Goal: Task Accomplishment & Management: Use online tool/utility

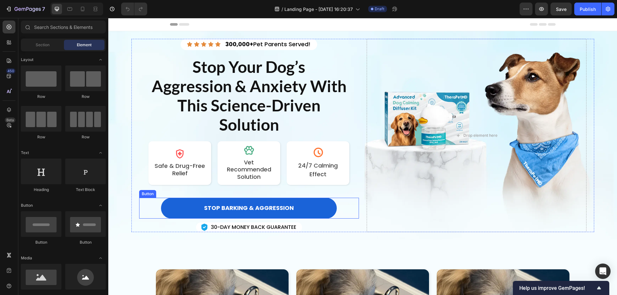
click at [340, 209] on div "STOP BARKING & AGGRESSION Button" at bounding box center [249, 208] width 220 height 21
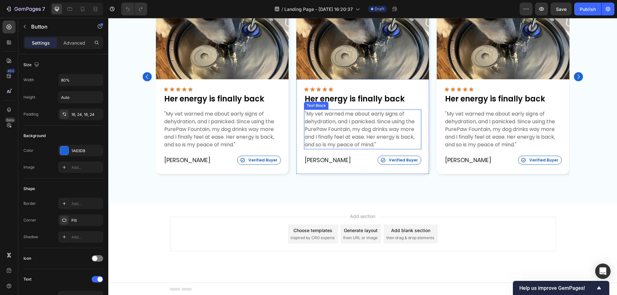
scroll to position [291, 0]
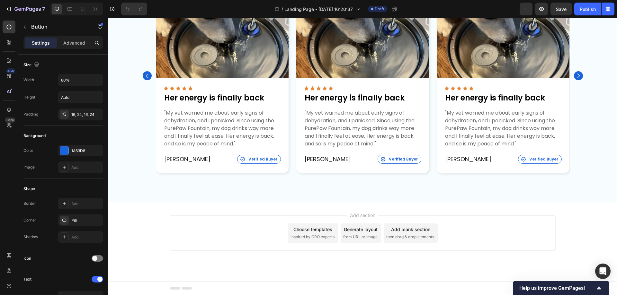
click at [409, 229] on div "Add blank section" at bounding box center [410, 229] width 39 height 7
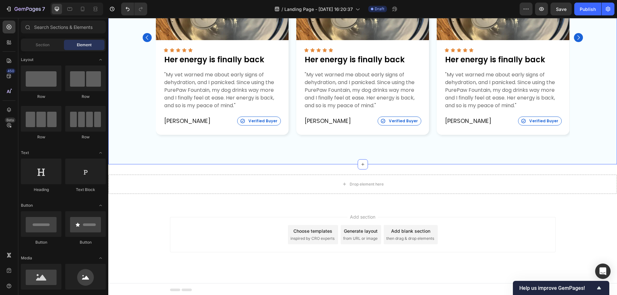
scroll to position [331, 0]
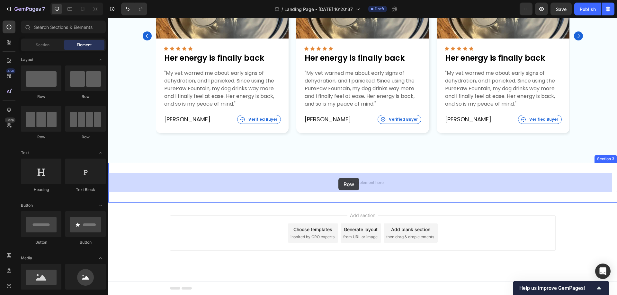
drag, startPoint x: 186, startPoint y: 102, endPoint x: 338, endPoint y: 178, distance: 170.3
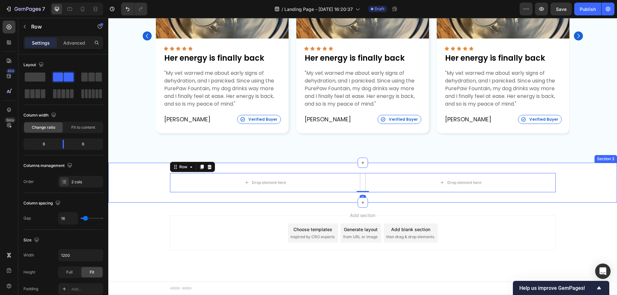
click at [121, 169] on div "Drop element here Drop element here Row 0 Section 3" at bounding box center [362, 183] width 509 height 40
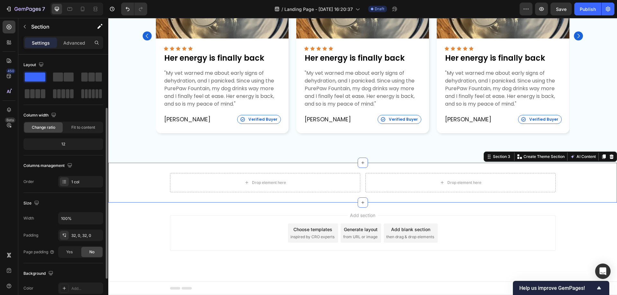
scroll to position [133, 0]
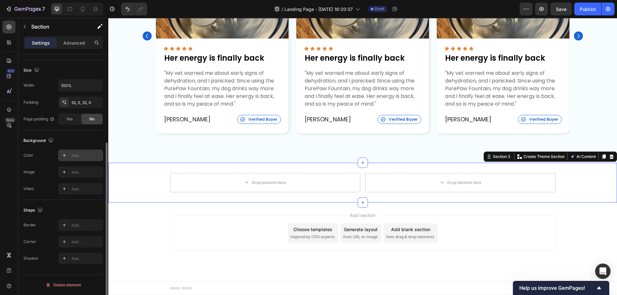
click at [62, 156] on icon at bounding box center [64, 155] width 5 height 5
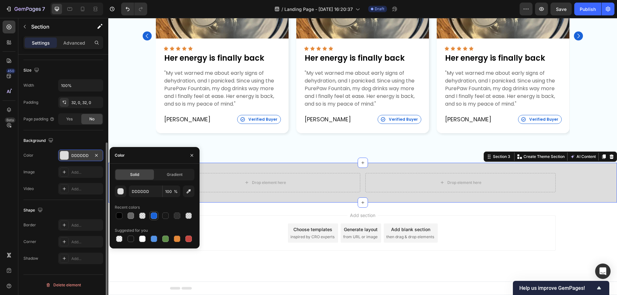
click at [155, 217] on div at bounding box center [154, 216] width 6 height 6
type input "1A63D8"
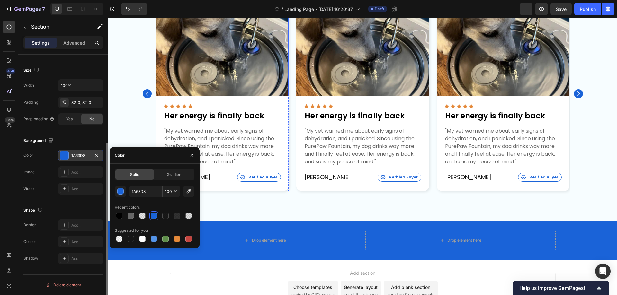
scroll to position [331, 0]
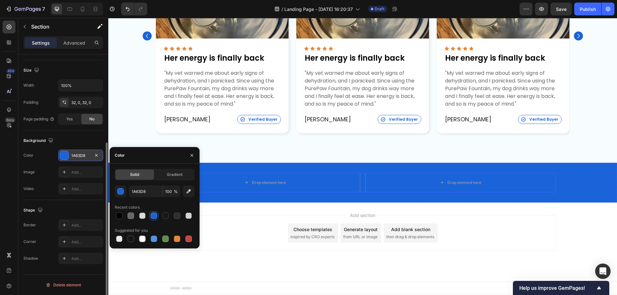
click at [360, 180] on div "Drop element here Drop element here Row" at bounding box center [363, 182] width 386 height 19
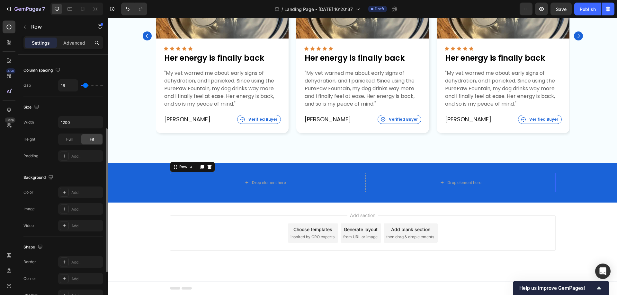
scroll to position [0, 0]
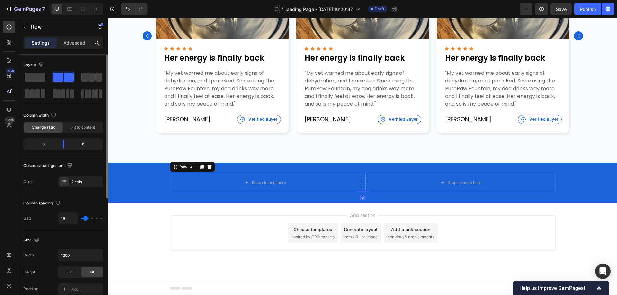
click at [360, 180] on div "Drop element here Drop element here Row 0" at bounding box center [363, 182] width 386 height 19
click at [177, 181] on div "Drop element here" at bounding box center [265, 182] width 190 height 19
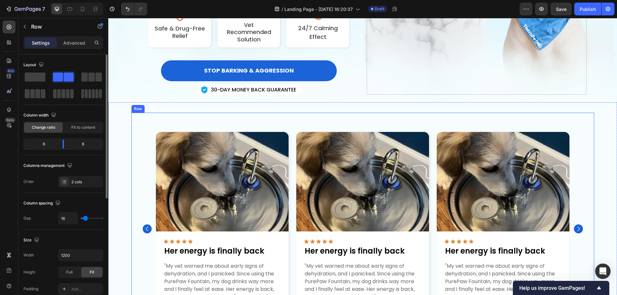
scroll to position [138, 0]
click at [133, 139] on div "Image Icon Icon Icon Icon Icon Icon List Her energy is finally back Text Block …" at bounding box center [362, 228] width 463 height 233
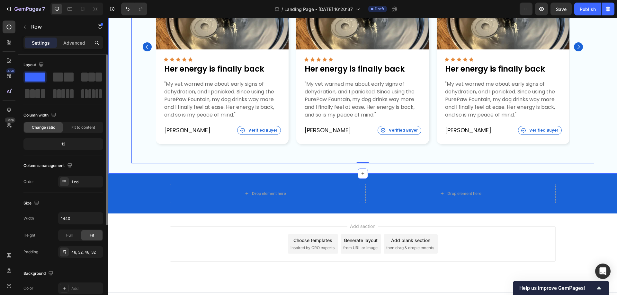
scroll to position [331, 0]
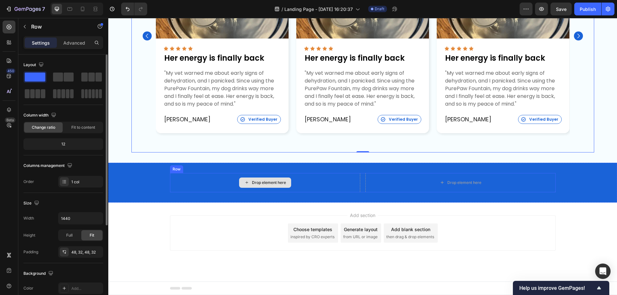
click at [171, 176] on div "Drop element here" at bounding box center [265, 182] width 190 height 19
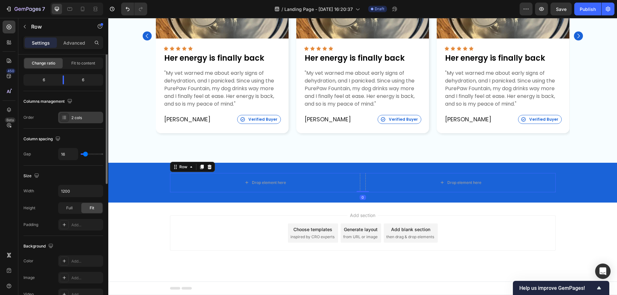
scroll to position [96, 0]
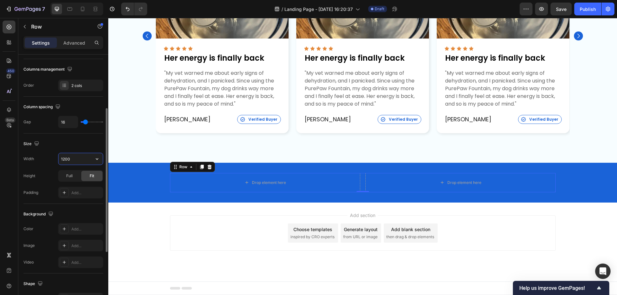
click at [71, 158] on input "1200" at bounding box center [80, 159] width 44 height 12
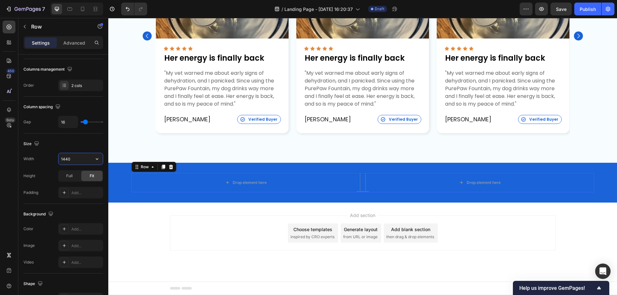
type input "1440"
click at [69, 121] on input "16" at bounding box center [67, 122] width 19 height 12
type input "0"
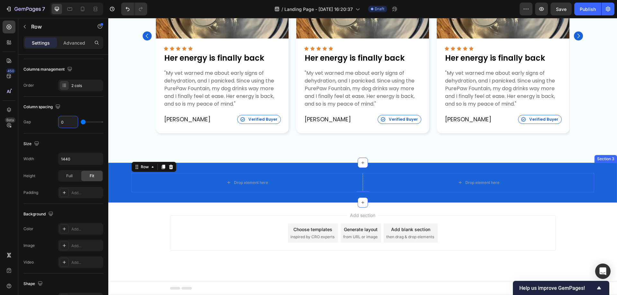
click at [277, 166] on div "Drop element here Drop element here Row 0 Section 3" at bounding box center [362, 183] width 509 height 40
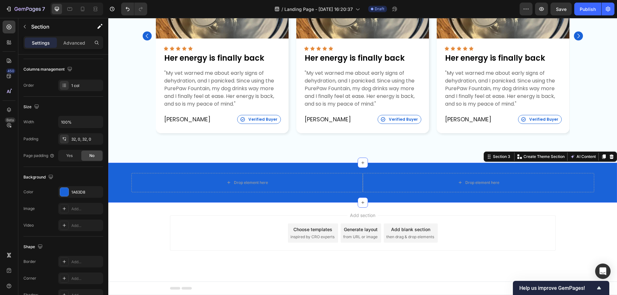
scroll to position [0, 0]
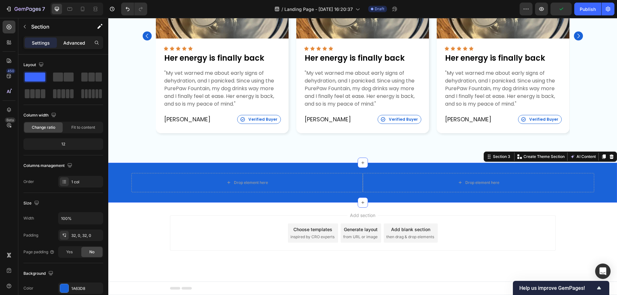
click at [83, 42] on p "Advanced" at bounding box center [74, 43] width 22 height 7
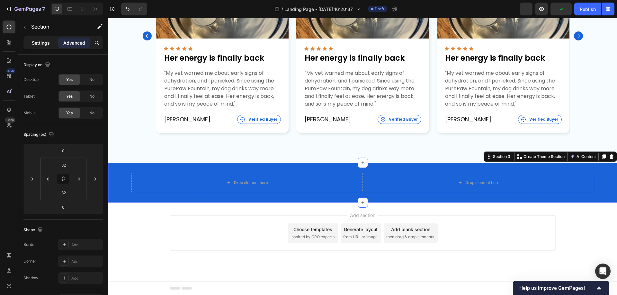
click at [40, 41] on p "Settings" at bounding box center [41, 43] width 18 height 7
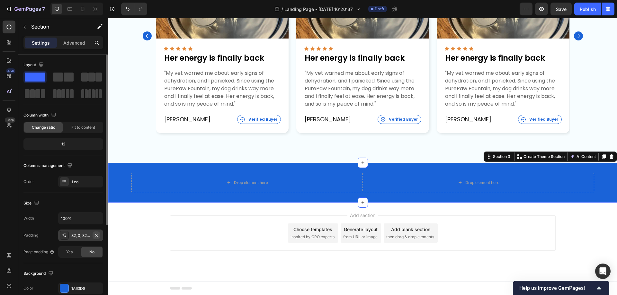
click at [95, 234] on icon "button" at bounding box center [96, 235] width 5 height 5
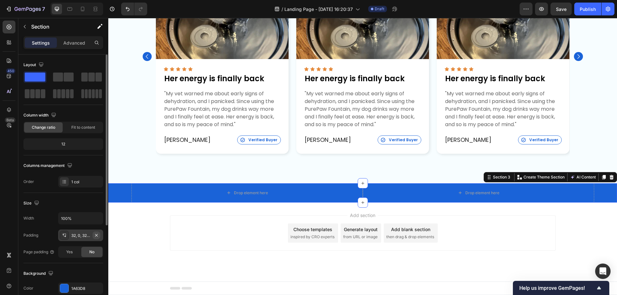
scroll to position [310, 0]
click at [246, 196] on div "Drop element here" at bounding box center [247, 193] width 52 height 10
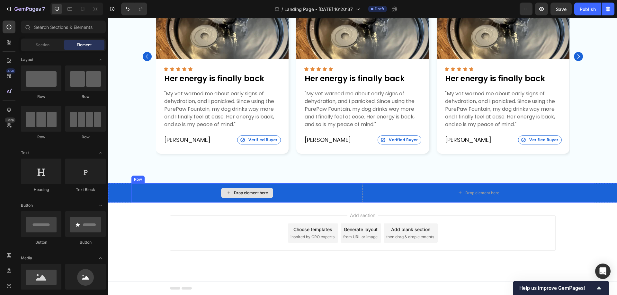
click at [243, 194] on div "Drop element here" at bounding box center [251, 193] width 34 height 5
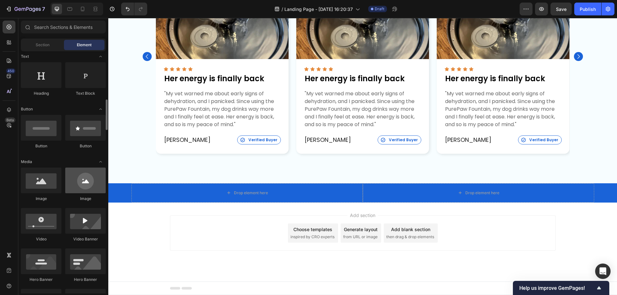
scroll to position [161, 0]
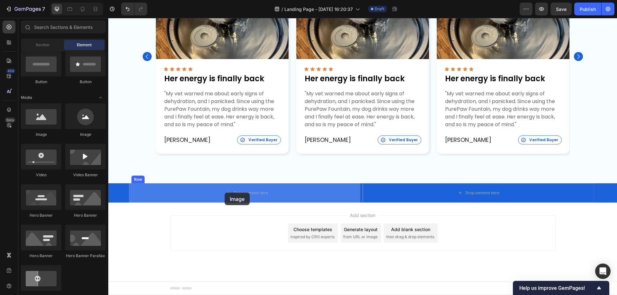
drag, startPoint x: 149, startPoint y: 140, endPoint x: 225, endPoint y: 190, distance: 90.8
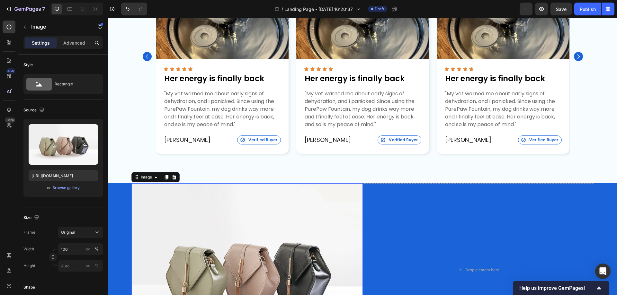
scroll to position [331, 0]
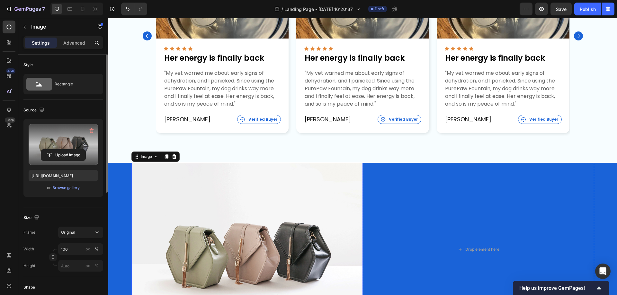
click at [63, 138] on label at bounding box center [63, 144] width 69 height 40
click at [63, 150] on input "file" at bounding box center [63, 155] width 44 height 11
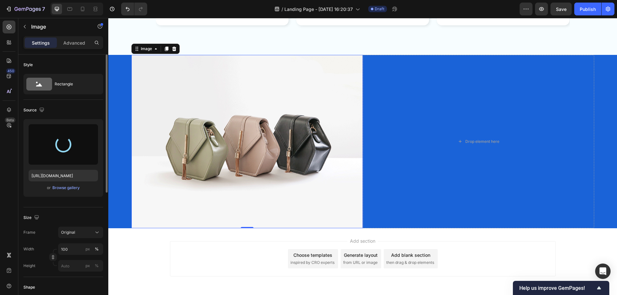
scroll to position [427, 0]
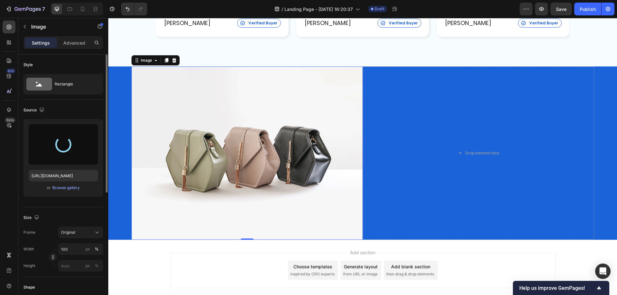
type input "https://cdn.shopify.com/s/files/1/0934/0085/8939/files/gempages_572834472425161…"
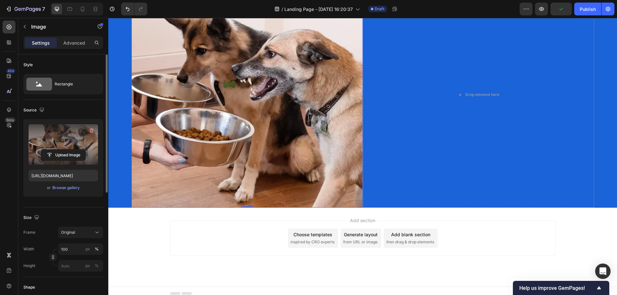
scroll to position [517, 0]
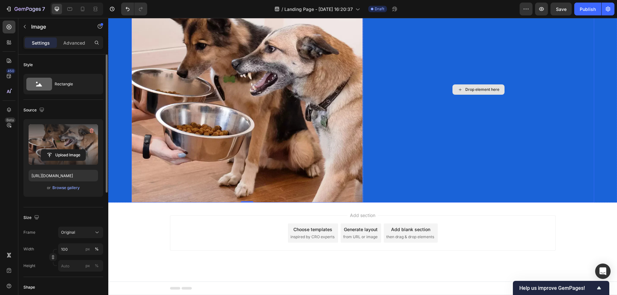
click at [470, 86] on div "Drop element here" at bounding box center [479, 90] width 52 height 10
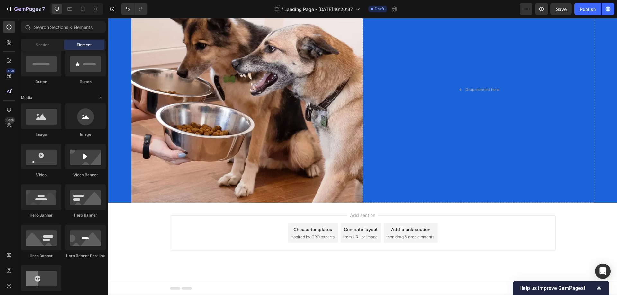
scroll to position [0, 0]
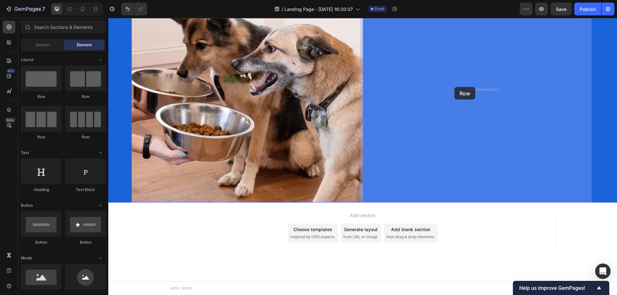
drag, startPoint x: 153, startPoint y: 104, endPoint x: 454, endPoint y: 87, distance: 302.0
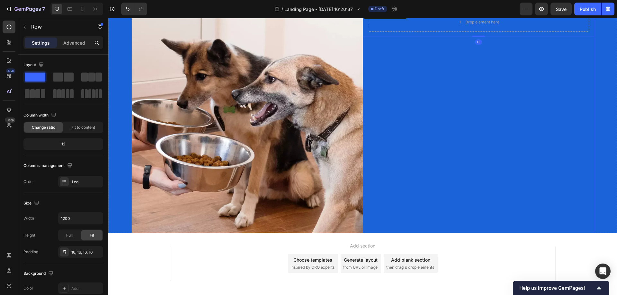
scroll to position [353, 0]
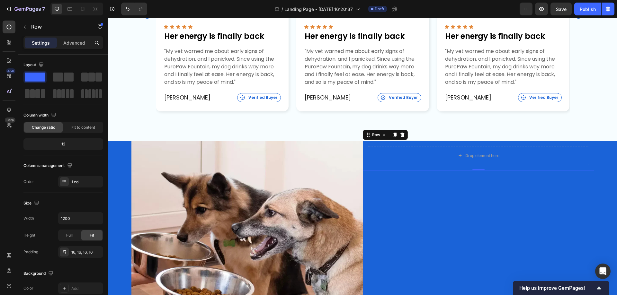
click at [451, 143] on div "Drop element here Row 0" at bounding box center [478, 156] width 231 height 30
click at [474, 156] on div "Drop element here" at bounding box center [482, 155] width 34 height 5
click at [384, 156] on div "Drop element here" at bounding box center [478, 155] width 221 height 19
click at [76, 45] on p "Advanced" at bounding box center [74, 43] width 22 height 7
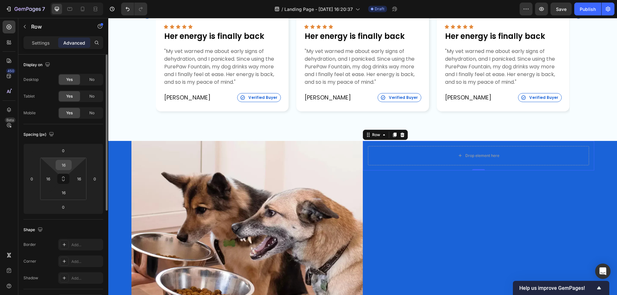
click at [67, 165] on input "16" at bounding box center [63, 165] width 13 height 10
type input "72"
click at [63, 192] on input "16" at bounding box center [63, 193] width 13 height 10
type input "72"
click at [49, 179] on input "16" at bounding box center [48, 179] width 10 height 10
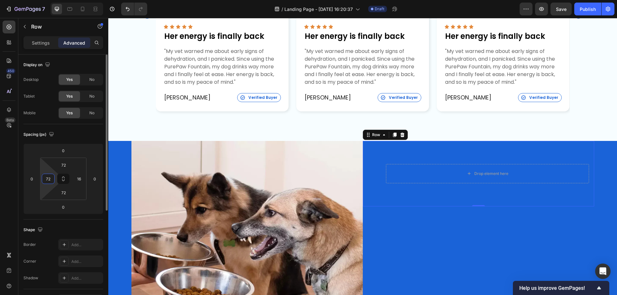
type input "72"
click at [79, 180] on input "16" at bounding box center [79, 179] width 10 height 10
type input "72"
click at [8, 29] on icon at bounding box center [9, 27] width 6 height 6
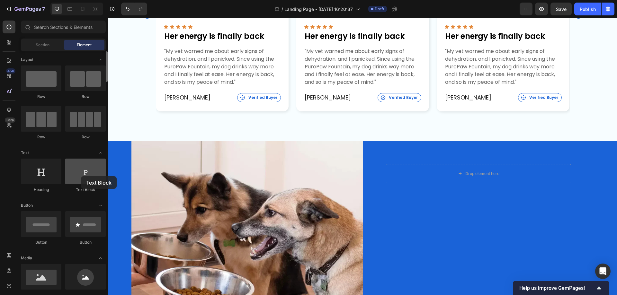
click at [81, 176] on div at bounding box center [85, 172] width 40 height 26
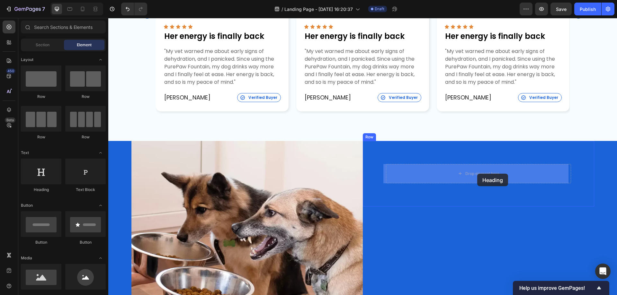
drag, startPoint x: 153, startPoint y: 193, endPoint x: 477, endPoint y: 174, distance: 324.8
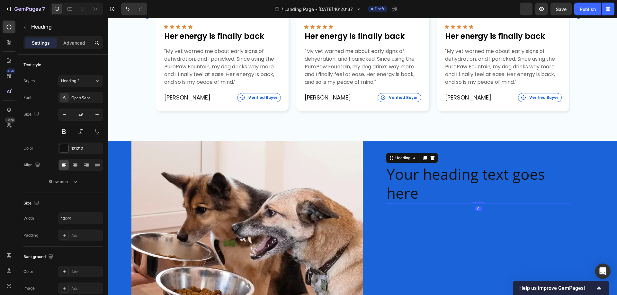
click at [441, 176] on h2 "Your heading text goes here" at bounding box center [478, 184] width 185 height 40
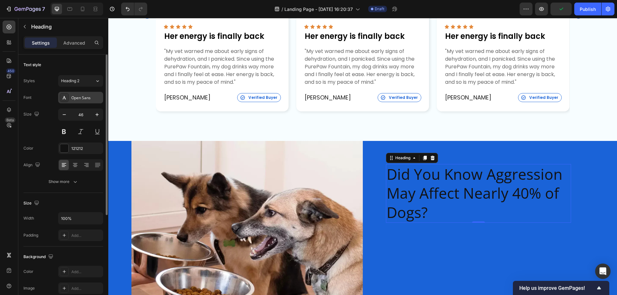
click at [74, 100] on div "Open Sans" at bounding box center [86, 98] width 30 height 6
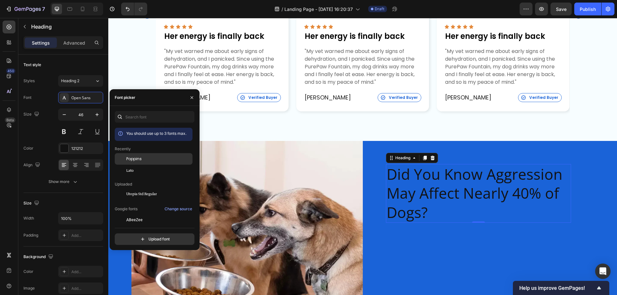
click at [132, 159] on span "Poppins" at bounding box center [133, 159] width 15 height 6
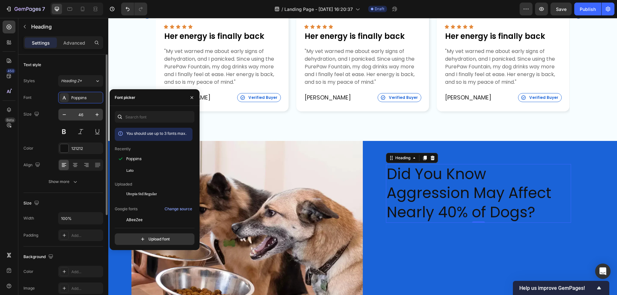
click at [81, 115] on input "46" at bounding box center [80, 115] width 21 height 12
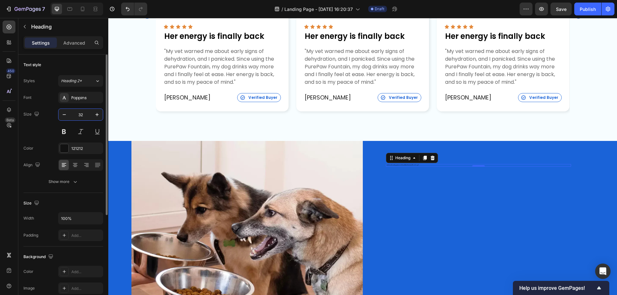
type input "32"
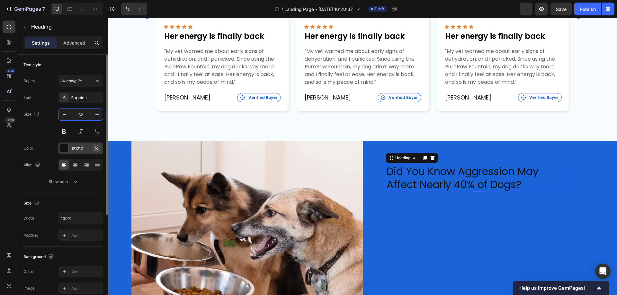
click at [97, 148] on icon "button" at bounding box center [96, 148] width 3 height 3
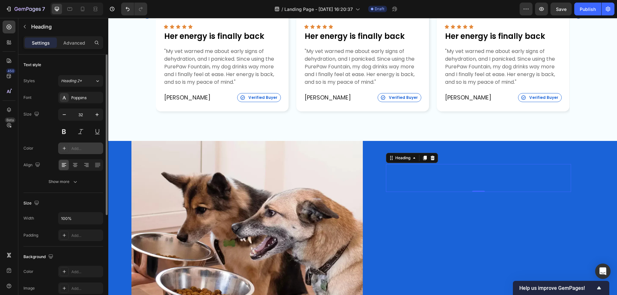
click at [77, 149] on div "Add..." at bounding box center [86, 149] width 30 height 6
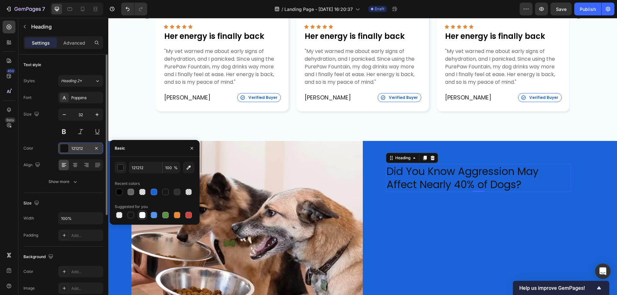
click at [141, 216] on div at bounding box center [142, 215] width 6 height 6
type input "FFFFFF"
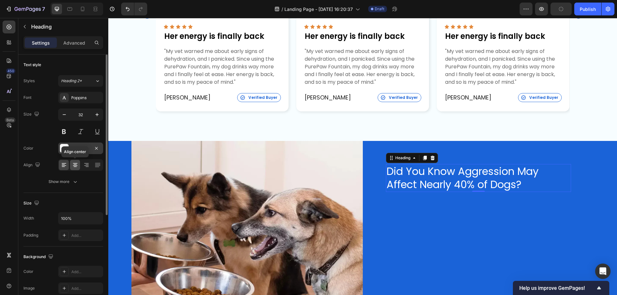
click at [76, 167] on icon at bounding box center [75, 167] width 3 height 1
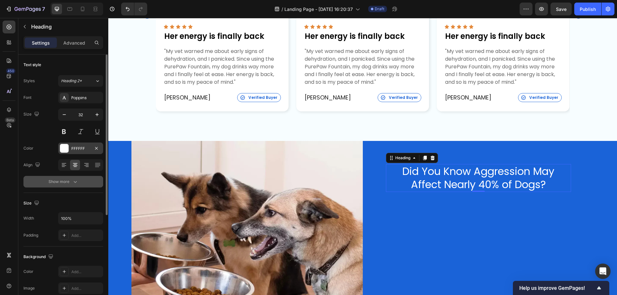
click at [77, 184] on icon "button" at bounding box center [75, 182] width 6 height 6
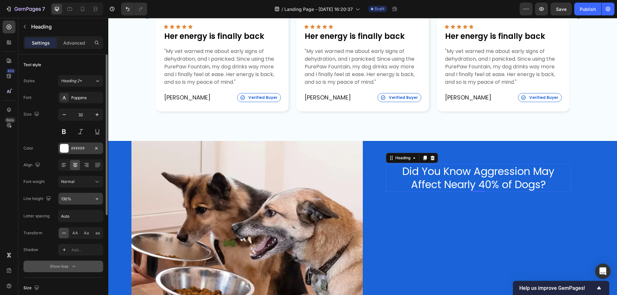
click at [76, 196] on input "130%" at bounding box center [80, 199] width 44 height 12
type input "125%"
click at [78, 182] on div "Normal" at bounding box center [77, 182] width 33 height 6
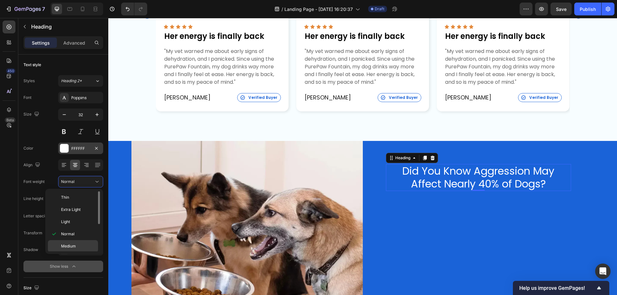
scroll to position [50, 0]
click at [70, 219] on p "Bold" at bounding box center [78, 221] width 34 height 6
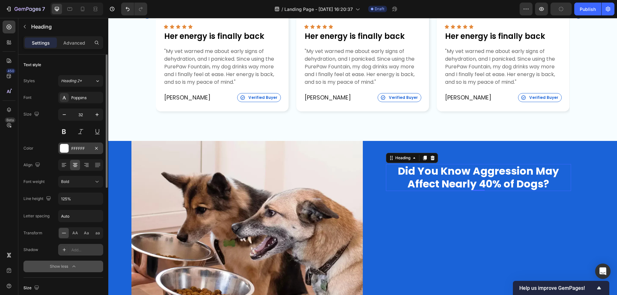
scroll to position [32, 0]
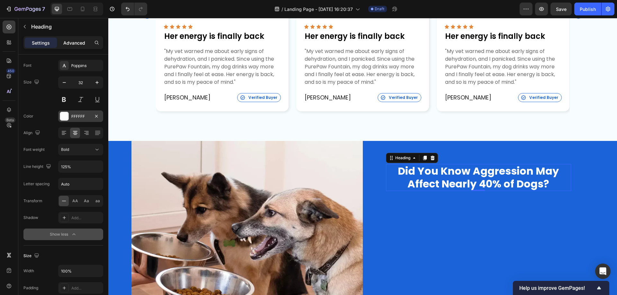
click at [67, 44] on p "Advanced" at bounding box center [74, 43] width 22 height 7
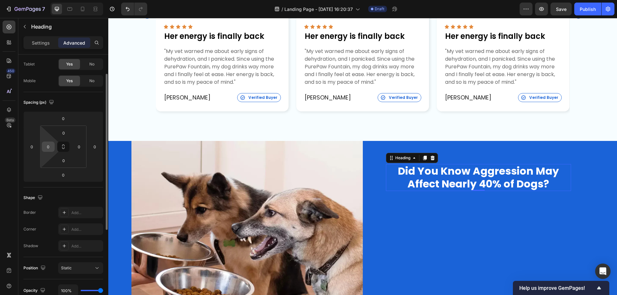
click at [47, 145] on input "0" at bounding box center [48, 147] width 10 height 10
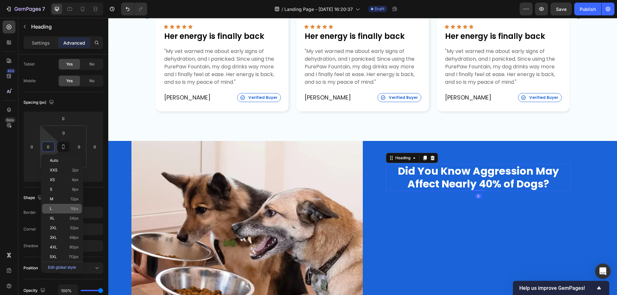
click at [53, 214] on div "XL 24px" at bounding box center [62, 219] width 40 height 10
type input "24"
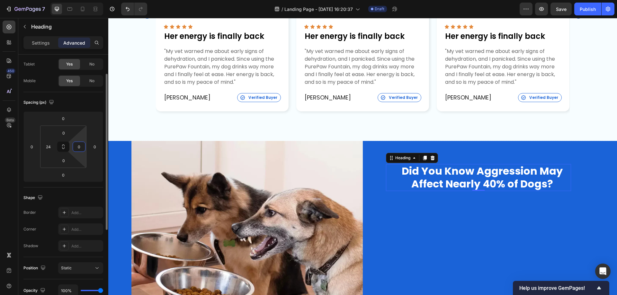
click at [81, 146] on input "0" at bounding box center [79, 147] width 10 height 10
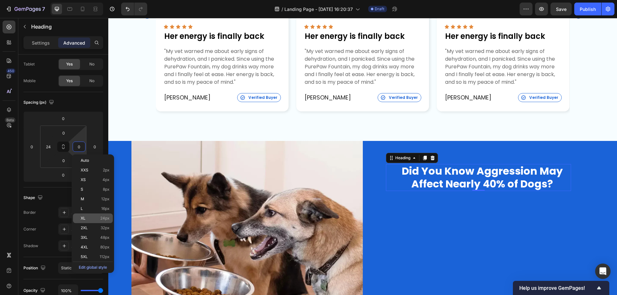
click at [88, 218] on p "XL 24px" at bounding box center [95, 218] width 29 height 4
type input "24"
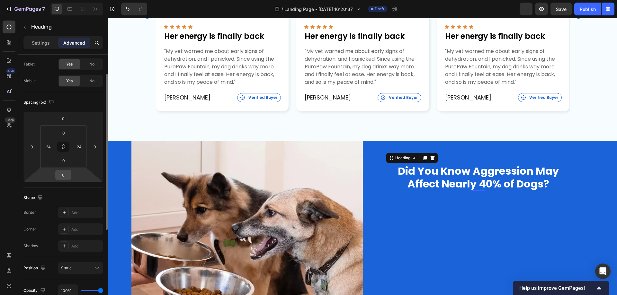
click at [65, 173] on input "0" at bounding box center [63, 175] width 13 height 10
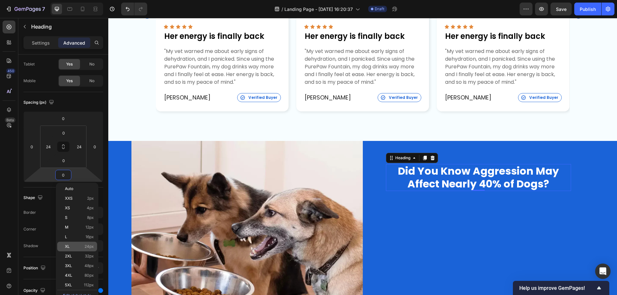
click at [84, 248] on p "XL 24px" at bounding box center [79, 247] width 29 height 4
type input "24"
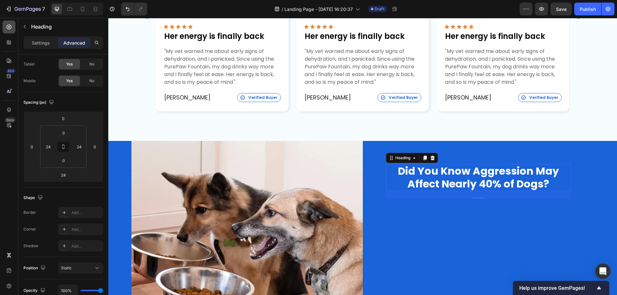
click at [9, 28] on icon at bounding box center [9, 27] width 6 height 6
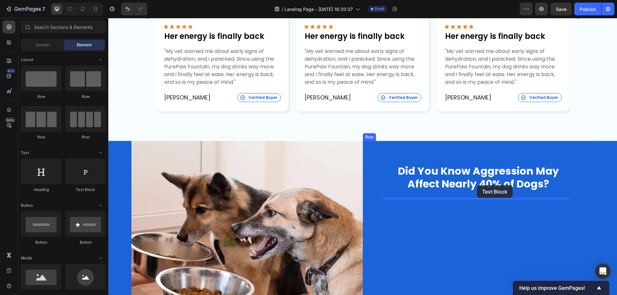
drag, startPoint x: 208, startPoint y: 192, endPoint x: 477, endPoint y: 186, distance: 269.1
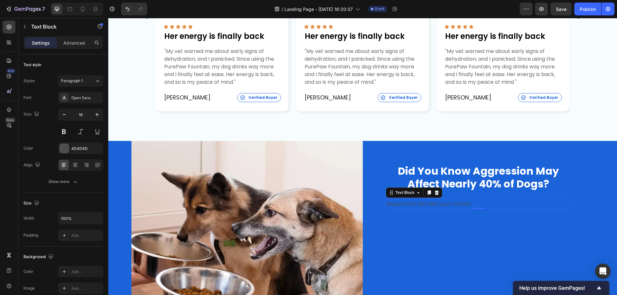
click at [451, 207] on div "Replace this text with your content" at bounding box center [478, 204] width 185 height 11
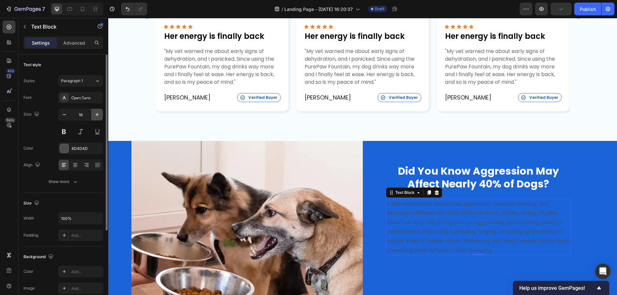
click at [95, 115] on icon "button" at bounding box center [97, 115] width 6 height 6
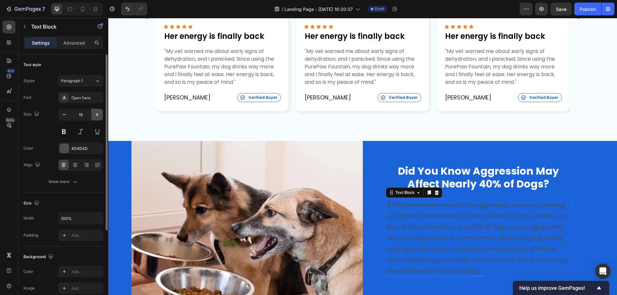
click at [95, 115] on icon "button" at bounding box center [97, 115] width 6 height 6
type input "20"
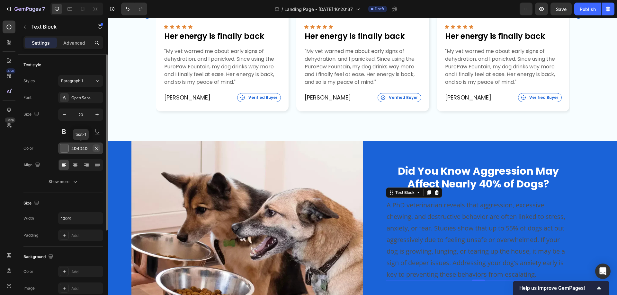
click at [94, 148] on icon "button" at bounding box center [96, 148] width 5 height 5
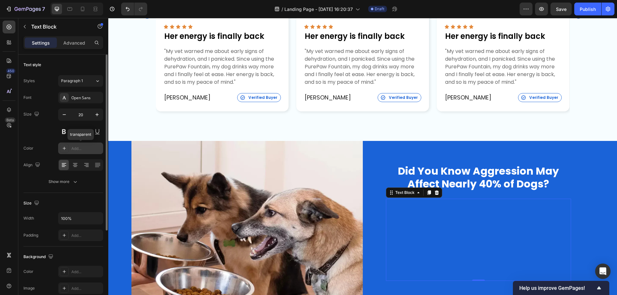
click at [80, 147] on div "Add..." at bounding box center [86, 149] width 30 height 6
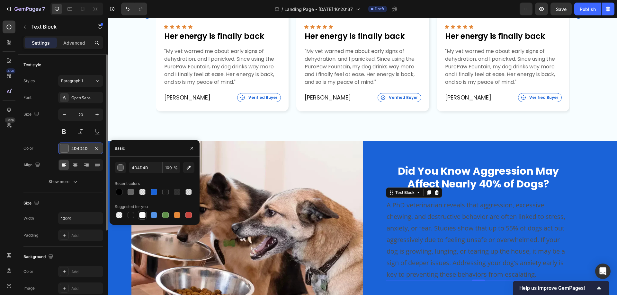
click at [144, 215] on div at bounding box center [142, 215] width 6 height 6
type input "FFFFFF"
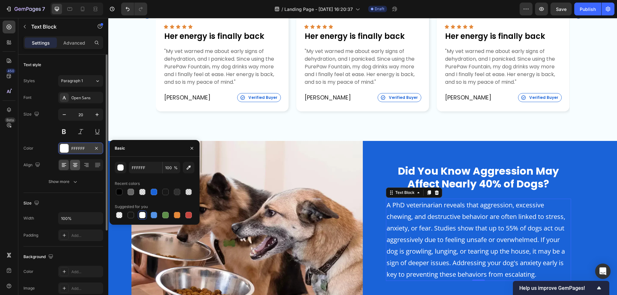
click at [74, 168] on div at bounding box center [75, 165] width 10 height 10
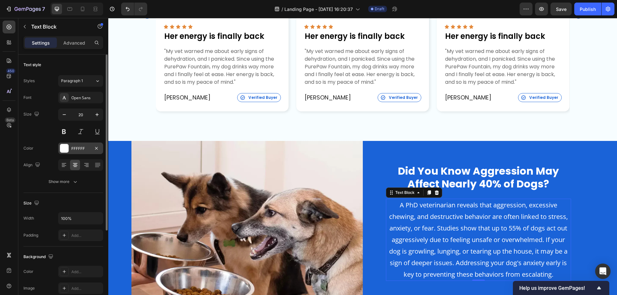
click at [77, 192] on div "Text style Styles Paragraph 1 Font Open Sans Size 20 Color FFFFFF Align Show mo…" at bounding box center [63, 124] width 80 height 139
click at [76, 182] on icon "button" at bounding box center [75, 182] width 6 height 6
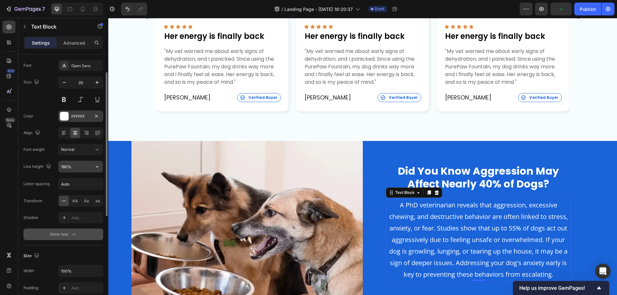
click at [80, 166] on input "180%" at bounding box center [80, 167] width 44 height 12
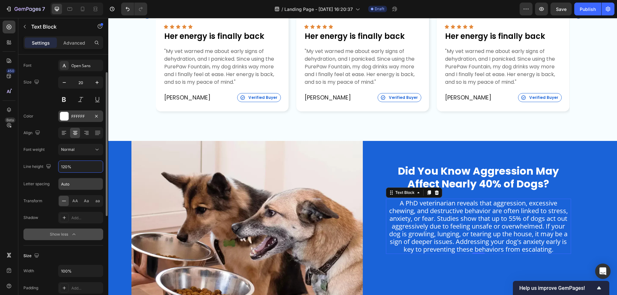
type input "120%"
click at [80, 184] on input "Auto" at bounding box center [80, 184] width 44 height 12
type input "0"
click at [478, 181] on p "Did You Know Aggression May Affect Nearly 40% of Dogs?" at bounding box center [478, 178] width 168 height 26
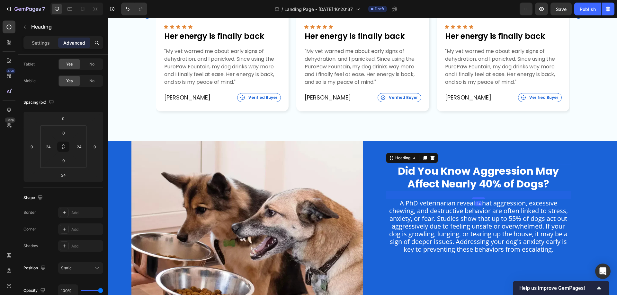
scroll to position [0, 0]
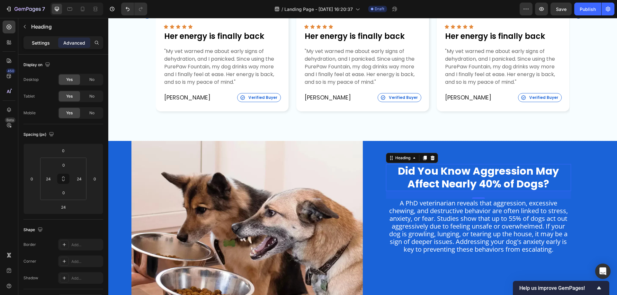
click at [41, 46] on p "Settings" at bounding box center [41, 43] width 18 height 7
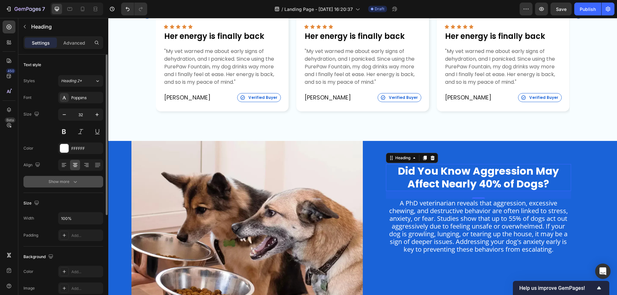
click at [73, 182] on icon "button" at bounding box center [75, 182] width 6 height 6
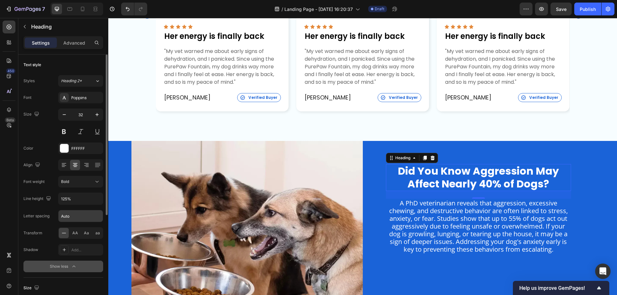
click at [72, 216] on input "Auto" at bounding box center [80, 217] width 44 height 12
type input "0"
click at [482, 219] on p "A PhD veterinarian reveals that aggression, excessive chewing, and destructive …" at bounding box center [479, 227] width 184 height 54
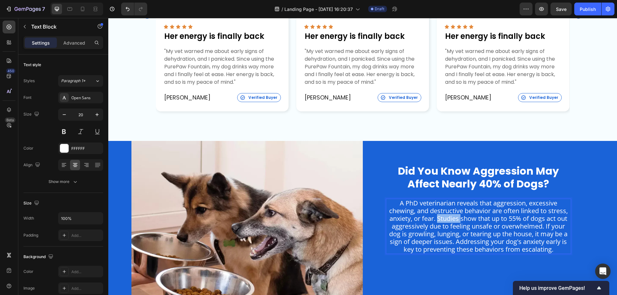
click at [434, 220] on p "A PhD veterinarian reveals that aggression, excessive chewing, and destructive …" at bounding box center [479, 227] width 184 height 54
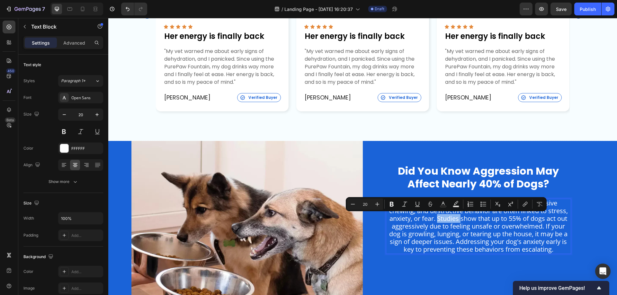
click at [433, 218] on p "A PhD veterinarian reveals that aggression, excessive chewing, and destructive …" at bounding box center [479, 227] width 184 height 54
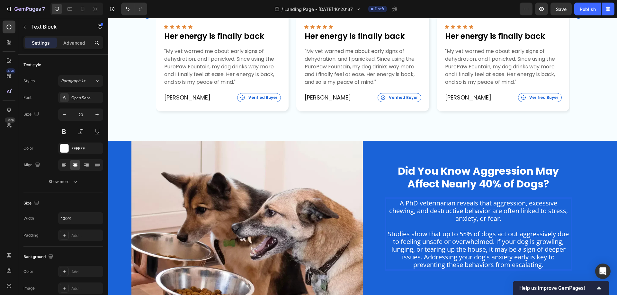
click at [496, 242] on p "Studies show that up to 55% of dogs act out aggressively due to feeling unsafe …" at bounding box center [479, 249] width 184 height 39
click at [494, 243] on p "Studies show that up to 55% of dogs act out aggressively due to feeling unsafe …" at bounding box center [479, 249] width 184 height 39
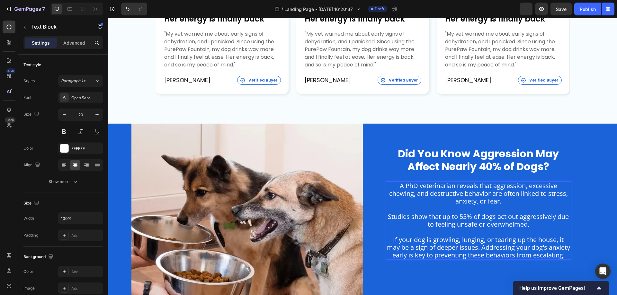
scroll to position [385, 0]
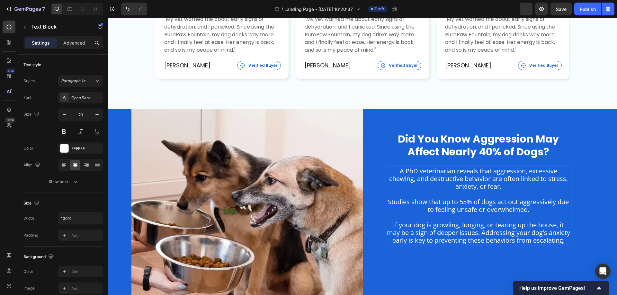
click at [489, 233] on p "If your dog is growling, lunging, or tearing up the house, it may be a sign of …" at bounding box center [479, 232] width 184 height 23
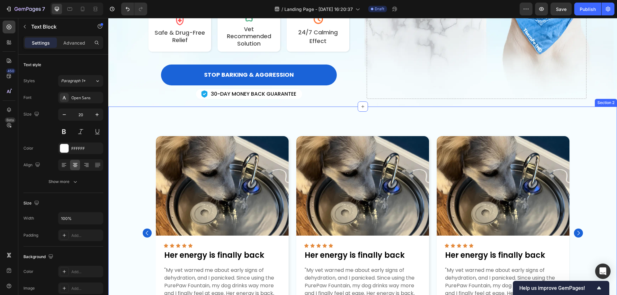
scroll to position [129, 0]
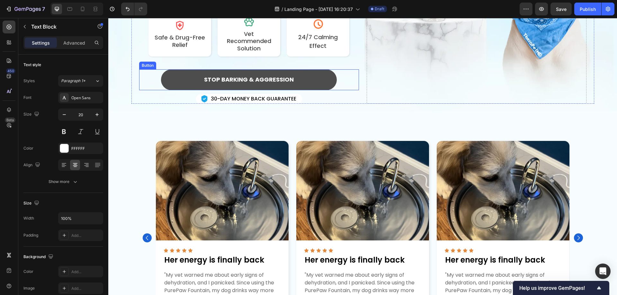
click at [323, 80] on button "STOP BARKING & AGGRESSION" at bounding box center [249, 79] width 176 height 21
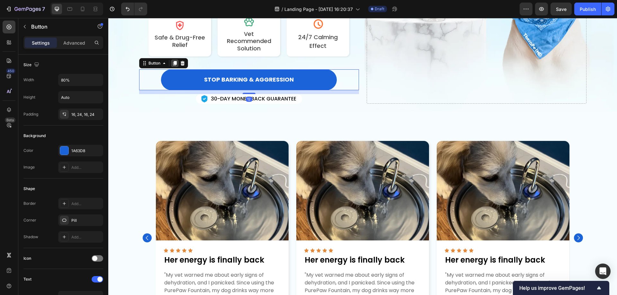
click at [175, 62] on icon at bounding box center [174, 63] width 5 height 5
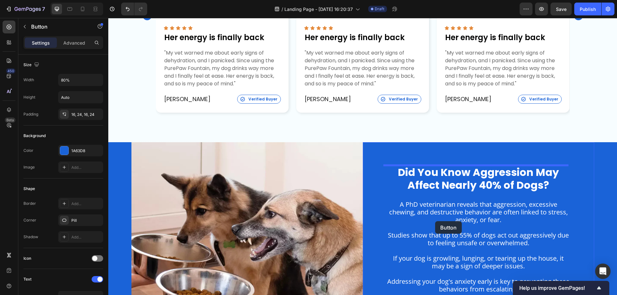
scroll to position [450, 0]
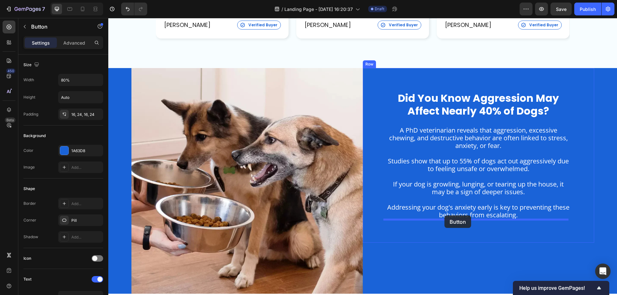
drag, startPoint x: 141, startPoint y: 58, endPoint x: 444, endPoint y: 216, distance: 341.6
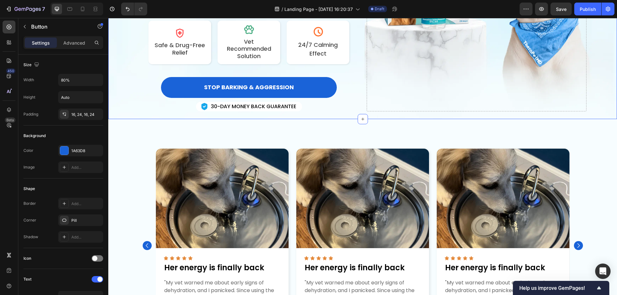
scroll to position [129, 0]
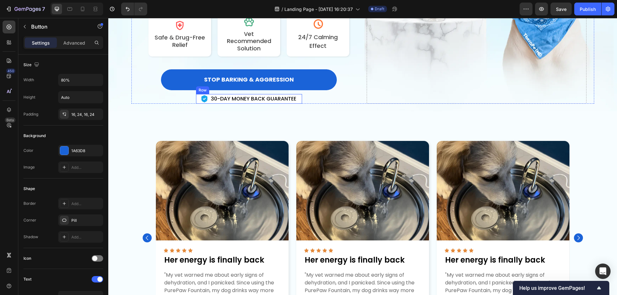
click at [297, 97] on div "Image 30-DAY MONEY BACK GUARANTEE Text Block Row" at bounding box center [249, 99] width 106 height 10
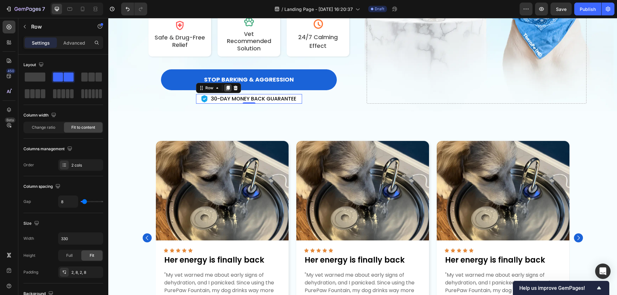
click at [226, 89] on icon at bounding box center [228, 88] width 4 height 4
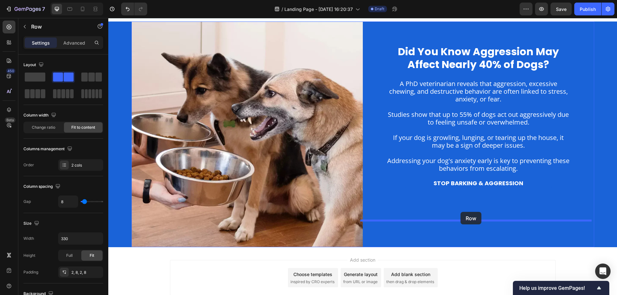
scroll to position [482, 0]
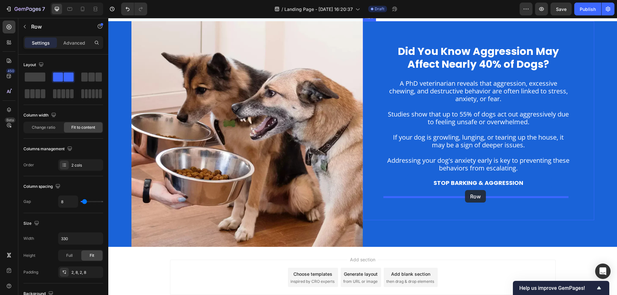
drag, startPoint x: 200, startPoint y: 67, endPoint x: 465, endPoint y: 190, distance: 292.9
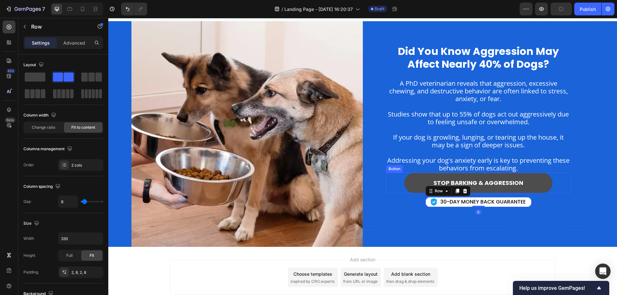
click at [540, 180] on button "STOP BARKING & AGGRESSION" at bounding box center [478, 183] width 148 height 21
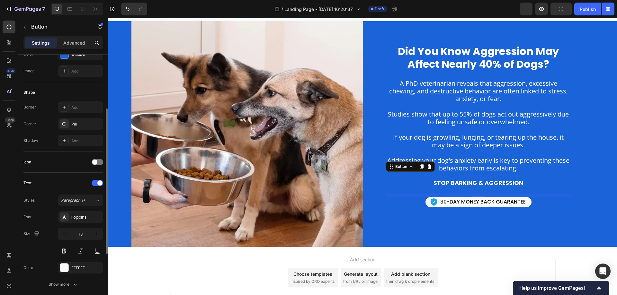
scroll to position [0, 0]
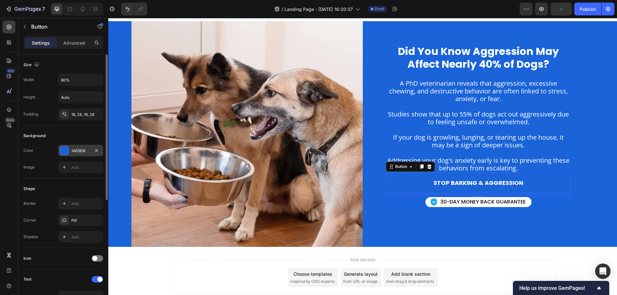
click at [73, 149] on div "1A63D8" at bounding box center [80, 151] width 19 height 6
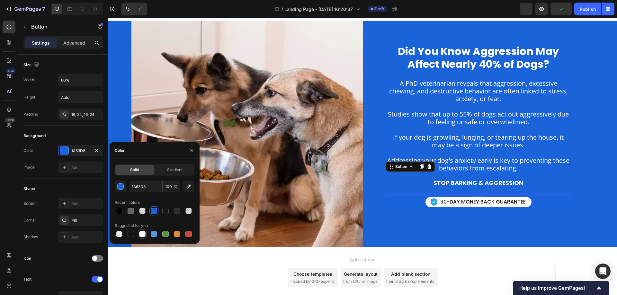
click at [142, 235] on div at bounding box center [142, 234] width 6 height 6
type input "FFFFFF"
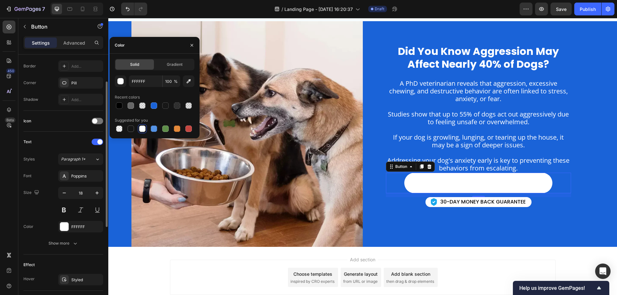
scroll to position [105, 0]
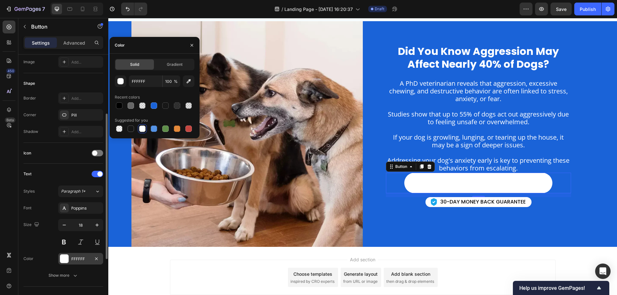
click at [89, 258] on div "FFFFFF" at bounding box center [80, 259] width 19 height 6
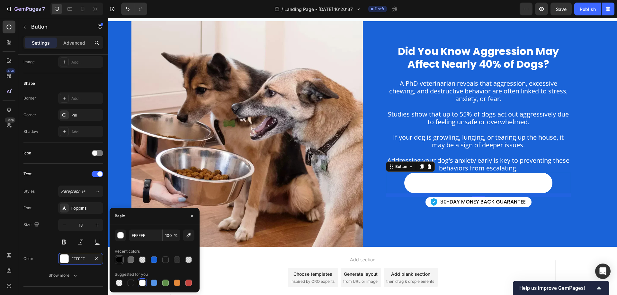
click at [116, 259] on div at bounding box center [119, 260] width 6 height 6
type input "000000"
click at [526, 202] on div "Image 30-DAY MONEY BACK GUARANTEE Text Block Row" at bounding box center [479, 202] width 106 height 10
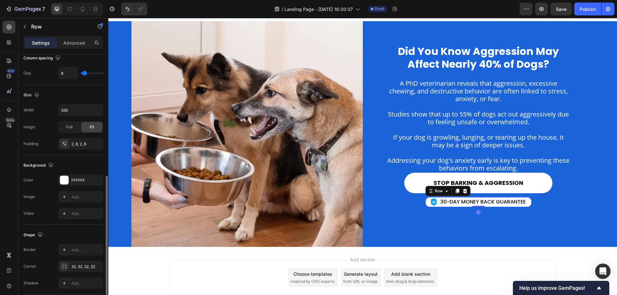
scroll to position [161, 0]
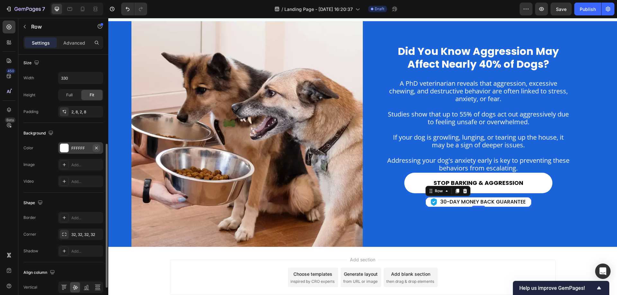
click at [99, 148] on icon "button" at bounding box center [96, 148] width 5 height 5
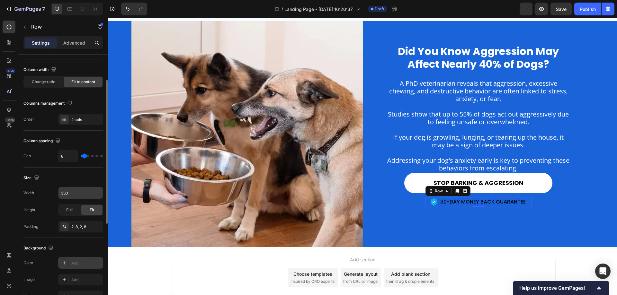
scroll to position [13, 0]
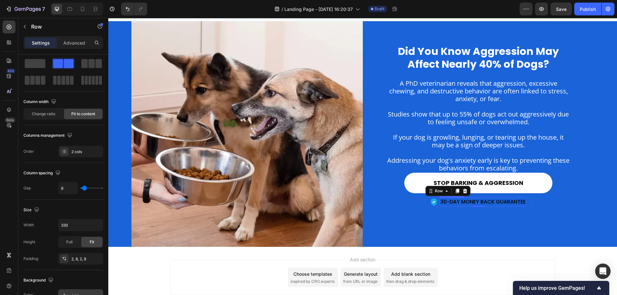
click at [471, 203] on p "30-DAY MONEY BACK GUARANTEE" at bounding box center [482, 202] width 85 height 7
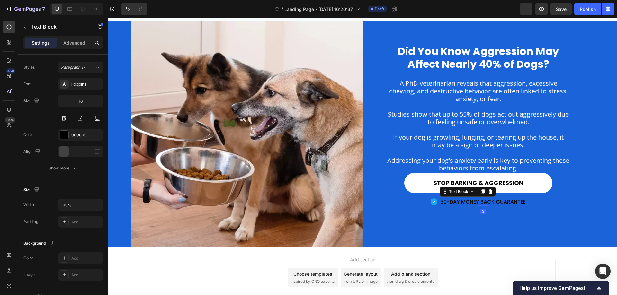
scroll to position [0, 0]
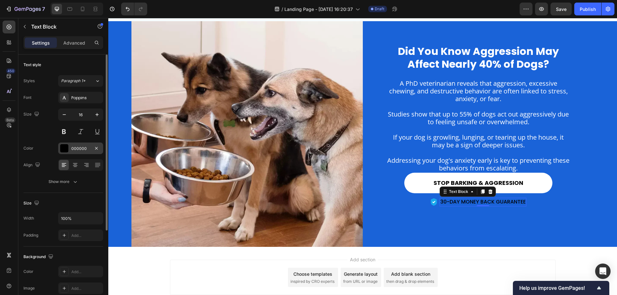
click at [78, 148] on div "000000" at bounding box center [80, 149] width 19 height 6
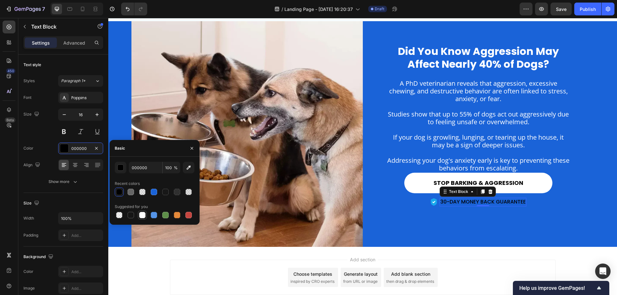
click at [142, 214] on div at bounding box center [142, 215] width 6 height 6
type input "FFFFFF"
click at [556, 206] on div "Did You Know Aggression May Affect Nearly 40% of Dogs? Heading A PhD veterinari…" at bounding box center [478, 125] width 185 height 163
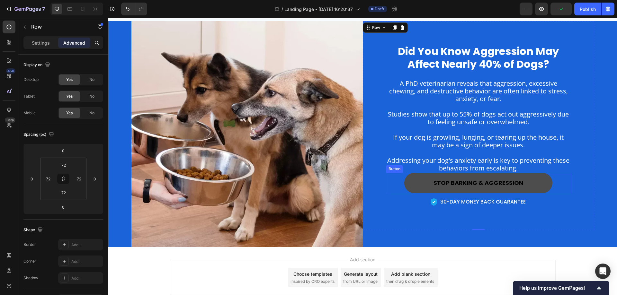
click at [544, 181] on button "STOP BARKING & AGGRESSION" at bounding box center [478, 183] width 148 height 21
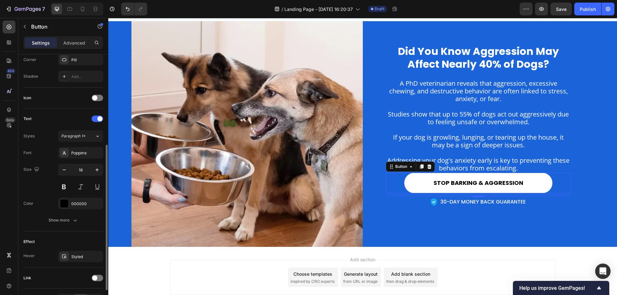
scroll to position [202, 0]
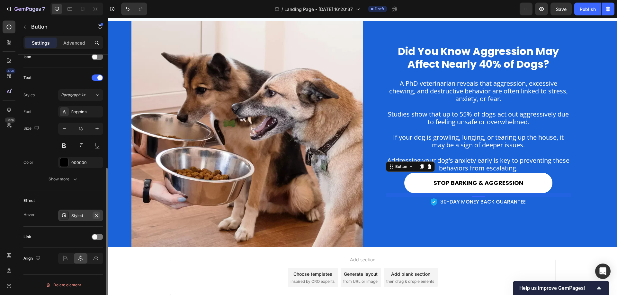
click at [96, 215] on icon "button" at bounding box center [96, 215] width 3 height 3
click at [71, 217] on div "Add..." at bounding box center [80, 216] width 45 height 12
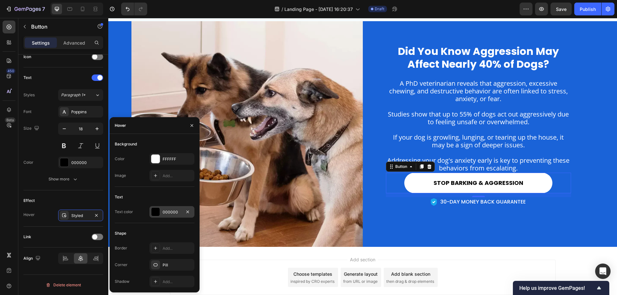
click at [173, 214] on div "000000" at bounding box center [172, 213] width 19 height 6
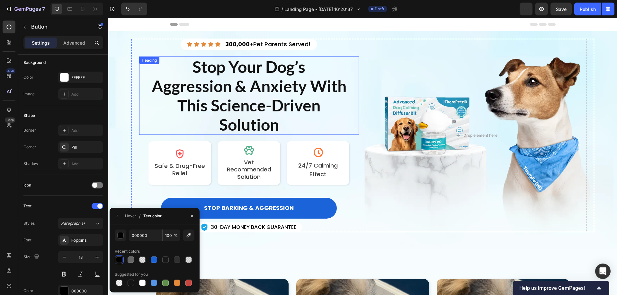
scroll to position [96, 0]
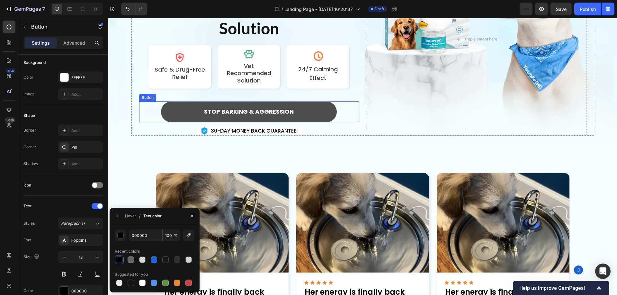
click at [297, 110] on button "STOP BARKING & AGGRESSION" at bounding box center [249, 112] width 176 height 21
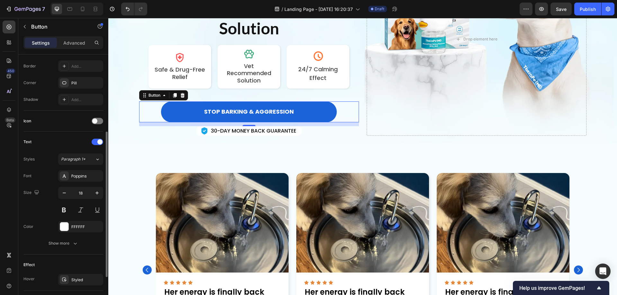
scroll to position [202, 0]
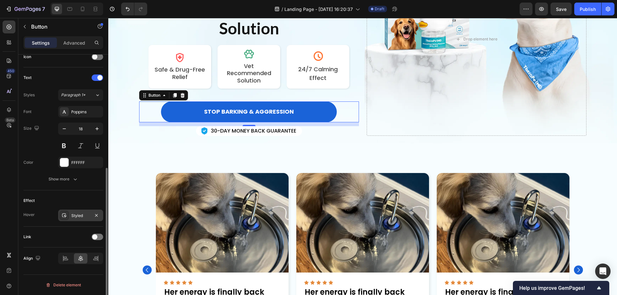
click at [85, 215] on div "Styled" at bounding box center [80, 216] width 19 height 6
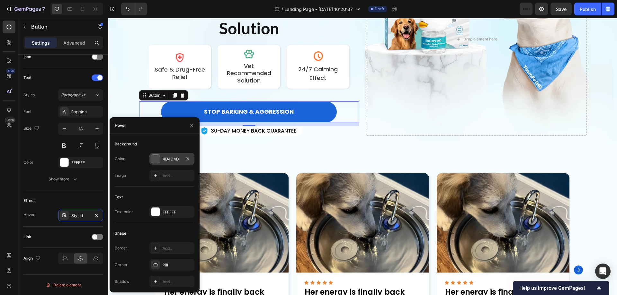
click at [167, 160] on div "4D4D4D" at bounding box center [172, 160] width 19 height 6
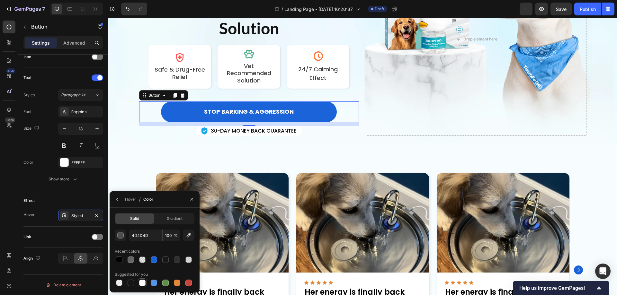
click at [141, 284] on div at bounding box center [142, 283] width 6 height 6
type input "FFFFFF"
click at [118, 199] on icon "button" at bounding box center [117, 199] width 5 height 5
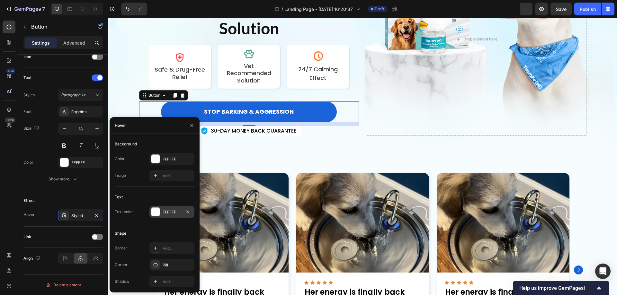
click at [172, 210] on div "FFFFFF" at bounding box center [172, 213] width 19 height 6
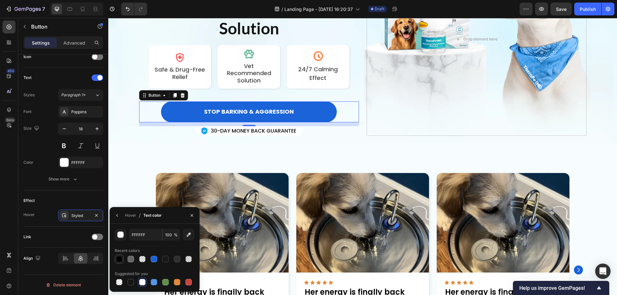
click at [121, 258] on div at bounding box center [119, 259] width 6 height 6
type input "000000"
click at [117, 215] on icon "button" at bounding box center [116, 215] width 1 height 3
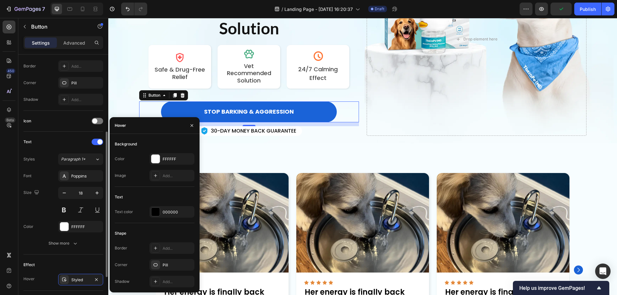
scroll to position [105, 0]
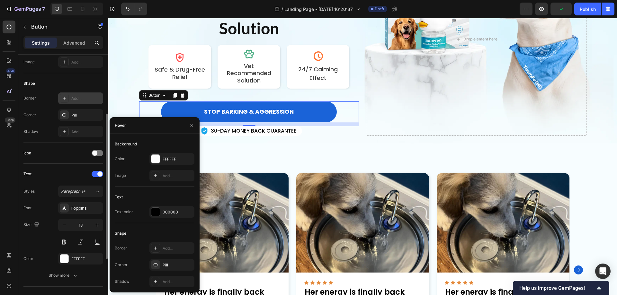
click at [63, 96] on icon at bounding box center [64, 98] width 5 height 5
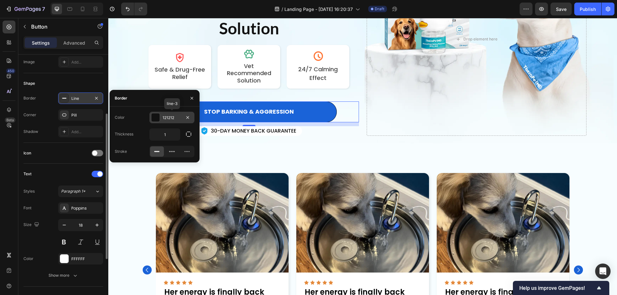
click at [167, 118] on div "121212" at bounding box center [172, 118] width 19 height 6
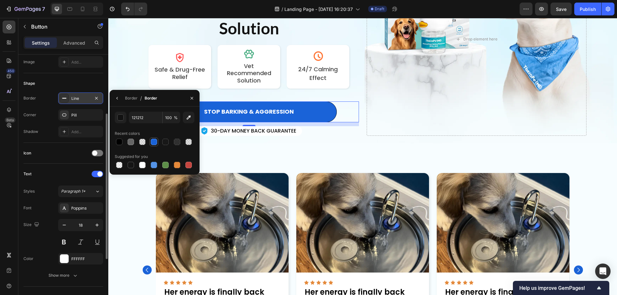
click at [154, 140] on div at bounding box center [154, 142] width 6 height 6
type input "1A63D8"
click at [116, 98] on icon "button" at bounding box center [117, 98] width 5 height 5
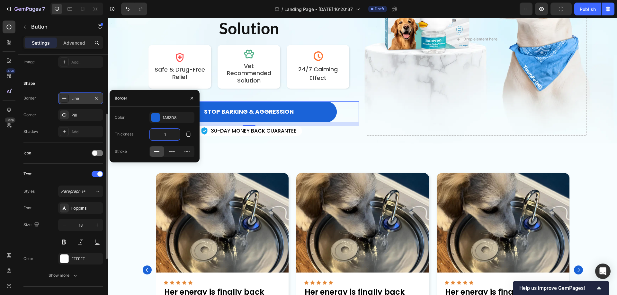
click at [167, 134] on input "1" at bounding box center [165, 135] width 30 height 12
type input "2"
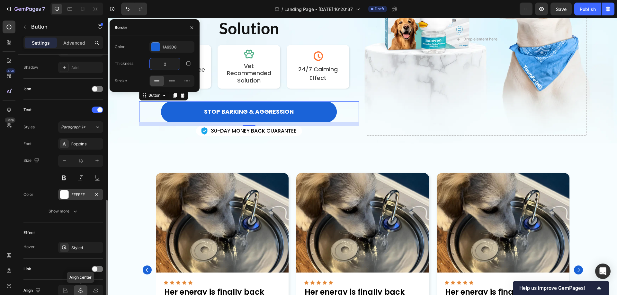
scroll to position [202, 0]
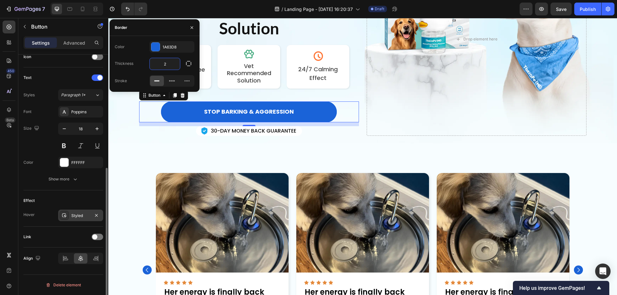
click at [82, 216] on div "Styled" at bounding box center [80, 216] width 19 height 6
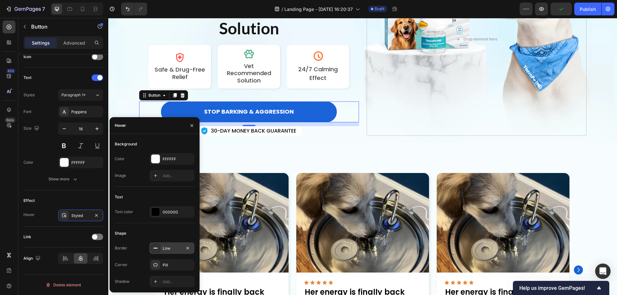
click at [172, 249] on div "Line" at bounding box center [172, 249] width 19 height 6
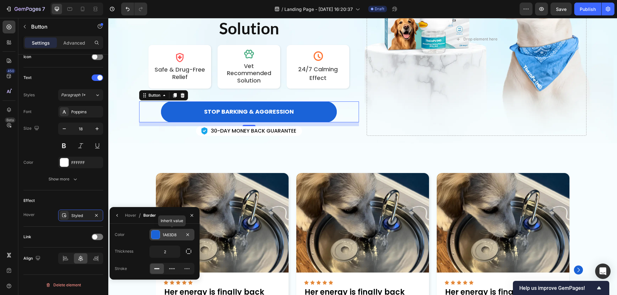
click at [168, 234] on div "1A63D8" at bounding box center [172, 235] width 19 height 6
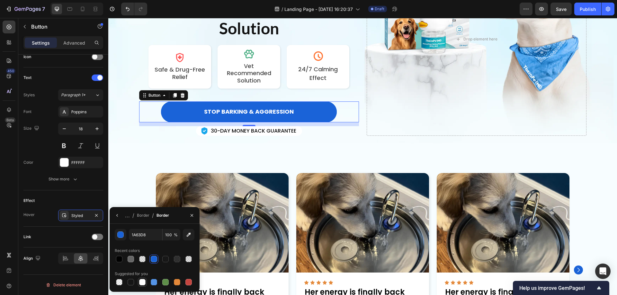
click at [141, 280] on div at bounding box center [142, 282] width 6 height 6
click at [116, 217] on icon "button" at bounding box center [117, 215] width 5 height 5
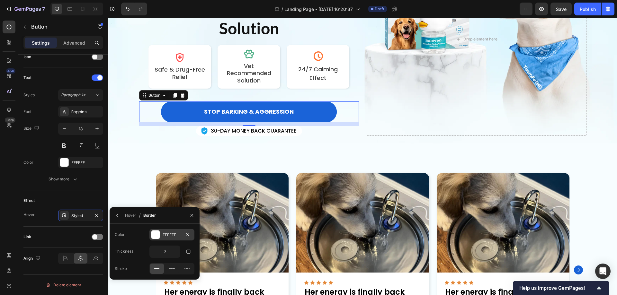
click at [170, 235] on div "FFFFFF" at bounding box center [172, 235] width 19 height 6
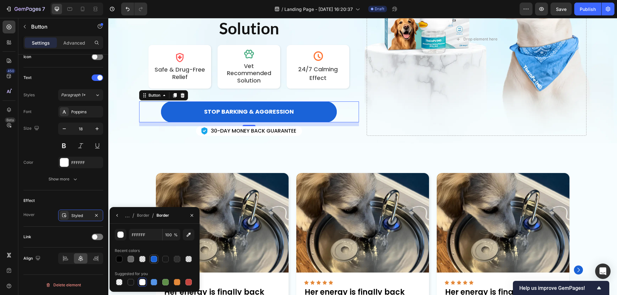
click at [155, 258] on div at bounding box center [154, 259] width 6 height 6
type input "1A63D8"
click at [345, 137] on div "Icon Icon Icon Icon Icon Icon List 300,000+ Pet Parents Served! Text Block Row …" at bounding box center [362, 39] width 509 height 209
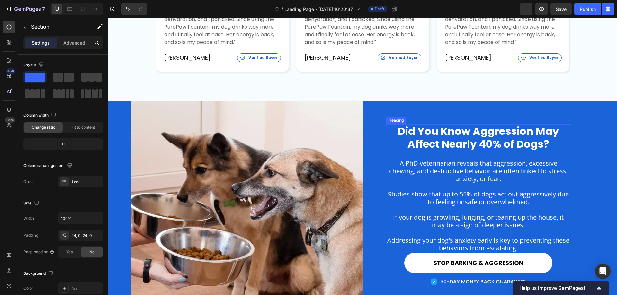
scroll to position [450, 0]
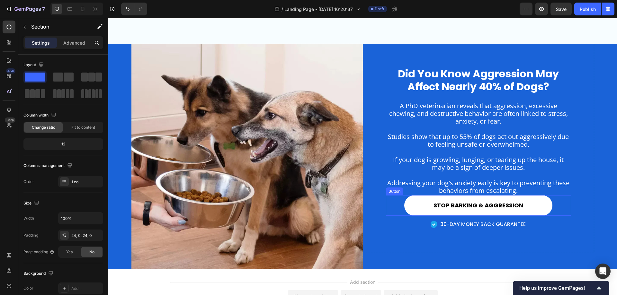
click at [422, 204] on button "STOP BARKING & AGGRESSION" at bounding box center [478, 205] width 148 height 21
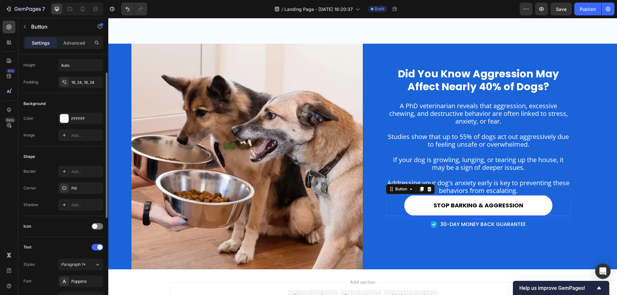
scroll to position [0, 0]
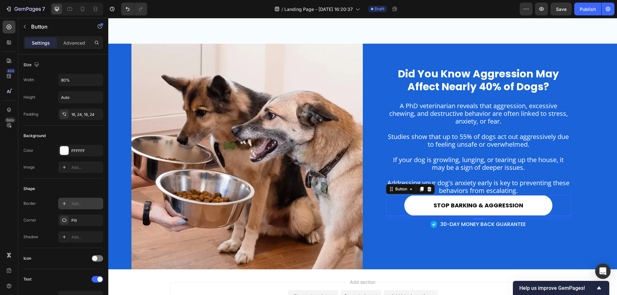
click at [67, 202] on div at bounding box center [64, 203] width 9 height 9
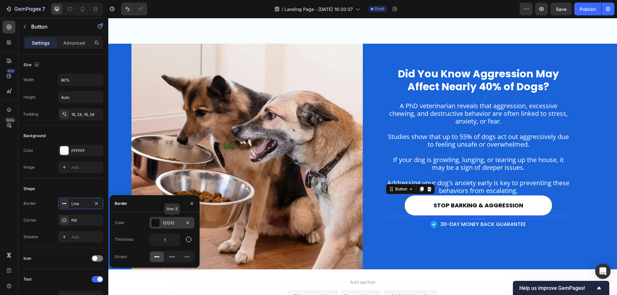
click at [173, 222] on div "121212" at bounding box center [172, 223] width 19 height 6
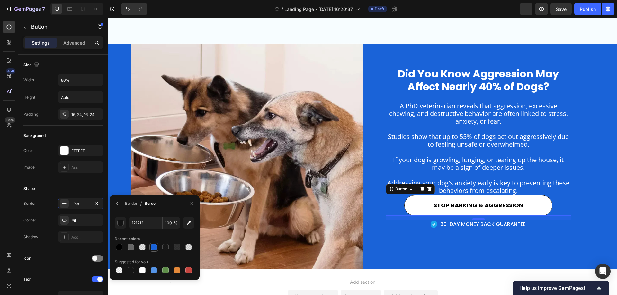
click at [152, 248] on div at bounding box center [154, 247] width 6 height 6
click at [117, 204] on icon "button" at bounding box center [116, 203] width 1 height 3
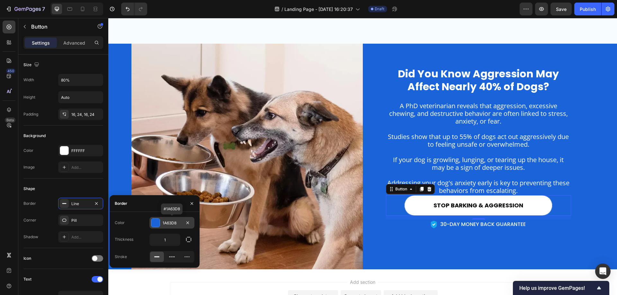
click at [167, 223] on div "1A63D8" at bounding box center [172, 223] width 19 height 6
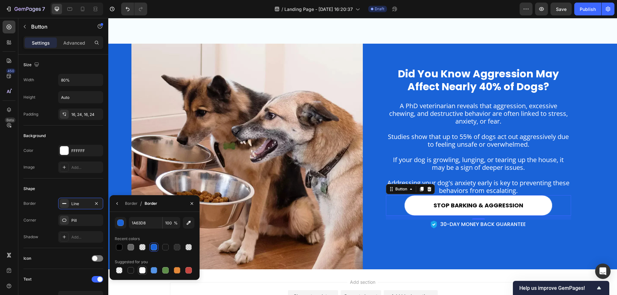
click at [143, 270] on div at bounding box center [142, 270] width 6 height 6
type input "FFFFFF"
click at [118, 202] on icon "button" at bounding box center [117, 203] width 5 height 5
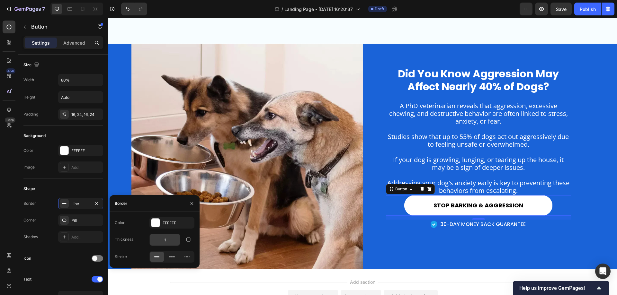
click at [175, 240] on input "1" at bounding box center [165, 240] width 30 height 12
type input "2"
click at [137, 206] on div "Border" at bounding box center [155, 203] width 90 height 17
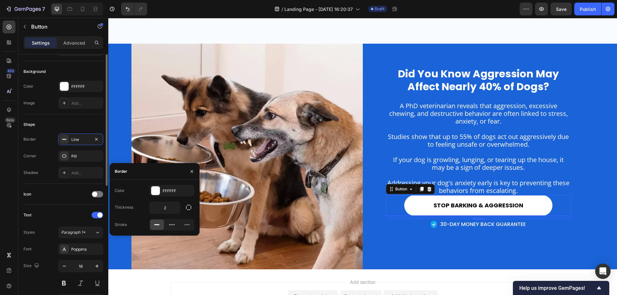
scroll to position [161, 0]
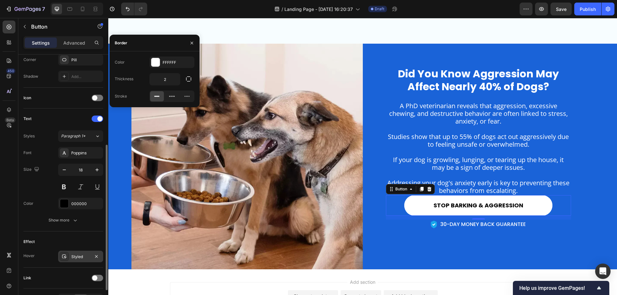
click at [80, 258] on div "Styled" at bounding box center [80, 257] width 19 height 6
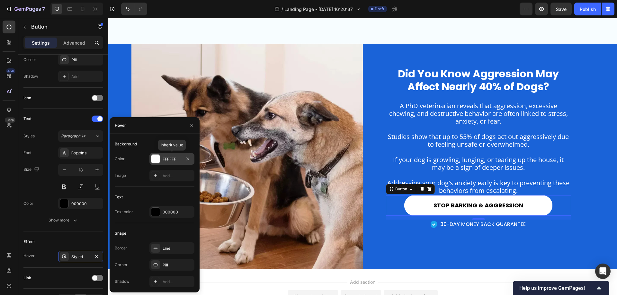
click at [167, 159] on div "FFFFFF" at bounding box center [172, 160] width 19 height 6
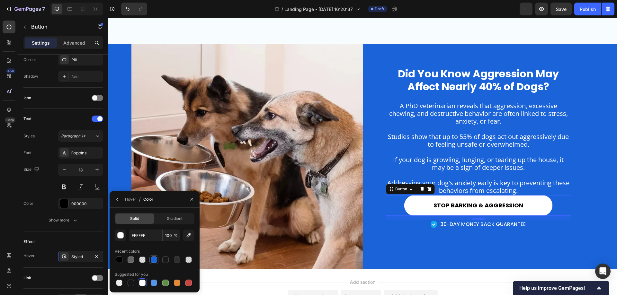
click at [156, 257] on div at bounding box center [154, 260] width 6 height 6
type input "1A63D8"
click at [116, 199] on icon "button" at bounding box center [117, 199] width 5 height 5
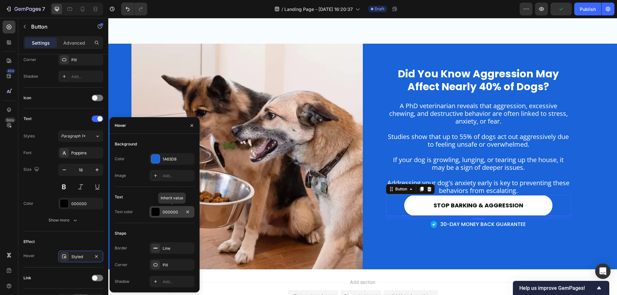
click at [169, 211] on div "000000" at bounding box center [172, 213] width 19 height 6
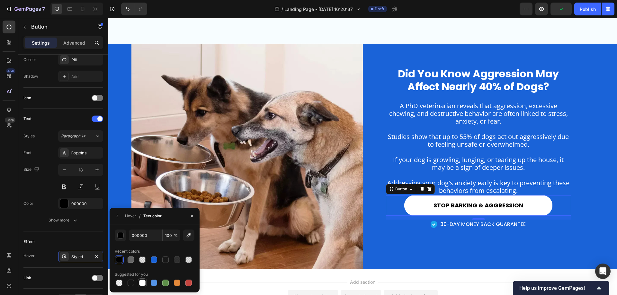
click at [142, 285] on div at bounding box center [142, 283] width 6 height 6
type input "FFFFFF"
click at [117, 214] on icon "button" at bounding box center [117, 216] width 5 height 5
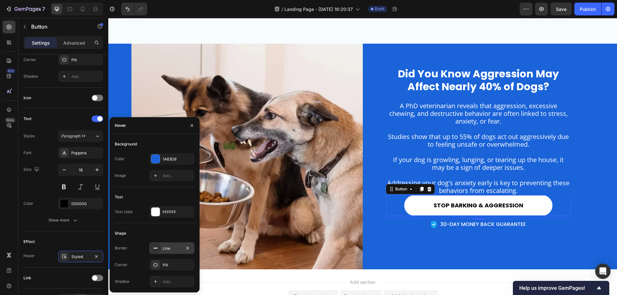
click at [169, 245] on div "Line" at bounding box center [171, 249] width 45 height 12
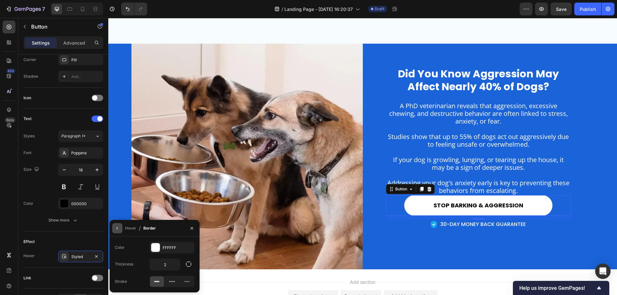
click at [116, 230] on icon "button" at bounding box center [117, 228] width 5 height 5
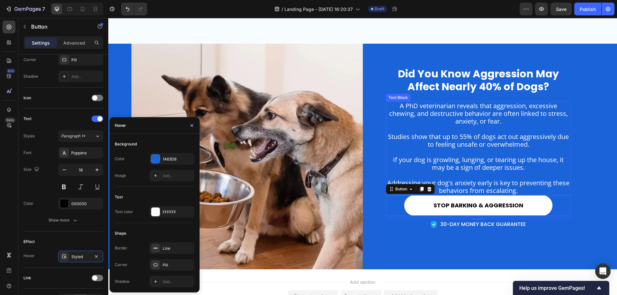
click at [435, 128] on p at bounding box center [479, 129] width 184 height 8
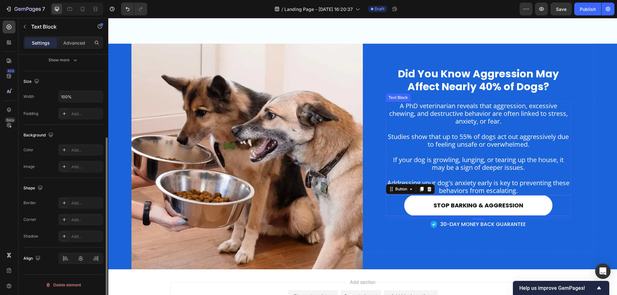
scroll to position [0, 0]
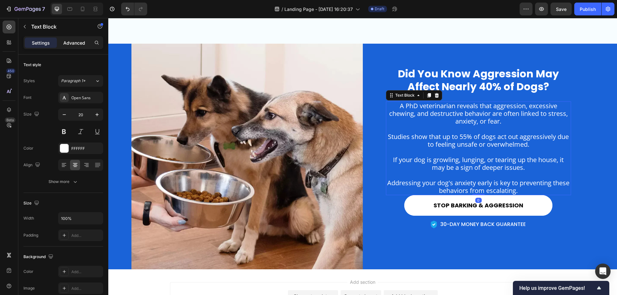
click at [70, 42] on p "Advanced" at bounding box center [74, 43] width 22 height 7
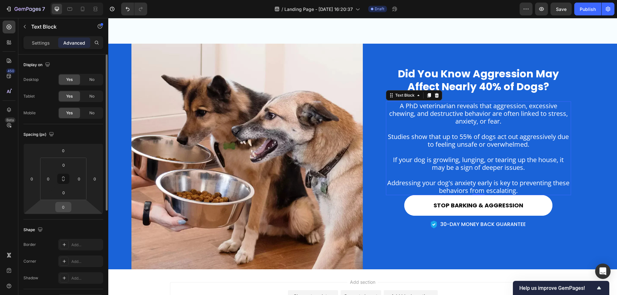
click at [71, 209] on div "0" at bounding box center [63, 207] width 16 height 10
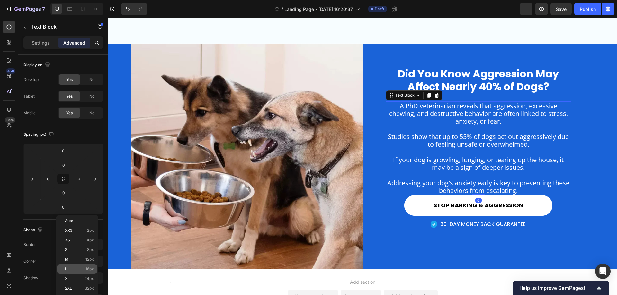
click at [75, 270] on p "L 16px" at bounding box center [79, 269] width 29 height 4
type input "16"
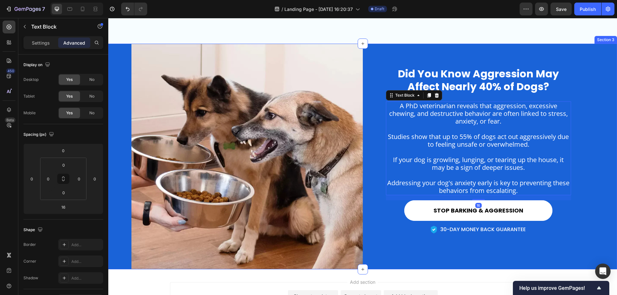
click at [585, 209] on div "Did You Know Aggression May Affect Nearly 40% of Dogs? Heading A PhD veterinari…" at bounding box center [478, 151] width 231 height 214
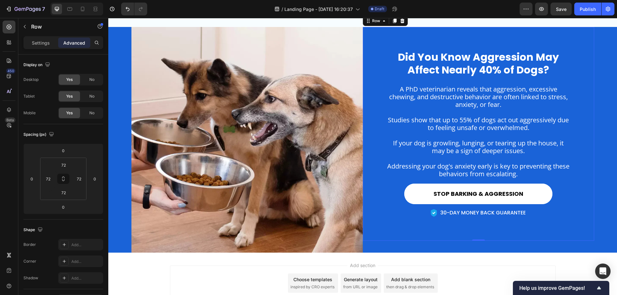
scroll to position [482, 0]
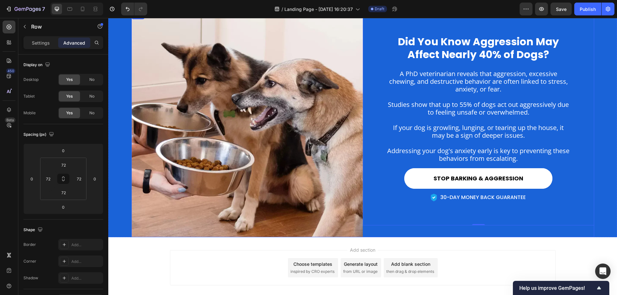
click at [452, 236] on div "Did You Know Aggression May Affect Nearly 40% of Dogs? Heading A PhD veterinari…" at bounding box center [478, 125] width 231 height 226
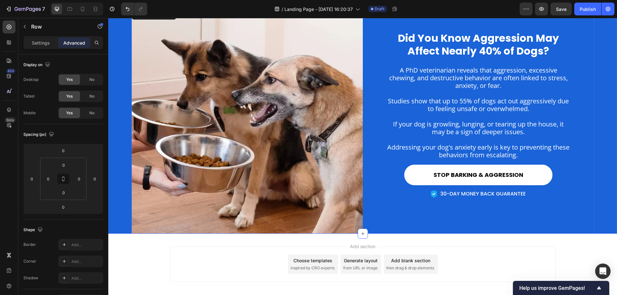
scroll to position [420, 0]
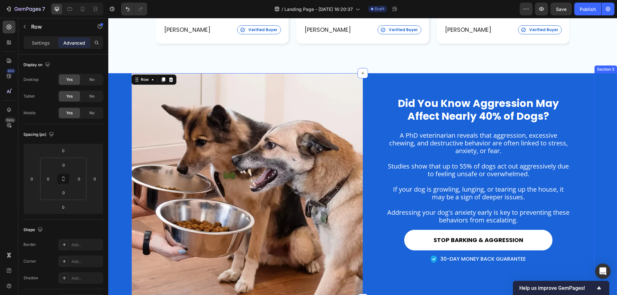
click at [119, 90] on div "Image Did You Know Aggression May Affect Nearly 40% of Dogs? Heading A PhD vete…" at bounding box center [362, 186] width 509 height 226
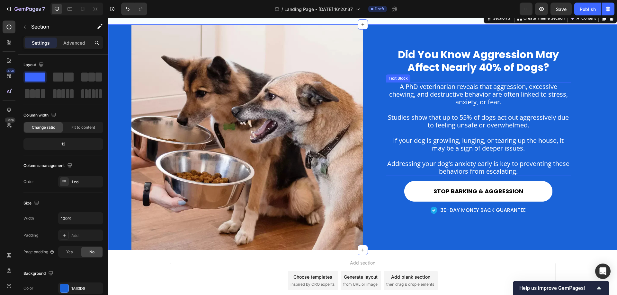
scroll to position [388, 0]
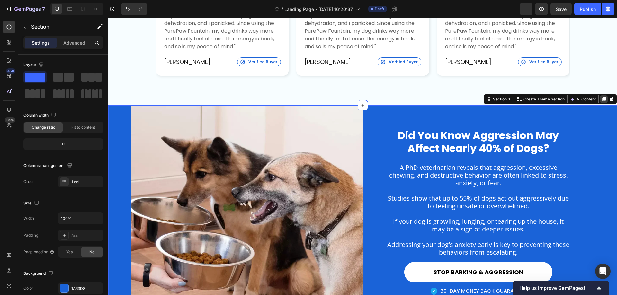
click at [601, 101] on icon at bounding box center [603, 99] width 5 height 5
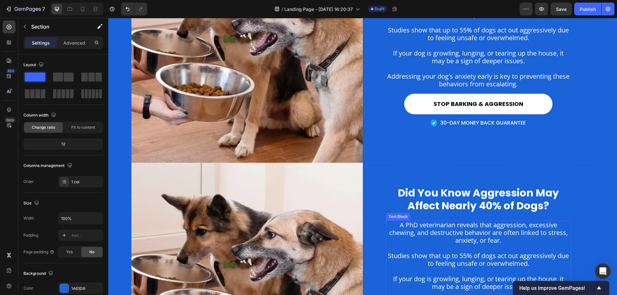
scroll to position [551, 0]
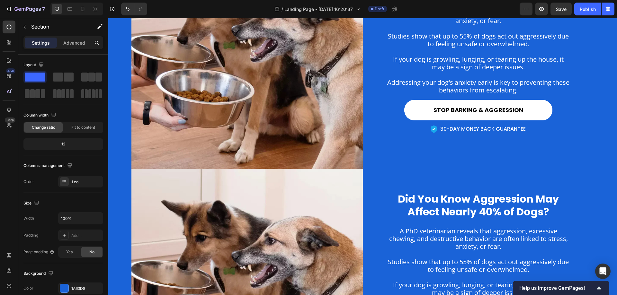
click at [115, 173] on div "Image Did You Know Aggression May Affect Nearly 40% of Dogs? Heading A PhD vete…" at bounding box center [362, 282] width 509 height 226
click at [115, 201] on div "Image Did You Know Aggression May Affect Nearly 40% of Dogs? Heading A PhD vete…" at bounding box center [362, 282] width 509 height 226
click at [118, 112] on div "Image Did You Know Aggression May Affect Nearly 40% of Dogs? Heading A PhD vete…" at bounding box center [362, 56] width 509 height 226
click at [360, 169] on icon at bounding box center [362, 168] width 5 height 5
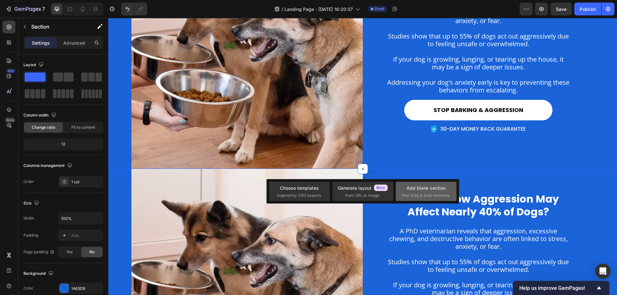
click at [425, 192] on div "Add blank section then drag & drop elements" at bounding box center [426, 192] width 49 height 14
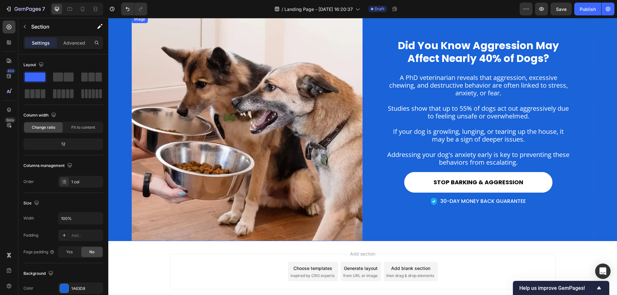
scroll to position [679, 0]
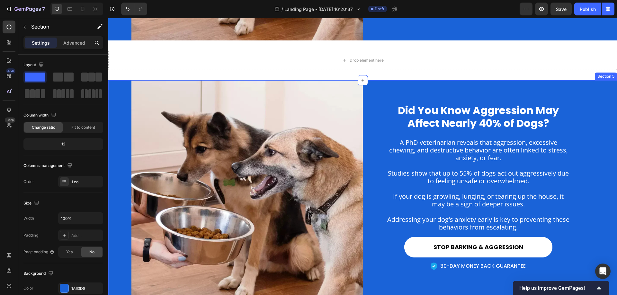
click at [115, 104] on div "Image Did You Know Aggression May Affect Nearly 40% of Dogs? Heading A PhD vete…" at bounding box center [362, 193] width 509 height 226
click at [602, 72] on icon at bounding box center [604, 74] width 4 height 4
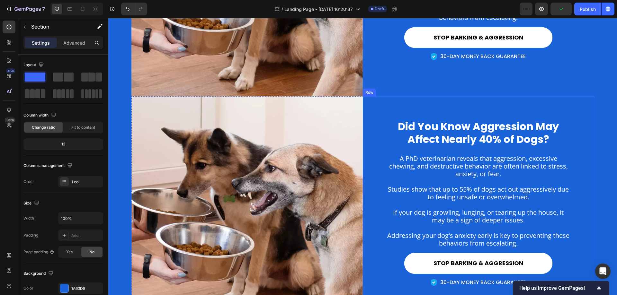
scroll to position [848, 0]
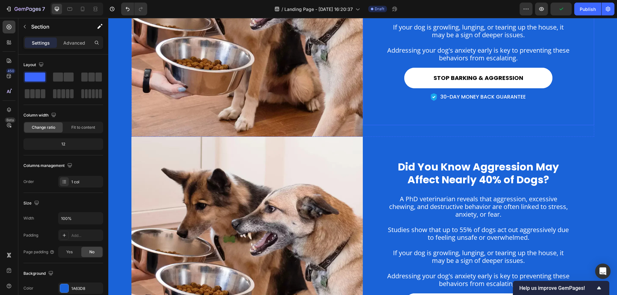
click at [375, 94] on div "Did You Know Aggression May Affect Nearly 40% of Dogs? Heading A PhD veterinari…" at bounding box center [478, 18] width 231 height 214
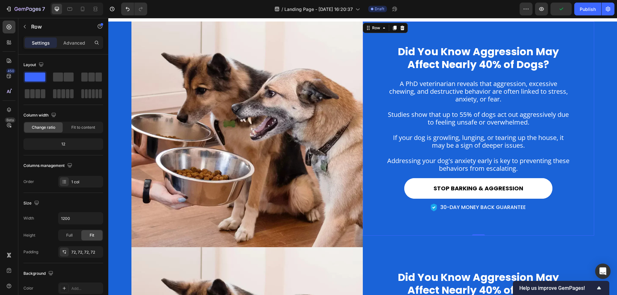
scroll to position [720, 0]
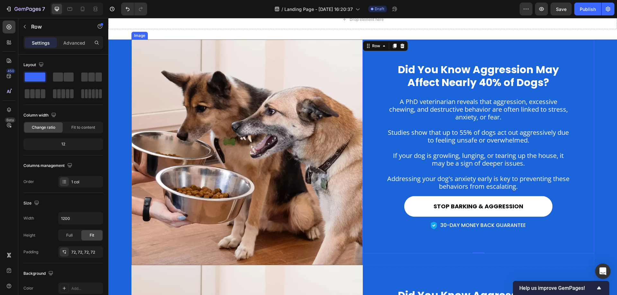
click at [121, 55] on div "Image Did You Know Aggression May Affect Nearly 40% of Dogs? Heading A PhD vete…" at bounding box center [362, 153] width 509 height 226
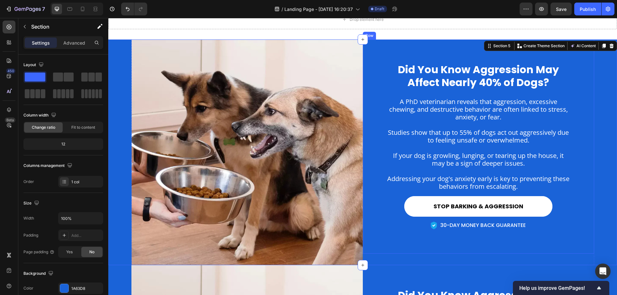
click at [373, 57] on div "Did You Know Aggression May Affect Nearly 40% of Dogs? Heading A PhD veterinari…" at bounding box center [478, 147] width 231 height 214
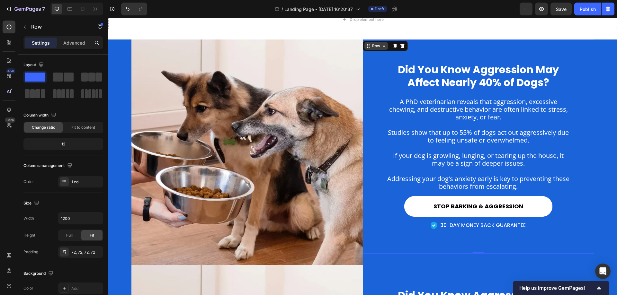
click at [374, 47] on div "Row" at bounding box center [376, 46] width 11 height 6
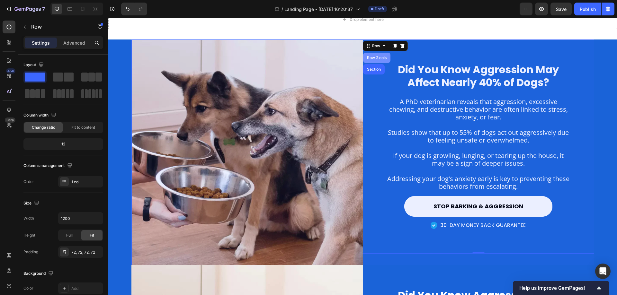
click at [374, 59] on div "Row 2 cols" at bounding box center [377, 58] width 22 height 4
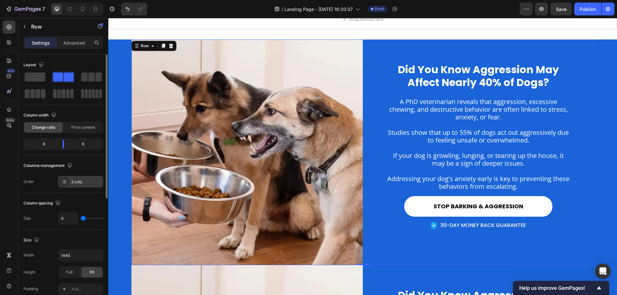
click at [80, 180] on div "2 cols" at bounding box center [86, 182] width 30 height 6
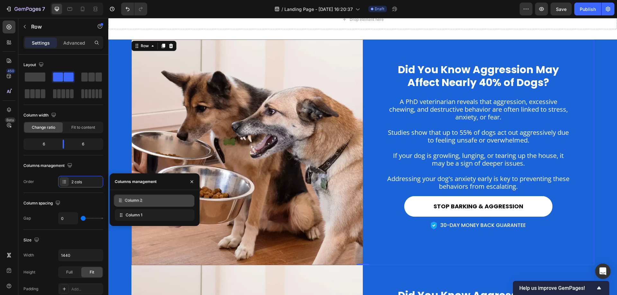
drag, startPoint x: 156, startPoint y: 216, endPoint x: 155, endPoint y: 201, distance: 14.8
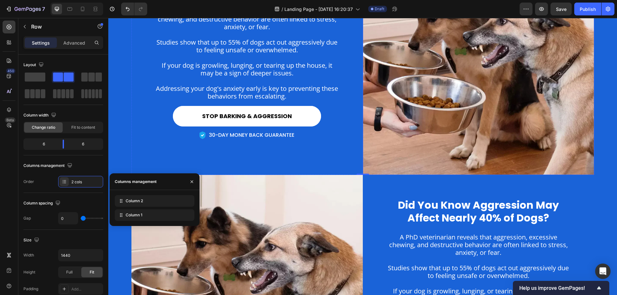
scroll to position [816, 0]
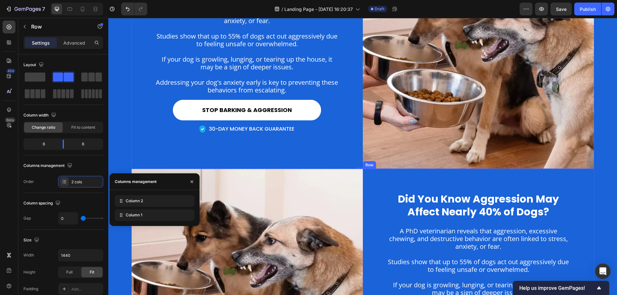
click at [381, 206] on div "Did You Know Aggression May Affect Nearly 40% of Dogs? Heading A PhD veterinari…" at bounding box center [478, 276] width 231 height 214
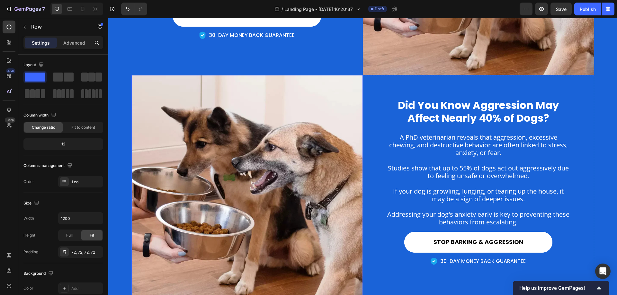
scroll to position [912, 0]
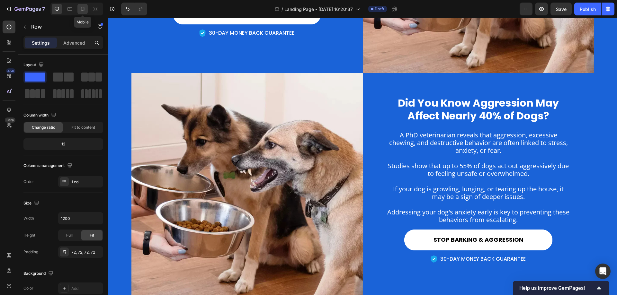
click at [87, 5] on div at bounding box center [82, 9] width 10 height 10
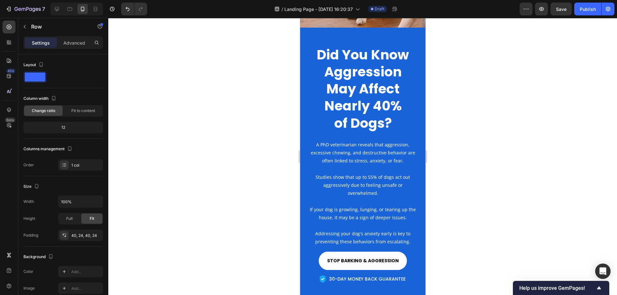
scroll to position [517, 0]
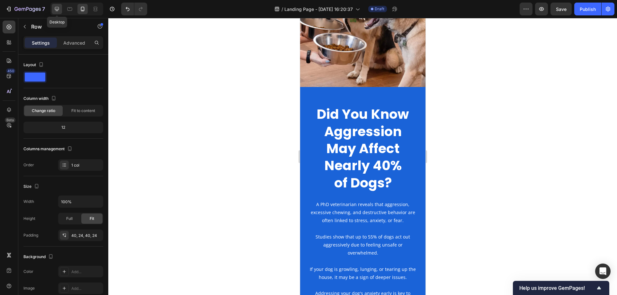
click at [58, 11] on icon at bounding box center [57, 9] width 4 height 4
type input "1200"
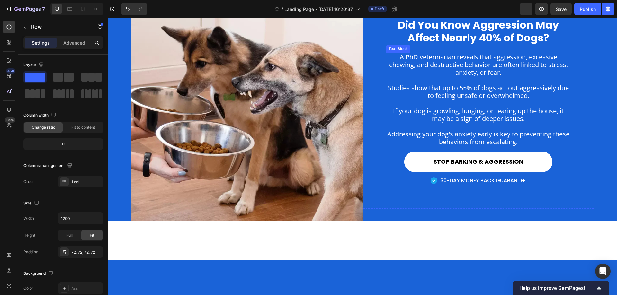
scroll to position [449, 0]
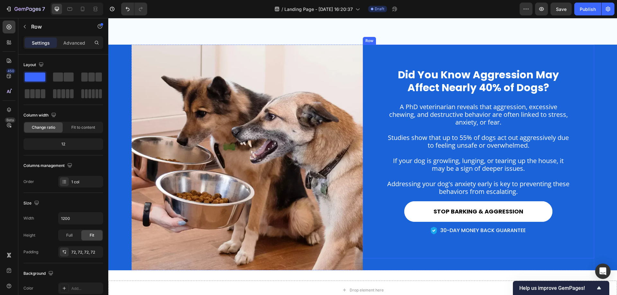
click at [366, 54] on div "Did You Know Aggression May Affect Nearly 40% of Dogs? Heading A PhD veterinari…" at bounding box center [478, 152] width 231 height 214
click at [121, 62] on div "Image Did You Know Aggression May Affect Nearly 40% of Dogs? Heading A PhD vete…" at bounding box center [362, 158] width 509 height 226
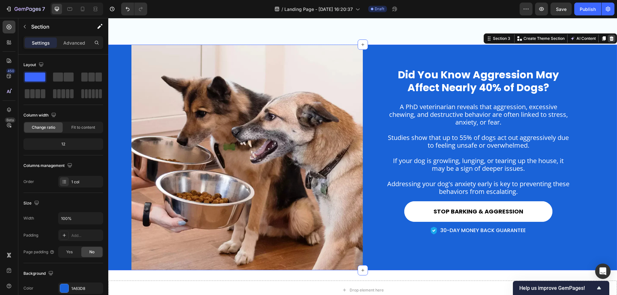
click at [610, 39] on icon at bounding box center [612, 38] width 4 height 4
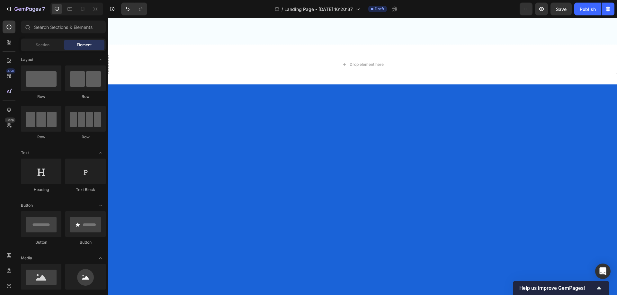
click at [116, 94] on div at bounding box center [362, 287] width 509 height 405
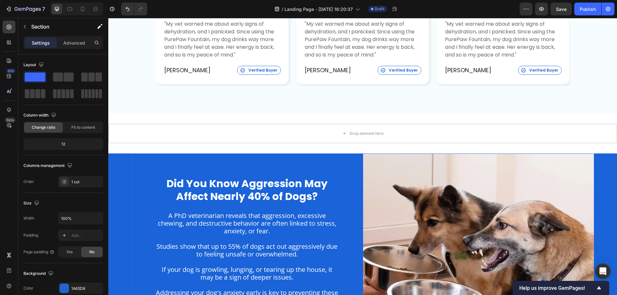
scroll to position [385, 0]
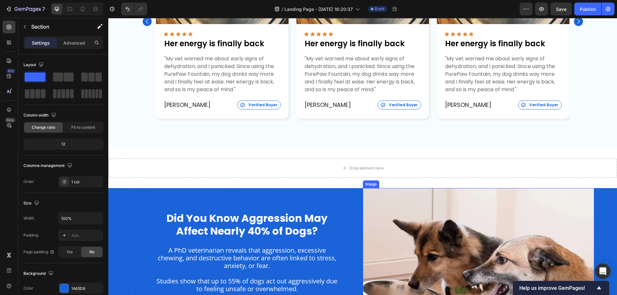
scroll to position [288, 0]
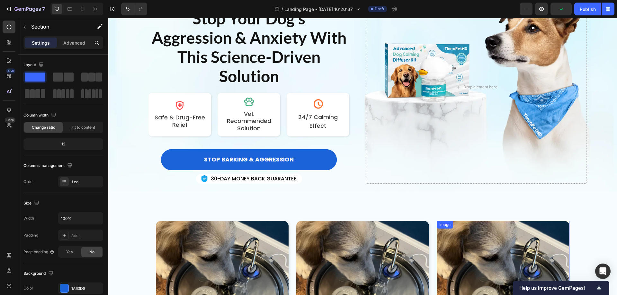
scroll to position [64, 0]
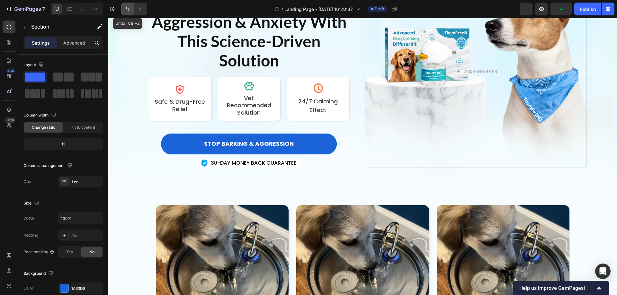
click at [125, 7] on icon "Undo/Redo" at bounding box center [127, 9] width 6 height 6
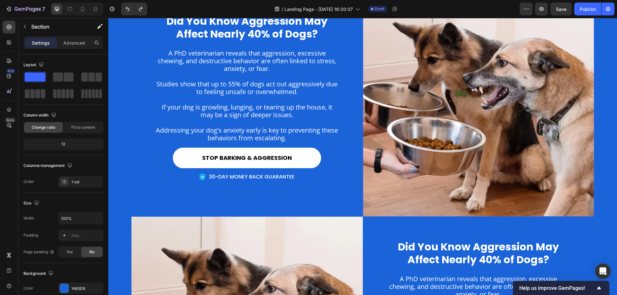
scroll to position [771, 0]
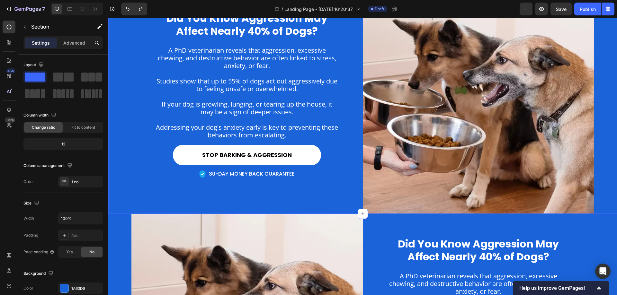
click at [604, 144] on div "Image Did You Know Aggression May Affect Nearly 40% of Dogs? Heading A PhD vete…" at bounding box center [362, 101] width 509 height 226
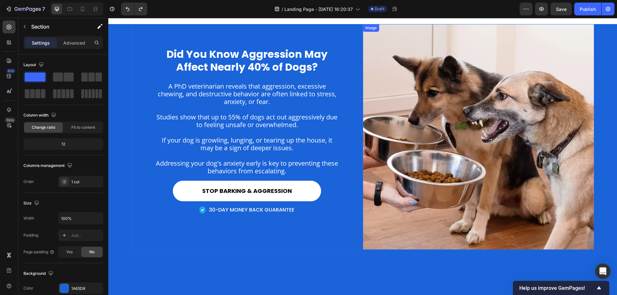
scroll to position [643, 0]
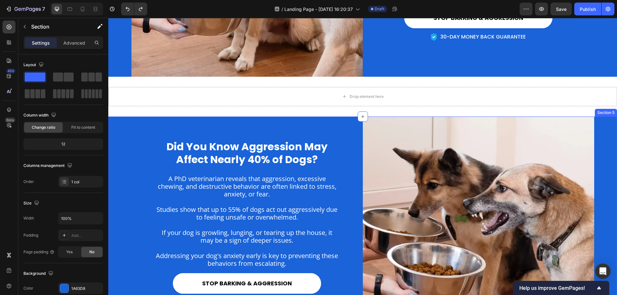
click at [602, 128] on div "Image Did You Know Aggression May Affect Nearly 40% of Dogs? Heading A PhD vete…" at bounding box center [362, 230] width 509 height 226
click at [118, 130] on div "Image Did You Know Aggression May Affect Nearly 40% of Dogs? Heading A PhD vete…" at bounding box center [362, 230] width 509 height 226
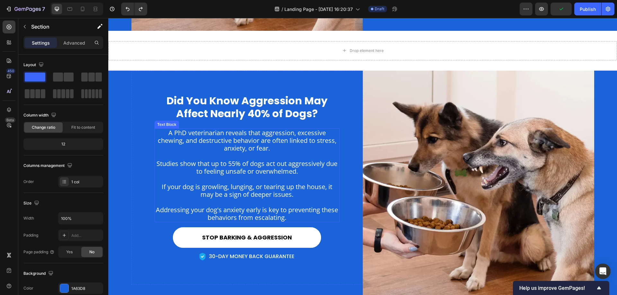
scroll to position [704, 0]
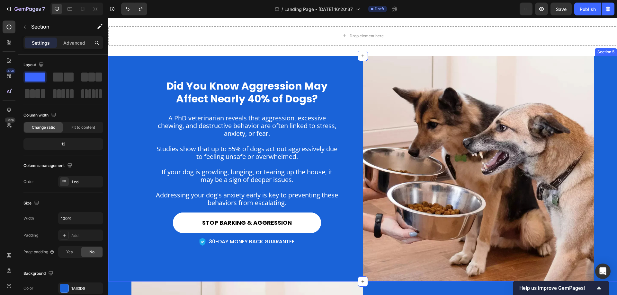
click at [117, 85] on div "Image Did You Know Aggression May Affect Nearly 40% of Dogs? Heading A PhD vete…" at bounding box center [362, 169] width 509 height 226
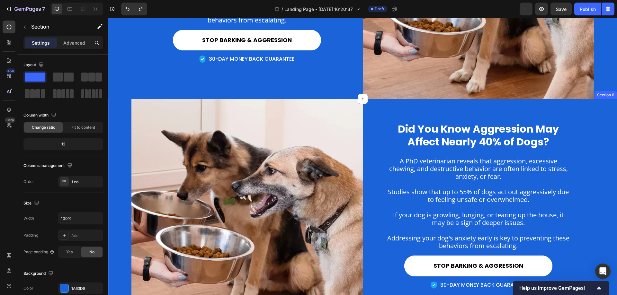
scroll to position [896, 0]
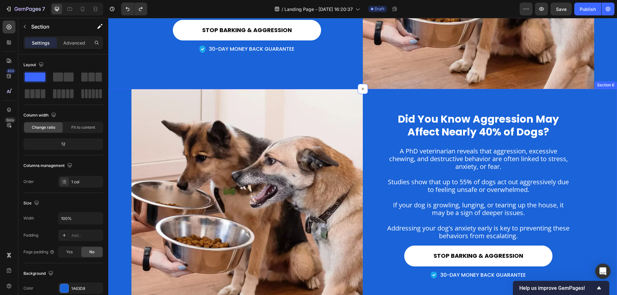
click at [115, 120] on div "Image Did You Know Aggression May Affect Nearly 40% of Dogs? Heading A PhD vete…" at bounding box center [362, 202] width 509 height 226
click at [610, 83] on icon at bounding box center [612, 83] width 4 height 4
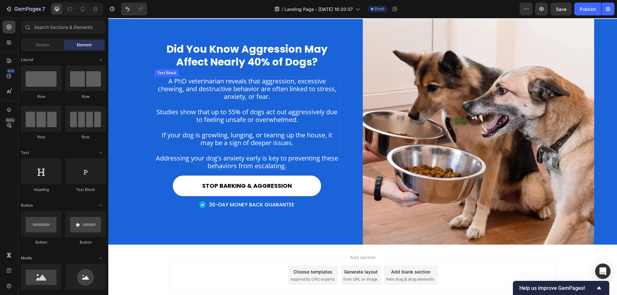
scroll to position [622, 0]
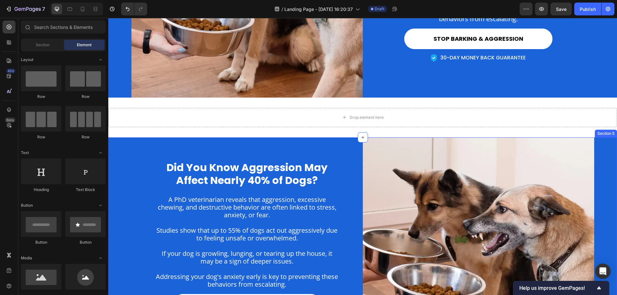
click at [118, 155] on div "Image Did You Know Aggression May Affect Nearly 40% of Dogs? Heading A PhD vete…" at bounding box center [362, 251] width 509 height 226
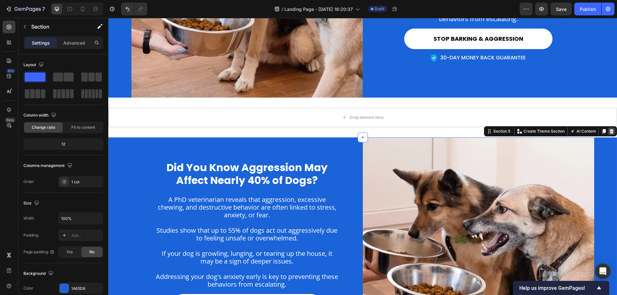
click at [609, 131] on icon at bounding box center [611, 131] width 5 height 5
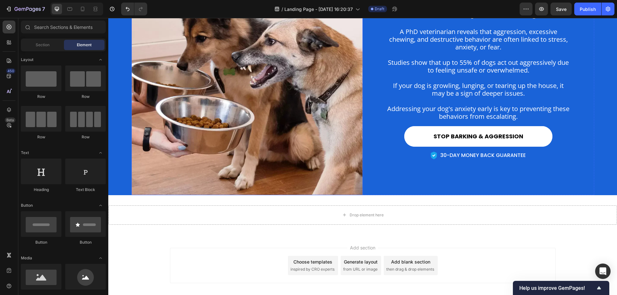
scroll to position [460, 0]
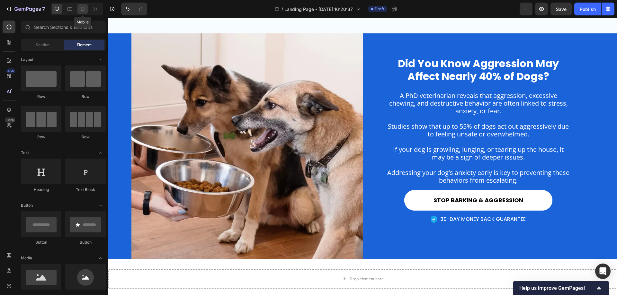
click at [85, 8] on icon at bounding box center [82, 9] width 6 height 6
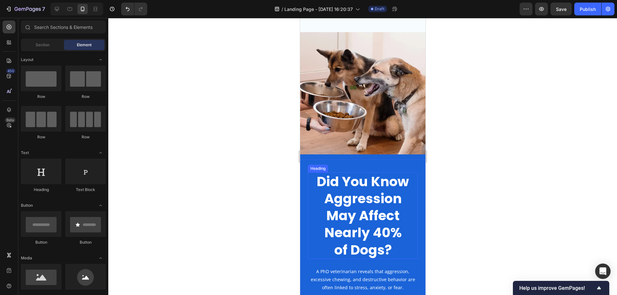
scroll to position [492, 0]
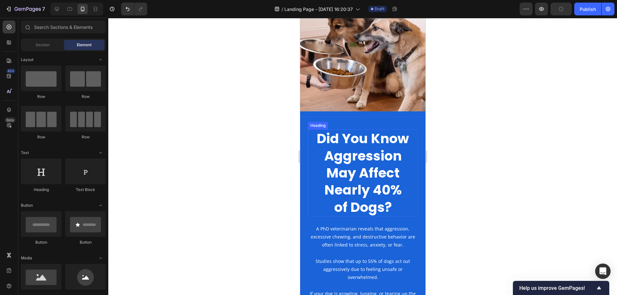
click at [368, 163] on h2 "Did You Know Aggression May Affect Nearly 40% of Dogs?" at bounding box center [362, 173] width 94 height 87
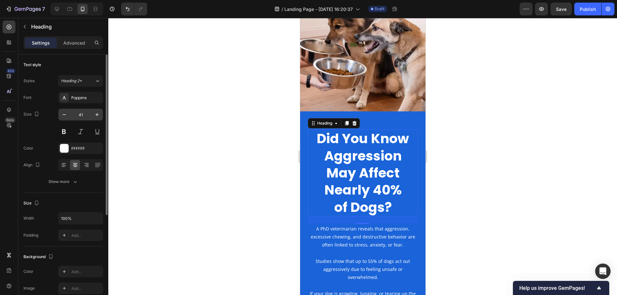
click at [82, 114] on input "41" at bounding box center [80, 115] width 21 height 12
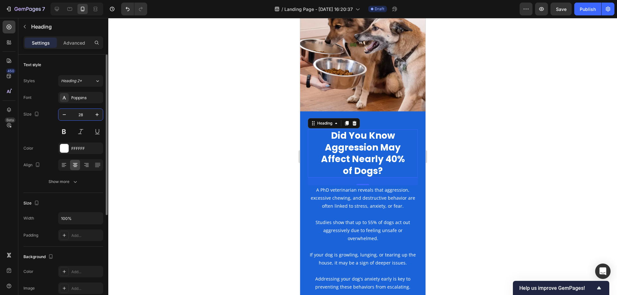
type input "28"
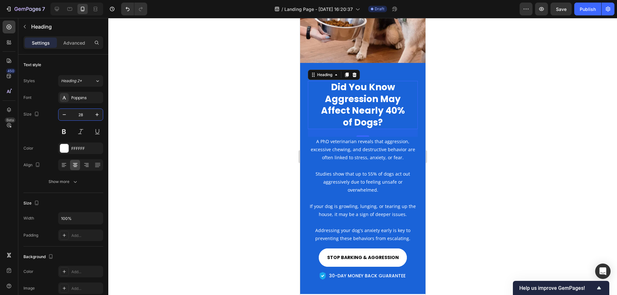
scroll to position [557, 0]
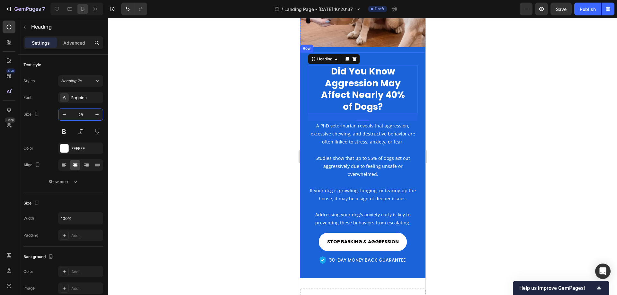
click at [303, 62] on div "Did You Know Aggression May Affect Nearly 40% of Dogs? Heading 24 A PhD veterin…" at bounding box center [362, 165] width 125 height 226
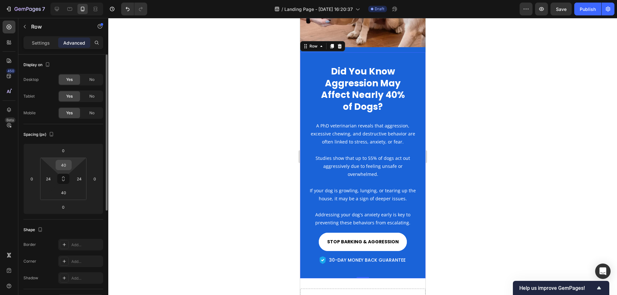
click at [65, 167] on input "40" at bounding box center [63, 165] width 13 height 10
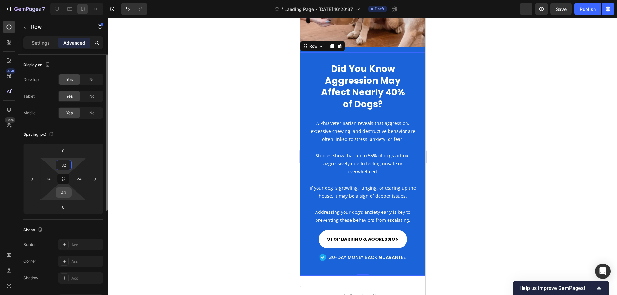
type input "32"
click at [65, 190] on input "40" at bounding box center [63, 193] width 13 height 10
type input "32"
click at [50, 180] on input "24" at bounding box center [48, 179] width 10 height 10
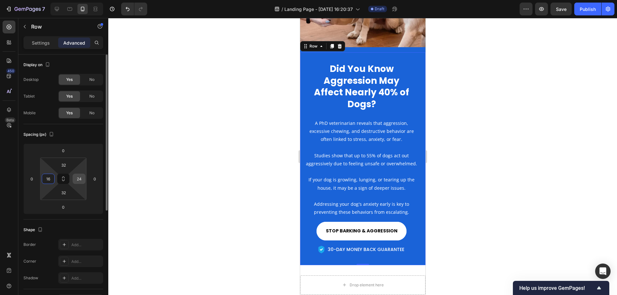
type input "16"
click at [77, 178] on input "24" at bounding box center [79, 179] width 10 height 10
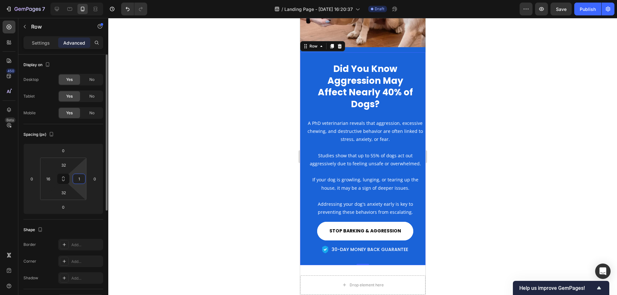
type input "16"
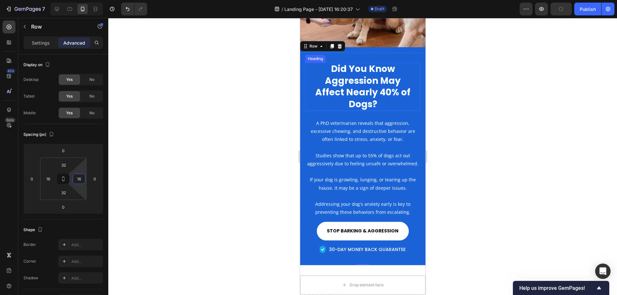
click at [378, 88] on h2 "Did You Know Aggression May Affect Nearly 40% of Dogs?" at bounding box center [363, 87] width 100 height 48
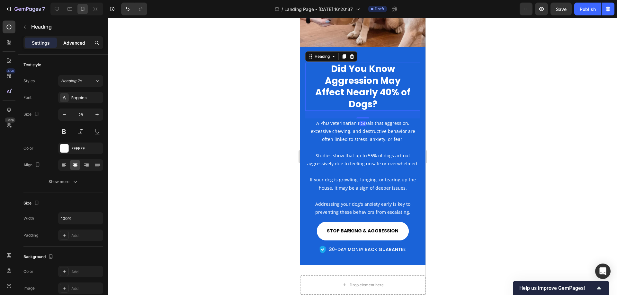
click at [74, 41] on p "Advanced" at bounding box center [74, 43] width 22 height 7
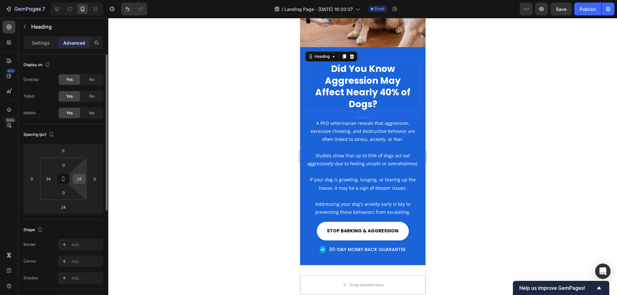
click at [84, 180] on div "24" at bounding box center [79, 179] width 13 height 10
click at [79, 179] on input "24" at bounding box center [79, 179] width 10 height 10
type input "0"
click at [47, 180] on input "24" at bounding box center [48, 179] width 10 height 10
type input "0"
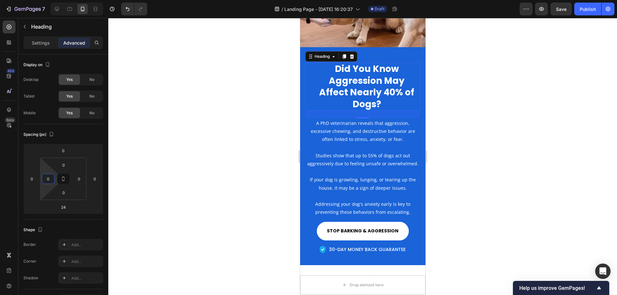
click at [358, 89] on h2 "Did You Know Aggression May Affect Nearly 40% of Dogs?" at bounding box center [366, 87] width 107 height 48
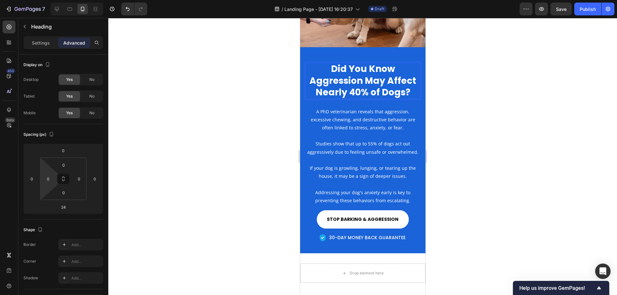
click at [387, 81] on p "Did You Know Aggression May Affect Nearly 40% of Dogs?" at bounding box center [363, 80] width 114 height 35
click at [51, 42] on div "Settings" at bounding box center [41, 43] width 32 height 10
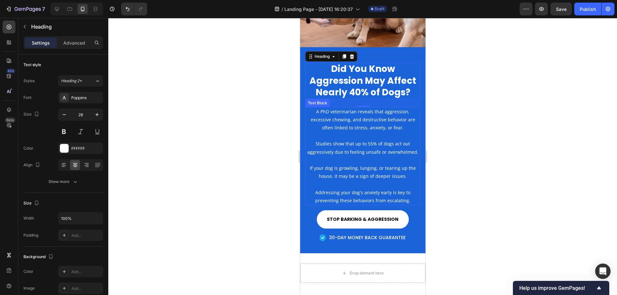
click at [366, 122] on p "A PhD veterinarian reveals that aggression, excessive chewing, and destructive …" at bounding box center [363, 120] width 114 height 24
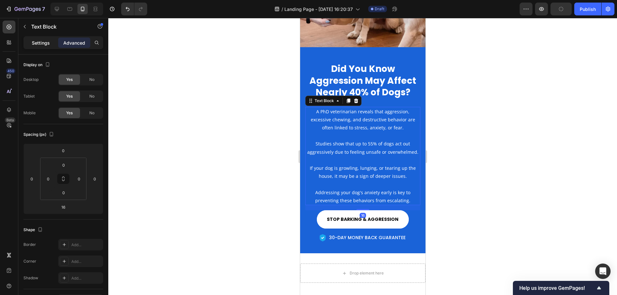
click at [38, 43] on p "Settings" at bounding box center [41, 43] width 18 height 7
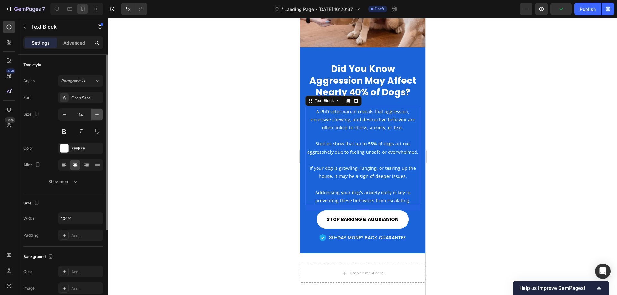
click at [98, 115] on icon "button" at bounding box center [97, 115] width 6 height 6
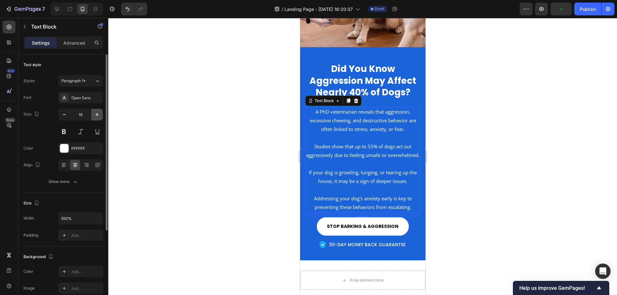
click at [98, 115] on icon "button" at bounding box center [97, 115] width 6 height 6
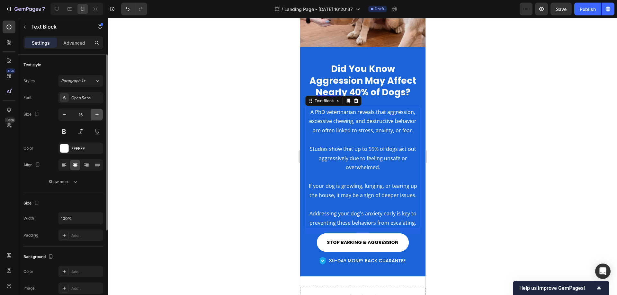
click at [98, 115] on icon "button" at bounding box center [97, 115] width 6 height 6
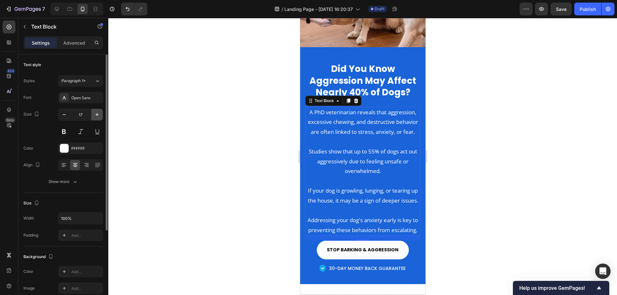
click at [98, 115] on icon "button" at bounding box center [96, 114] width 3 height 3
type input "18"
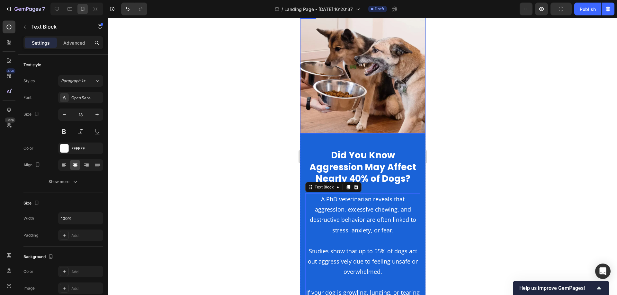
scroll to position [428, 0]
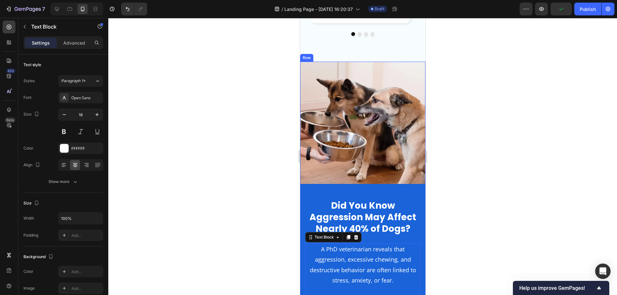
click at [387, 174] on div "Image Did You Know Aggression May Affect Nearly 40% of Dogs? Heading A PhD vete…" at bounding box center [362, 261] width 125 height 398
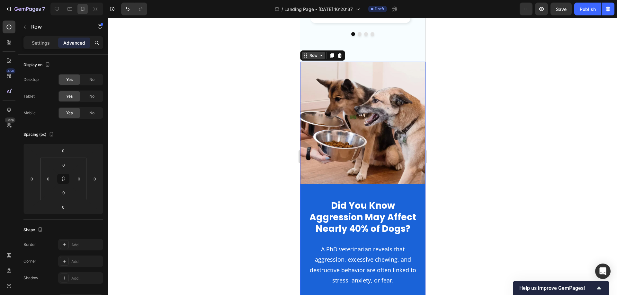
click at [315, 52] on div "Row" at bounding box center [312, 56] width 23 height 8
click at [45, 44] on p "Settings" at bounding box center [41, 43] width 18 height 7
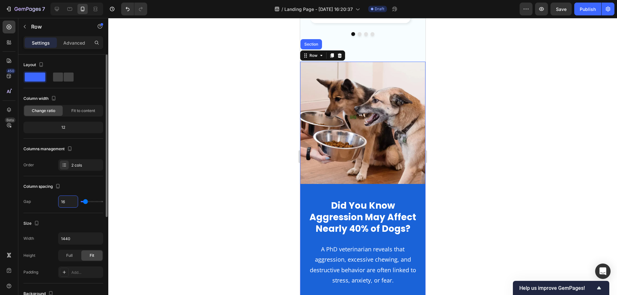
click at [63, 206] on input "16" at bounding box center [67, 202] width 19 height 12
type input "0"
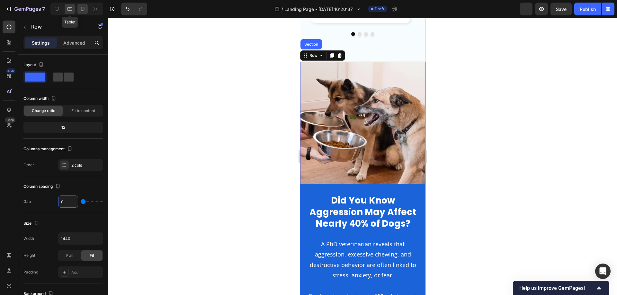
type input "0"
click at [71, 8] on icon at bounding box center [70, 9] width 6 height 6
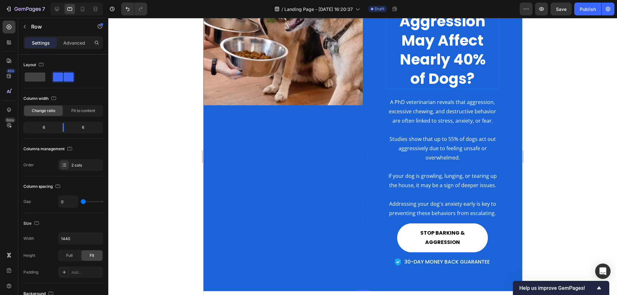
scroll to position [497, 0]
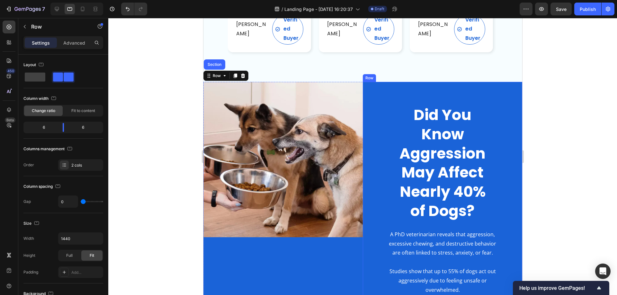
click at [372, 92] on div "Did You Know Aggression May Affect Nearly 40% of Dogs? Heading A PhD veterinari…" at bounding box center [442, 253] width 159 height 342
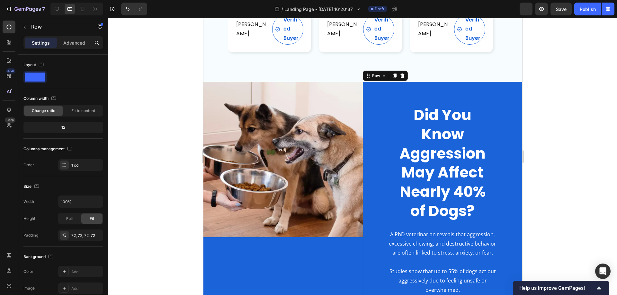
click at [386, 86] on div "Did You Know Aggression May Affect Nearly 40% of Dogs? Heading A PhD veterinari…" at bounding box center [442, 253] width 159 height 342
click at [74, 45] on p "Advanced" at bounding box center [74, 43] width 22 height 7
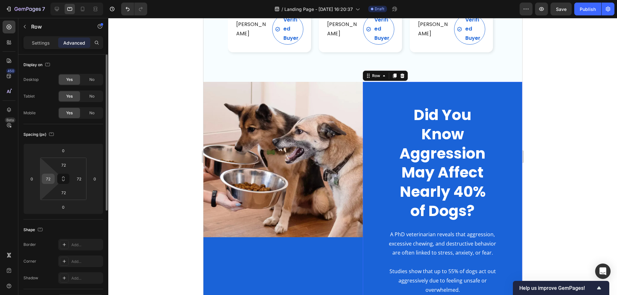
click at [49, 178] on input "72" at bounding box center [48, 179] width 10 height 10
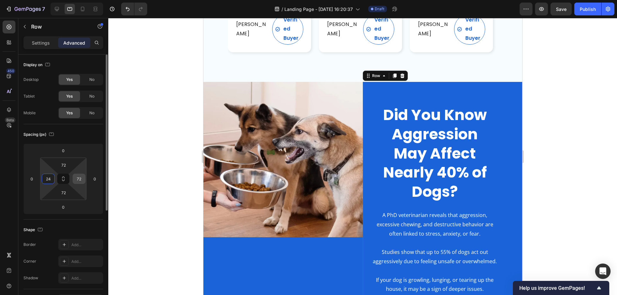
type input "24"
click at [79, 180] on input "72" at bounding box center [79, 179] width 10 height 10
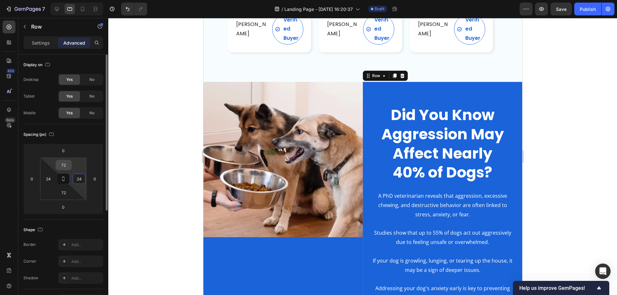
type input "24"
click at [69, 163] on input "72" at bounding box center [63, 165] width 13 height 10
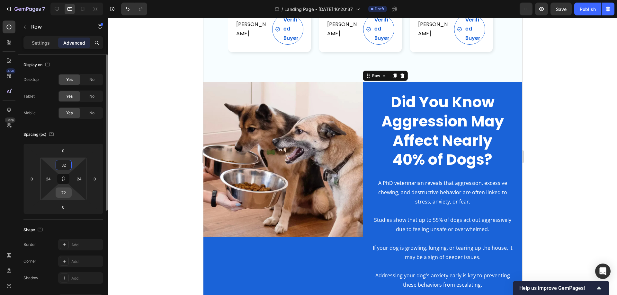
type input "32"
click at [64, 193] on input "72" at bounding box center [63, 193] width 13 height 10
type input "32"
click at [477, 121] on p "Did You Know Aggression May Affect Nearly 40% of Dogs?" at bounding box center [442, 131] width 127 height 77
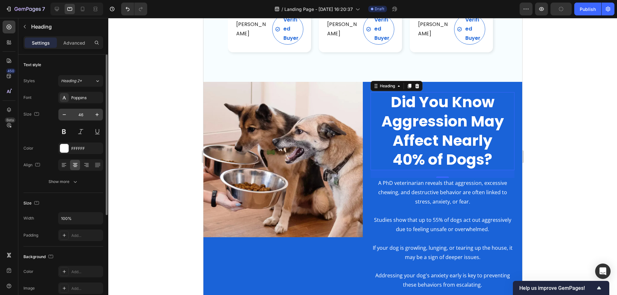
click at [87, 116] on input "46" at bounding box center [80, 115] width 21 height 12
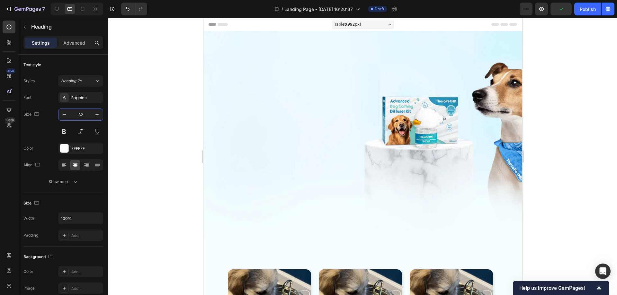
scroll to position [497, 0]
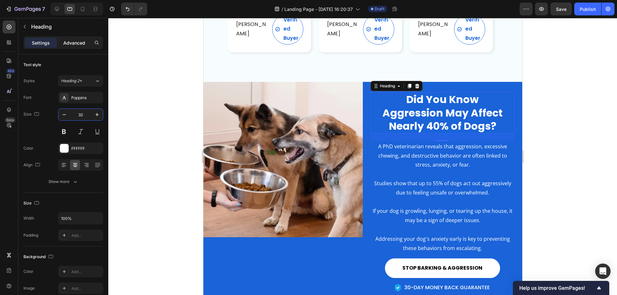
click at [70, 45] on p "Advanced" at bounding box center [74, 43] width 22 height 7
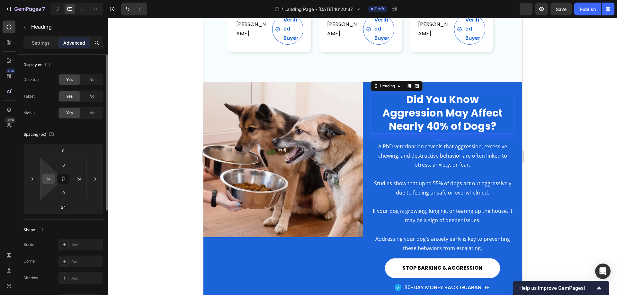
click at [52, 179] on input "24" at bounding box center [48, 179] width 10 height 10
type input "0"
click at [78, 180] on input "24" at bounding box center [79, 179] width 10 height 10
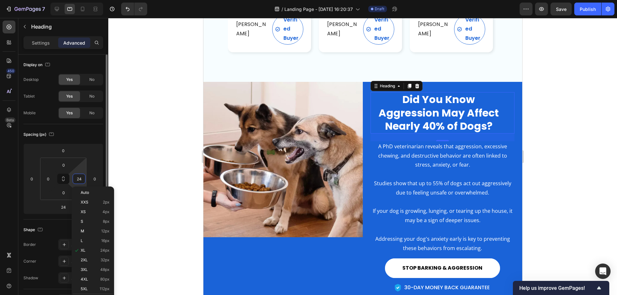
type input "0"
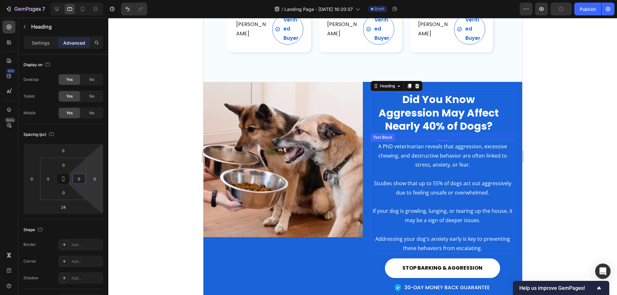
click at [464, 170] on p at bounding box center [442, 174] width 143 height 9
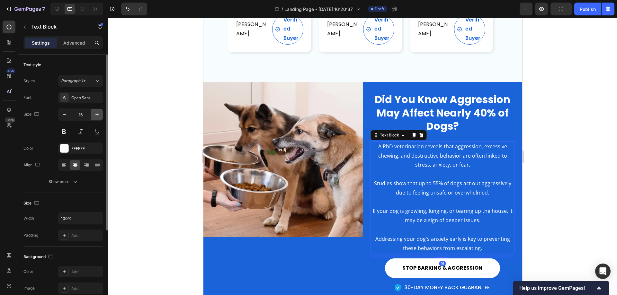
click at [96, 116] on icon "button" at bounding box center [97, 115] width 6 height 6
click at [96, 115] on icon "button" at bounding box center [97, 115] width 6 height 6
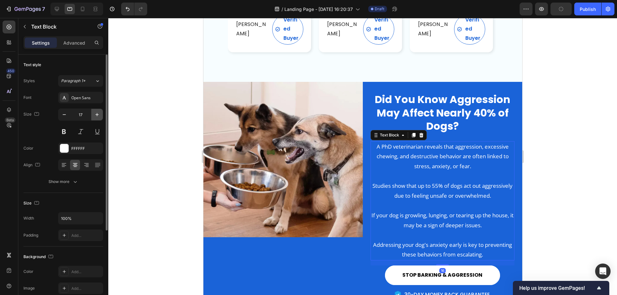
type input "18"
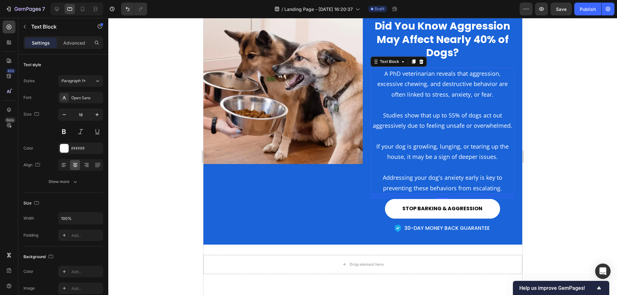
scroll to position [465, 0]
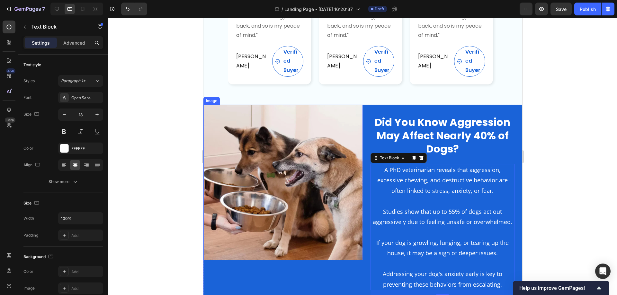
click at [304, 135] on img at bounding box center [282, 183] width 159 height 156
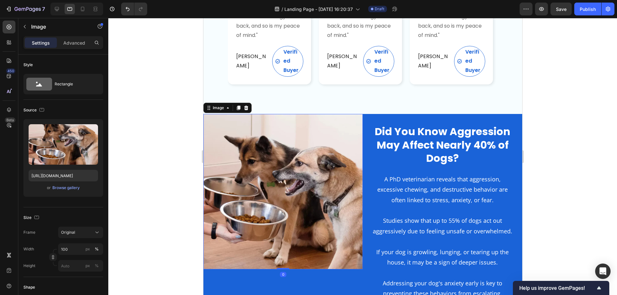
click at [301, 173] on img at bounding box center [282, 192] width 159 height 156
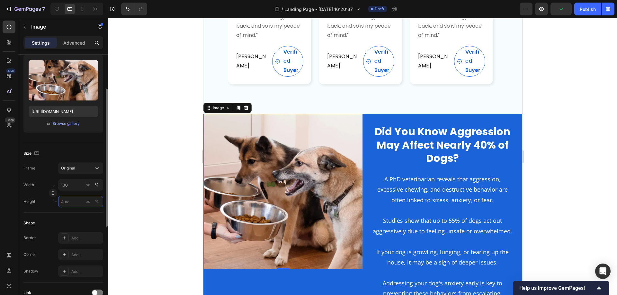
click at [70, 204] on input "px %" at bounding box center [80, 202] width 45 height 12
click at [70, 215] on p "Full 100%" at bounding box center [79, 217] width 37 height 6
type input "100"
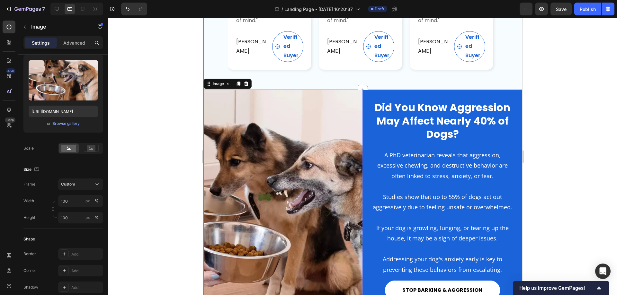
scroll to position [465, 0]
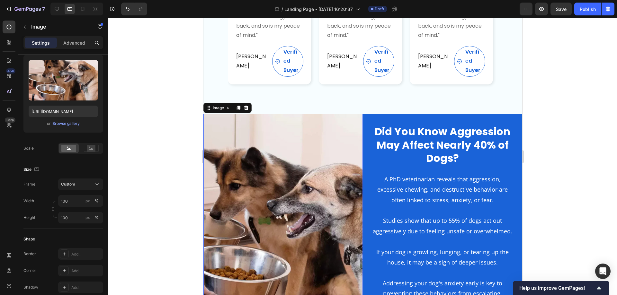
click at [561, 128] on div at bounding box center [362, 156] width 509 height 277
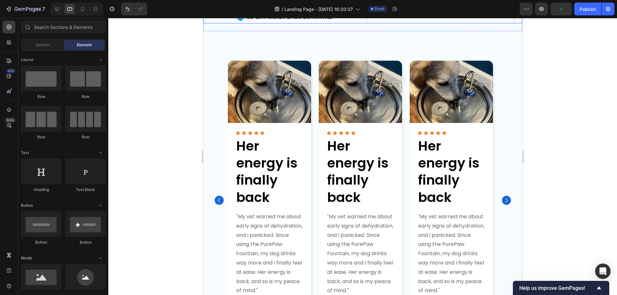
scroll to position [240, 0]
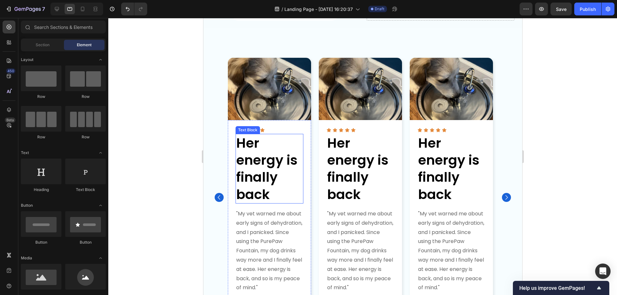
click at [253, 176] on p "Her energy is finally back" at bounding box center [269, 169] width 67 height 68
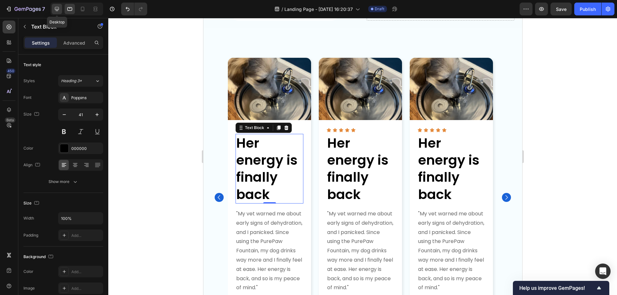
click at [56, 10] on icon at bounding box center [57, 9] width 6 height 6
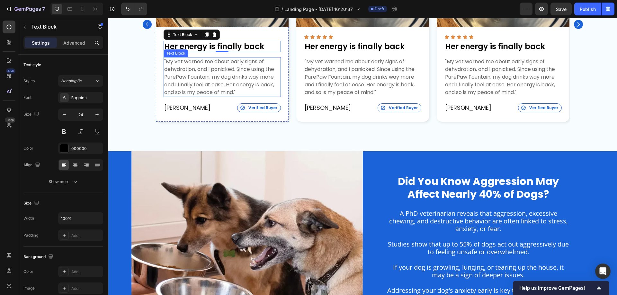
scroll to position [343, 0]
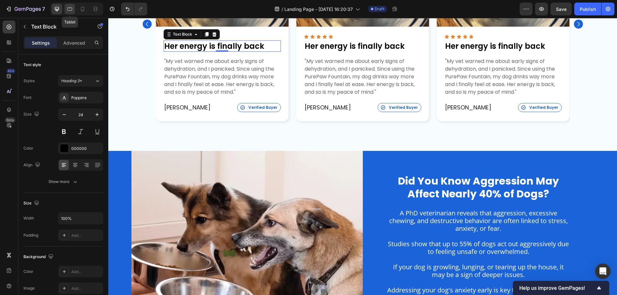
click at [70, 9] on icon at bounding box center [70, 9] width 6 height 6
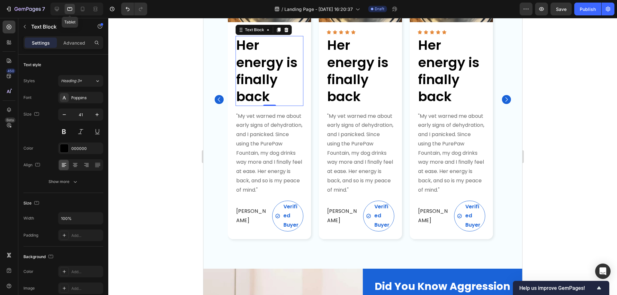
scroll to position [305, 0]
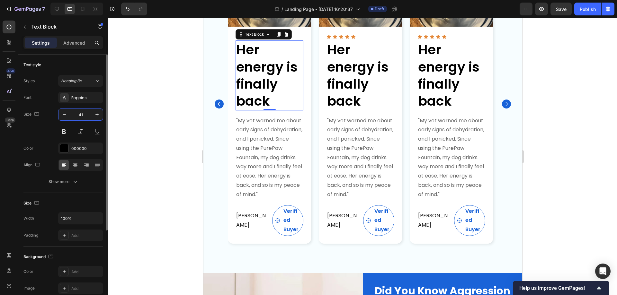
click at [82, 113] on input "41" at bounding box center [80, 115] width 21 height 12
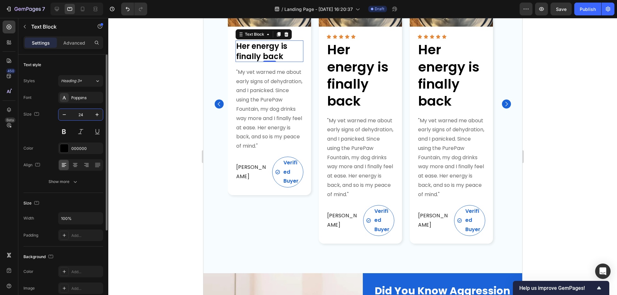
type input "24"
click at [267, 86] on p ""My vet warned me about early signs of dehydration, and I panicked. Since using…" at bounding box center [269, 109] width 67 height 83
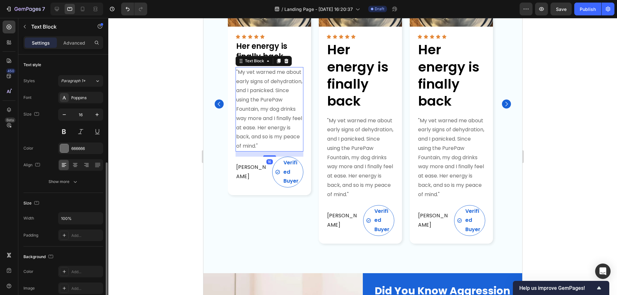
scroll to position [64, 0]
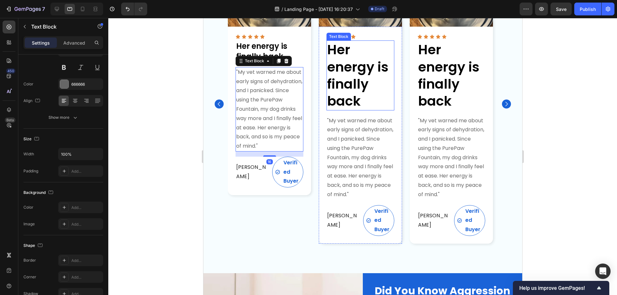
click at [351, 80] on p "Her energy is finally back" at bounding box center [360, 75] width 67 height 68
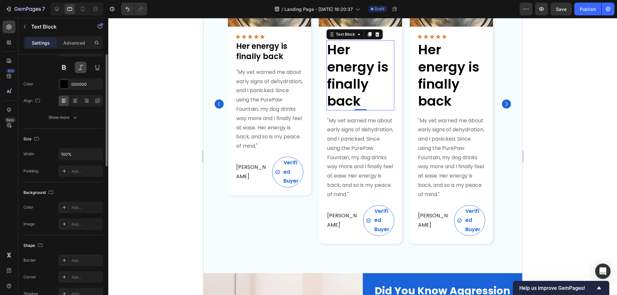
scroll to position [0, 0]
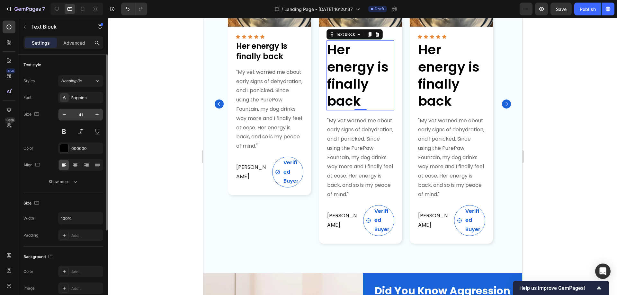
click at [82, 115] on input "41" at bounding box center [80, 115] width 21 height 12
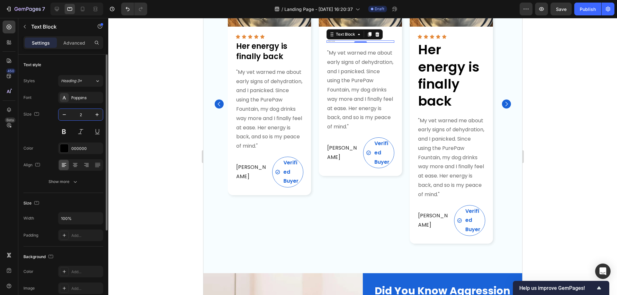
type input "24"
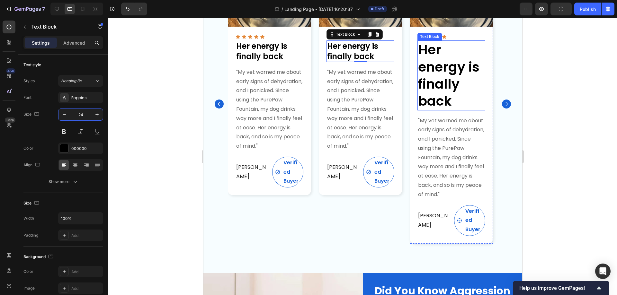
click at [430, 71] on p "Her energy is finally back" at bounding box center [451, 75] width 67 height 68
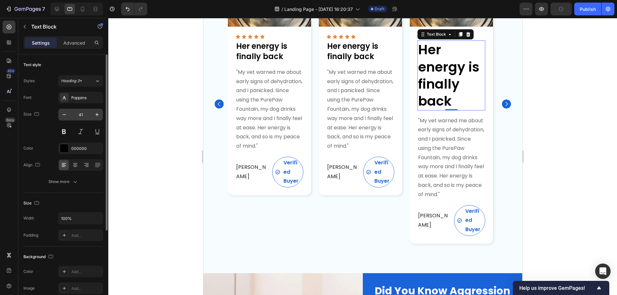
click at [85, 115] on input "41" at bounding box center [80, 115] width 21 height 12
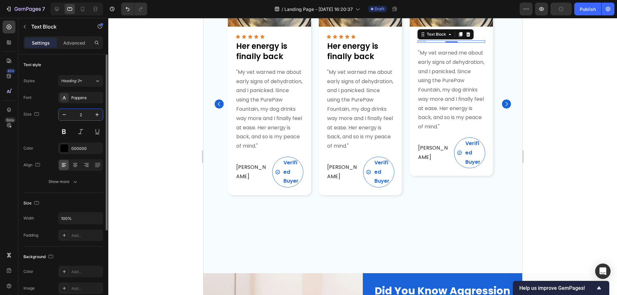
type input "24"
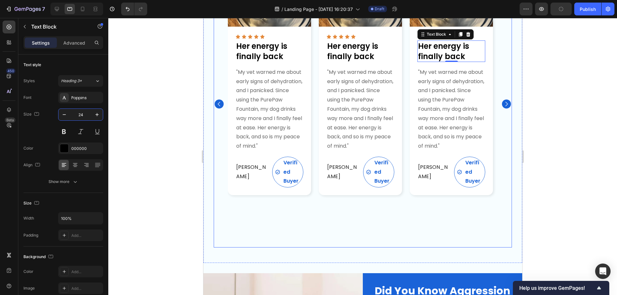
click at [503, 101] on icon "Carousel Next Arrow" at bounding box center [506, 104] width 6 height 6
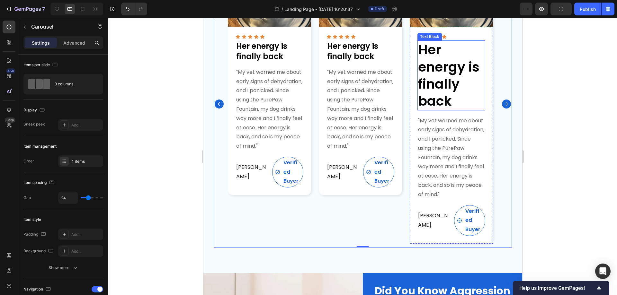
click at [431, 78] on p "Her energy is finally back" at bounding box center [451, 75] width 67 height 68
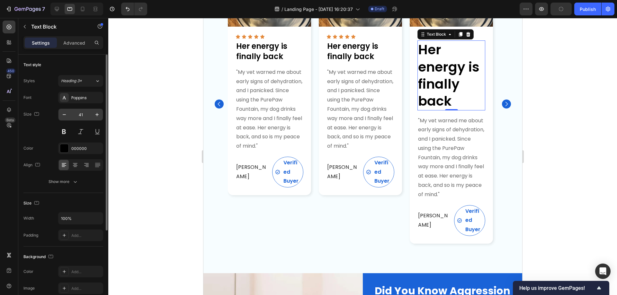
click at [83, 109] on div "41" at bounding box center [80, 115] width 45 height 12
click at [87, 114] on input "41" at bounding box center [80, 115] width 21 height 12
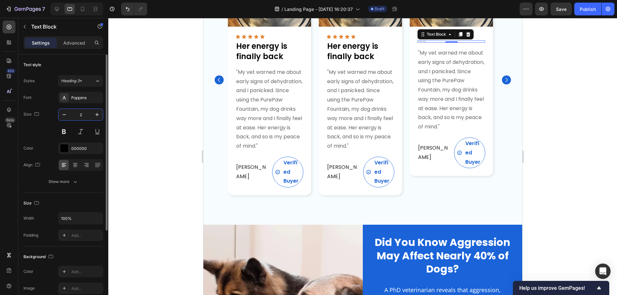
scroll to position [281, 0]
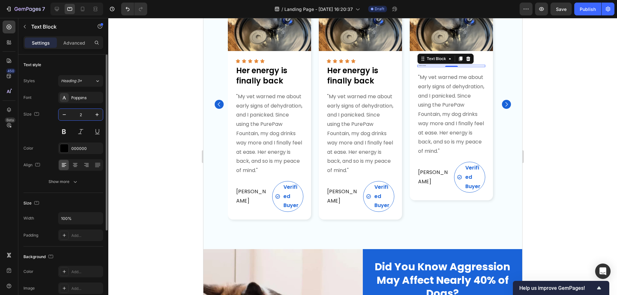
type input "24"
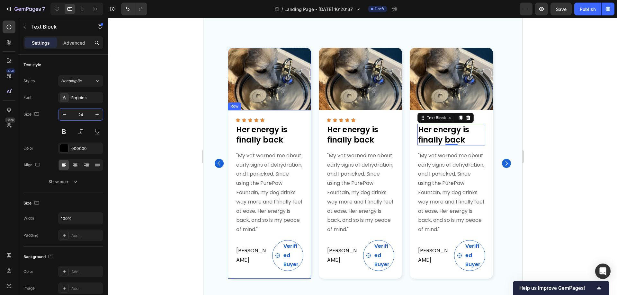
scroll to position [217, 0]
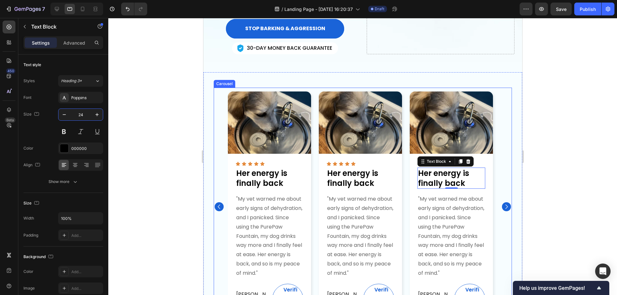
click at [221, 99] on div "Image Icon Icon Icon Icon Icon Icon List Her energy is finally back Text Block …" at bounding box center [362, 207] width 298 height 239
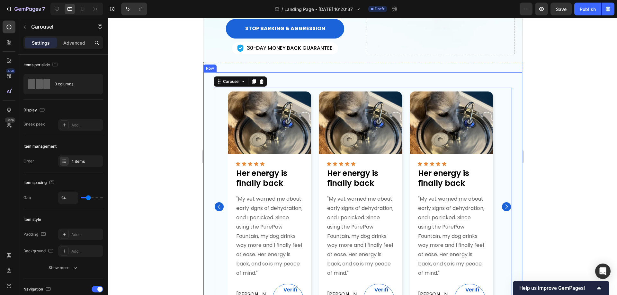
click at [208, 93] on div "Image Icon Icon Icon Icon Icon Icon List Her energy is finally back Text Block …" at bounding box center [362, 207] width 319 height 270
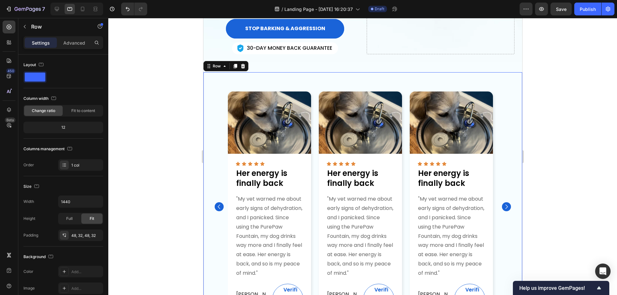
click at [208, 98] on div "Image Icon Icon Icon Icon Icon Icon List Her energy is finally back Text Block …" at bounding box center [362, 207] width 319 height 270
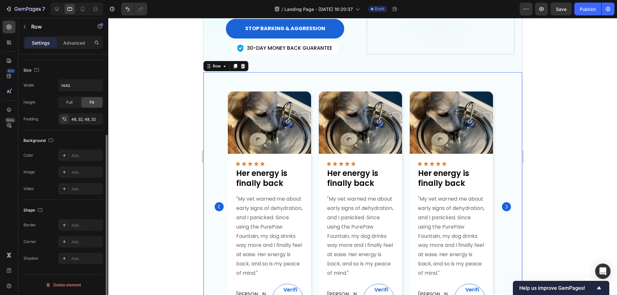
scroll to position [0, 0]
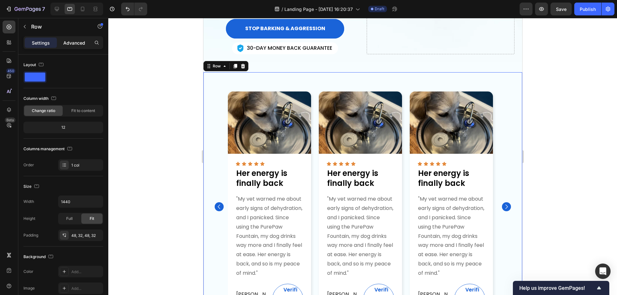
click at [75, 42] on p "Advanced" at bounding box center [74, 43] width 22 height 7
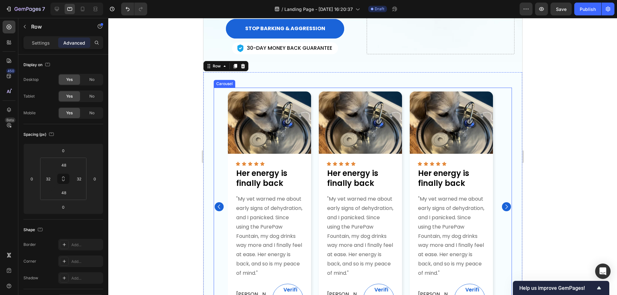
click at [222, 103] on div "Image Icon Icon Icon Icon Icon Icon List Her energy is finally back Text Block …" at bounding box center [362, 207] width 298 height 239
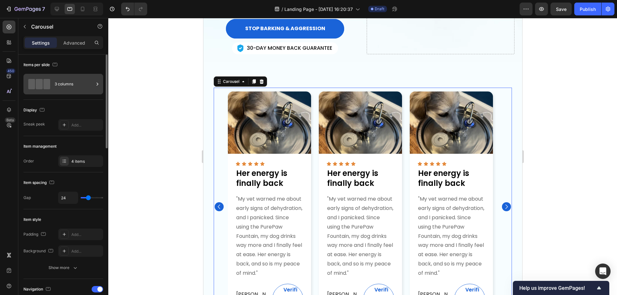
click at [71, 84] on div "3 columns" at bounding box center [74, 84] width 39 height 15
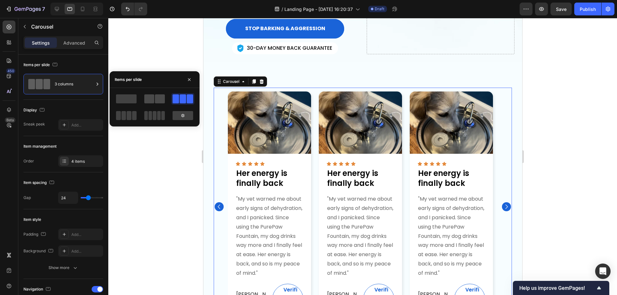
click at [155, 96] on span at bounding box center [160, 98] width 10 height 9
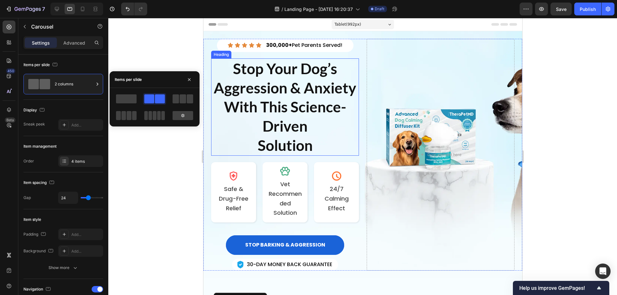
click at [266, 98] on h2 "Stop Your Dog’s Aggression & Anxiety With This Science-Driven Solution" at bounding box center [285, 106] width 148 height 97
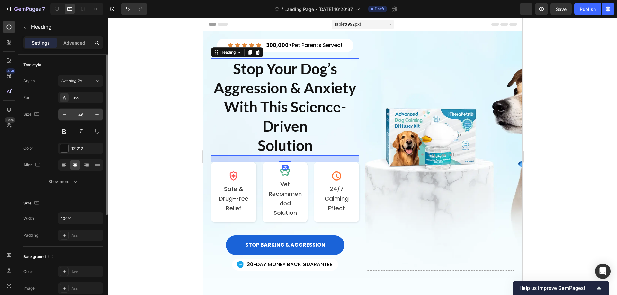
click at [87, 116] on input "46" at bounding box center [80, 115] width 21 height 12
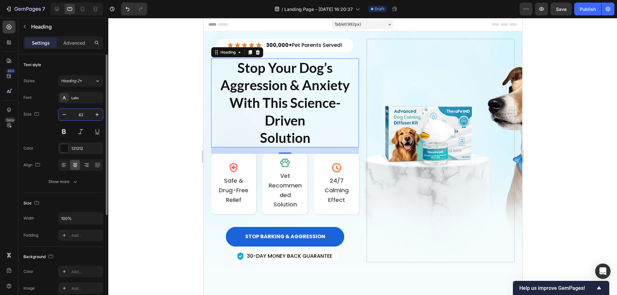
click at [90, 115] on input "42" at bounding box center [80, 115] width 21 height 12
drag, startPoint x: 83, startPoint y: 117, endPoint x: 79, endPoint y: 117, distance: 3.9
click at [79, 117] on input "42" at bounding box center [80, 115] width 21 height 12
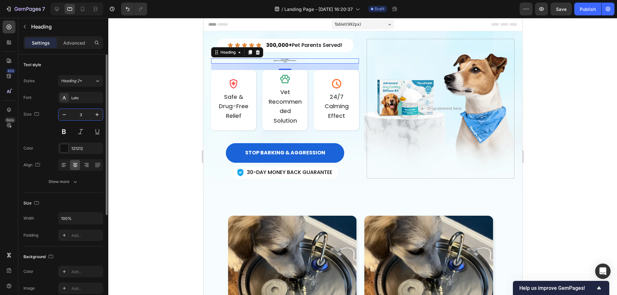
type input "32"
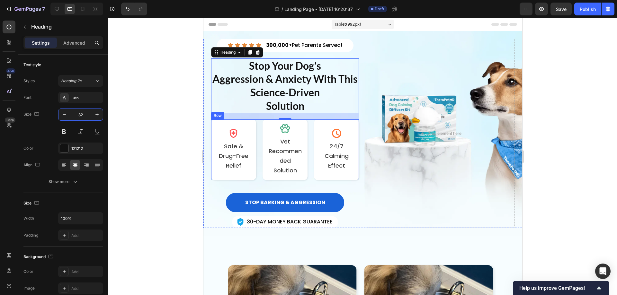
click at [258, 166] on div "Image Safe & Drug-Free Relief Text Block Row Image Vet Recommended Solution Tex…" at bounding box center [285, 150] width 148 height 60
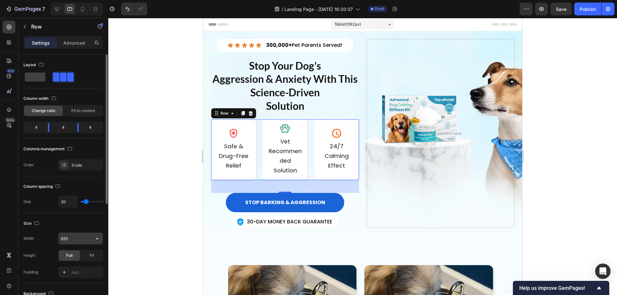
click at [77, 236] on input "625" at bounding box center [80, 239] width 44 height 12
click at [63, 202] on input "20" at bounding box center [67, 202] width 19 height 12
type input "1"
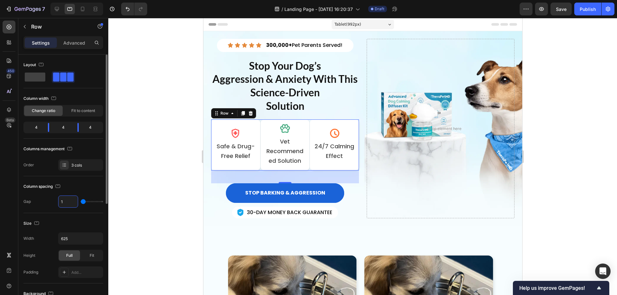
type input "16"
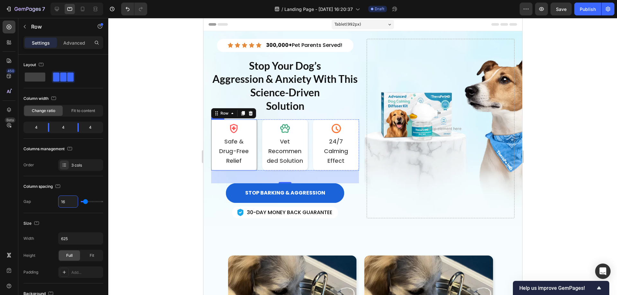
click at [253, 128] on div "Image Safe & Drug-Free Relief Text Block Row" at bounding box center [234, 145] width 46 height 51
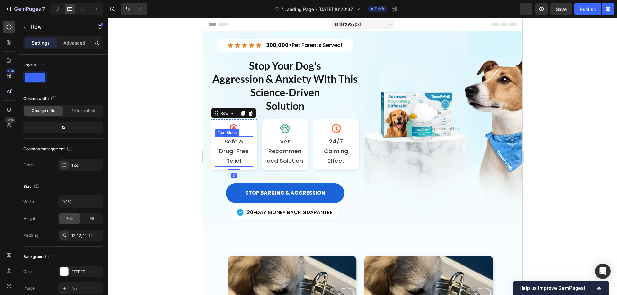
click at [237, 155] on span "Safe & Drug-Free Relief" at bounding box center [234, 151] width 30 height 27
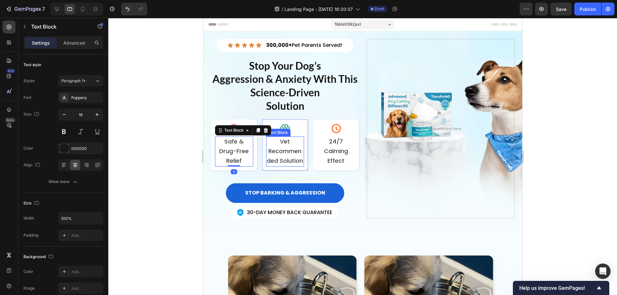
click at [277, 152] on span "Vet Recommended Solution" at bounding box center [284, 151] width 36 height 27
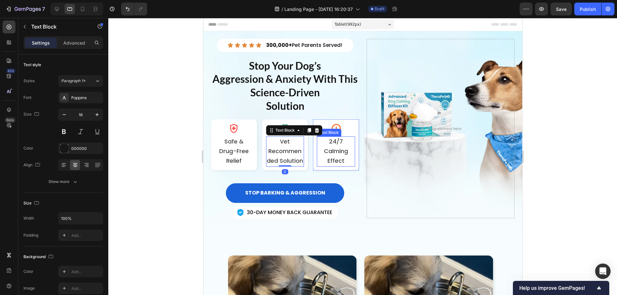
click at [337, 155] on span "24/7 Calming Effect" at bounding box center [336, 151] width 24 height 27
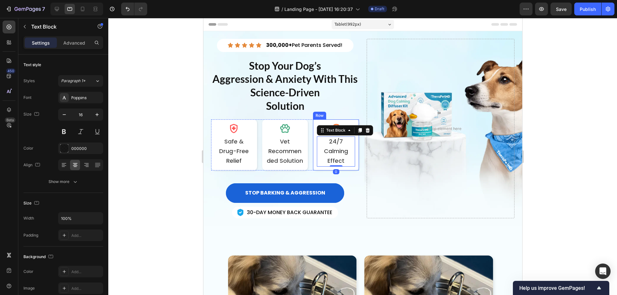
click at [319, 125] on div "Image 24/7 Calming Effect Text Block 0" at bounding box center [336, 144] width 38 height 43
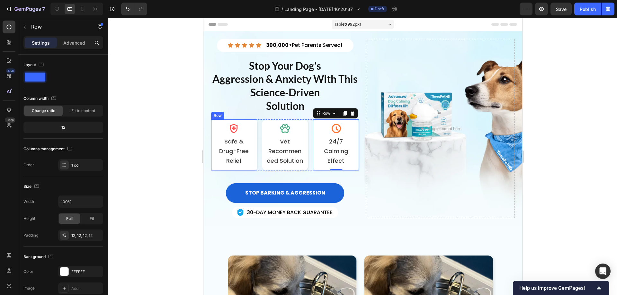
click at [247, 123] on div "Image Safe & Drug-Free Relief Text Block Row" at bounding box center [234, 145] width 46 height 51
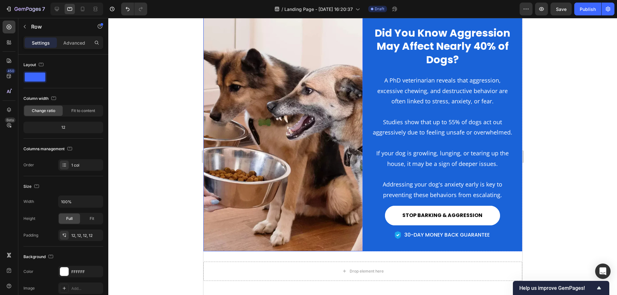
scroll to position [568, 0]
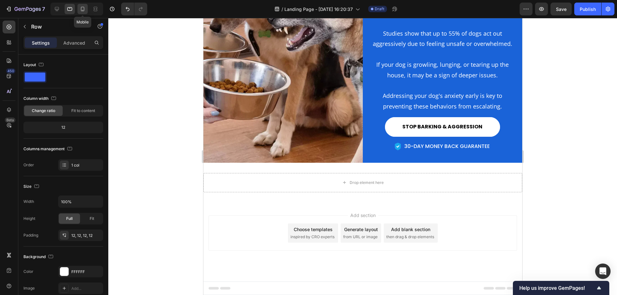
click at [80, 11] on icon at bounding box center [82, 9] width 6 height 6
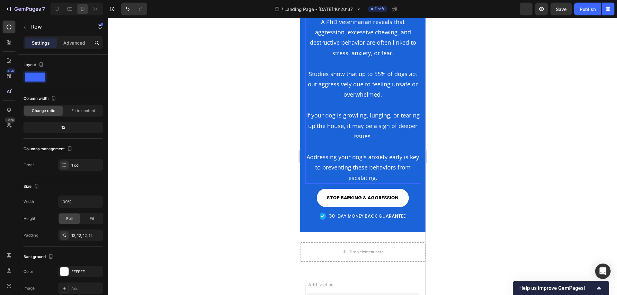
scroll to position [665, 0]
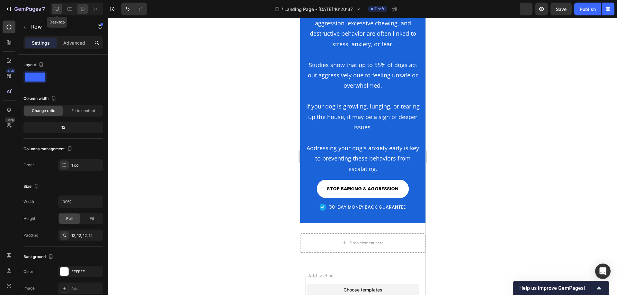
click at [60, 6] on icon at bounding box center [57, 9] width 6 height 6
type input "1200"
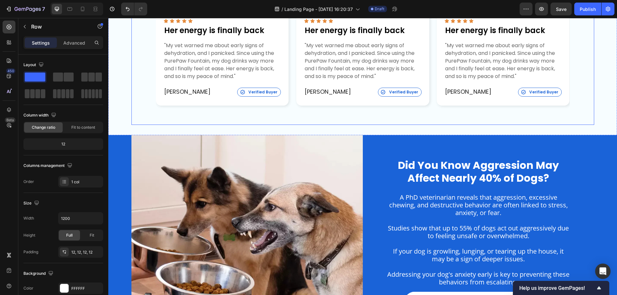
scroll to position [362, 0]
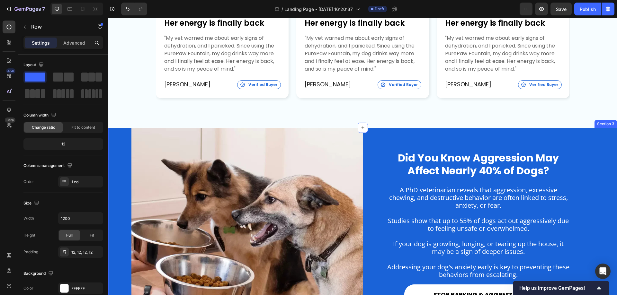
click at [121, 139] on div "Image Did You Know Aggression May Affect Nearly 40% of Dogs? Heading A PhD vete…" at bounding box center [362, 241] width 509 height 226
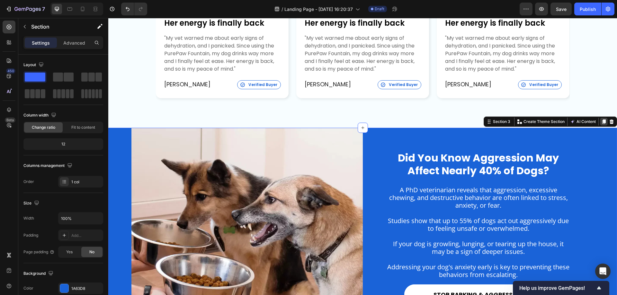
click at [602, 121] on icon at bounding box center [604, 122] width 4 height 4
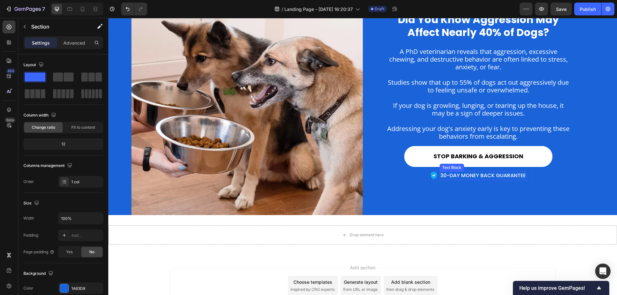
scroll to position [643, 0]
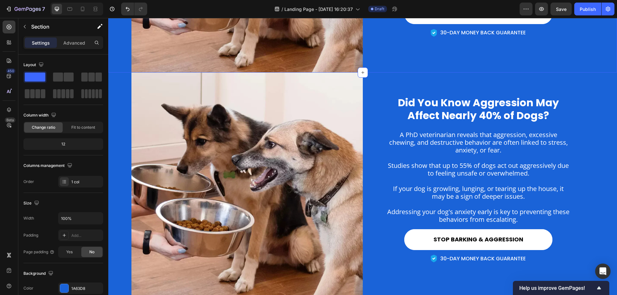
click at [361, 72] on icon at bounding box center [362, 72] width 5 height 5
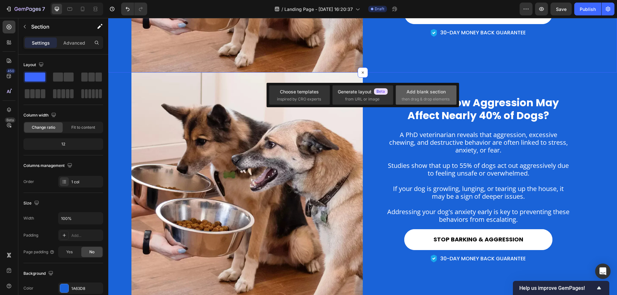
click at [426, 98] on span "then drag & drop elements" at bounding box center [426, 99] width 48 height 6
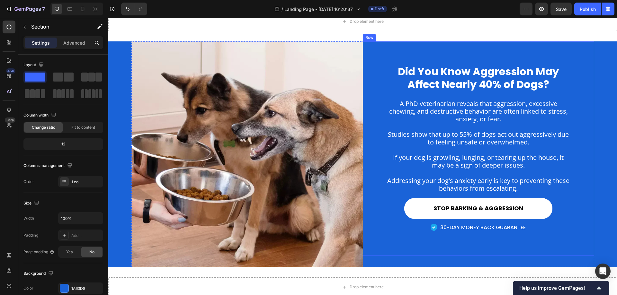
scroll to position [739, 0]
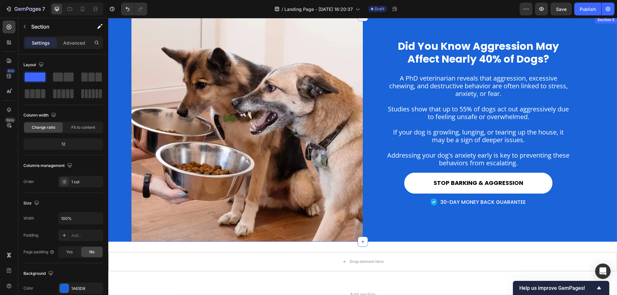
click at [110, 49] on div "Image Did You Know Aggression May Affect Nearly 40% of Dogs? Heading A PhD vete…" at bounding box center [362, 129] width 509 height 226
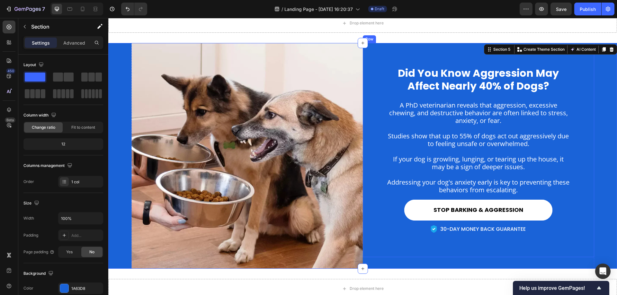
scroll to position [643, 0]
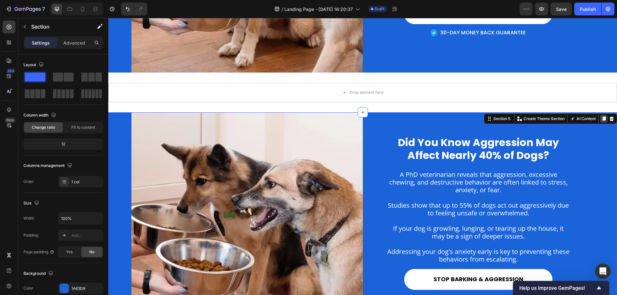
click at [602, 120] on icon at bounding box center [604, 119] width 4 height 4
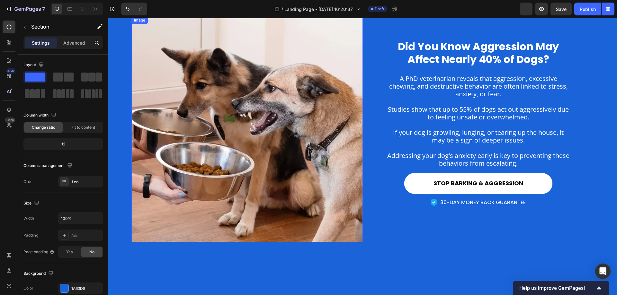
scroll to position [651, 0]
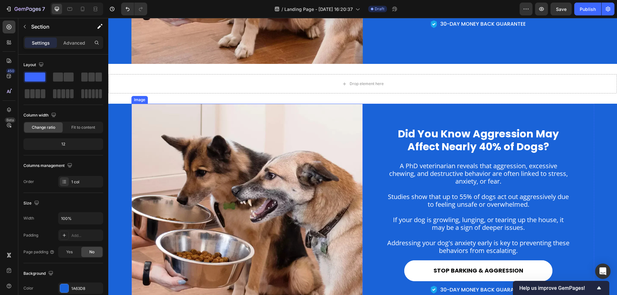
click at [166, 114] on img at bounding box center [246, 217] width 231 height 226
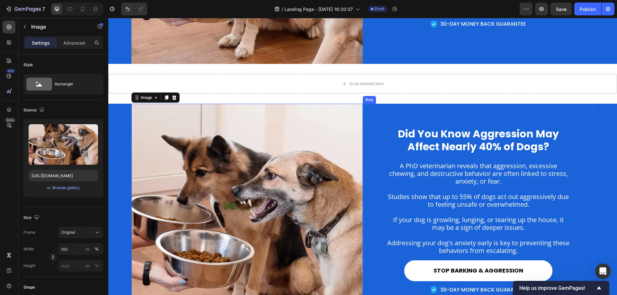
click at [372, 120] on div "Did You Know Aggression May Affect Nearly 40% of Dogs? Heading A PhD veterinari…" at bounding box center [478, 211] width 231 height 214
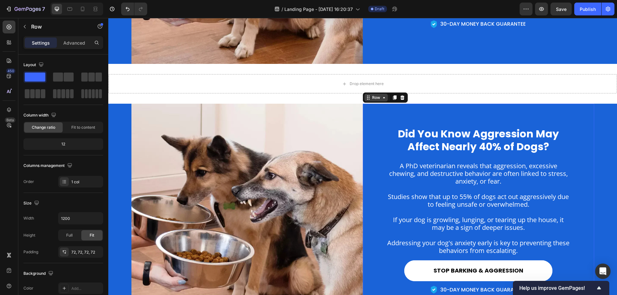
click at [382, 99] on icon at bounding box center [384, 97] width 5 height 5
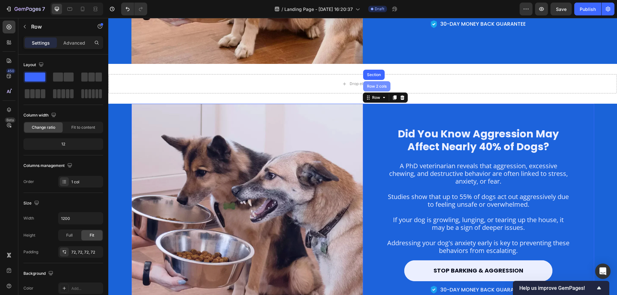
click at [377, 89] on div "Row 2 cols" at bounding box center [376, 86] width 27 height 10
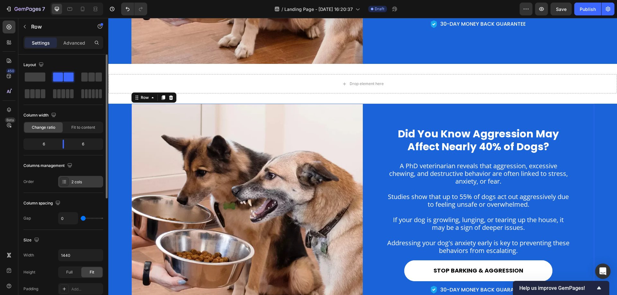
click at [76, 179] on div "2 cols" at bounding box center [86, 182] width 30 height 6
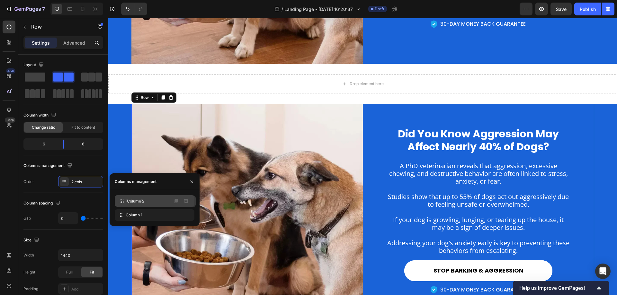
drag, startPoint x: 131, startPoint y: 212, endPoint x: 133, endPoint y: 198, distance: 14.9
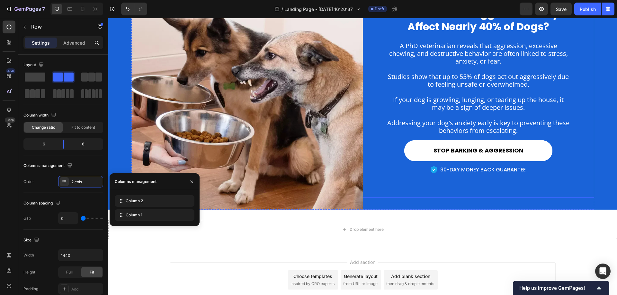
scroll to position [1005, 0]
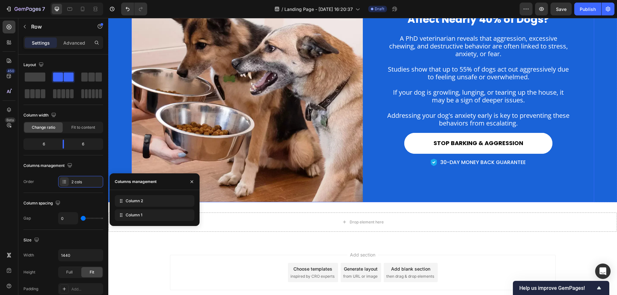
click at [403, 191] on div "Did You Know Aggression May Affect Nearly 40% of Dogs? Heading A PhD veterinari…" at bounding box center [478, 89] width 231 height 226
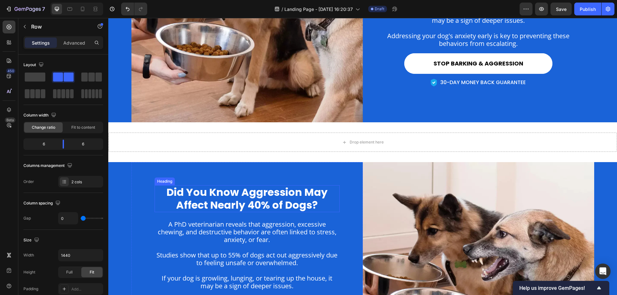
scroll to position [562, 0]
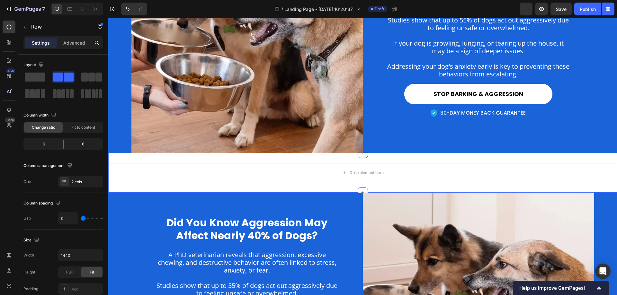
click at [119, 157] on div "Drop element here Section 4" at bounding box center [362, 173] width 509 height 40
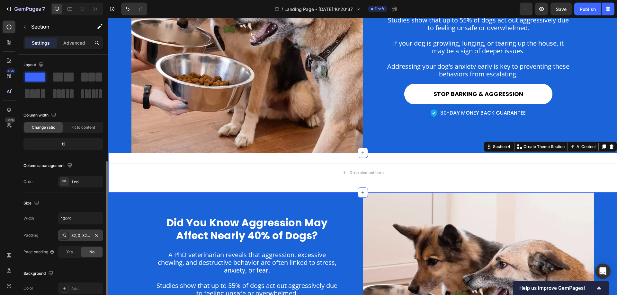
scroll to position [129, 0]
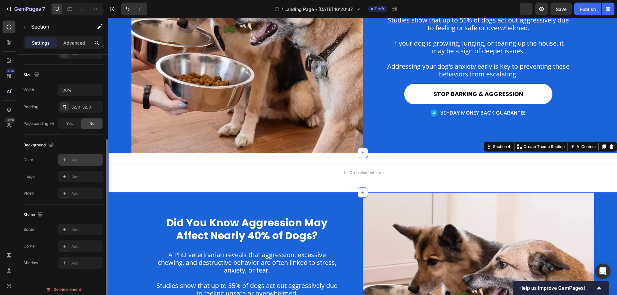
click at [64, 160] on icon at bounding box center [64, 159] width 5 height 5
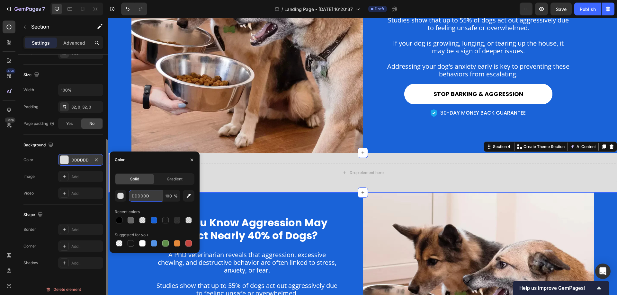
click at [143, 193] on input "DDDDDD" at bounding box center [145, 196] width 33 height 12
paste input "#f6fcfe"
type input "#f6fcfe"
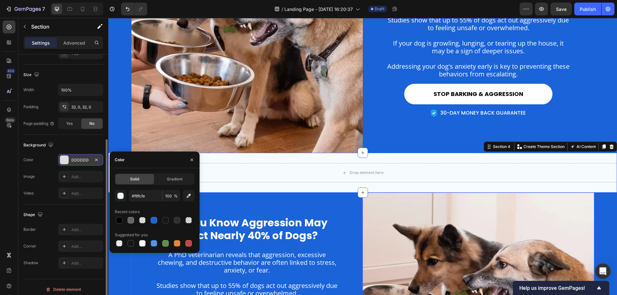
click at [310, 192] on div "Drop element here Section 4 You can create reusable sections Create Theme Secti…" at bounding box center [362, 173] width 509 height 40
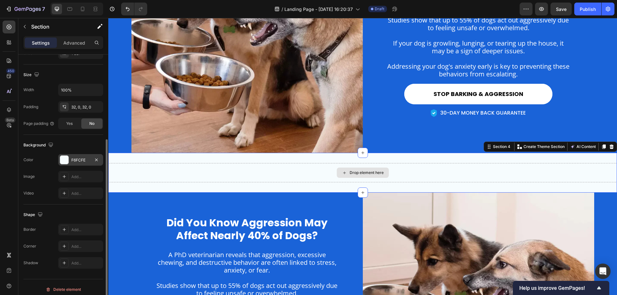
click at [370, 169] on div "Drop element here" at bounding box center [363, 173] width 52 height 10
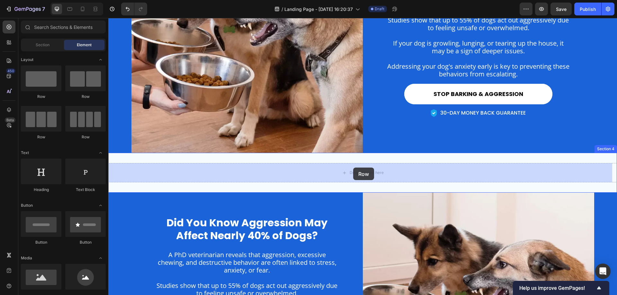
drag, startPoint x: 205, startPoint y: 109, endPoint x: 353, endPoint y: 168, distance: 159.4
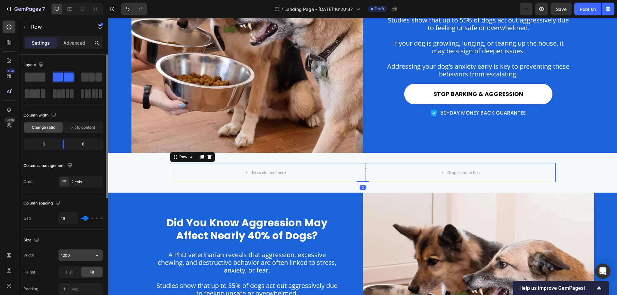
click at [68, 258] on input "1200" at bounding box center [80, 256] width 44 height 12
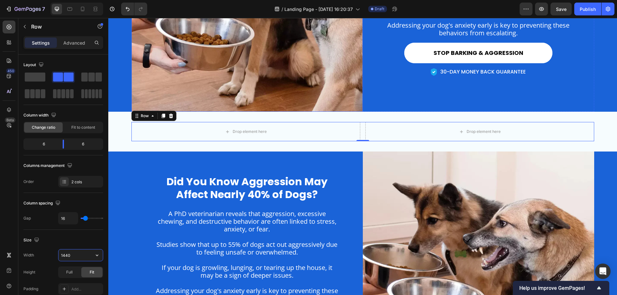
scroll to position [659, 0]
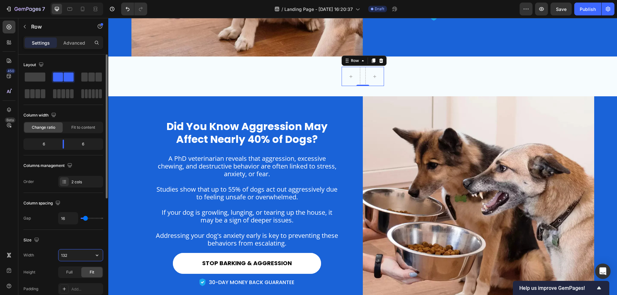
type input "1320"
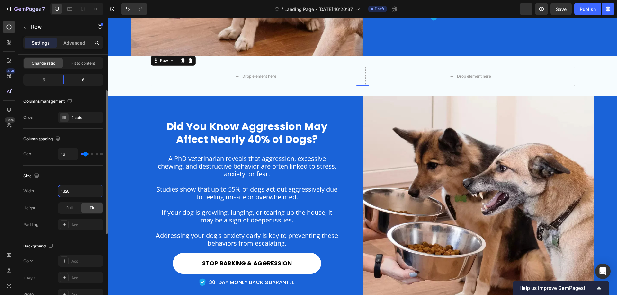
scroll to position [0, 0]
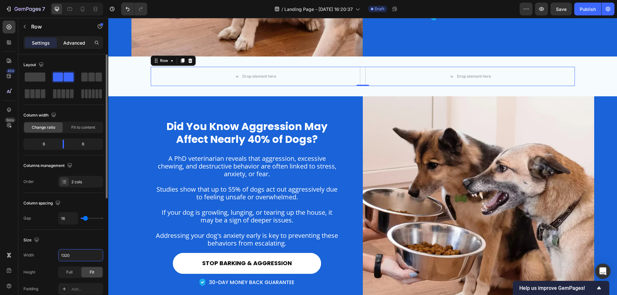
click at [79, 40] on p "Advanced" at bounding box center [74, 43] width 22 height 7
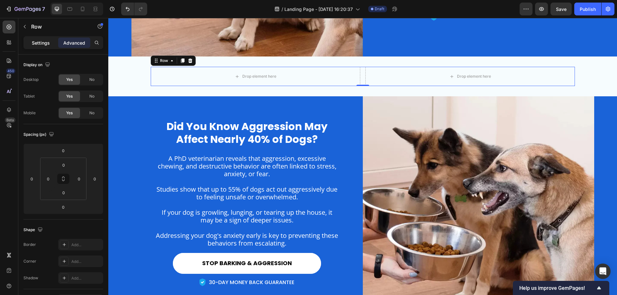
click at [34, 38] on div "Settings" at bounding box center [41, 43] width 32 height 10
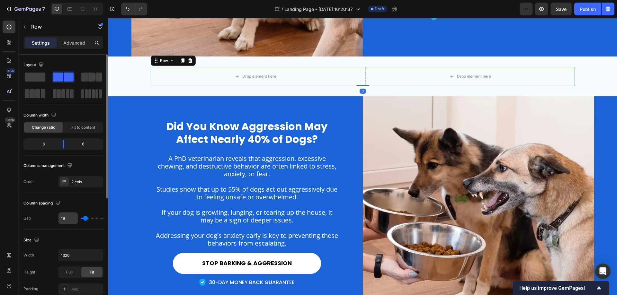
click at [60, 219] on input "16" at bounding box center [67, 219] width 19 height 12
type input "3"
type input "32"
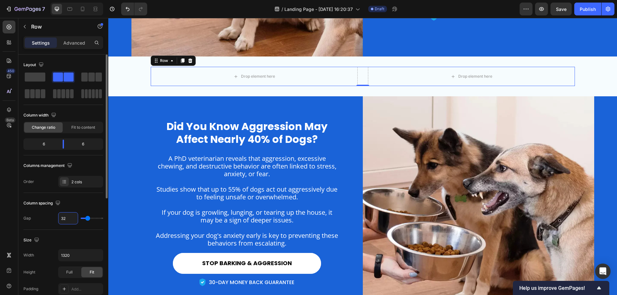
type input "32"
click at [12, 25] on icon at bounding box center [9, 27] width 6 height 6
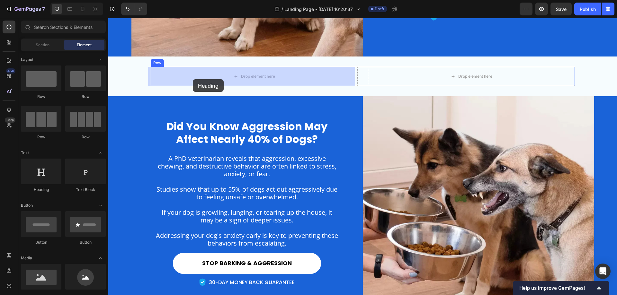
drag, startPoint x: 153, startPoint y: 191, endPoint x: 193, endPoint y: 79, distance: 118.0
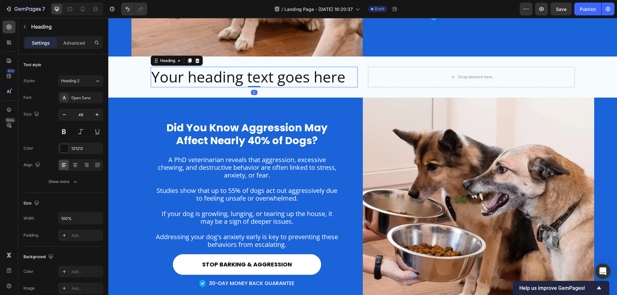
click at [196, 76] on h2 "Your heading text goes here" at bounding box center [254, 77] width 207 height 21
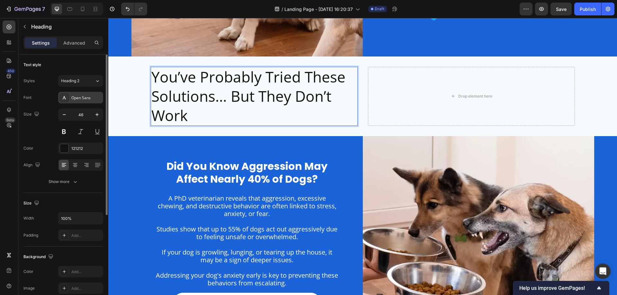
click at [79, 100] on div "Open Sans" at bounding box center [86, 98] width 30 height 6
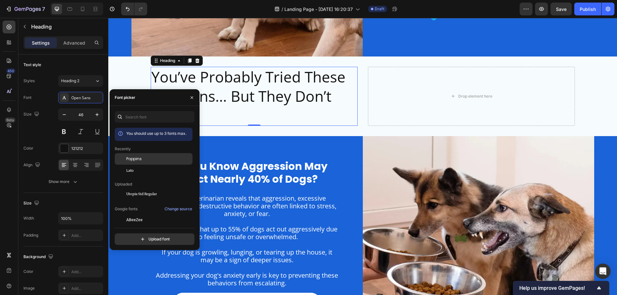
click at [155, 162] on div "Poppins" at bounding box center [154, 159] width 78 height 12
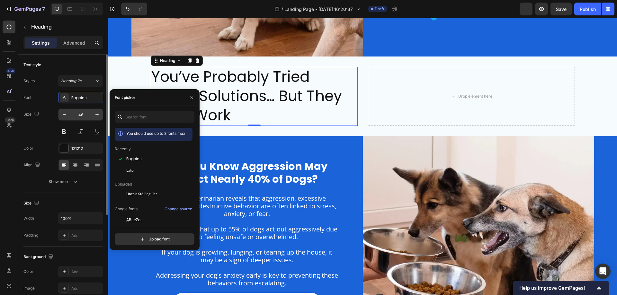
click at [83, 117] on input "46" at bounding box center [80, 115] width 21 height 12
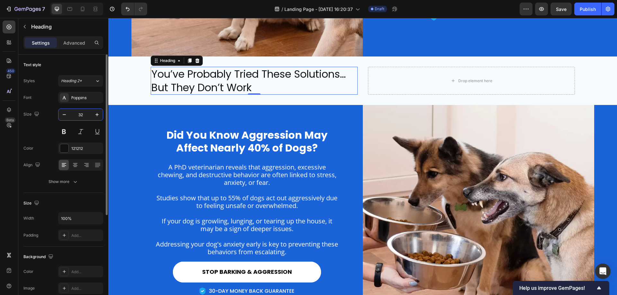
type input "32"
click at [79, 163] on div at bounding box center [75, 165] width 10 height 10
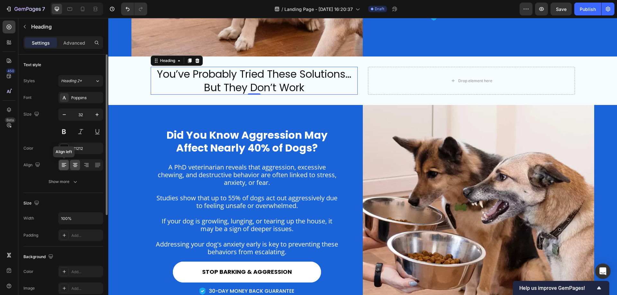
click at [63, 164] on icon at bounding box center [64, 163] width 4 height 1
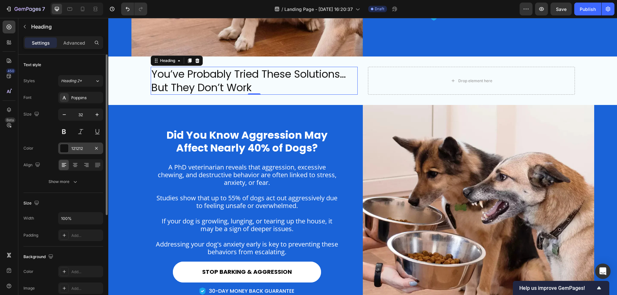
click at [79, 150] on div "121212" at bounding box center [80, 149] width 19 height 6
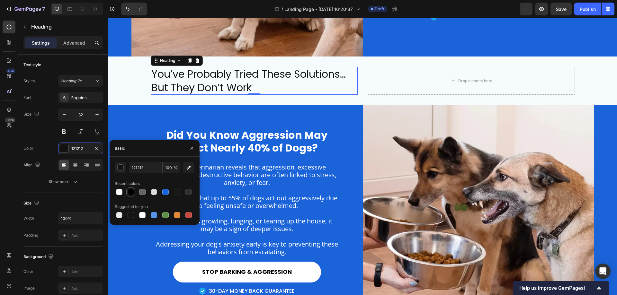
click at [129, 190] on div at bounding box center [131, 192] width 6 height 6
type input "000000"
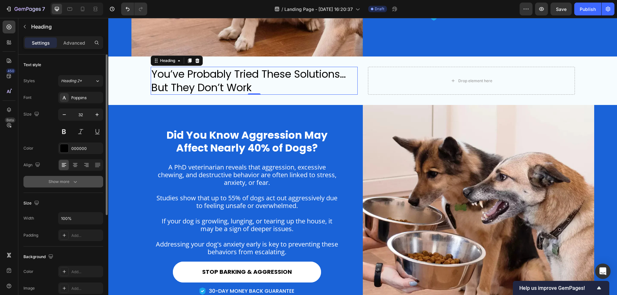
click at [73, 185] on button "Show more" at bounding box center [63, 182] width 80 height 12
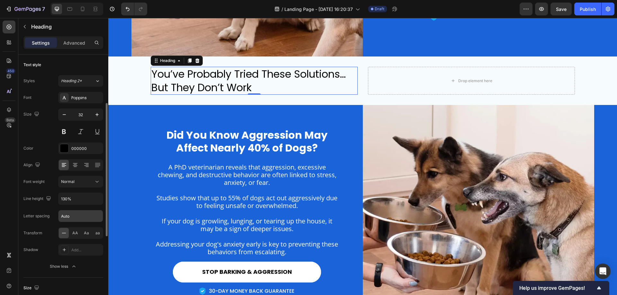
scroll to position [32, 0]
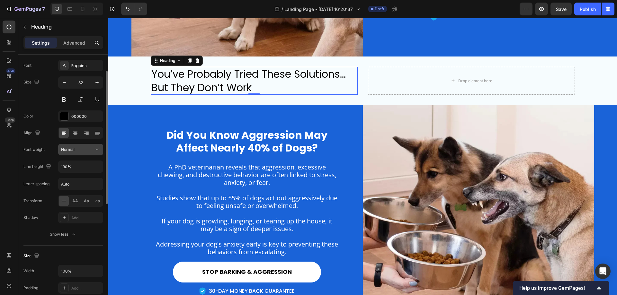
click at [77, 147] on div "Normal" at bounding box center [77, 150] width 33 height 6
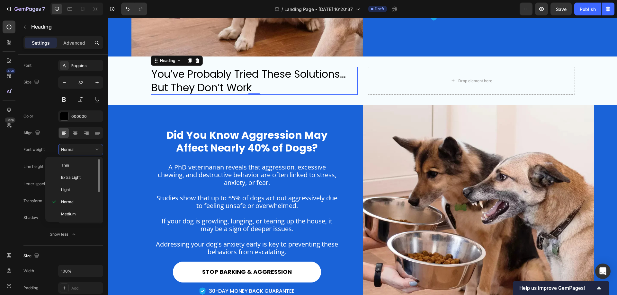
scroll to position [50, 0]
click at [76, 178] on span "Semi Bold" at bounding box center [70, 177] width 18 height 6
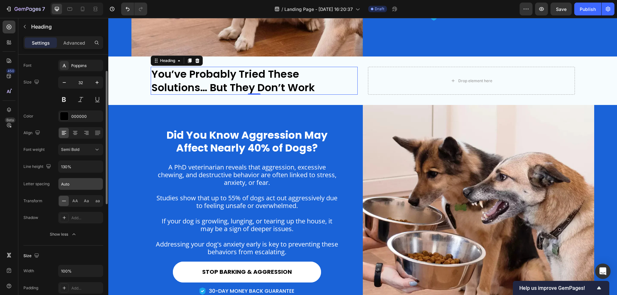
click at [77, 182] on input "Auto" at bounding box center [80, 184] width 44 height 12
type input "0"
click at [178, 63] on icon at bounding box center [178, 60] width 5 height 5
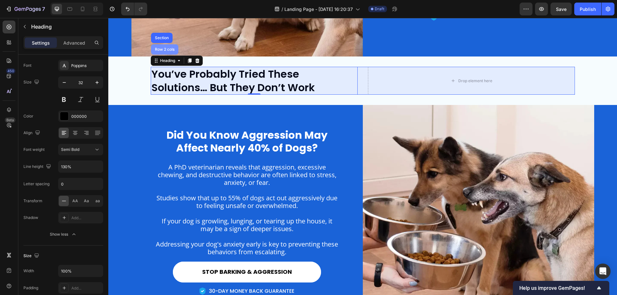
click at [167, 47] on div "Row 2 cols" at bounding box center [164, 49] width 27 height 10
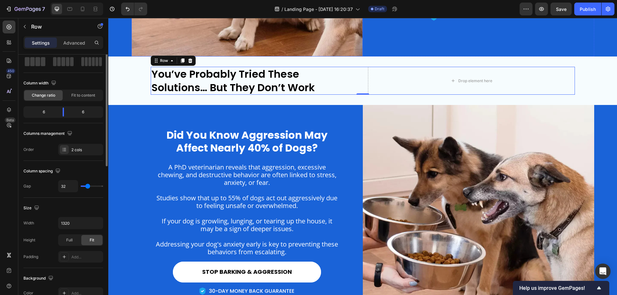
scroll to position [0, 0]
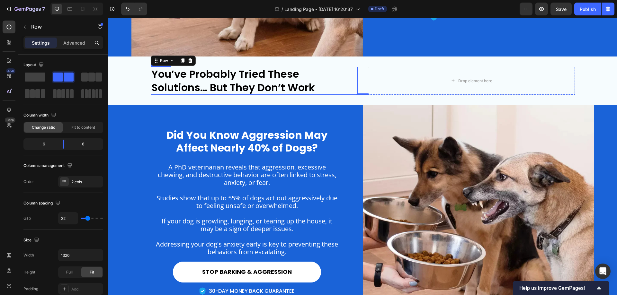
click at [303, 91] on p "You’ve Probably Tried These Solutions… But They Don’t Work" at bounding box center [254, 80] width 206 height 27
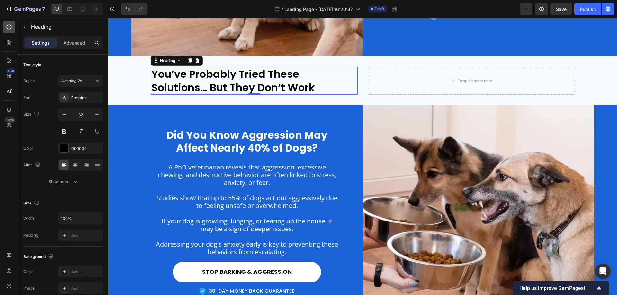
click at [12, 27] on div at bounding box center [9, 27] width 13 height 13
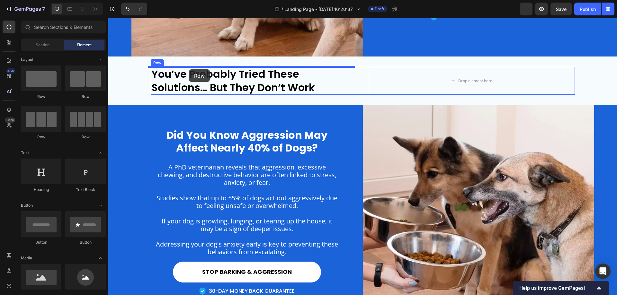
drag, startPoint x: 148, startPoint y: 101, endPoint x: 189, endPoint y: 69, distance: 51.6
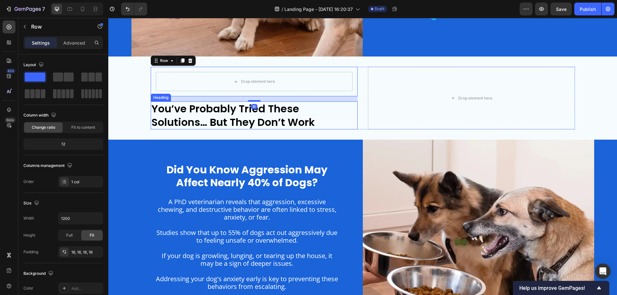
click at [205, 118] on p "You’ve Probably Tried These Solutions… But They Don’t Work" at bounding box center [254, 115] width 206 height 27
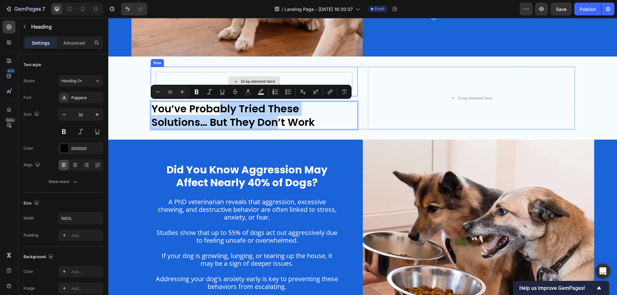
drag, startPoint x: 217, startPoint y: 120, endPoint x: 216, endPoint y: 77, distance: 42.4
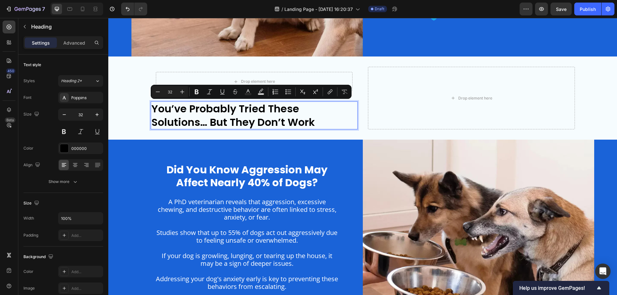
click at [295, 121] on p "You’ve Probably Tried These Solutions… But They Don’t Work" at bounding box center [254, 115] width 206 height 27
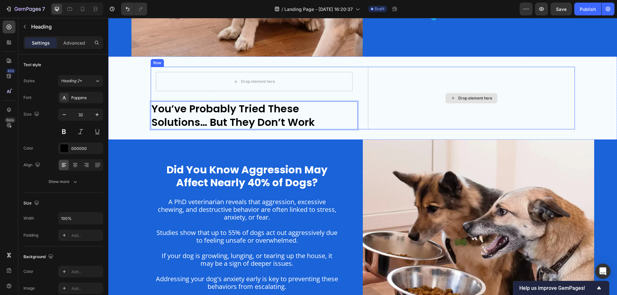
click at [396, 113] on div "Drop element here" at bounding box center [471, 98] width 207 height 63
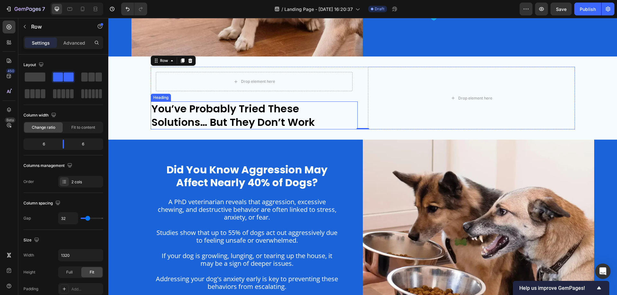
click at [337, 116] on p "You’ve Probably Tried These Solutions… But They Don’t Work" at bounding box center [254, 115] width 206 height 27
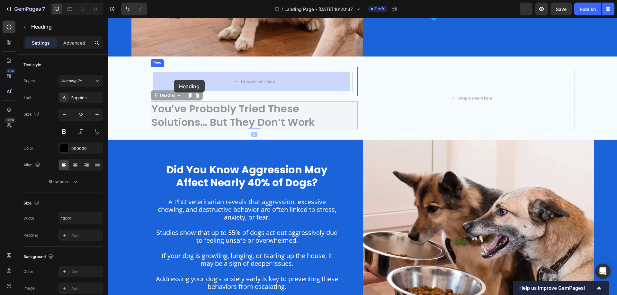
drag, startPoint x: 162, startPoint y: 98, endPoint x: 174, endPoint y: 80, distance: 21.3
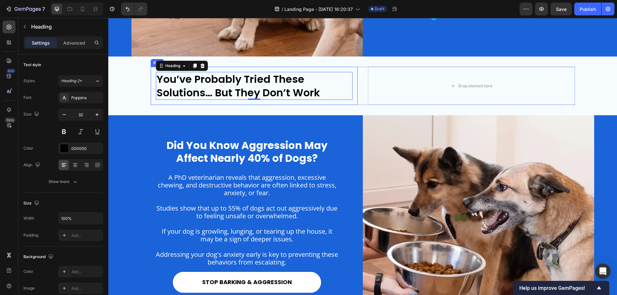
click at [151, 71] on div "You’ve Probably Tried These Solutions… But They Don’t Work Heading 0 Row" at bounding box center [254, 86] width 207 height 38
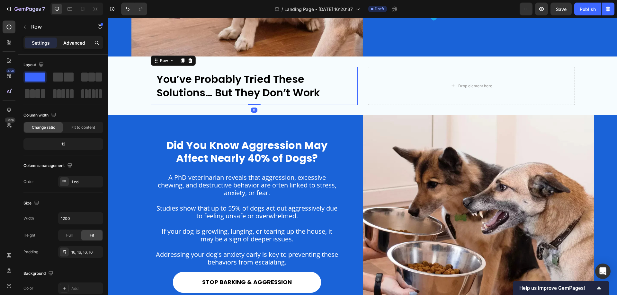
click at [78, 45] on p "Advanced" at bounding box center [74, 43] width 22 height 7
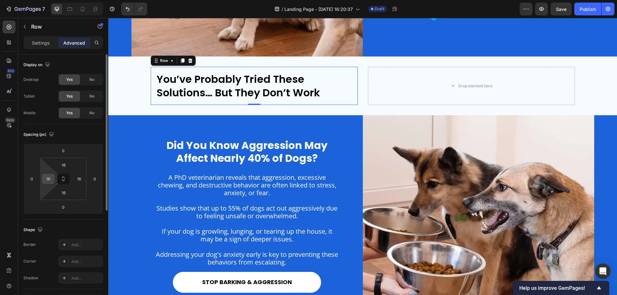
click at [43, 180] on input "16" at bounding box center [48, 179] width 10 height 10
type input "0"
click at [63, 167] on input "16" at bounding box center [63, 165] width 13 height 10
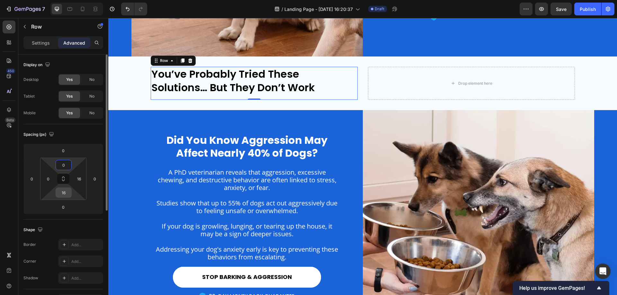
type input "0"
click at [63, 192] on input "16" at bounding box center [63, 193] width 13 height 10
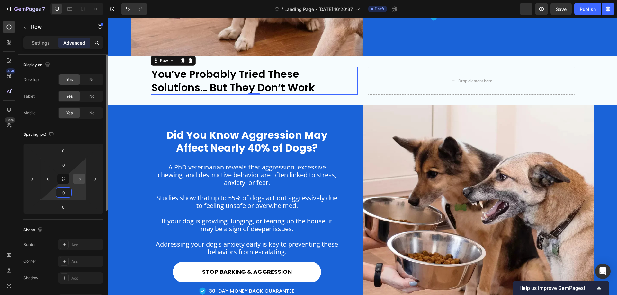
type input "0"
click at [79, 181] on input "16" at bounding box center [79, 179] width 10 height 10
type input "64"
click at [317, 75] on h2 "You’ve Probably Tried These Solutions… But They Don’t Work" at bounding box center [244, 81] width 186 height 28
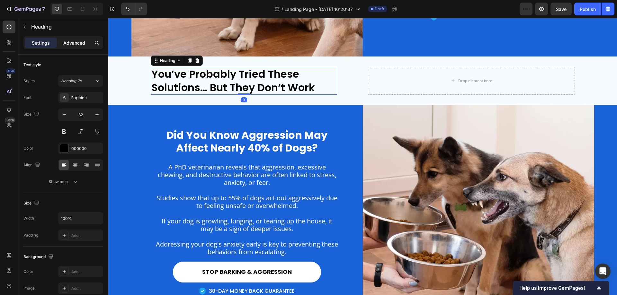
click at [65, 45] on p "Advanced" at bounding box center [74, 43] width 22 height 7
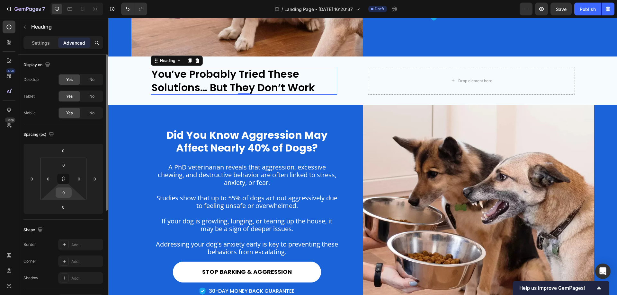
click at [63, 195] on input "0" at bounding box center [63, 193] width 13 height 10
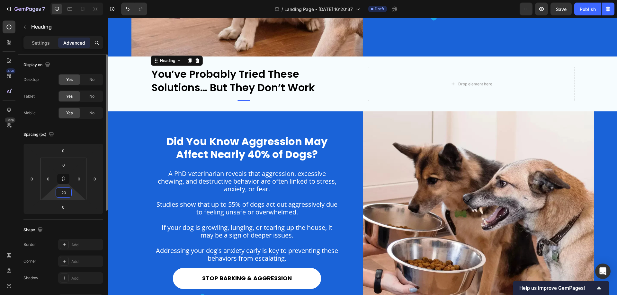
type input "2"
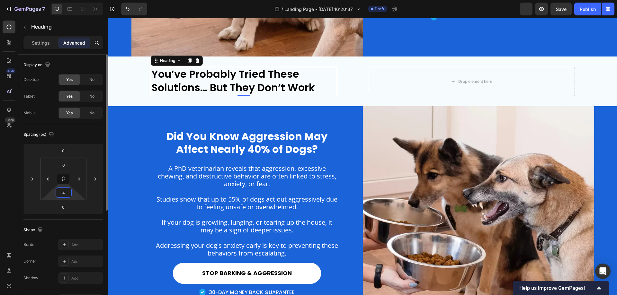
type input "40"
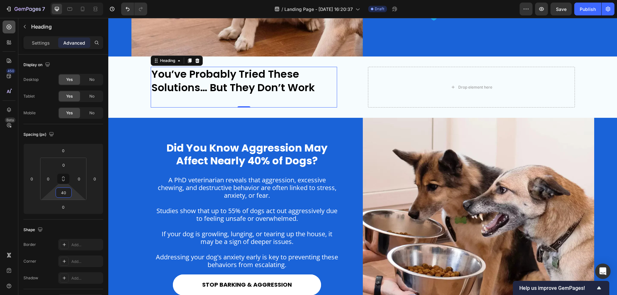
click at [5, 25] on div at bounding box center [9, 27] width 13 height 13
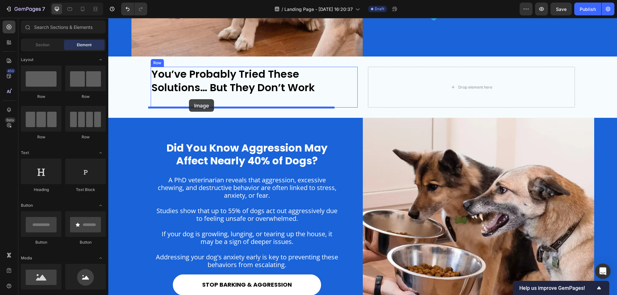
drag, startPoint x: 150, startPoint y: 302, endPoint x: 189, endPoint y: 99, distance: 206.1
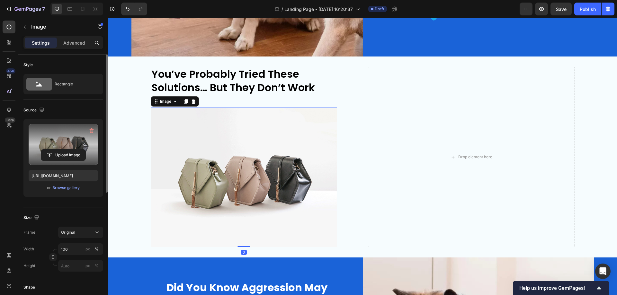
click at [55, 131] on label at bounding box center [63, 144] width 69 height 40
click at [55, 150] on input "file" at bounding box center [63, 155] width 44 height 11
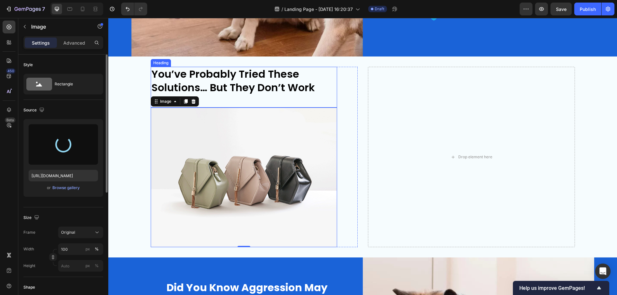
type input "https://cdn.shopify.com/s/files/1/0934/0085/8939/files/gempages_572834472425161…"
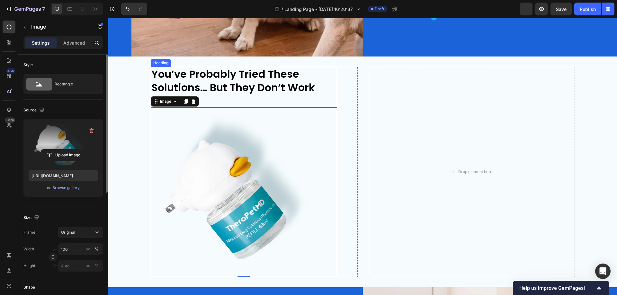
click at [317, 89] on h2 "You’ve Probably Tried These Solutions… But They Don’t Work" at bounding box center [244, 81] width 186 height 28
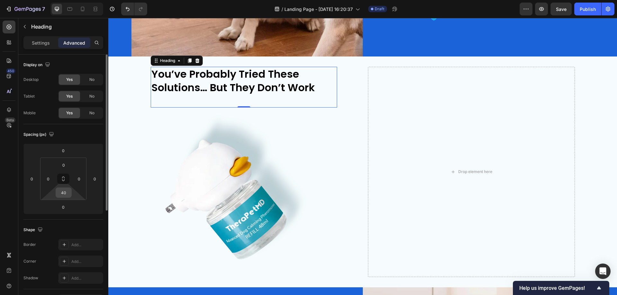
click at [64, 190] on input "40" at bounding box center [63, 193] width 13 height 10
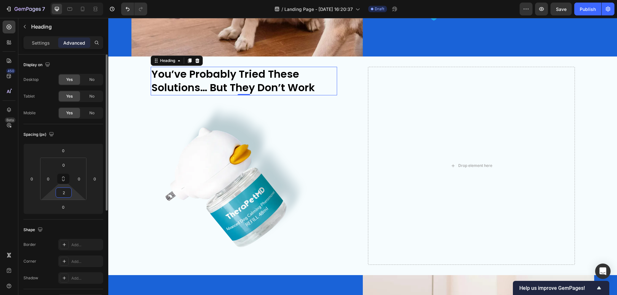
type input "20"
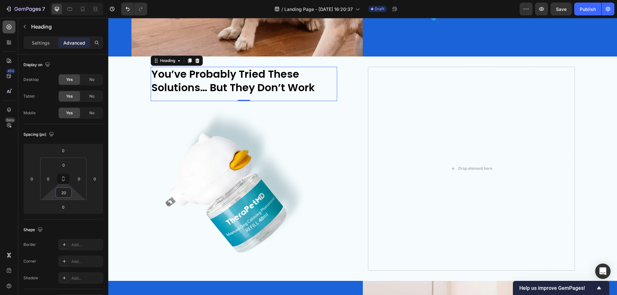
click at [9, 30] on div at bounding box center [9, 27] width 13 height 13
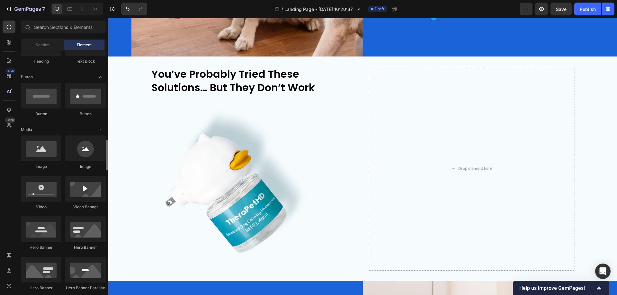
scroll to position [289, 0]
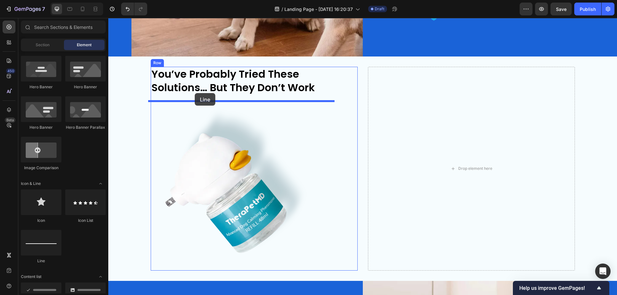
drag, startPoint x: 157, startPoint y: 253, endPoint x: 195, endPoint y: 93, distance: 163.8
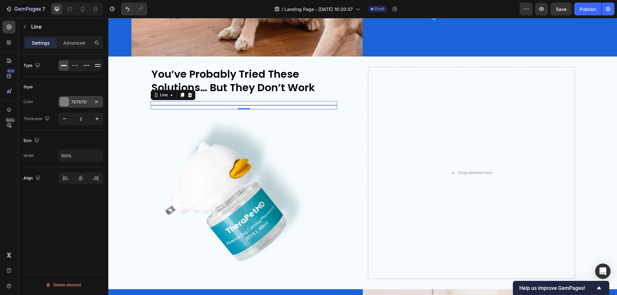
click at [78, 100] on div "7D7D7D" at bounding box center [80, 102] width 19 height 6
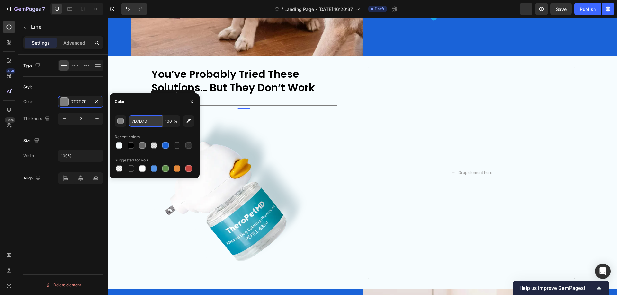
click at [150, 123] on input "7D7D7D" at bounding box center [145, 121] width 33 height 12
type input "8C8C8C"
click at [61, 116] on icon "button" at bounding box center [64, 119] width 6 height 6
type input "1"
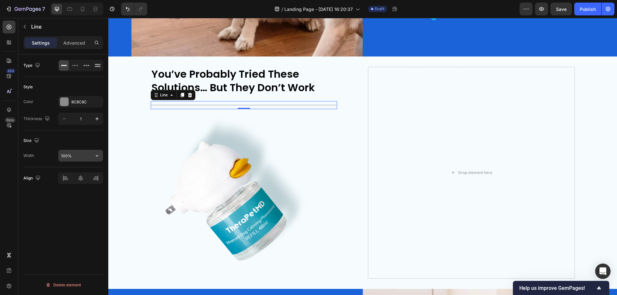
click at [77, 154] on input "100%" at bounding box center [80, 156] width 44 height 12
click at [66, 180] on icon at bounding box center [65, 178] width 6 height 6
click at [64, 157] on input "80%" at bounding box center [80, 156] width 44 height 12
type input "90%"
click at [74, 39] on div "Advanced" at bounding box center [74, 43] width 32 height 10
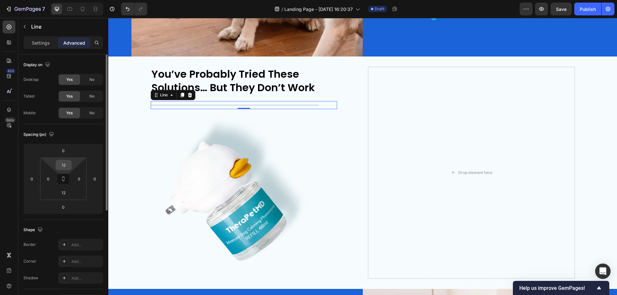
click at [66, 167] on input "12" at bounding box center [63, 165] width 13 height 10
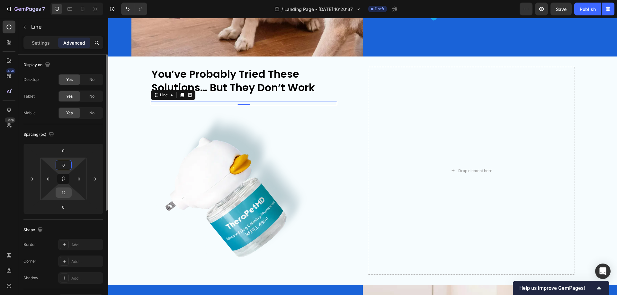
type input "0"
click at [66, 194] on input "12" at bounding box center [63, 193] width 13 height 10
type input "20"
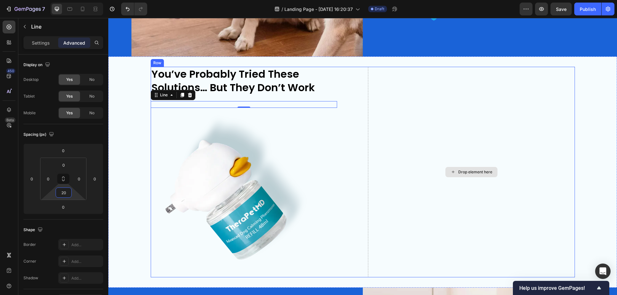
click at [414, 127] on div "Drop element here" at bounding box center [471, 172] width 207 height 211
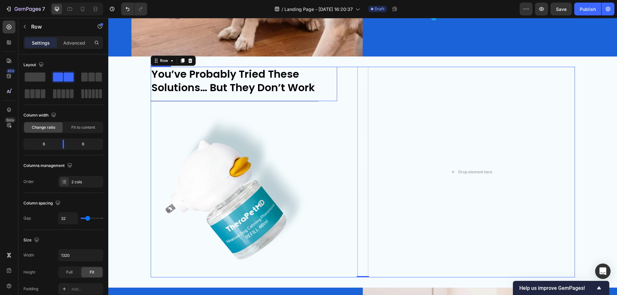
click at [247, 86] on h2 "You’ve Probably Tried These Solutions… But They Don’t Work" at bounding box center [244, 81] width 186 height 28
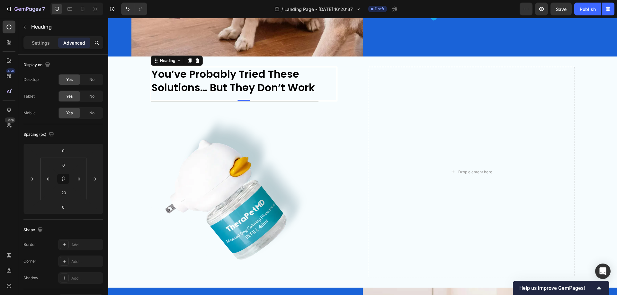
click at [247, 86] on h2 "You’ve Probably Tried These Solutions… But They Don’t Work" at bounding box center [244, 81] width 186 height 28
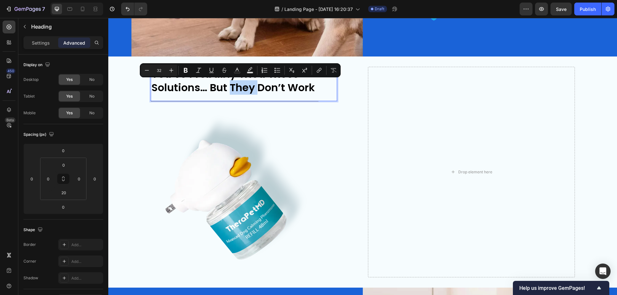
click at [223, 89] on p "You’ve Probably Tried These Solutions… But They Don’t Work" at bounding box center [243, 80] width 185 height 27
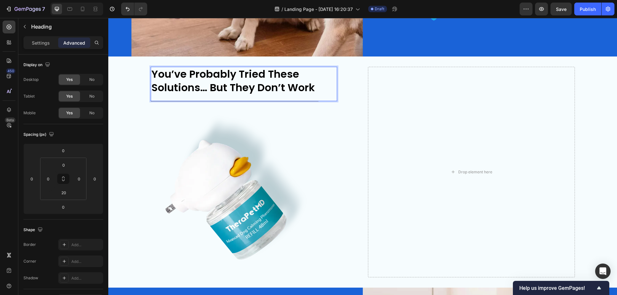
click at [210, 88] on p "You’ve Probably Tried These Solutions… But They Don’t Work" at bounding box center [243, 80] width 185 height 27
drag, startPoint x: 209, startPoint y: 88, endPoint x: 312, endPoint y: 87, distance: 103.5
click at [312, 87] on p "You’ve Probably Tried These Solutions… But They Don’t Work" at bounding box center [243, 80] width 185 height 27
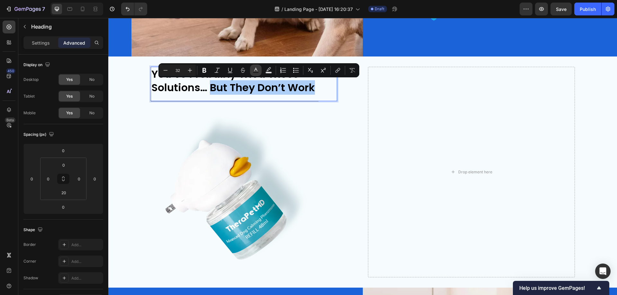
click at [256, 70] on icon "Editor contextual toolbar" at bounding box center [256, 70] width 6 height 6
type input "000000"
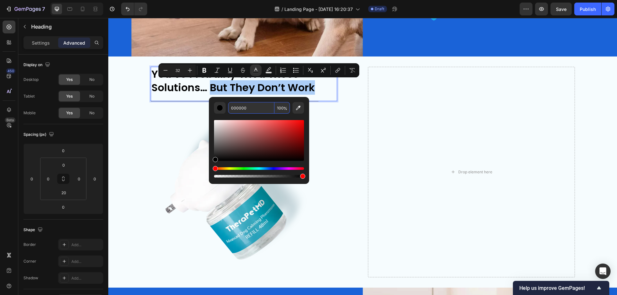
click at [244, 108] on input "000000" at bounding box center [251, 108] width 46 height 12
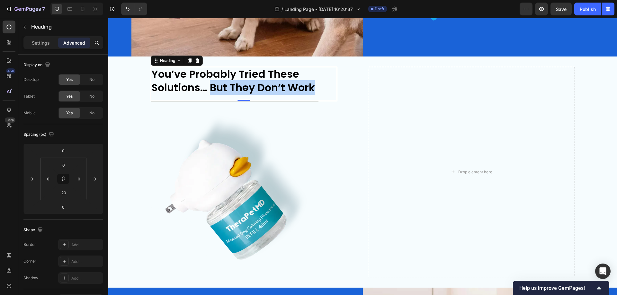
click at [270, 86] on p "You’ve Probably Tried These Solutions… But They Don’t Work" at bounding box center [243, 80] width 185 height 27
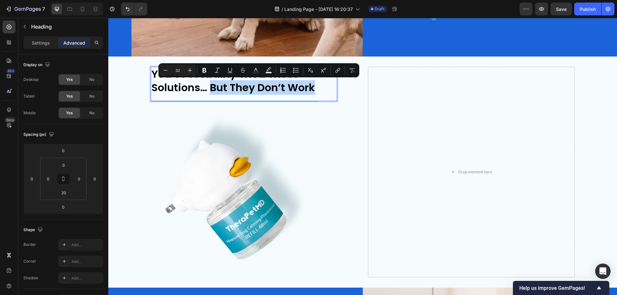
drag, startPoint x: 311, startPoint y: 87, endPoint x: 209, endPoint y: 92, distance: 102.0
click at [209, 92] on p "You’ve Probably Tried These Solutions… But They Don’t Work" at bounding box center [243, 80] width 185 height 27
click at [256, 70] on icon "Editor contextual toolbar" at bounding box center [256, 70] width 6 height 6
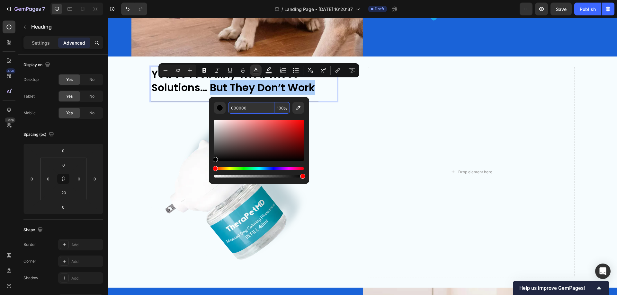
click at [251, 111] on input "000000" at bounding box center [251, 108] width 46 height 12
paste input "#1A63D8"
type input "1A63D8"
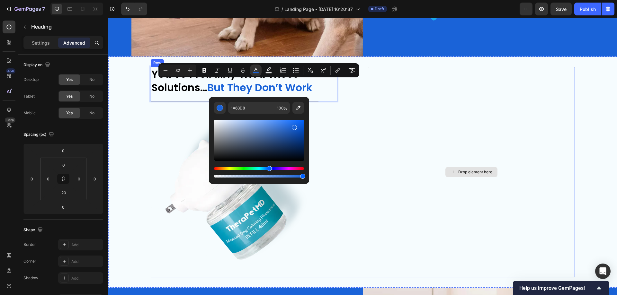
click at [391, 98] on div "Drop element here" at bounding box center [471, 172] width 207 height 211
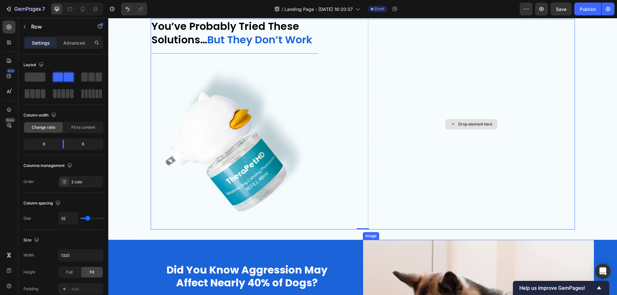
scroll to position [627, 0]
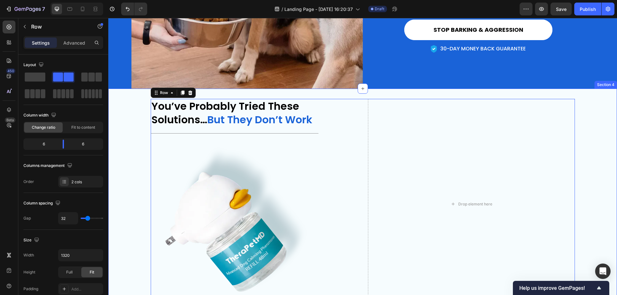
click at [591, 102] on div "You’ve Probably Tried These Solutions… But They Don’t Work Heading Title Line I…" at bounding box center [362, 204] width 509 height 211
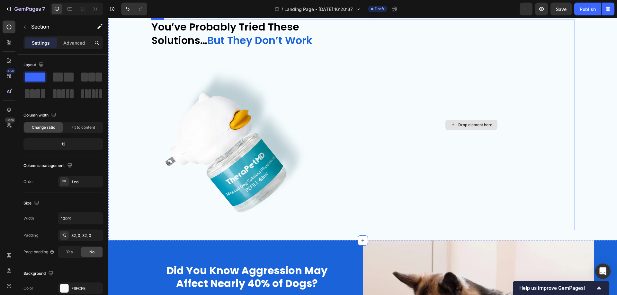
scroll to position [691, 0]
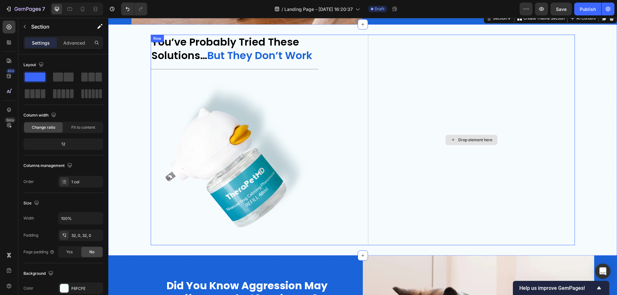
click at [383, 173] on div "Drop element here" at bounding box center [471, 140] width 207 height 211
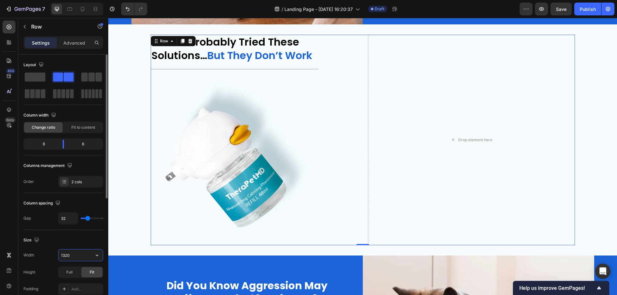
click at [64, 251] on input "1320" at bounding box center [80, 256] width 44 height 12
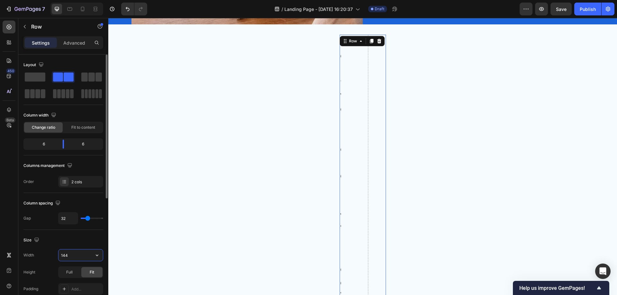
type input "1440"
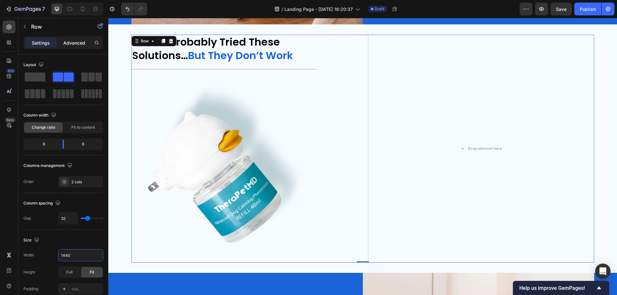
click at [81, 43] on p "Advanced" at bounding box center [74, 43] width 22 height 7
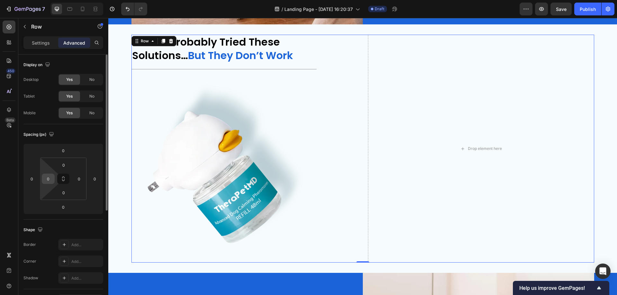
click at [46, 183] on input "0" at bounding box center [48, 179] width 10 height 10
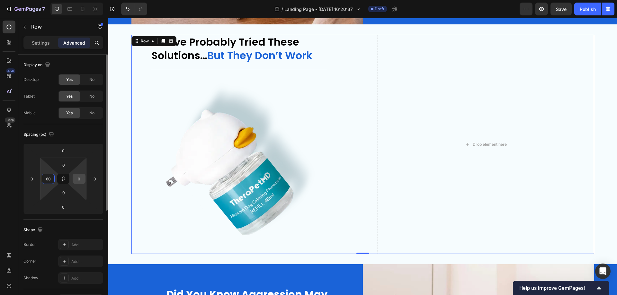
type input "60"
click at [82, 179] on input "0" at bounding box center [79, 179] width 10 height 10
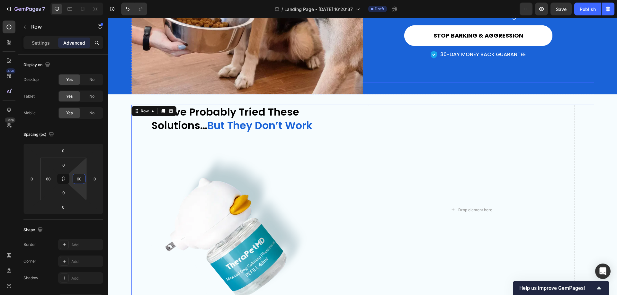
scroll to position [627, 0]
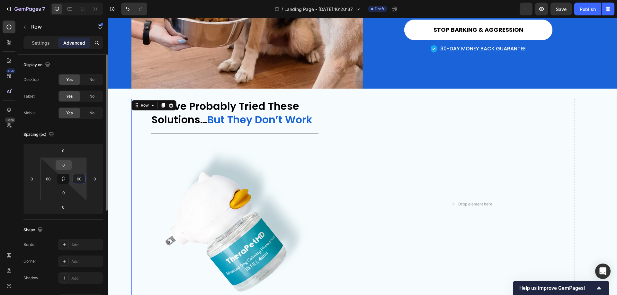
type input "60"
click at [65, 164] on input "0" at bounding box center [63, 165] width 13 height 10
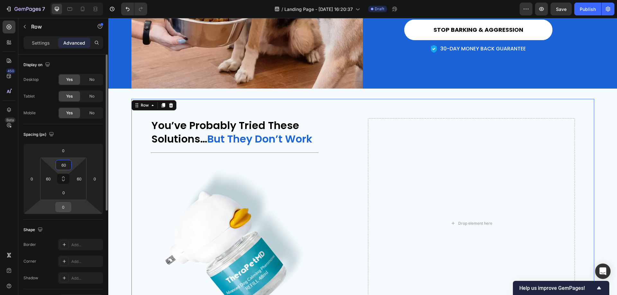
type input "60"
click at [60, 206] on input "0" at bounding box center [63, 207] width 13 height 10
type input "60"
click at [129, 91] on div "You’ve Probably Tried These Solutions… But They Don’t Work Heading Title Line I…" at bounding box center [362, 224] width 509 height 270
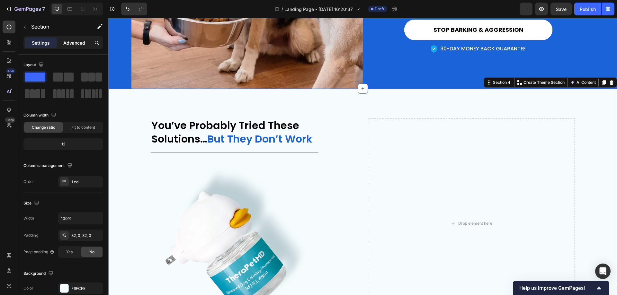
click at [74, 45] on p "Advanced" at bounding box center [74, 43] width 22 height 7
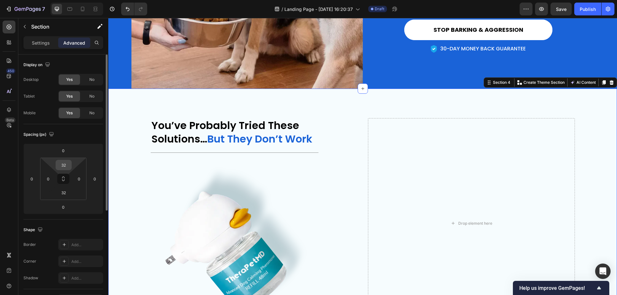
click at [67, 166] on input "32" at bounding box center [63, 165] width 13 height 10
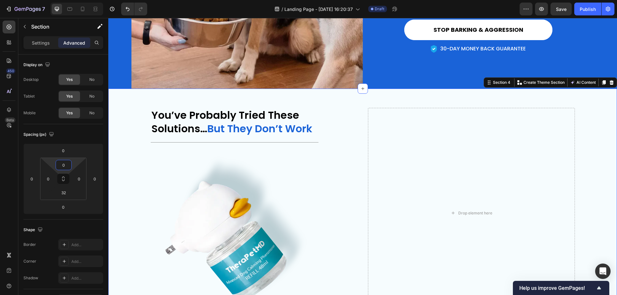
type input "0"
click at [64, 193] on input "32" at bounding box center [63, 193] width 13 height 10
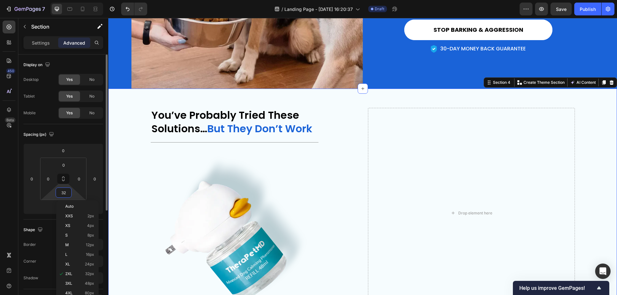
type input "0"
type input "64"
click at [65, 167] on input "0" at bounding box center [63, 165] width 13 height 10
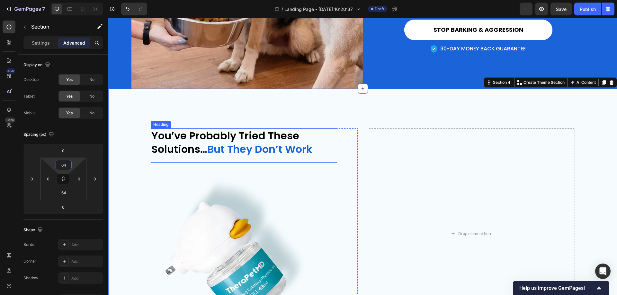
type input "6"
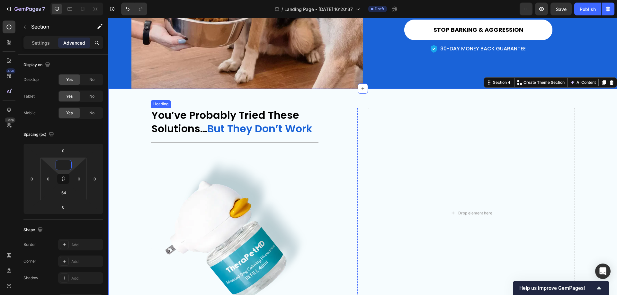
type input "0"
click at [58, 195] on input "64" at bounding box center [63, 193] width 13 height 10
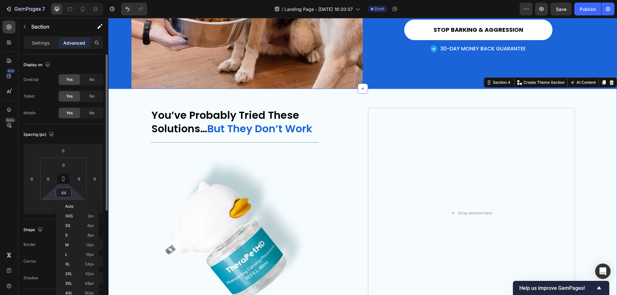
type input "0"
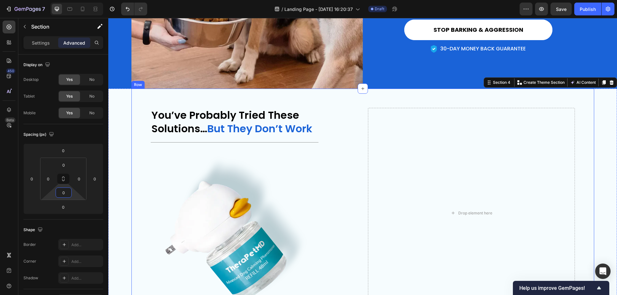
click at [360, 131] on div "You’ve Probably Tried These Solutions… But They Don’t Work Heading Title Line I…" at bounding box center [362, 204] width 463 height 230
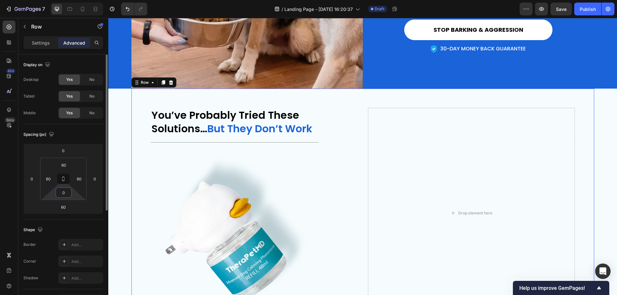
click at [65, 191] on input "0" at bounding box center [63, 193] width 13 height 10
type input "64"
click at [70, 165] on input "60" at bounding box center [63, 165] width 13 height 10
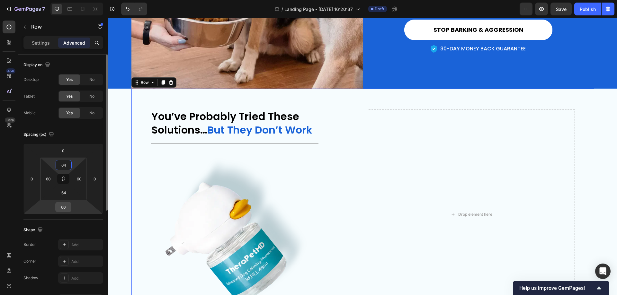
type input "64"
click at [67, 205] on input "60" at bounding box center [63, 207] width 13 height 10
type input "0"
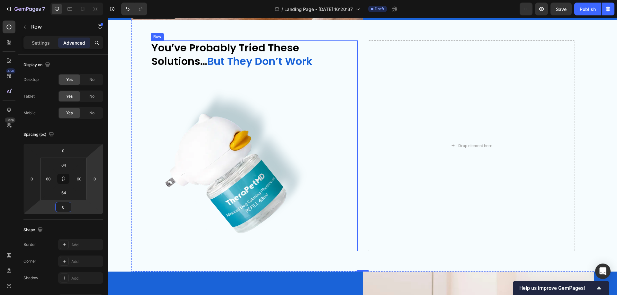
scroll to position [691, 0]
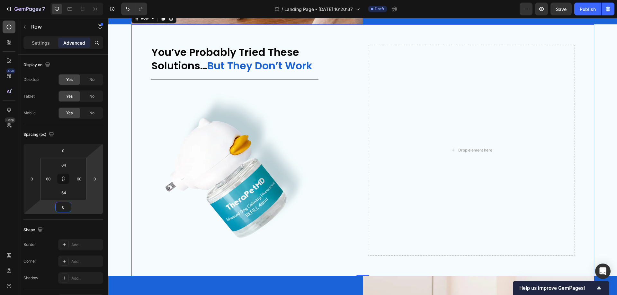
click at [9, 27] on icon at bounding box center [9, 27] width 3 height 3
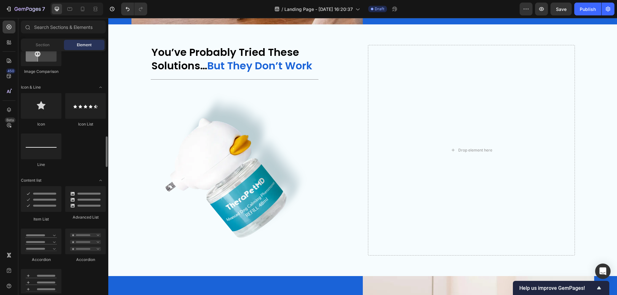
scroll to position [418, 0]
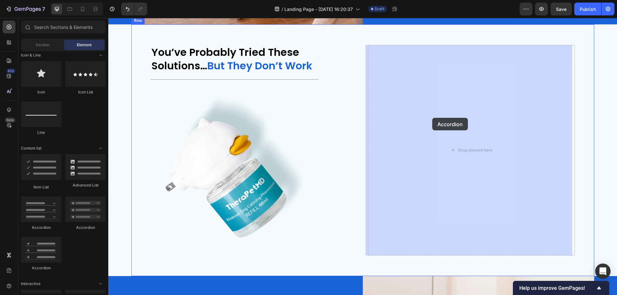
drag, startPoint x: 153, startPoint y: 220, endPoint x: 432, endPoint y: 118, distance: 297.1
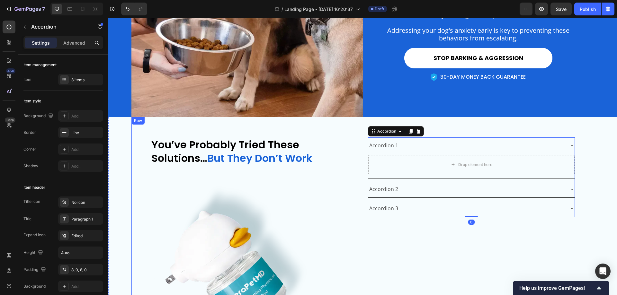
scroll to position [595, 0]
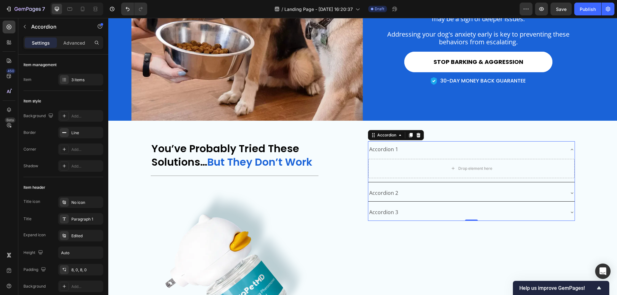
click at [435, 152] on div "Accordion 1" at bounding box center [466, 149] width 196 height 11
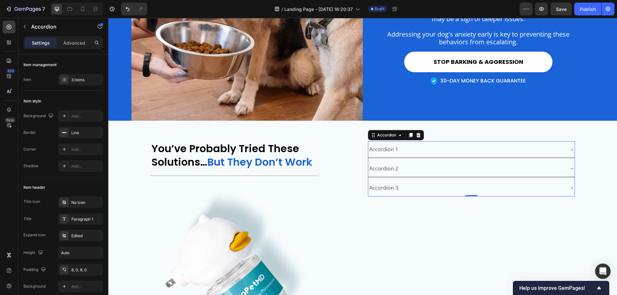
click at [439, 149] on div "Accordion 1" at bounding box center [466, 149] width 196 height 11
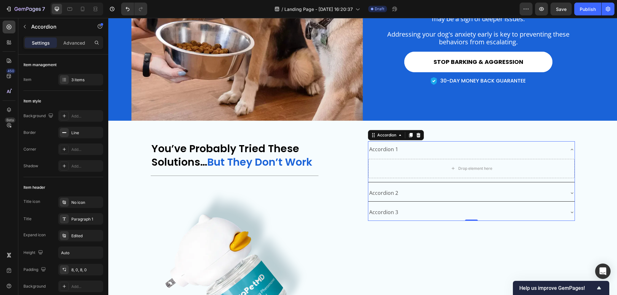
click at [439, 149] on div "Accordion 1" at bounding box center [466, 149] width 196 height 11
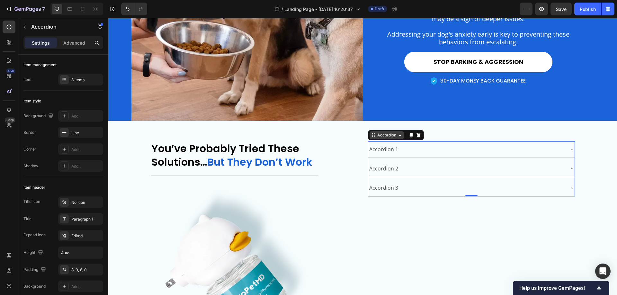
click at [371, 135] on icon at bounding box center [373, 135] width 5 height 5
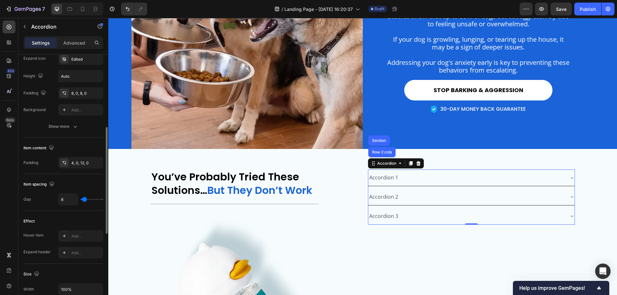
scroll to position [562, 0]
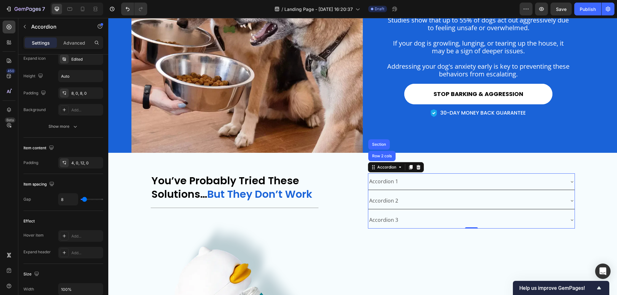
click at [414, 178] on div "Accordion 1" at bounding box center [466, 181] width 196 height 11
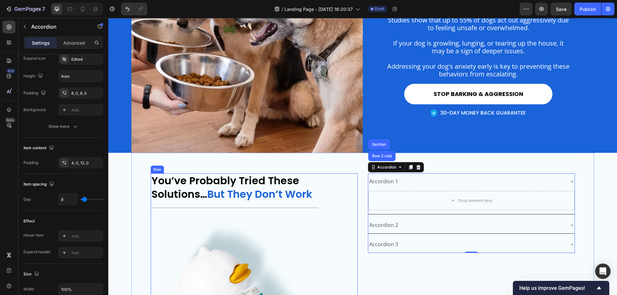
click at [344, 195] on div "You’ve Probably Tried These Solutions… But They Don’t Work Heading Title Line I…" at bounding box center [254, 279] width 207 height 211
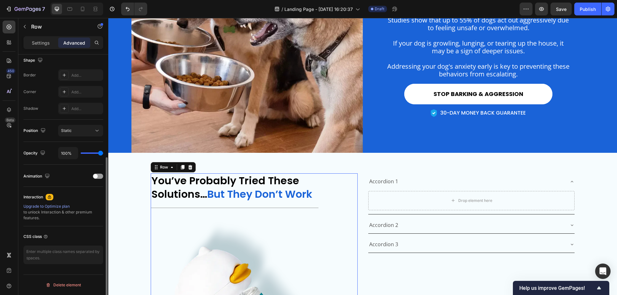
scroll to position [0, 0]
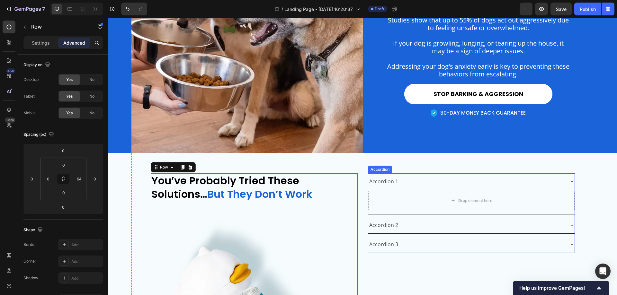
click at [475, 176] on div "Accordion 1" at bounding box center [471, 182] width 206 height 16
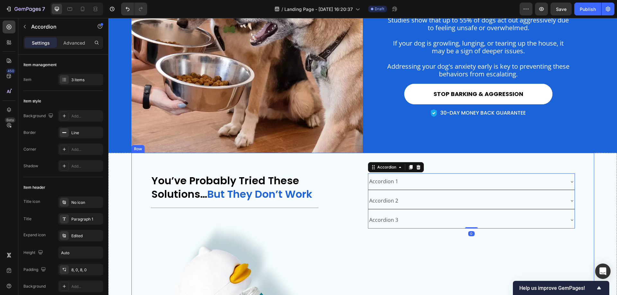
click at [491, 268] on div "Accordion 1 Drop element here Accordion 2 Accordion 3 Accordion 0" at bounding box center [471, 279] width 207 height 211
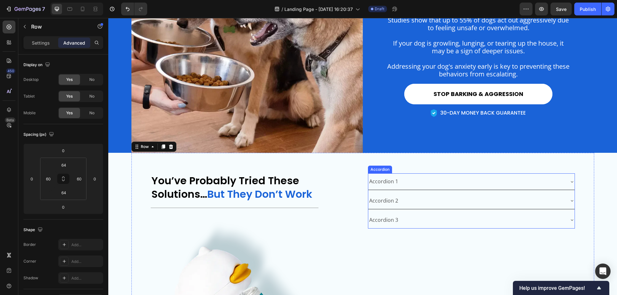
click at [477, 184] on div "Accordion 1" at bounding box center [466, 181] width 196 height 11
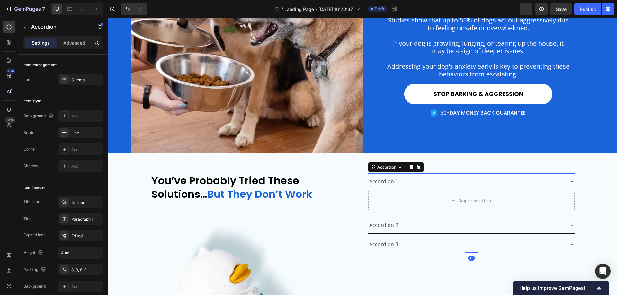
click at [477, 181] on div "Accordion 1" at bounding box center [466, 181] width 196 height 11
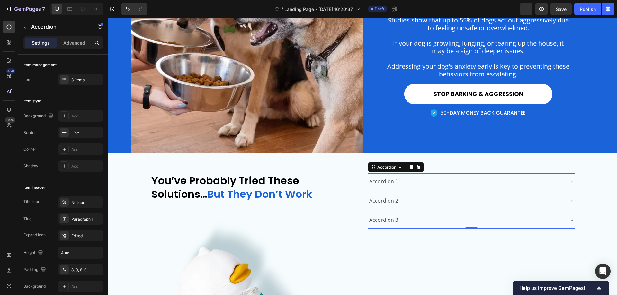
click at [480, 180] on div "Accordion 1" at bounding box center [466, 181] width 196 height 11
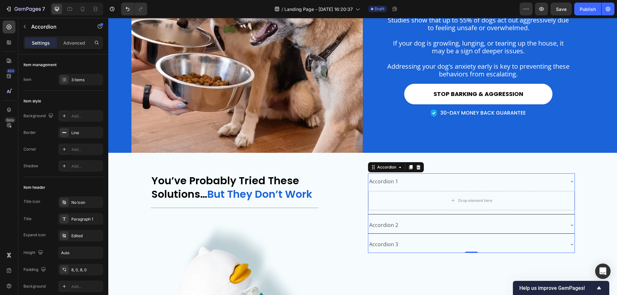
click at [466, 183] on div "Accordion 1" at bounding box center [466, 181] width 196 height 11
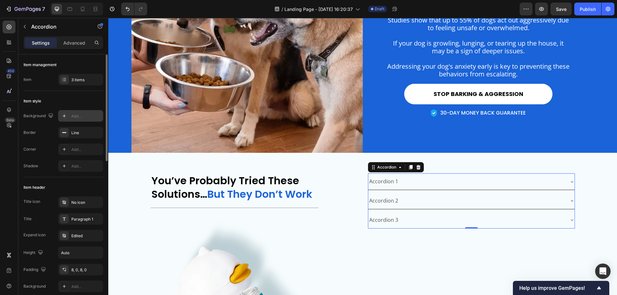
click at [65, 117] on icon at bounding box center [64, 115] width 5 height 5
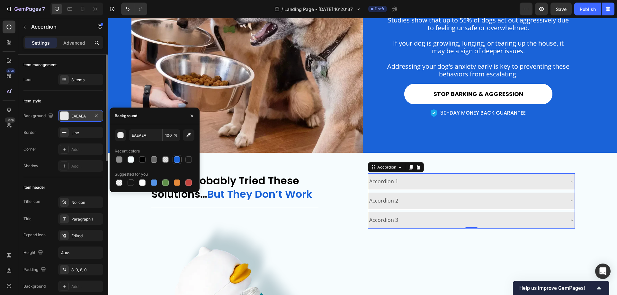
click at [179, 160] on div at bounding box center [177, 160] width 6 height 6
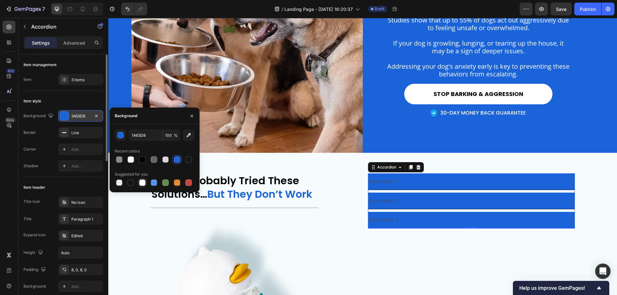
click at [140, 182] on div at bounding box center [142, 183] width 6 height 6
type input "FFFFFF"
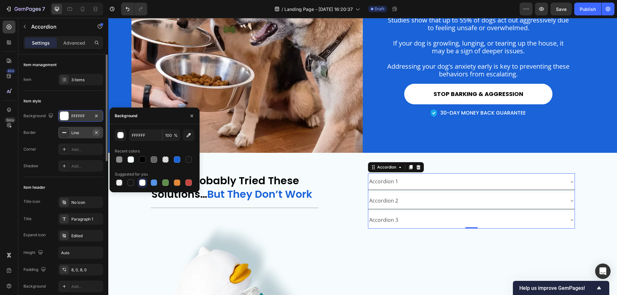
click at [98, 132] on icon "button" at bounding box center [96, 132] width 5 height 5
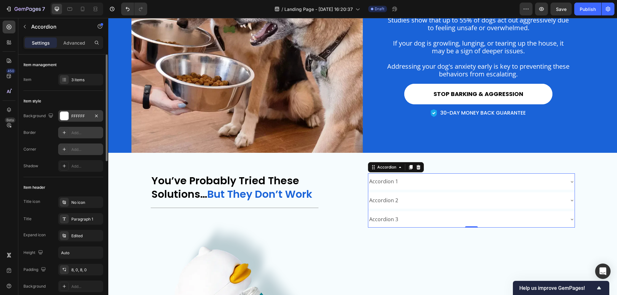
click at [80, 150] on div "Add..." at bounding box center [86, 150] width 30 height 6
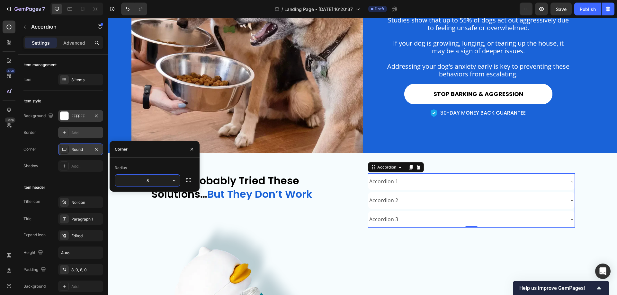
click at [148, 181] on input "8" at bounding box center [147, 181] width 65 height 12
click at [171, 182] on button "button" at bounding box center [174, 181] width 12 height 12
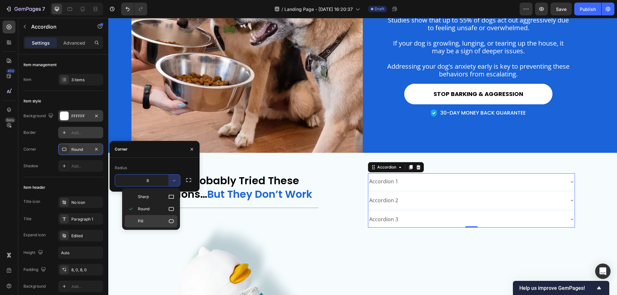
click at [150, 217] on div "Pill" at bounding box center [151, 221] width 53 height 12
type input "9999"
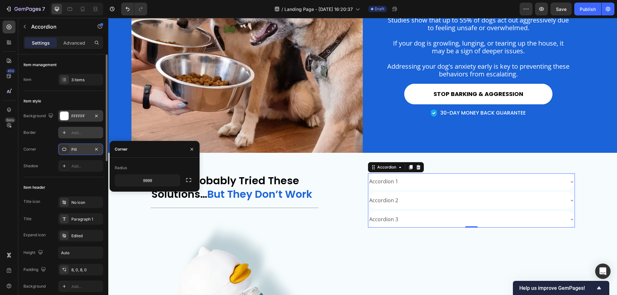
scroll to position [32, 0]
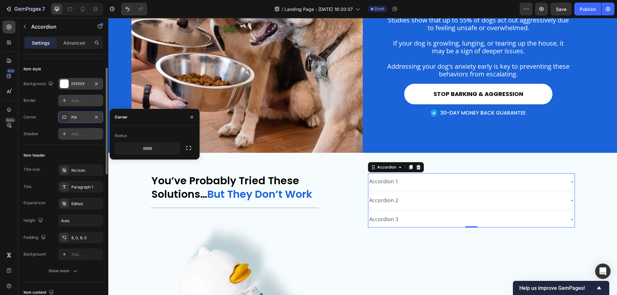
click at [72, 131] on div "Add..." at bounding box center [86, 134] width 30 height 6
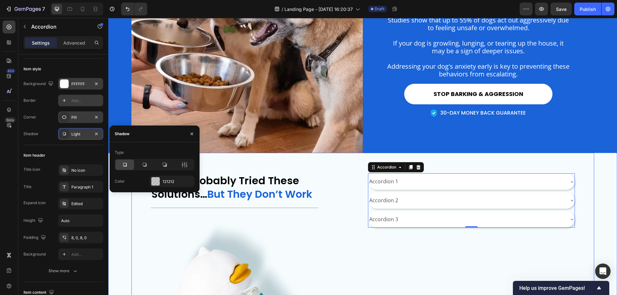
click at [434, 273] on div "Accordion 1 Accordion 2 Accordion 3 Accordion 0" at bounding box center [471, 279] width 207 height 211
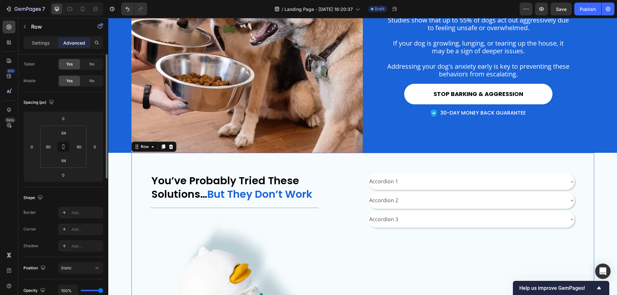
scroll to position [0, 0]
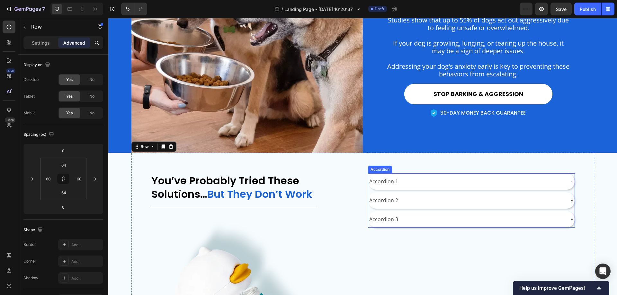
click at [417, 181] on div "Accordion 1" at bounding box center [466, 181] width 196 height 11
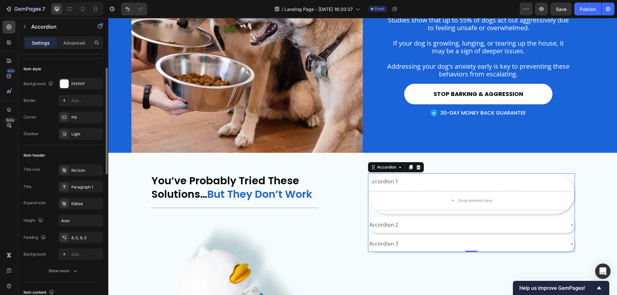
scroll to position [64, 0]
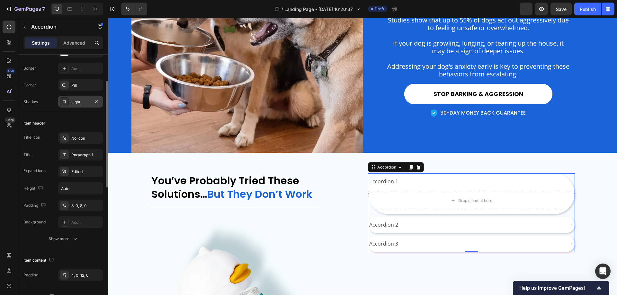
click at [74, 101] on div "Light" at bounding box center [80, 102] width 19 height 6
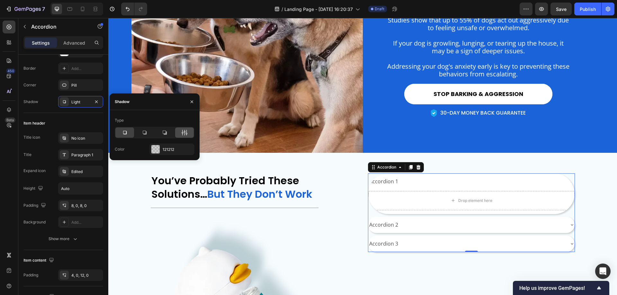
click at [184, 135] on icon at bounding box center [184, 133] width 6 height 6
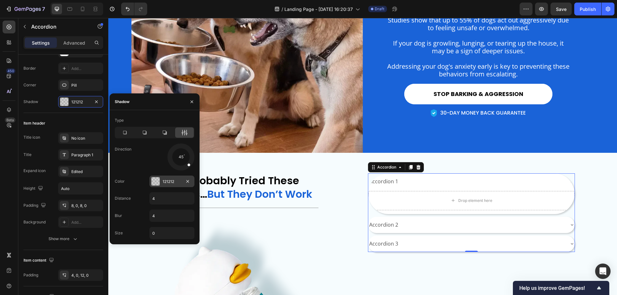
click at [168, 182] on div "121212" at bounding box center [172, 182] width 19 height 6
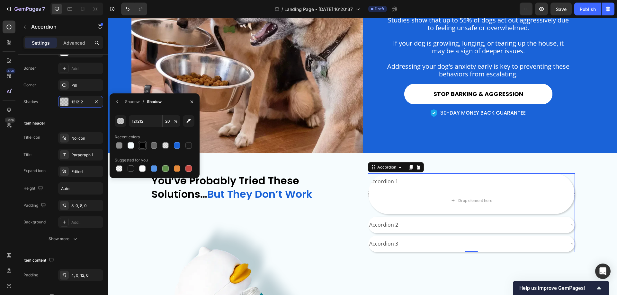
click at [142, 146] on div at bounding box center [142, 145] width 6 height 6
type input "000000"
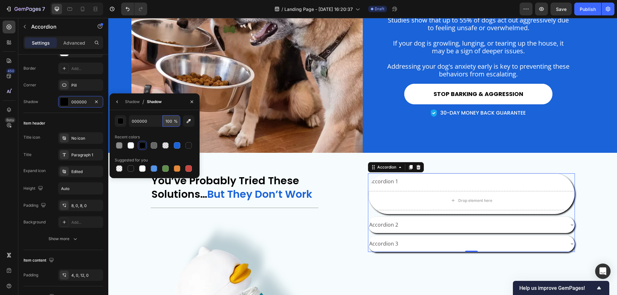
click at [169, 123] on input "100" at bounding box center [172, 121] width 18 height 12
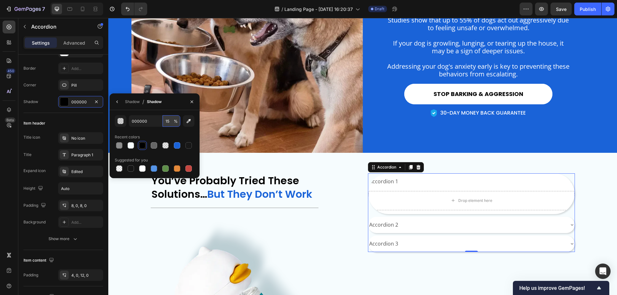
type input "15"
click at [117, 103] on icon "button" at bounding box center [117, 101] width 5 height 5
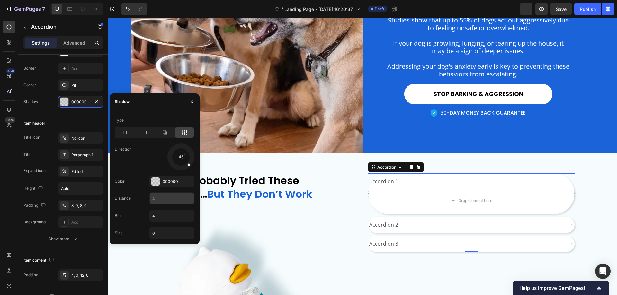
click at [157, 201] on input "4" at bounding box center [172, 199] width 44 height 12
click at [156, 217] on input "4" at bounding box center [172, 216] width 44 height 12
click at [156, 198] on input "4" at bounding box center [172, 199] width 44 height 12
type input "2"
drag, startPoint x: 310, startPoint y: 235, endPoint x: 305, endPoint y: 238, distance: 7.0
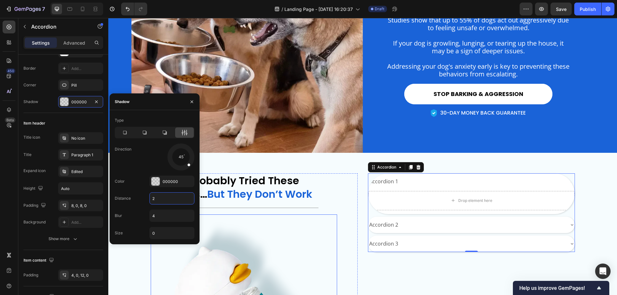
click at [310, 235] on img at bounding box center [244, 299] width 186 height 169
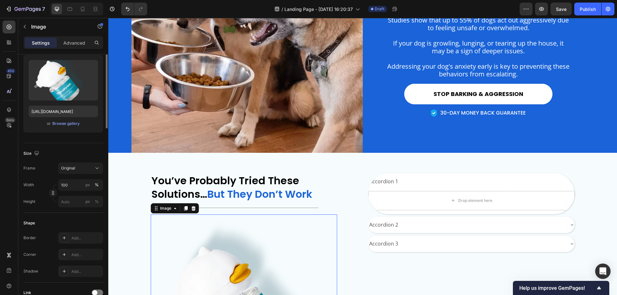
scroll to position [0, 0]
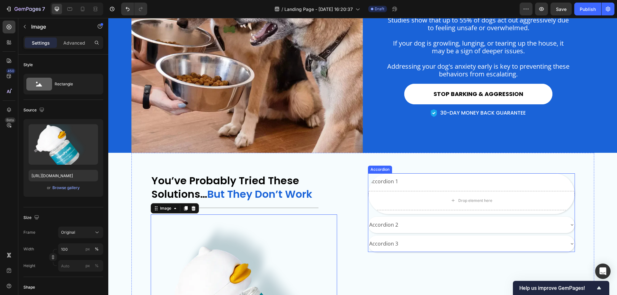
click at [523, 179] on div "Accordion 1" at bounding box center [466, 181] width 196 height 11
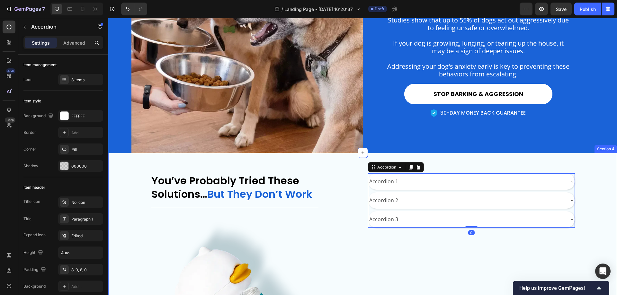
click at [596, 203] on div "You’ve Probably Tried These Solutions… But They Don’t Work Heading Title Line I…" at bounding box center [362, 279] width 509 height 252
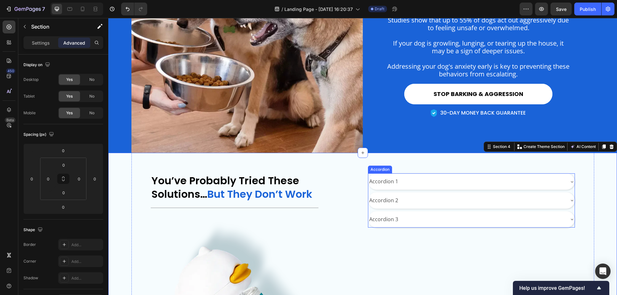
click at [405, 178] on div "Accordion 1" at bounding box center [466, 181] width 196 height 11
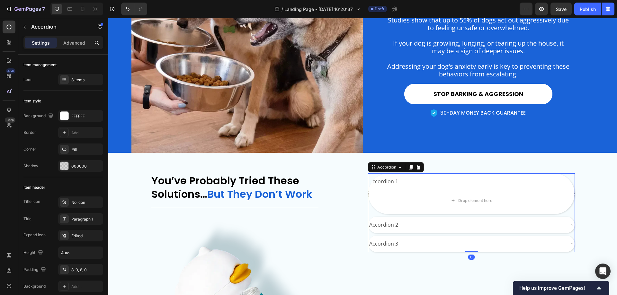
click at [408, 181] on div "Accordion 1" at bounding box center [466, 181] width 196 height 11
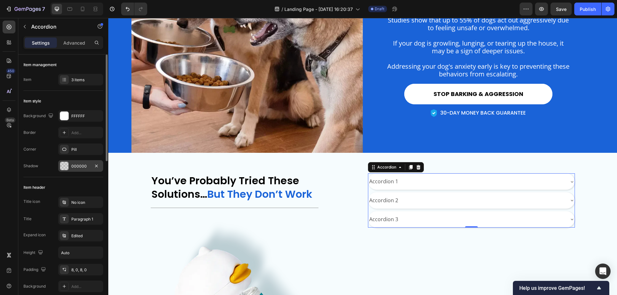
click at [67, 163] on div at bounding box center [64, 166] width 8 height 8
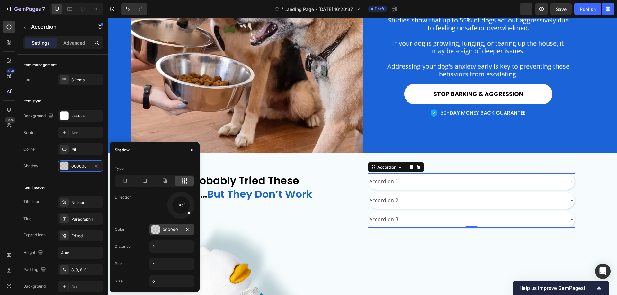
click at [166, 228] on div "000000" at bounding box center [172, 230] width 19 height 6
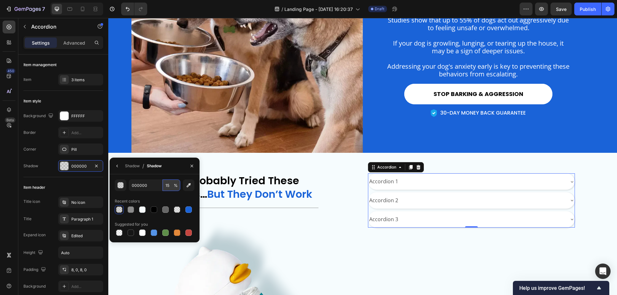
click at [164, 184] on input "15" at bounding box center [172, 186] width 18 height 12
type input "10"
click at [156, 199] on div "Recent colors" at bounding box center [155, 201] width 80 height 10
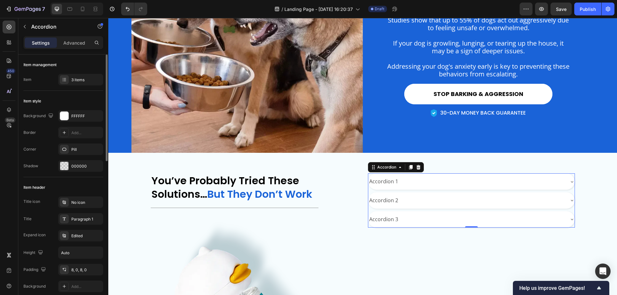
click at [84, 180] on div "Item header Title icon No icon Title Paragraph 1 Expand icon Edited Height Auto…" at bounding box center [63, 245] width 80 height 137
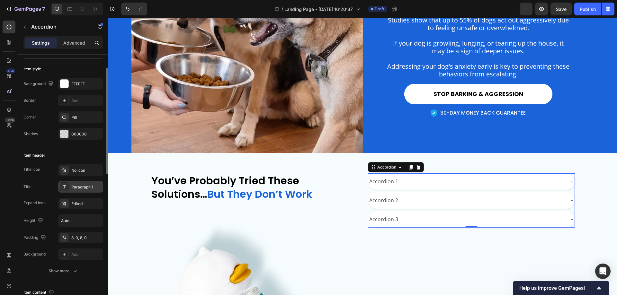
click at [79, 187] on div "Paragraph 1" at bounding box center [86, 187] width 30 height 6
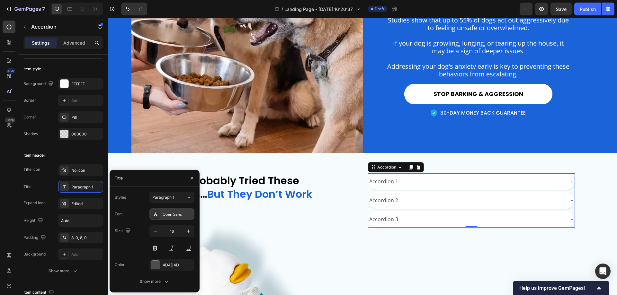
click at [182, 214] on div "Open Sans" at bounding box center [178, 215] width 30 height 6
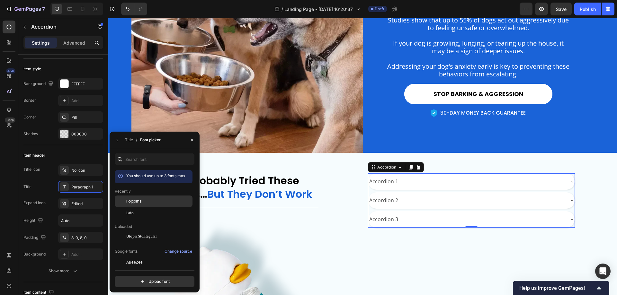
click at [158, 203] on div "Poppins" at bounding box center [158, 202] width 65 height 6
click at [117, 139] on icon "button" at bounding box center [117, 140] width 5 height 5
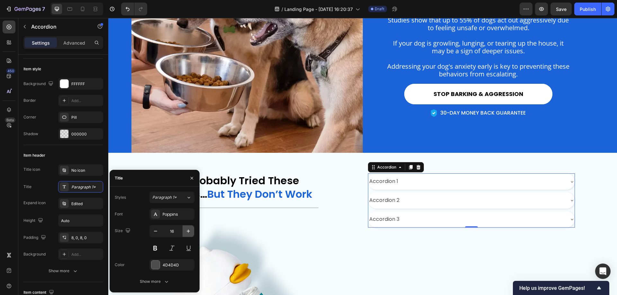
click at [190, 230] on icon "button" at bounding box center [188, 231] width 6 height 6
click at [189, 230] on icon "button" at bounding box center [188, 231] width 6 height 6
type input "18"
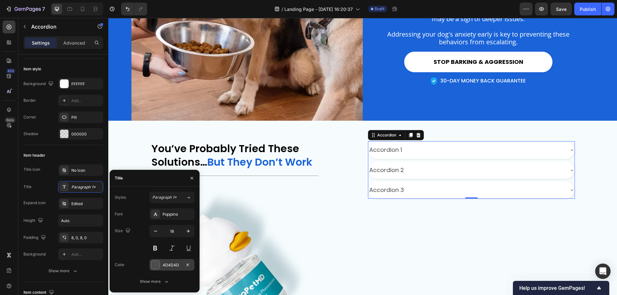
scroll to position [627, 0]
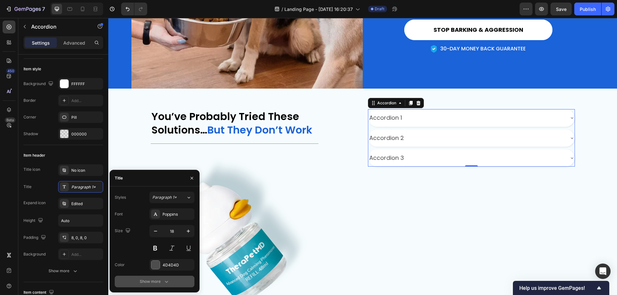
click at [160, 279] on div "Show more" at bounding box center [155, 282] width 30 height 6
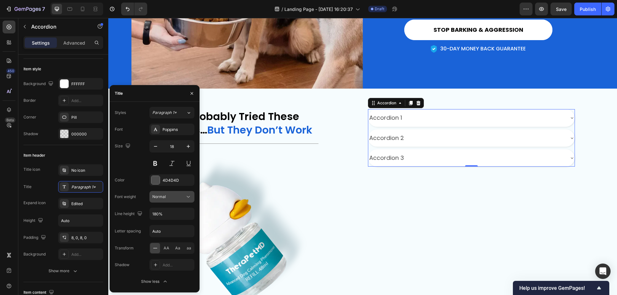
click at [174, 195] on div "Normal" at bounding box center [168, 197] width 33 height 6
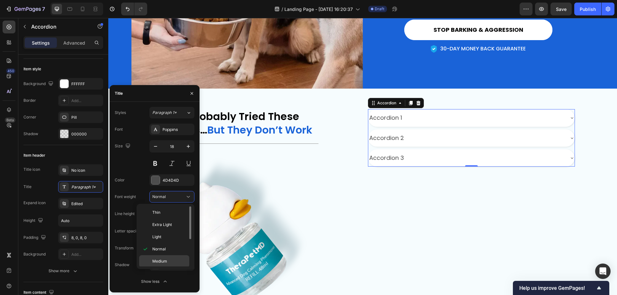
click at [166, 256] on div "Medium" at bounding box center [164, 262] width 50 height 12
click at [170, 211] on input "180%" at bounding box center [172, 214] width 44 height 12
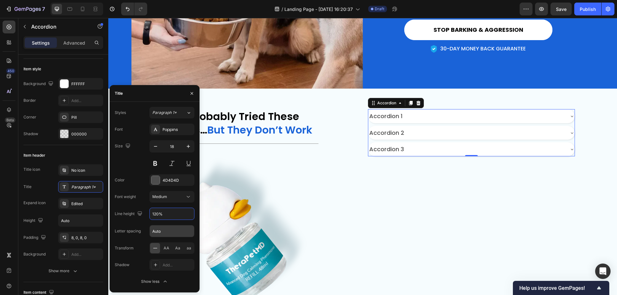
type input "120%"
click at [164, 230] on input "Auto" at bounding box center [172, 232] width 44 height 12
type input "0"
click at [80, 203] on div "Edited" at bounding box center [86, 204] width 30 height 6
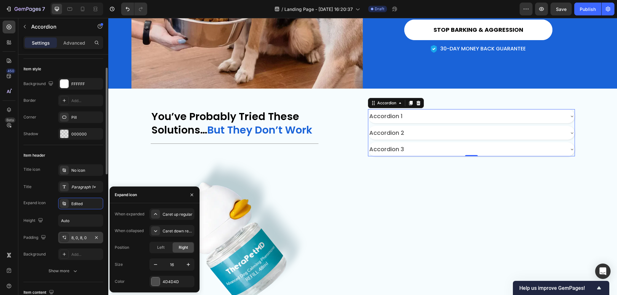
click at [85, 240] on div "8, 0, 8, 0" at bounding box center [80, 238] width 19 height 6
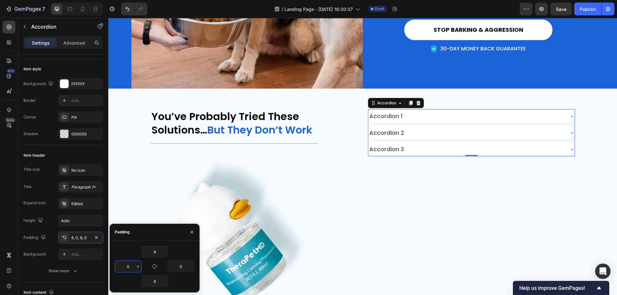
click at [130, 266] on input "0" at bounding box center [128, 267] width 26 height 12
click at [138, 267] on icon "button" at bounding box center [138, 266] width 2 height 1
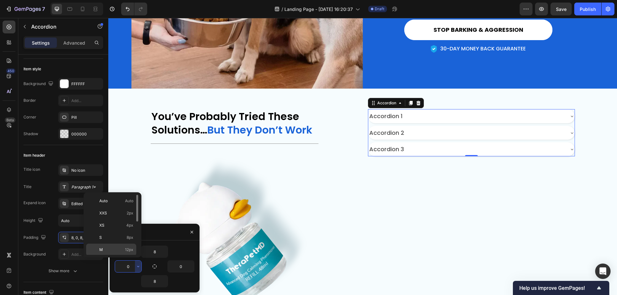
click at [128, 249] on span "12px" at bounding box center [129, 250] width 8 height 6
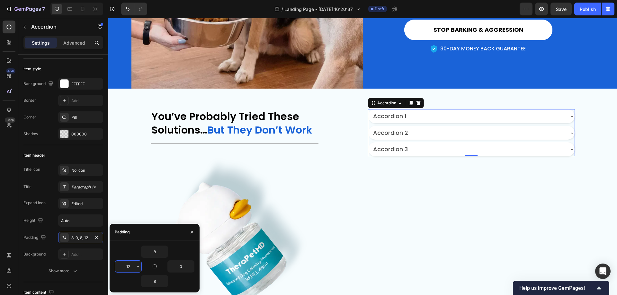
click at [134, 267] on input "12" at bounding box center [128, 267] width 26 height 12
type input "36"
click at [175, 265] on input "0" at bounding box center [181, 267] width 26 height 12
type input "36"
click at [156, 253] on input "8" at bounding box center [154, 252] width 26 height 12
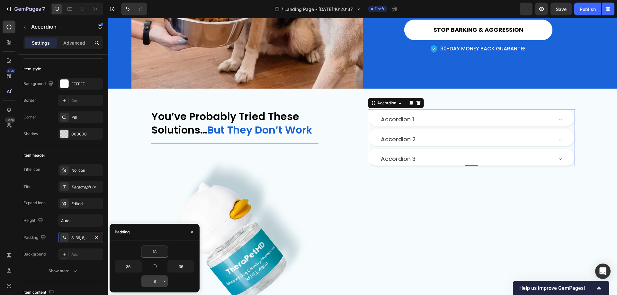
type input "18"
click at [157, 282] on input "8" at bounding box center [154, 282] width 26 height 12
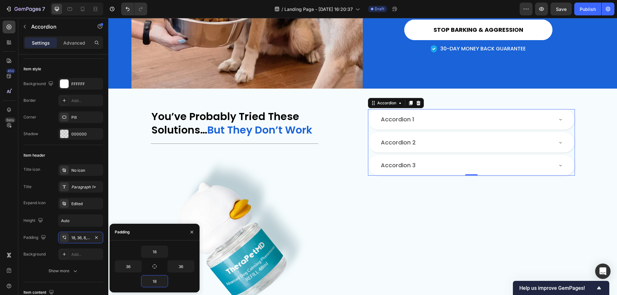
type input "18"
click at [75, 272] on icon "button" at bounding box center [75, 272] width 3 height 2
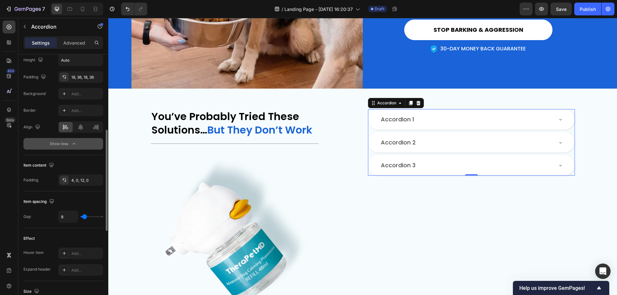
scroll to position [225, 0]
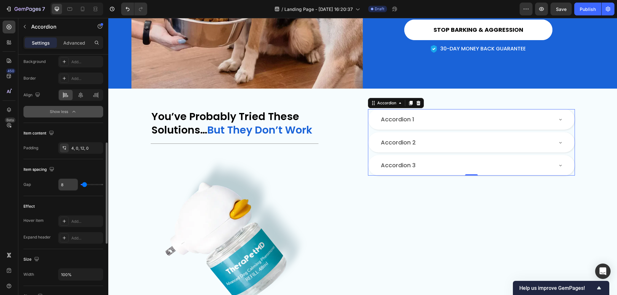
click at [68, 186] on input "8" at bounding box center [67, 185] width 19 height 12
type input "1"
type input "16"
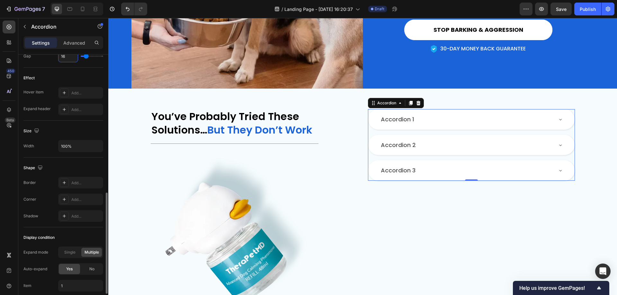
scroll to position [386, 0]
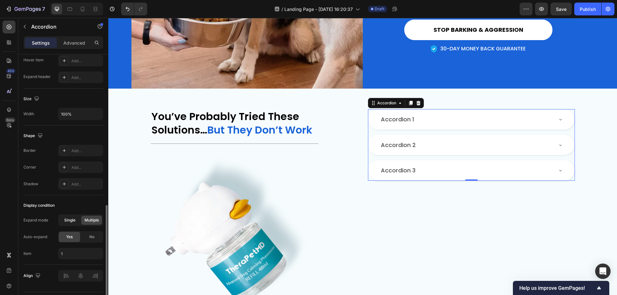
type input "16"
click at [67, 219] on span "Single" at bounding box center [69, 221] width 11 height 6
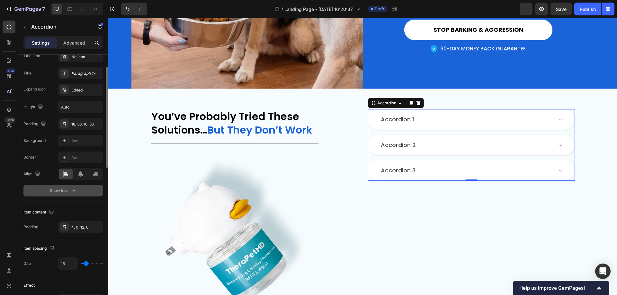
scroll to position [114, 0]
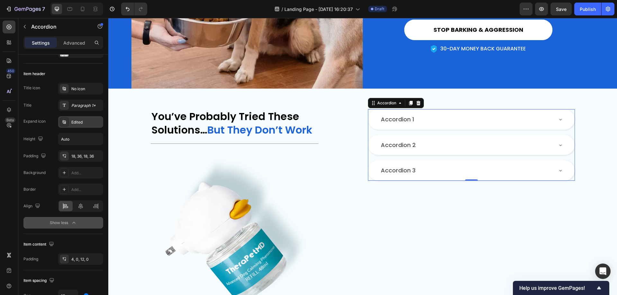
click at [71, 121] on div "Edited" at bounding box center [86, 123] width 30 height 6
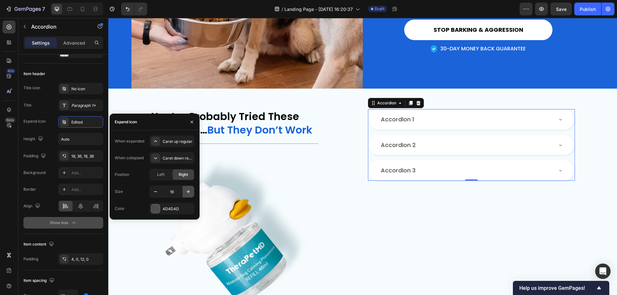
click at [188, 192] on icon "button" at bounding box center [188, 191] width 3 height 3
type input "20"
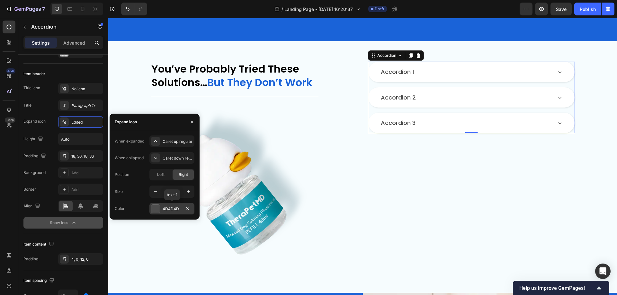
scroll to position [755, 0]
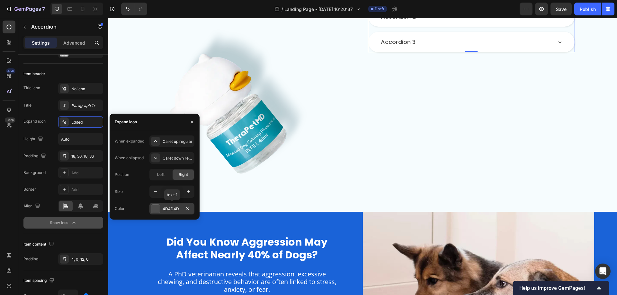
click at [173, 209] on div "4D4D4D" at bounding box center [172, 209] width 19 height 6
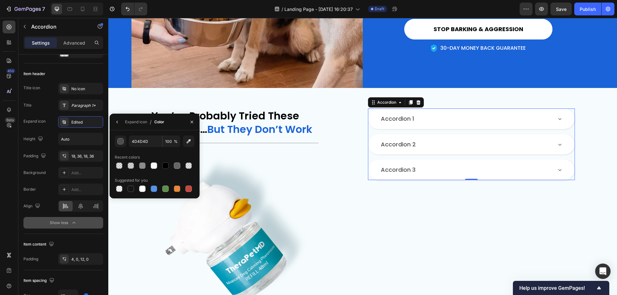
scroll to position [627, 0]
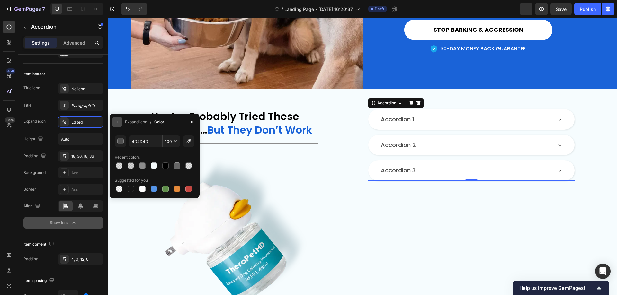
click at [116, 122] on icon "button" at bounding box center [117, 122] width 5 height 5
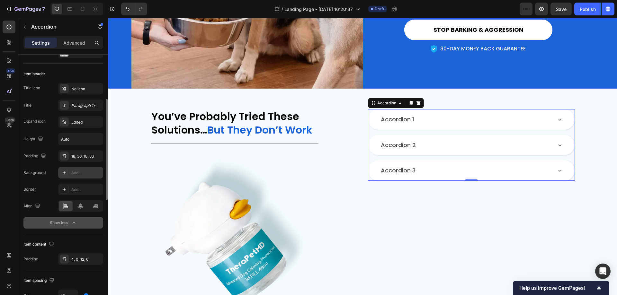
click at [76, 173] on div "Add..." at bounding box center [86, 173] width 30 height 6
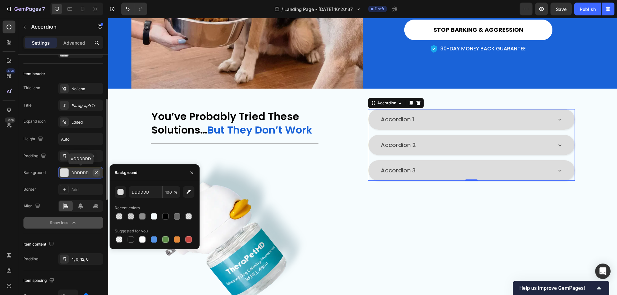
click at [97, 173] on icon "button" at bounding box center [96, 172] width 5 height 5
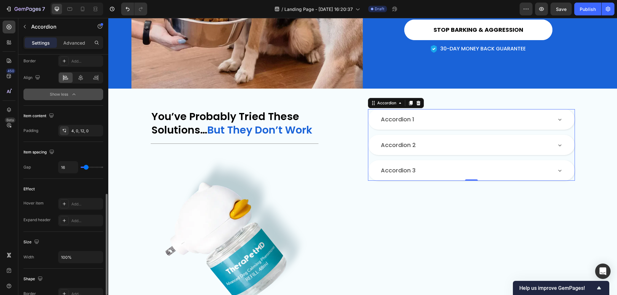
scroll to position [274, 0]
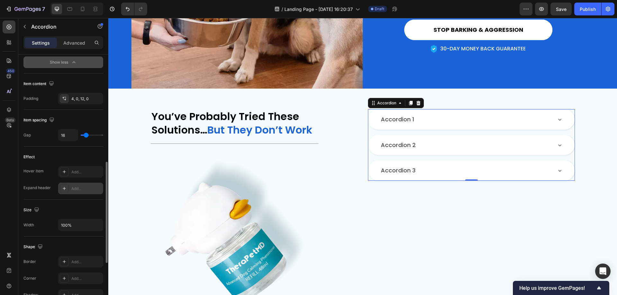
click at [82, 189] on div "Add..." at bounding box center [86, 189] width 30 height 6
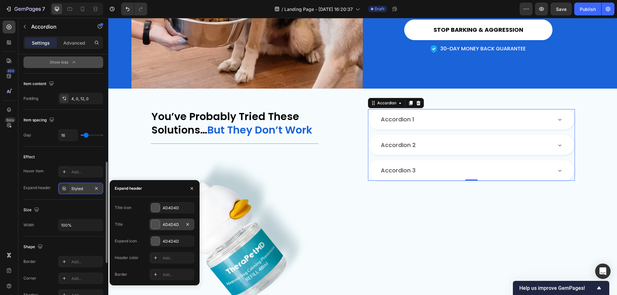
click at [173, 224] on div "4D4D4D" at bounding box center [172, 225] width 19 height 6
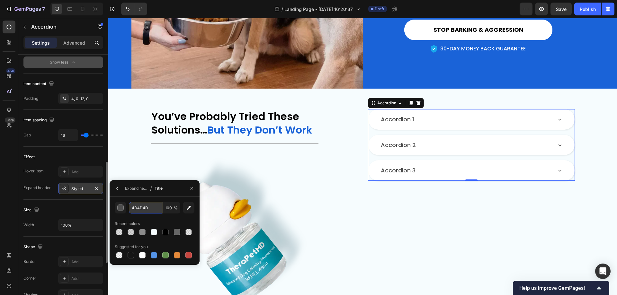
click at [144, 207] on input "4D4D4D" at bounding box center [145, 208] width 33 height 12
paste input "#1A63D8"
type input "#1A63D8"
click at [119, 191] on icon "button" at bounding box center [117, 188] width 5 height 5
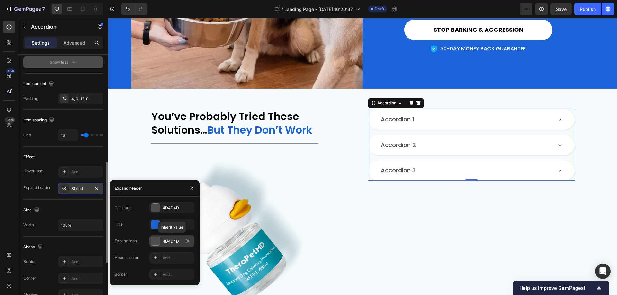
click at [175, 241] on div "4D4D4D" at bounding box center [172, 242] width 19 height 6
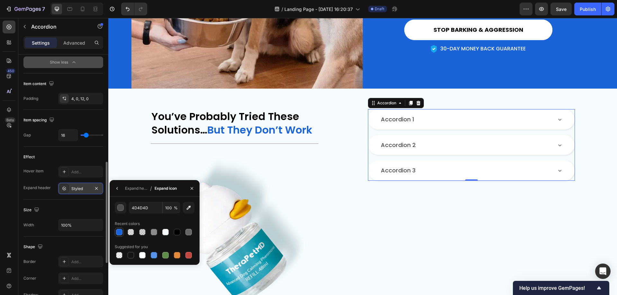
click at [121, 231] on div at bounding box center [119, 232] width 6 height 6
type input "1A63D8"
click at [115, 188] on icon "button" at bounding box center [117, 188] width 5 height 5
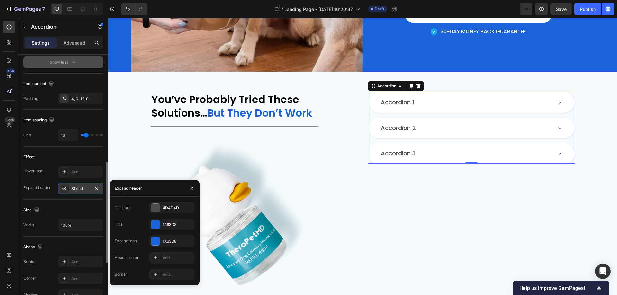
scroll to position [659, 0]
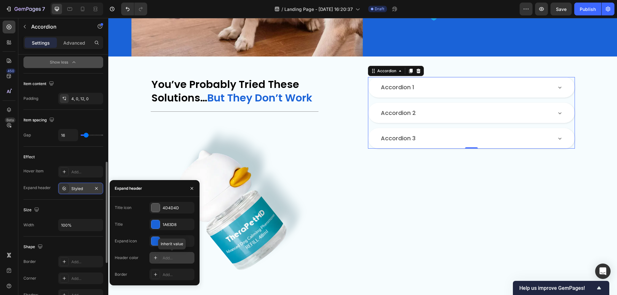
click at [167, 258] on div "Add..." at bounding box center [178, 259] width 30 height 6
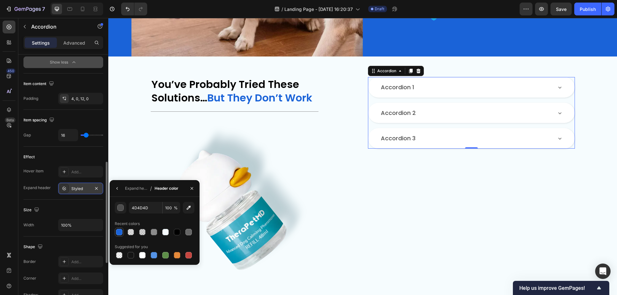
click at [118, 232] on div at bounding box center [119, 232] width 6 height 6
type input "1A63D8"
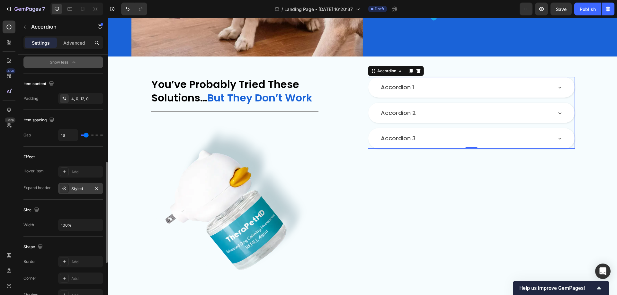
click at [530, 86] on div "Accordion 1" at bounding box center [466, 87] width 172 height 9
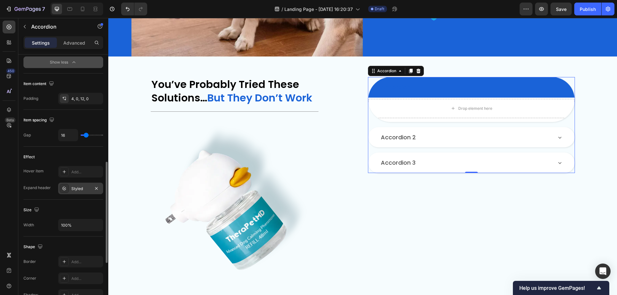
click at [80, 190] on div "Styled" at bounding box center [80, 189] width 19 height 6
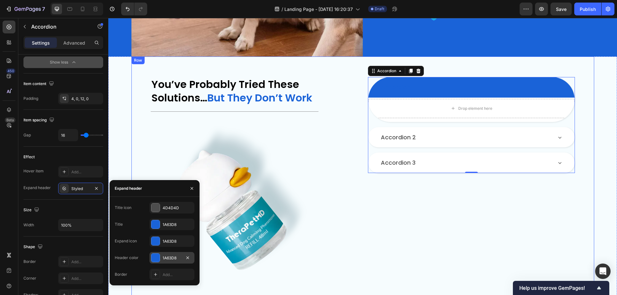
scroll to position [627, 0]
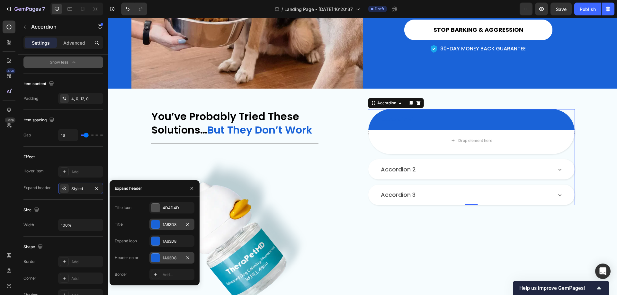
click at [172, 225] on div "1A63D8" at bounding box center [172, 225] width 19 height 6
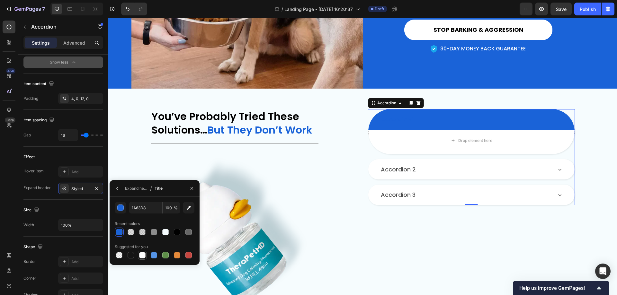
click at [142, 255] on div at bounding box center [142, 255] width 6 height 6
type input "FFFFFF"
click at [119, 190] on icon "button" at bounding box center [117, 188] width 5 height 5
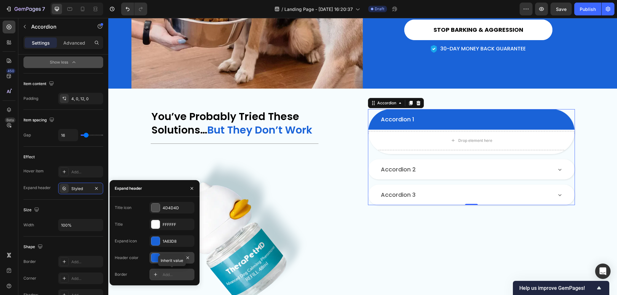
click at [168, 274] on div "Add..." at bounding box center [178, 275] width 30 height 6
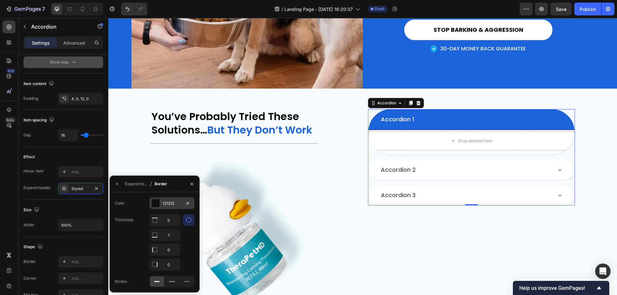
click at [165, 203] on div "121212" at bounding box center [172, 204] width 19 height 6
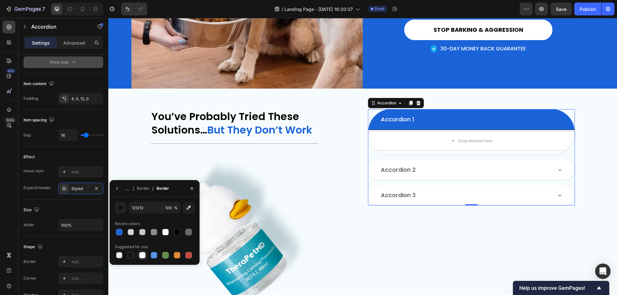
click at [144, 255] on div at bounding box center [142, 255] width 6 height 6
type input "FFFFFF"
click at [118, 190] on icon "button" at bounding box center [117, 188] width 5 height 5
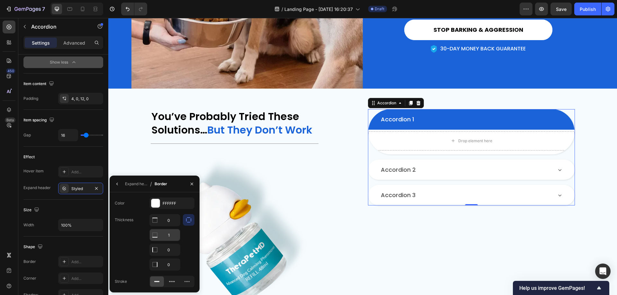
click at [172, 233] on input "1" at bounding box center [165, 235] width 30 height 12
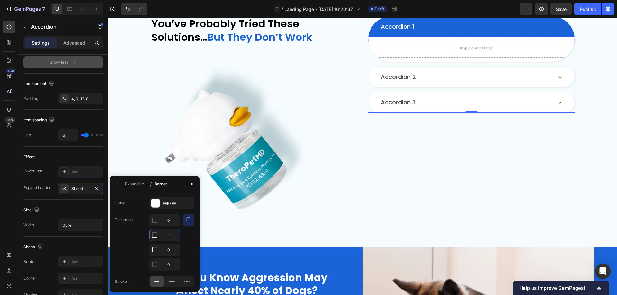
scroll to position [723, 0]
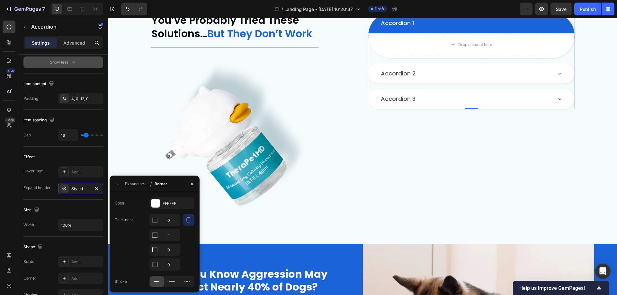
click at [188, 234] on div at bounding box center [189, 242] width 12 height 57
click at [189, 223] on icon "button" at bounding box center [188, 220] width 6 height 6
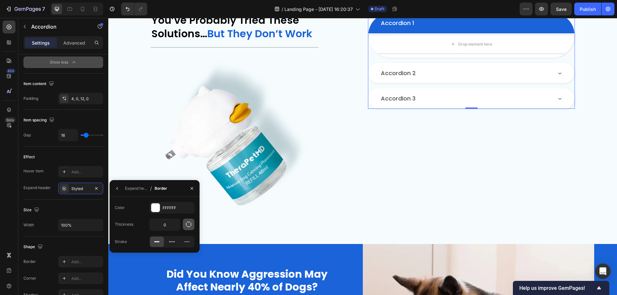
click at [189, 230] on button "button" at bounding box center [189, 225] width 12 height 12
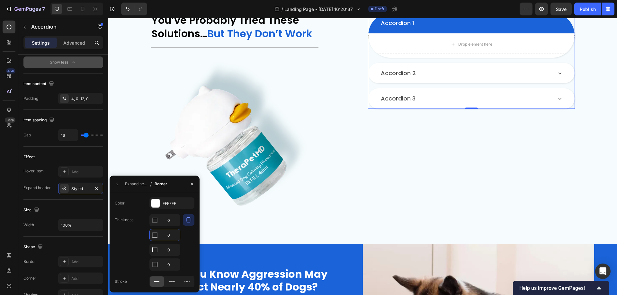
click at [174, 233] on input "0" at bounding box center [165, 235] width 30 height 12
type input "1"
click at [194, 238] on div at bounding box center [189, 242] width 12 height 57
click at [187, 232] on div at bounding box center [189, 242] width 12 height 57
click at [163, 232] on input "1" at bounding box center [165, 235] width 30 height 12
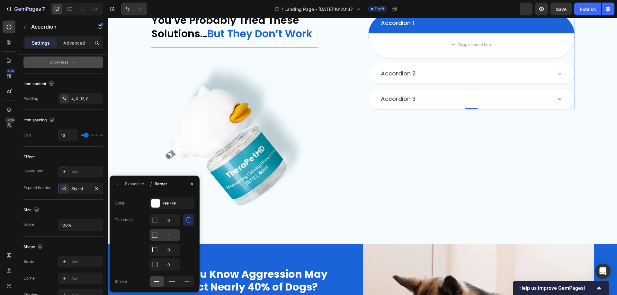
click at [155, 235] on icon at bounding box center [155, 235] width 6 height 6
click at [117, 182] on icon "button" at bounding box center [117, 184] width 5 height 5
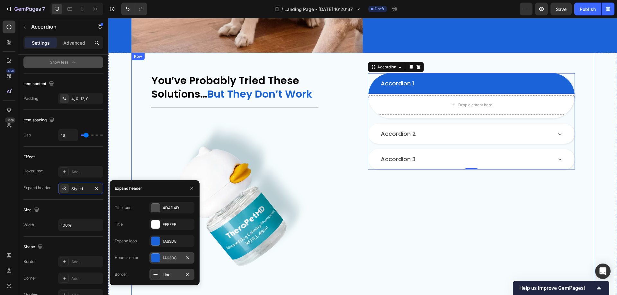
scroll to position [659, 0]
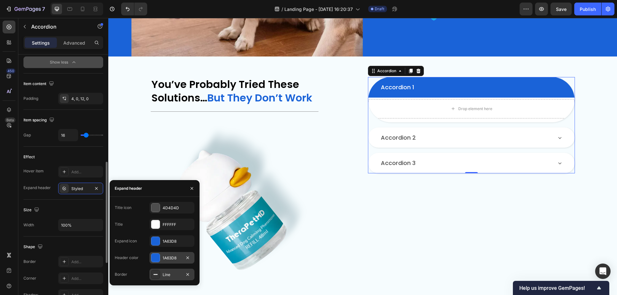
click at [40, 181] on div "Hover item Add... Expand header Styled" at bounding box center [63, 180] width 80 height 28
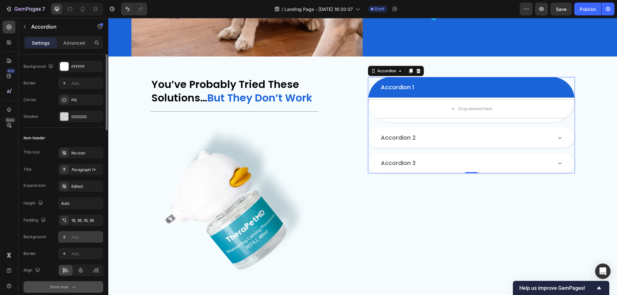
scroll to position [0, 0]
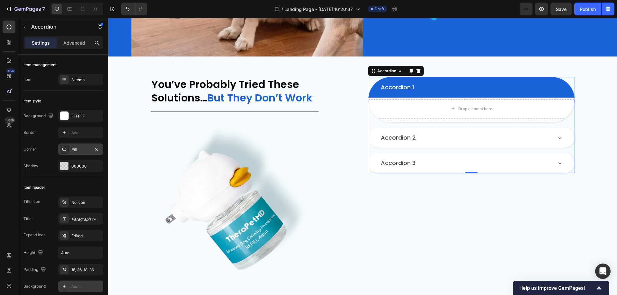
click at [65, 148] on icon at bounding box center [64, 149] width 4 height 3
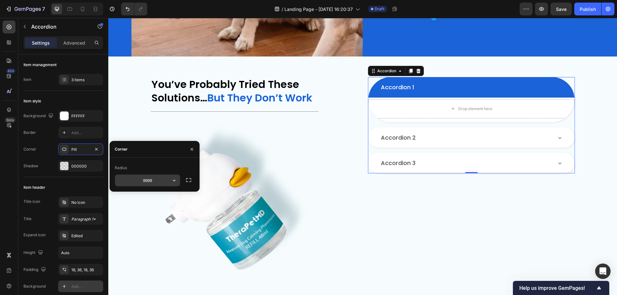
click at [157, 179] on input "9999" at bounding box center [147, 181] width 65 height 12
type input "32"
click at [177, 163] on div "Radius" at bounding box center [155, 168] width 80 height 10
click at [43, 139] on div "Background FFFFFF Border Add... Corner 32, 32, 32, 32 Shadow 000000" at bounding box center [63, 141] width 80 height 62
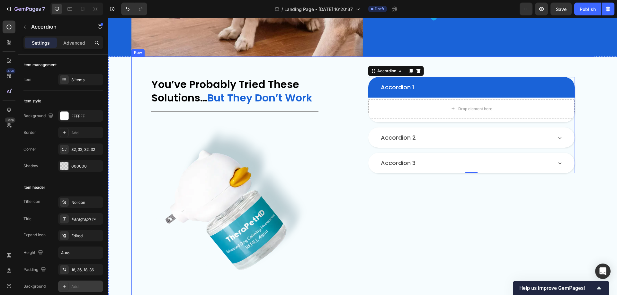
click at [409, 193] on div "Accordion 1 Drop element here Accordion 2 Accordion 3 Accordion 0" at bounding box center [471, 182] width 207 height 211
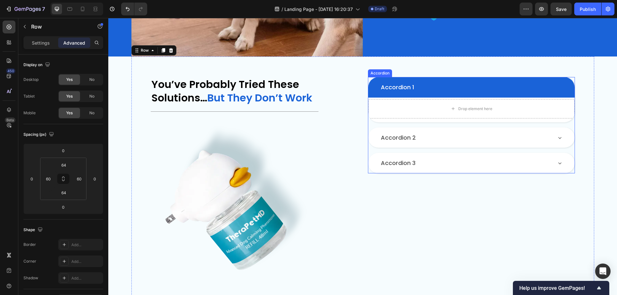
click at [504, 81] on div "Accordion 1" at bounding box center [471, 87] width 206 height 21
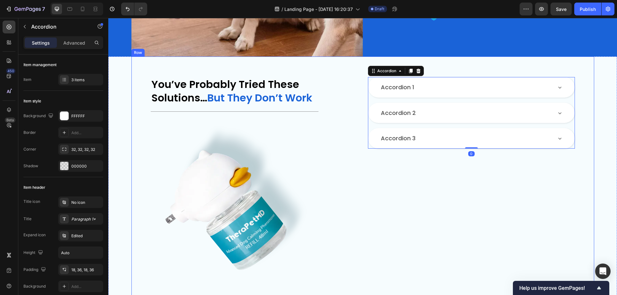
click at [480, 210] on div "Accordion 1 Accordion 2 Accordion 3 Accordion 0" at bounding box center [471, 182] width 207 height 211
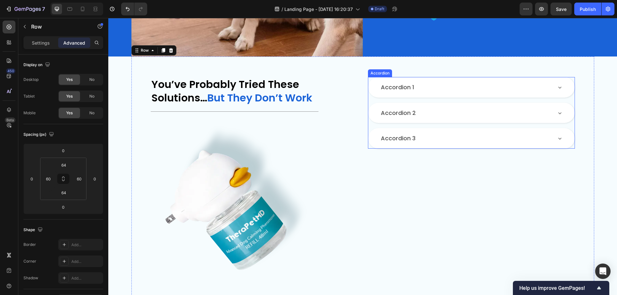
click at [448, 82] on div "Accordion 1" at bounding box center [471, 87] width 206 height 21
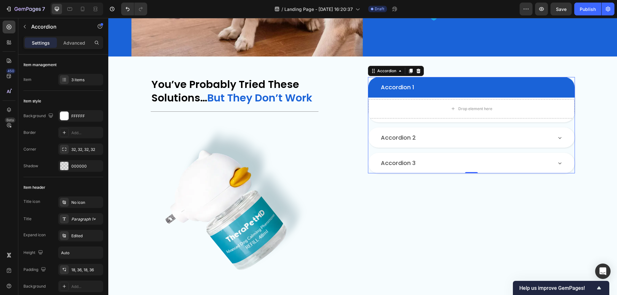
click at [504, 86] on div "Accordion 1" at bounding box center [466, 87] width 172 height 9
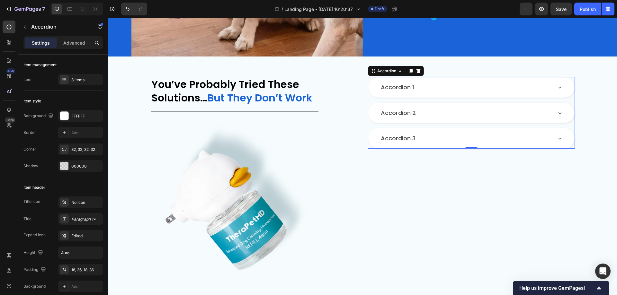
click at [504, 86] on div "Accordion 1" at bounding box center [466, 87] width 172 height 9
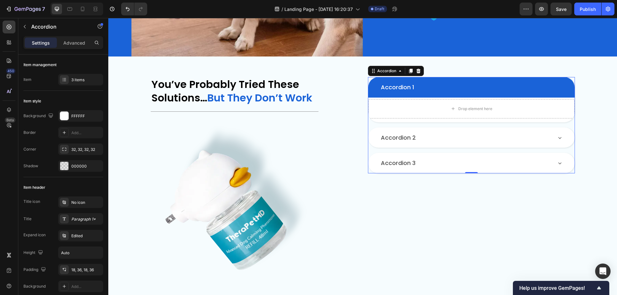
click at [497, 121] on div "Drop element here" at bounding box center [471, 110] width 206 height 24
click at [457, 87] on div "Accordion 1" at bounding box center [466, 87] width 172 height 9
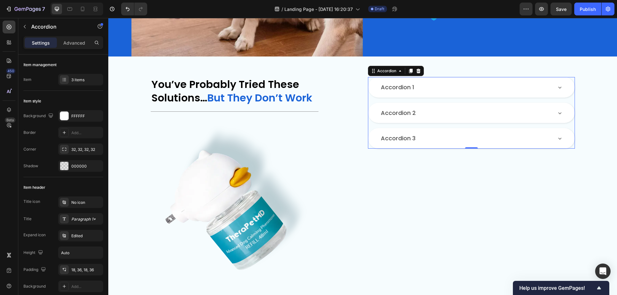
click at [437, 93] on div "Accordion 1" at bounding box center [471, 87] width 206 height 21
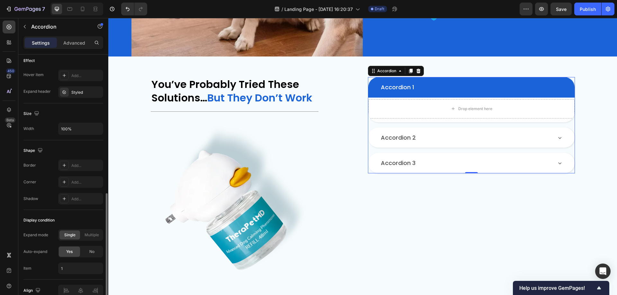
scroll to position [305, 0]
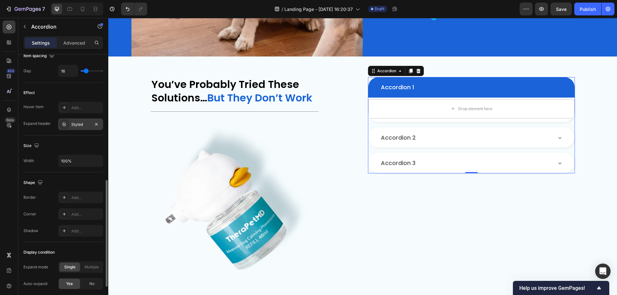
click at [76, 124] on div "Styled" at bounding box center [80, 125] width 19 height 6
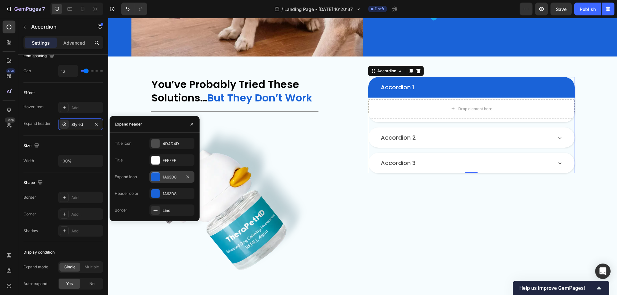
click at [166, 179] on div "1A63D8" at bounding box center [172, 178] width 19 height 6
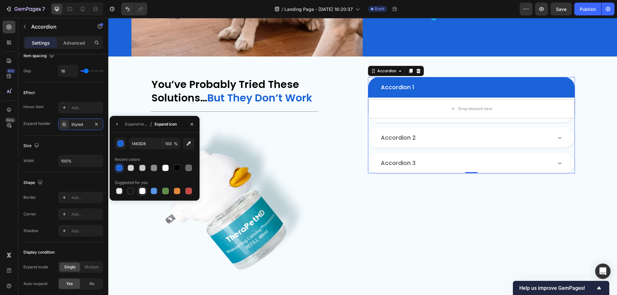
click at [142, 189] on div at bounding box center [142, 191] width 6 height 6
type input "FFFFFF"
click at [115, 124] on icon "button" at bounding box center [117, 124] width 5 height 5
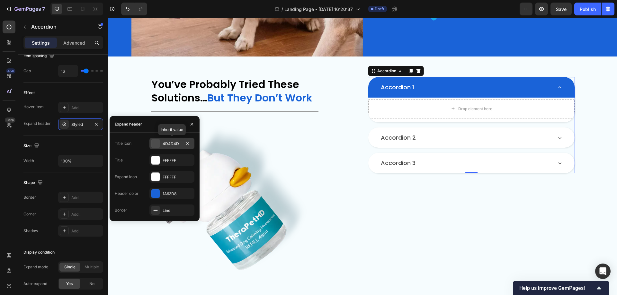
click at [159, 143] on div at bounding box center [155, 143] width 8 height 8
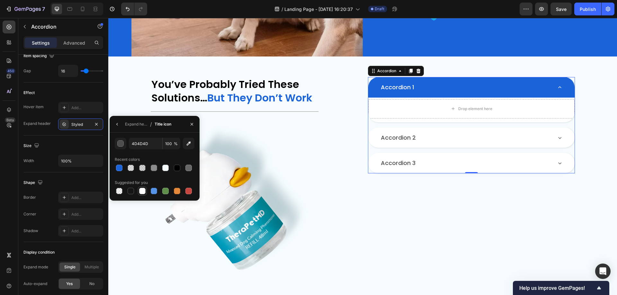
click at [142, 190] on div at bounding box center [142, 191] width 6 height 6
type input "FFFFFF"
click at [118, 125] on icon "button" at bounding box center [117, 124] width 5 height 5
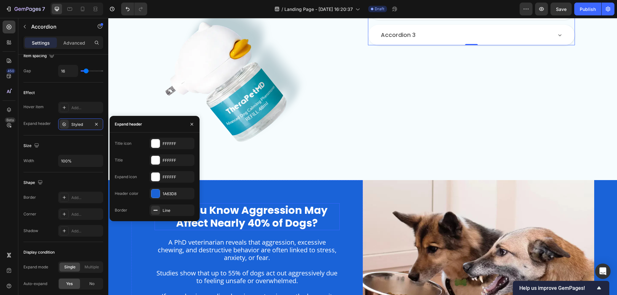
scroll to position [627, 0]
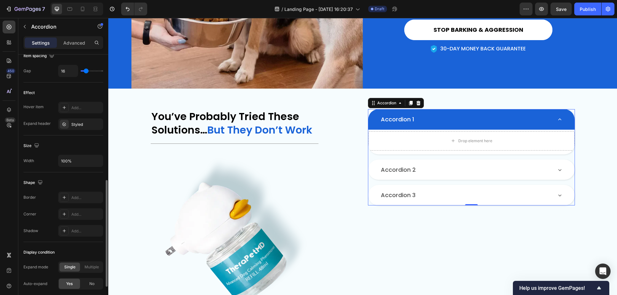
click at [38, 129] on div "Expand header Styled" at bounding box center [63, 125] width 80 height 12
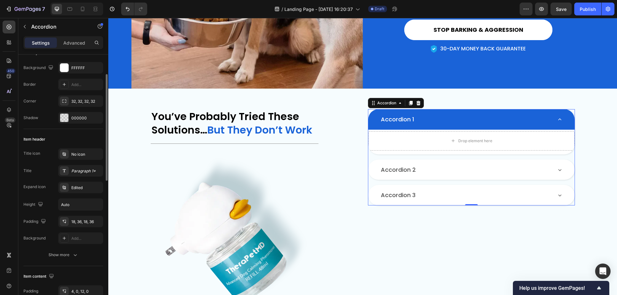
scroll to position [16, 0]
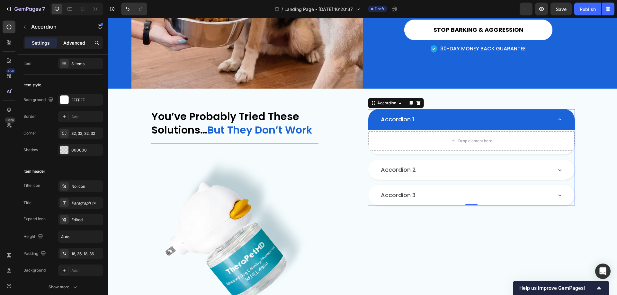
click at [72, 44] on p "Advanced" at bounding box center [74, 43] width 22 height 7
type input "100%"
type input "100"
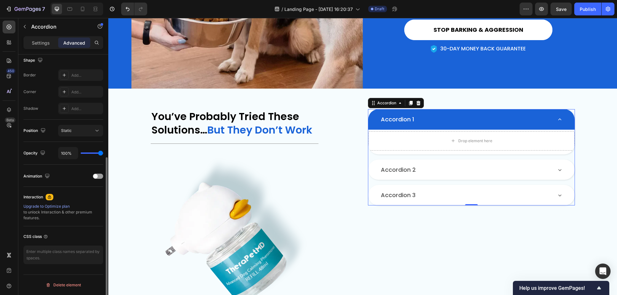
scroll to position [73, 0]
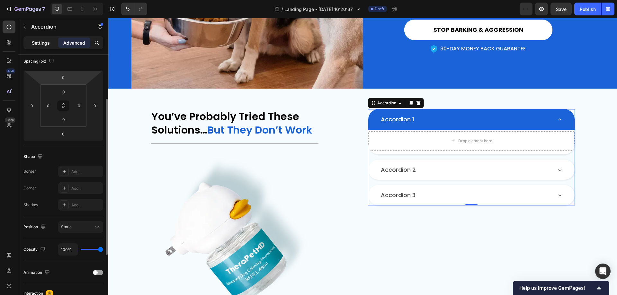
click at [40, 42] on p "Settings" at bounding box center [41, 43] width 18 height 7
type input "16"
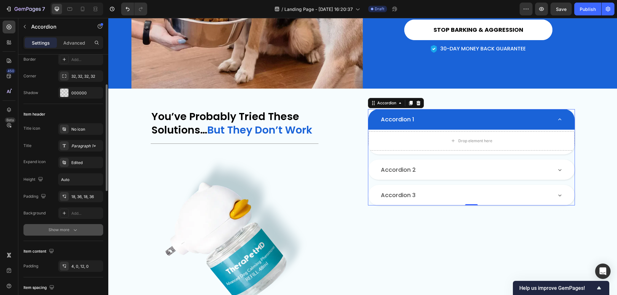
click at [67, 230] on div "Show more" at bounding box center [64, 230] width 30 height 6
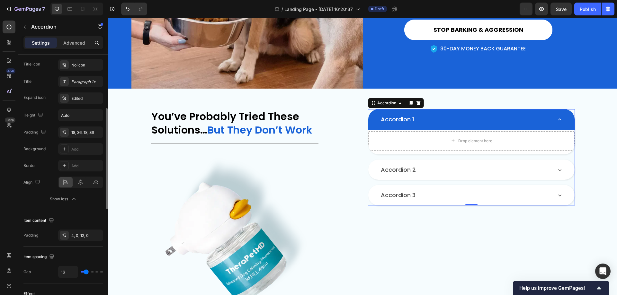
scroll to position [202, 0]
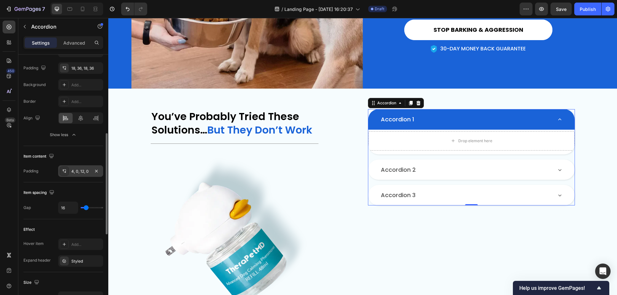
click at [67, 171] on icon at bounding box center [64, 171] width 5 height 5
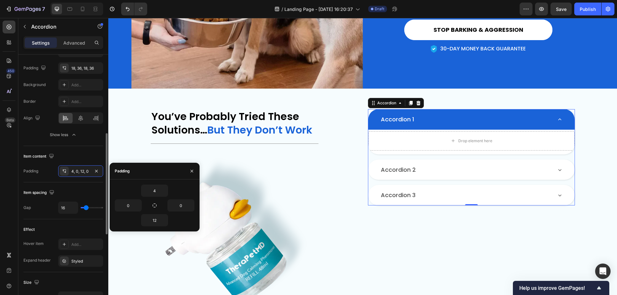
click at [77, 190] on div "Item spacing" at bounding box center [63, 193] width 80 height 10
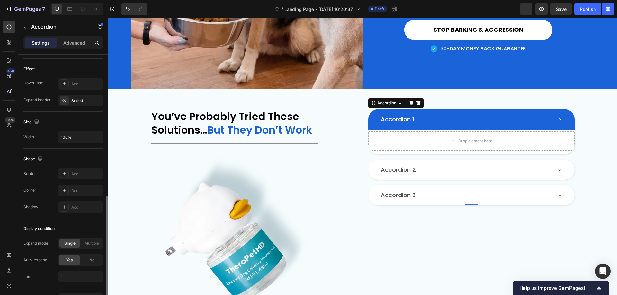
scroll to position [403, 0]
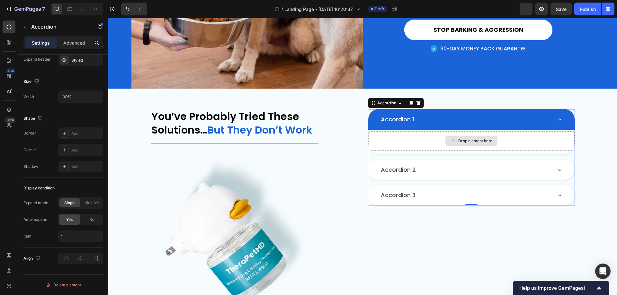
click at [420, 142] on div "Drop element here" at bounding box center [471, 140] width 206 height 19
click at [393, 151] on div "Drop element here" at bounding box center [471, 142] width 206 height 24
click at [533, 121] on div "Accordion 1" at bounding box center [466, 119] width 172 height 9
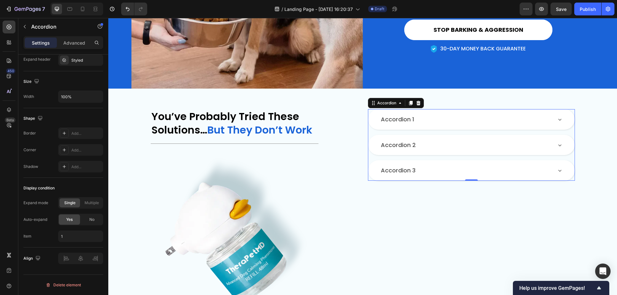
click at [533, 121] on div "Accordion 1" at bounding box center [466, 119] width 172 height 9
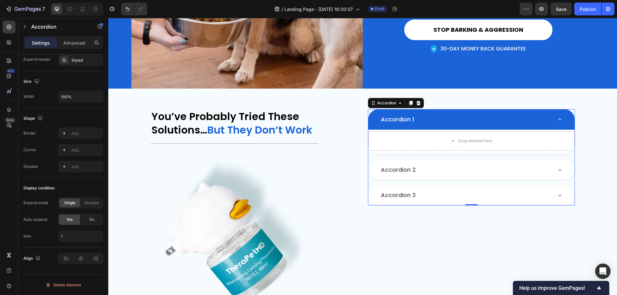
click at [559, 153] on div "Drop element here" at bounding box center [471, 142] width 206 height 24
click at [476, 140] on div "Drop element here" at bounding box center [475, 141] width 34 height 5
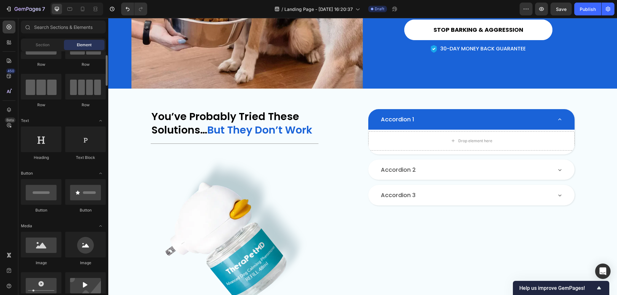
scroll to position [0, 0]
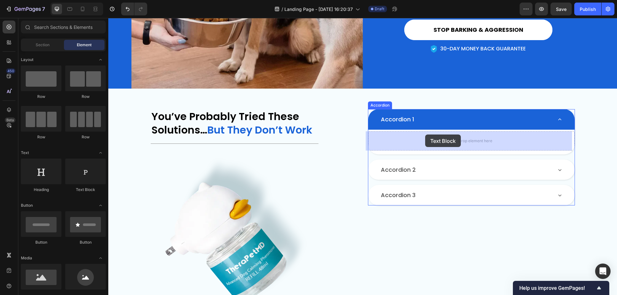
drag, startPoint x: 187, startPoint y: 194, endPoint x: 425, endPoint y: 135, distance: 245.5
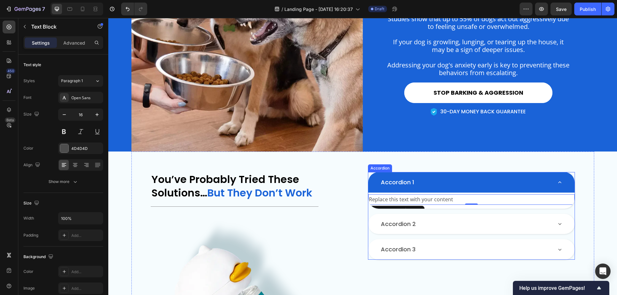
scroll to position [562, 0]
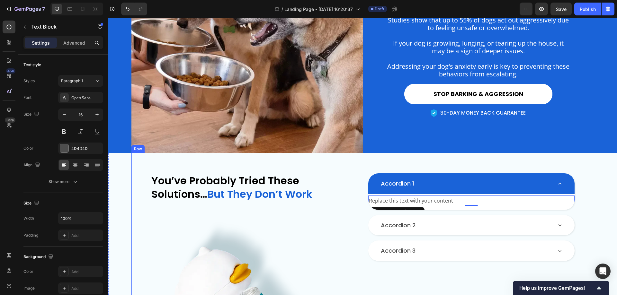
click at [488, 155] on div "You’ve Probably Tried These Solutions… But They Don’t Work Heading Title Line I…" at bounding box center [362, 279] width 463 height 252
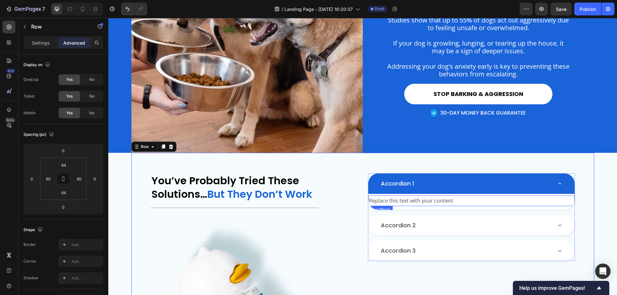
click at [444, 203] on div "Replace this text with your content" at bounding box center [471, 201] width 206 height 11
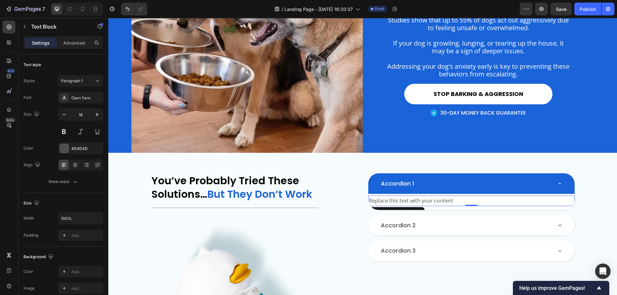
click at [400, 202] on div "Replace this text with your content" at bounding box center [471, 201] width 206 height 11
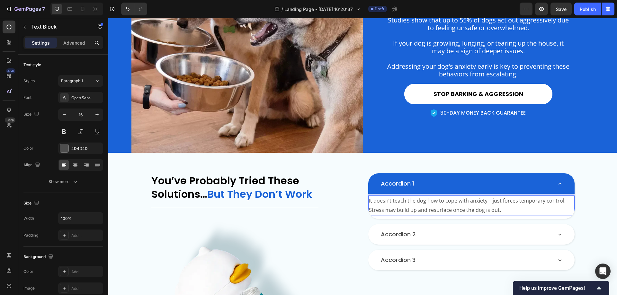
click at [561, 201] on p "It doesn’t teach the dog how to cope with anxiety—just forces temporary control…" at bounding box center [471, 205] width 205 height 19
click at [78, 97] on div "Open Sans" at bounding box center [86, 98] width 30 height 6
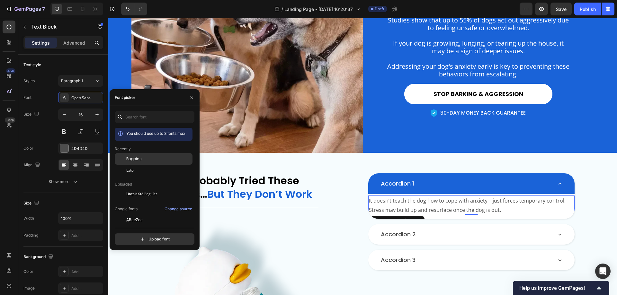
click at [139, 163] on div "Poppins" at bounding box center [154, 159] width 78 height 12
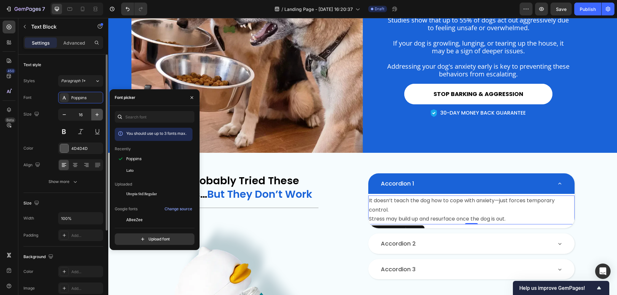
click at [96, 112] on icon "button" at bounding box center [97, 115] width 6 height 6
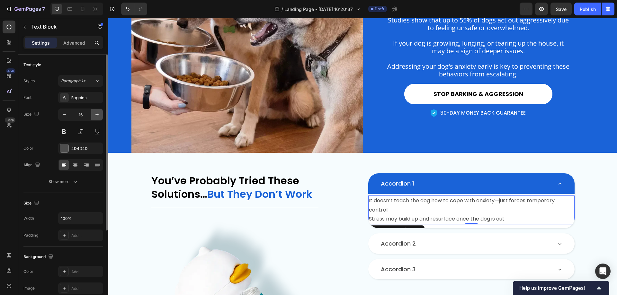
click at [96, 112] on icon "button" at bounding box center [97, 115] width 6 height 6
type input "18"
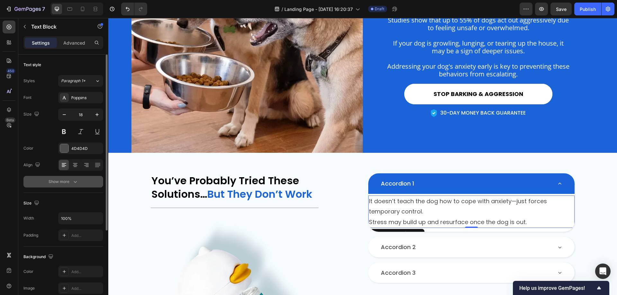
click at [73, 181] on icon "button" at bounding box center [75, 182] width 6 height 6
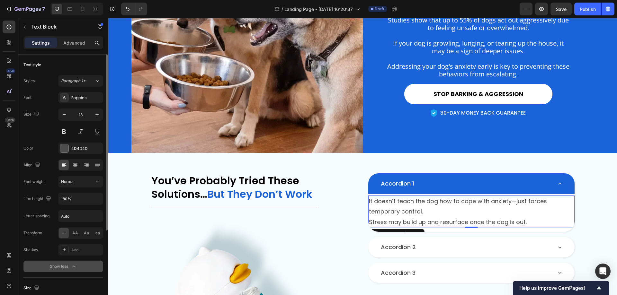
scroll to position [64, 0]
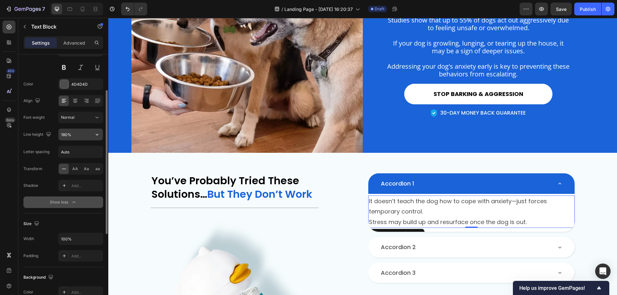
click at [68, 135] on input "180%" at bounding box center [80, 135] width 44 height 12
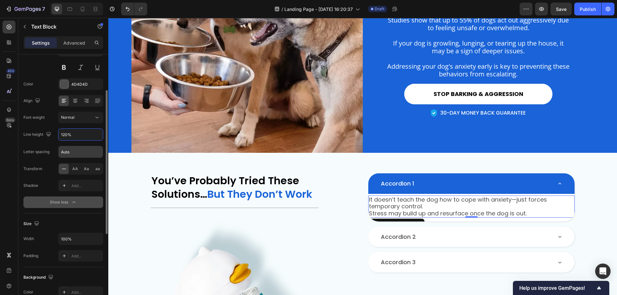
type input "120%"
click at [87, 156] on input "Auto" at bounding box center [80, 152] width 44 height 12
type input "0"
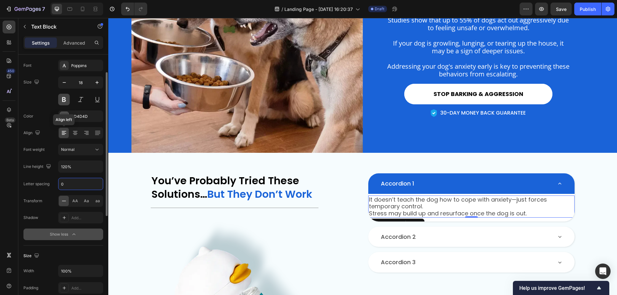
scroll to position [0, 0]
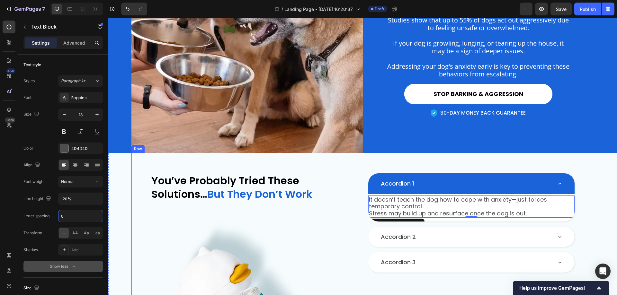
click at [590, 205] on div "You’ve Probably Tried These Solutions… But They Don’t Work Heading Title Line I…" at bounding box center [362, 279] width 463 height 252
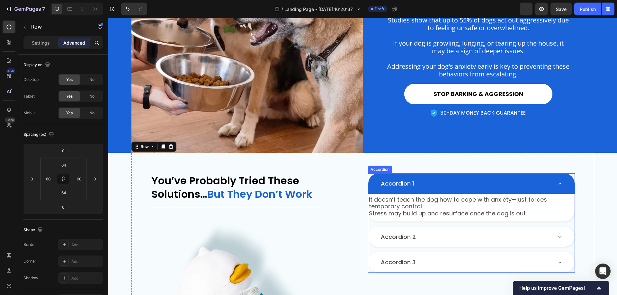
click at [536, 219] on div "It doesn’t teach the dog how to cope with anxiety—just forces temporary control…" at bounding box center [471, 207] width 206 height 27
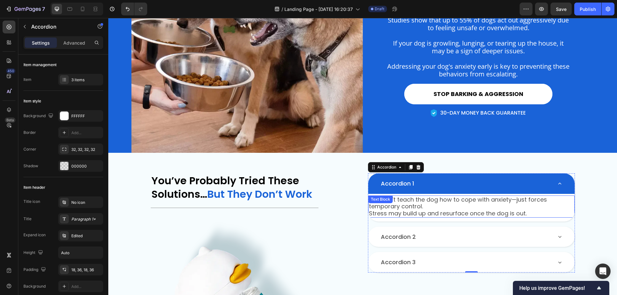
click at [506, 202] on p "It doesn’t teach the dog how to cope with anxiety—just forces temporary control." at bounding box center [471, 203] width 205 height 14
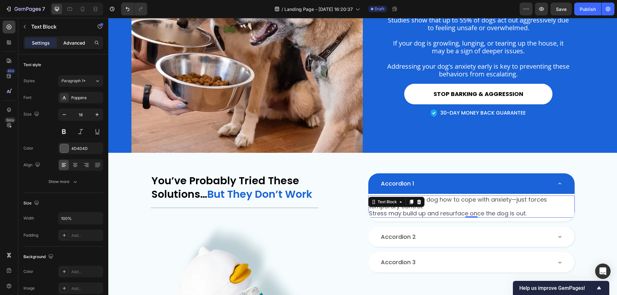
click at [74, 45] on p "Advanced" at bounding box center [74, 43] width 22 height 7
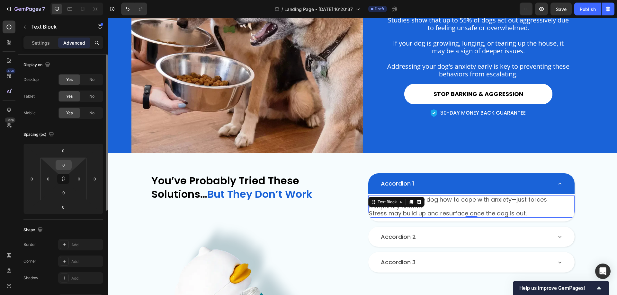
click at [66, 166] on input "0" at bounding box center [63, 165] width 13 height 10
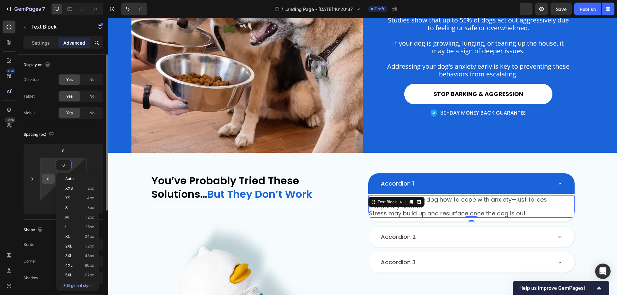
click at [46, 181] on input "0" at bounding box center [48, 179] width 10 height 10
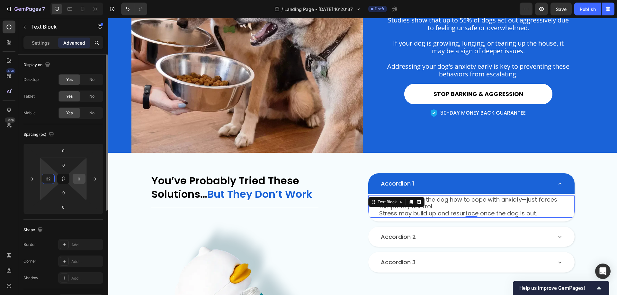
type input "32"
click at [82, 179] on input "0" at bounding box center [79, 179] width 10 height 10
type input "32"
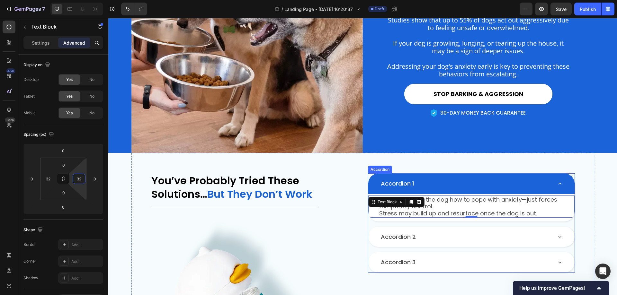
click at [412, 179] on div "Accordion 1" at bounding box center [397, 183] width 35 height 9
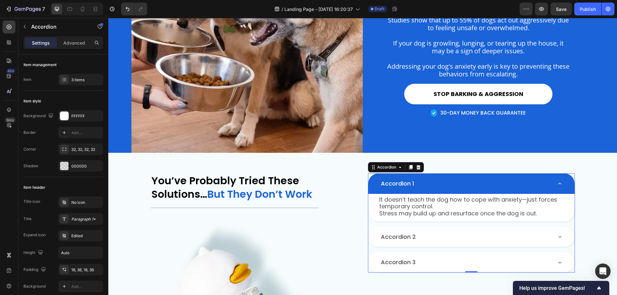
click at [463, 235] on div "Accordion 2" at bounding box center [466, 237] width 172 height 9
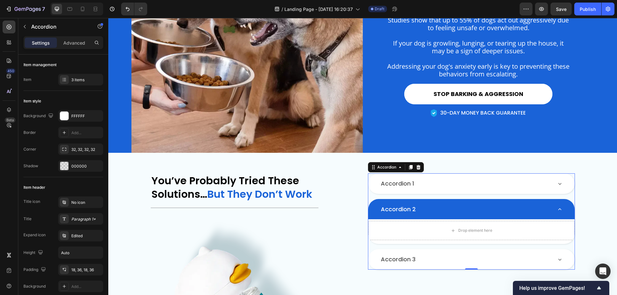
click at [467, 213] on div "Accordion 2" at bounding box center [466, 209] width 172 height 9
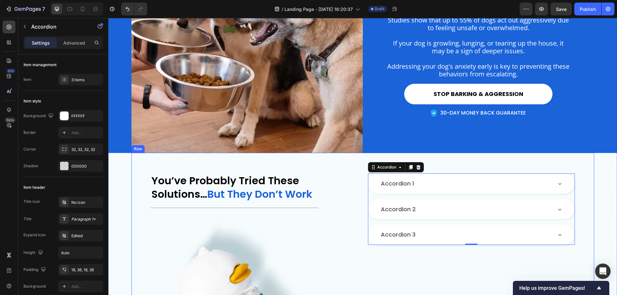
click at [583, 193] on div "You’ve Probably Tried These Solutions… But They Don’t Work Heading Title Line I…" at bounding box center [362, 279] width 463 height 252
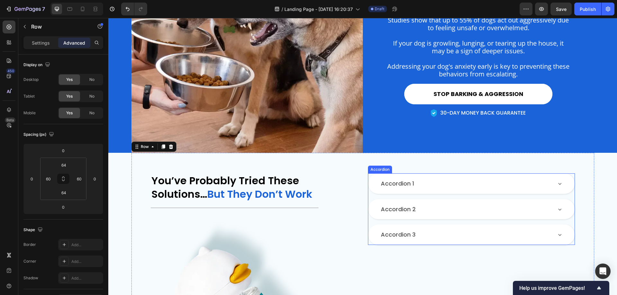
click at [568, 195] on div "Accordion 1 Accordion 2 Accordion 3" at bounding box center [471, 210] width 207 height 72
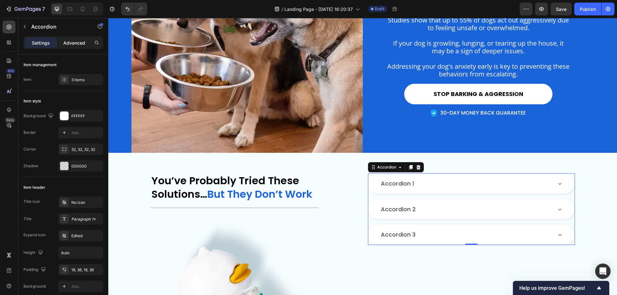
click at [68, 42] on p "Advanced" at bounding box center [74, 43] width 22 height 7
type input "100%"
type input "100"
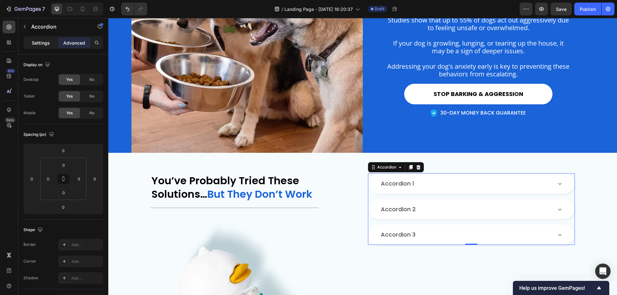
click at [43, 41] on p "Settings" at bounding box center [41, 43] width 18 height 7
type input "16"
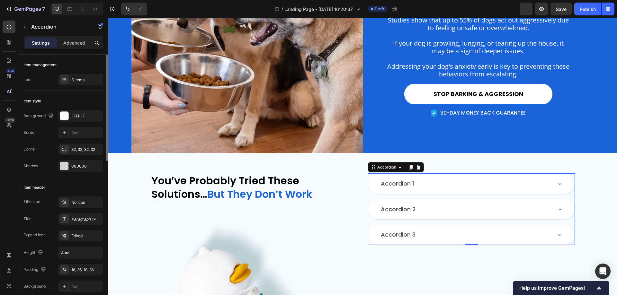
scroll to position [64, 0]
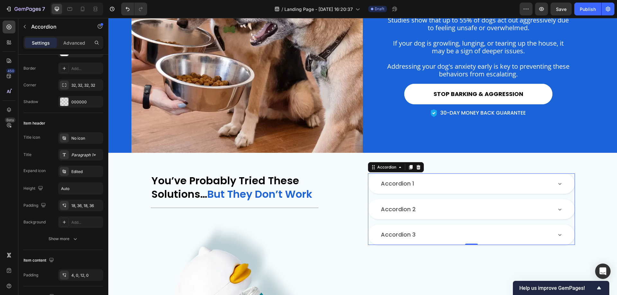
click at [456, 183] on div "Accordion 1" at bounding box center [466, 183] width 172 height 9
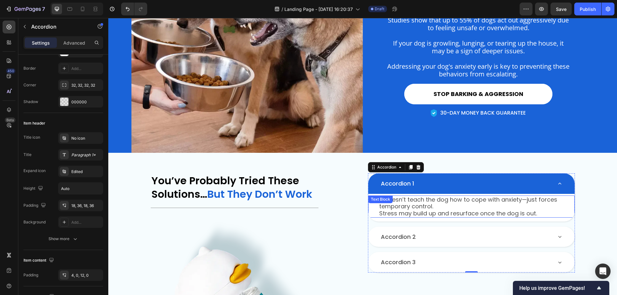
click at [438, 202] on p "It doesn’t teach the dog how to cope with anxiety—just forces temporary control." at bounding box center [471, 203] width 184 height 14
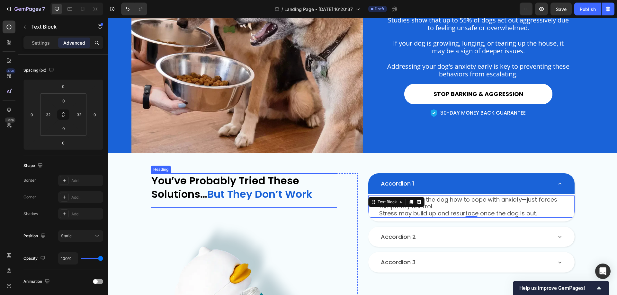
scroll to position [0, 0]
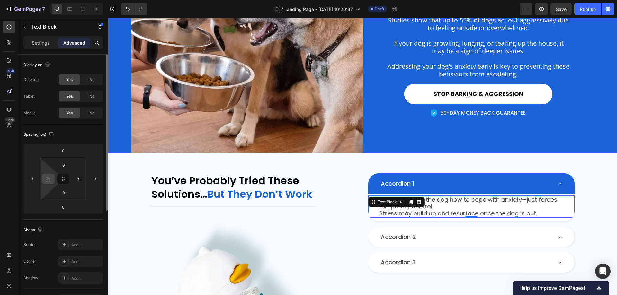
click at [48, 179] on input "32" at bounding box center [48, 179] width 10 height 10
type input "36"
click at [81, 179] on input "32" at bounding box center [79, 179] width 10 height 10
type input "36"
click at [443, 202] on p "It doesn’t teach the dog how to cope with anxiety—just forces temporary control." at bounding box center [472, 203] width 182 height 14
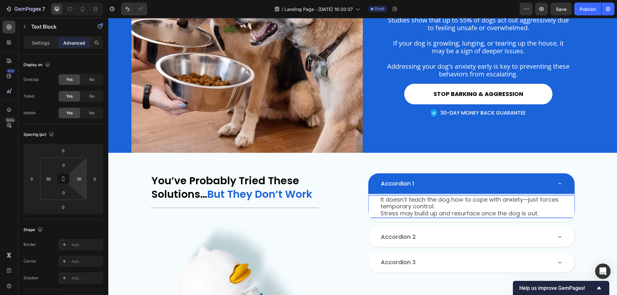
click at [382, 211] on p "Stress may build up and resurface once the dog is out." at bounding box center [472, 213] width 182 height 7
click at [381, 212] on p "Stress may build up and resurface once the dog is out." at bounding box center [472, 213] width 182 height 7
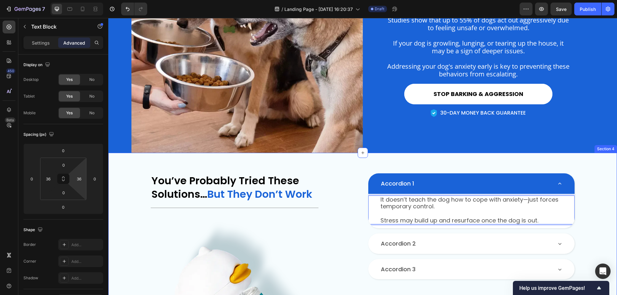
click at [594, 196] on div "You’ve Probably Tried These Solutions… But They Don’t Work Heading Title Line I…" at bounding box center [362, 279] width 509 height 252
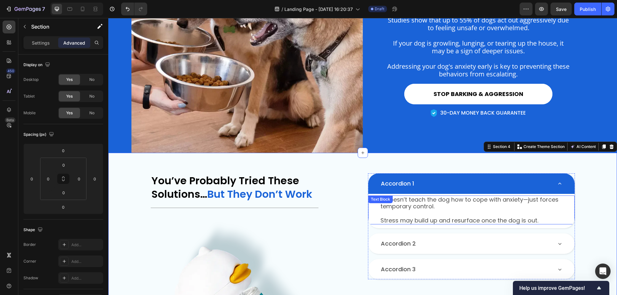
click at [567, 225] on div "It doesn’t teach the dog how to cope with anxiety—just forces temporary control…" at bounding box center [471, 210] width 206 height 29
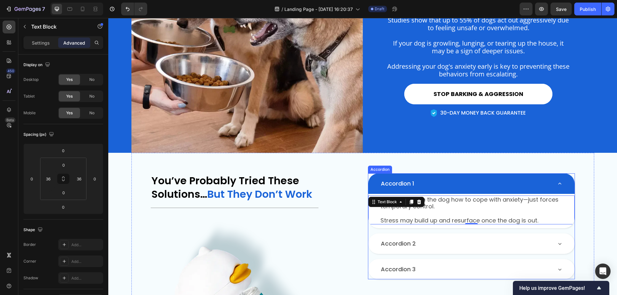
click at [569, 185] on div "Accordion 1" at bounding box center [471, 184] width 206 height 21
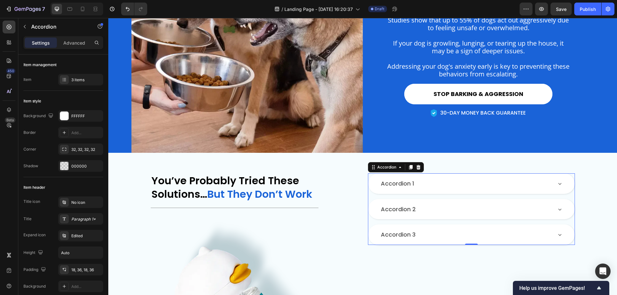
click at [485, 189] on div "Accordion 1" at bounding box center [471, 184] width 206 height 21
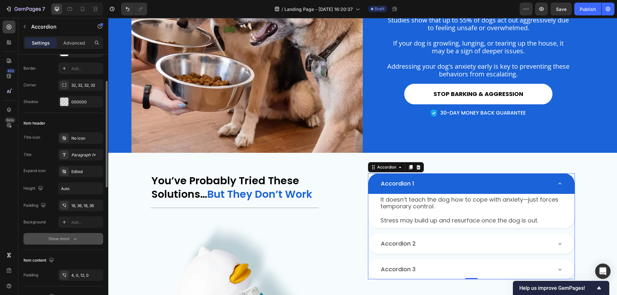
scroll to position [161, 0]
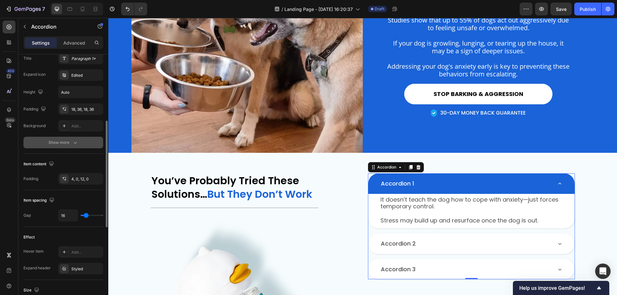
click at [71, 144] on div "Show more" at bounding box center [64, 142] width 30 height 6
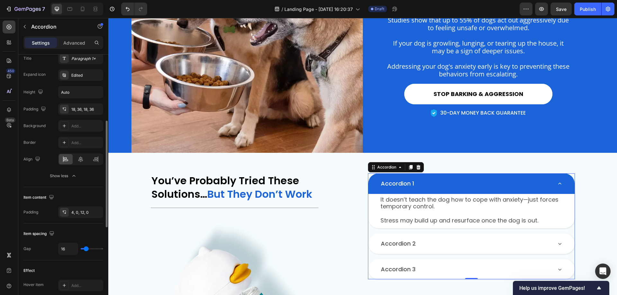
scroll to position [129, 0]
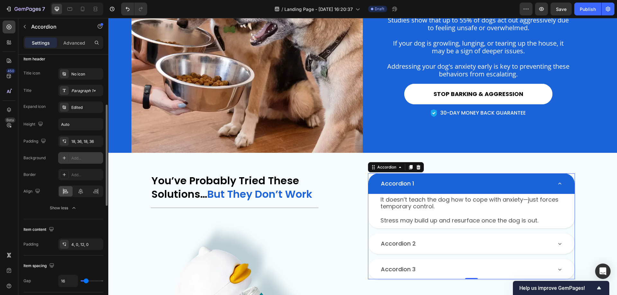
click at [66, 157] on icon at bounding box center [64, 158] width 5 height 5
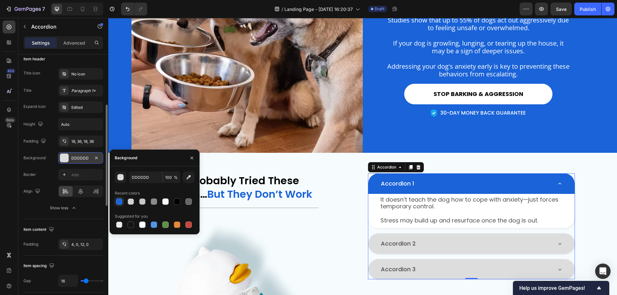
click at [119, 201] on div at bounding box center [119, 202] width 6 height 6
type input "1A63D8"
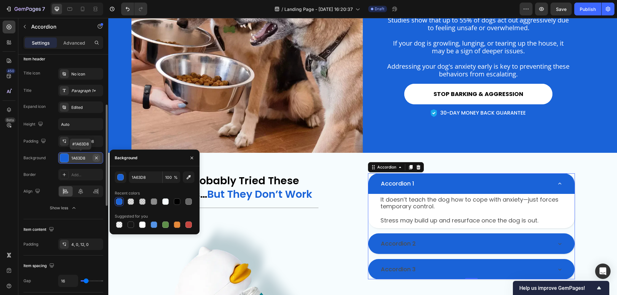
click at [94, 157] on icon "button" at bounding box center [96, 158] width 5 height 5
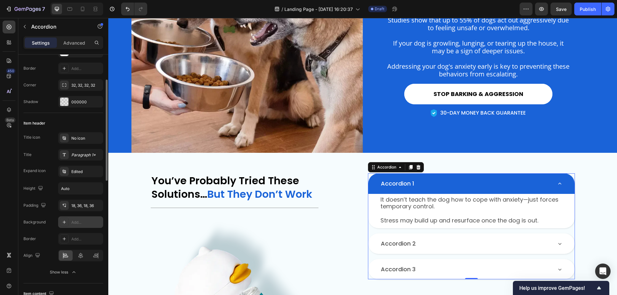
scroll to position [0, 0]
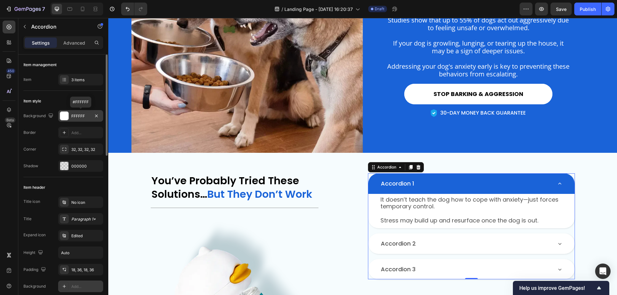
click at [75, 115] on div "FFFFFF" at bounding box center [80, 116] width 19 height 6
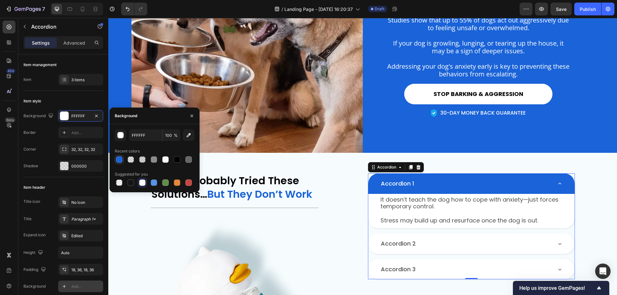
click at [120, 158] on div at bounding box center [119, 160] width 6 height 6
type input "1A63D8"
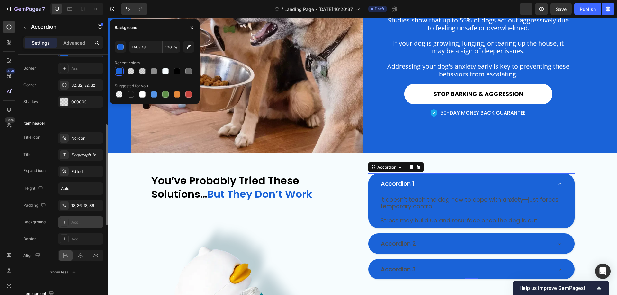
scroll to position [129, 0]
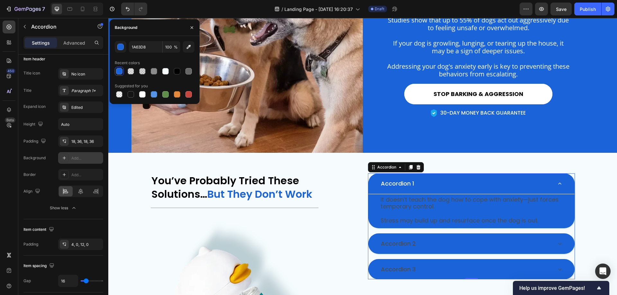
click at [70, 157] on div "Add..." at bounding box center [80, 158] width 45 height 12
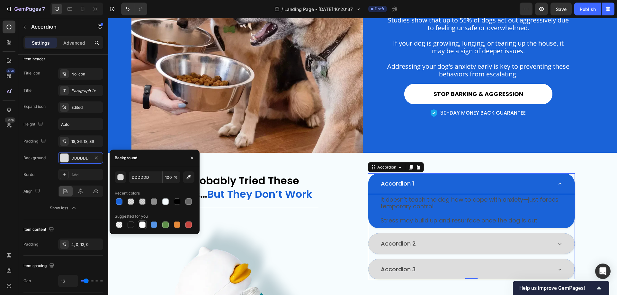
click at [141, 224] on div at bounding box center [142, 225] width 6 height 6
type input "FFFFFF"
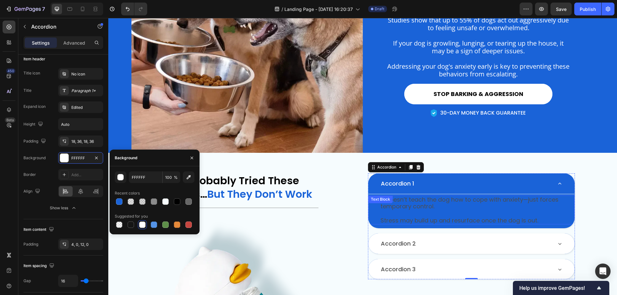
click at [416, 202] on p "It doesn’t teach the dog how to cope with anxiety—just forces temporary control." at bounding box center [472, 203] width 182 height 14
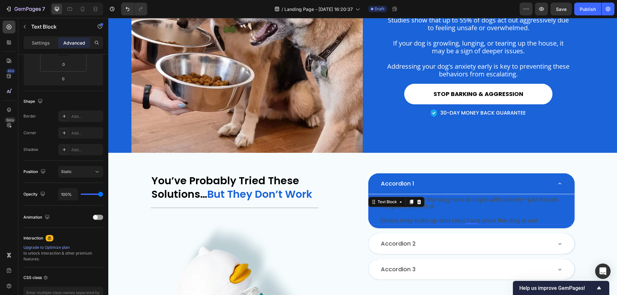
scroll to position [0, 0]
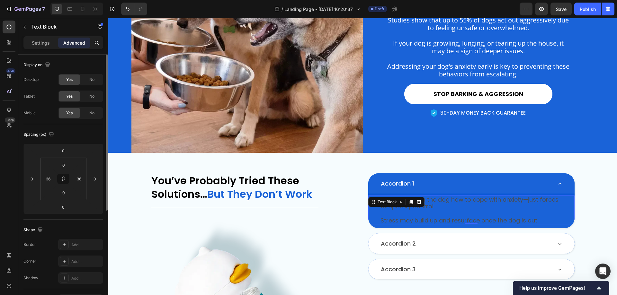
click at [458, 207] on p "It doesn’t teach the dog how to cope with anxiety—just forces temporary control." at bounding box center [472, 203] width 182 height 14
click at [435, 202] on p "It doesn’t teach the dog how to cope with anxiety—just forces temporary control." at bounding box center [472, 203] width 182 height 14
click at [36, 36] on div "Text Block" at bounding box center [54, 27] width 73 height 18
click at [34, 41] on p "Settings" at bounding box center [41, 43] width 18 height 7
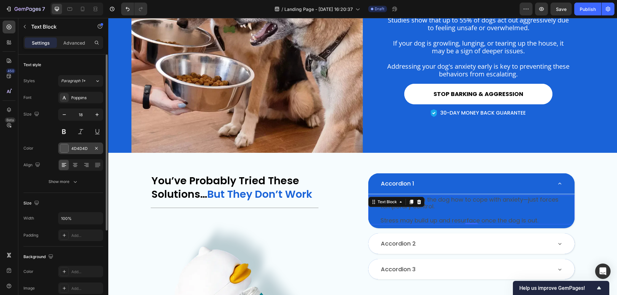
click at [78, 147] on div "4D4D4D" at bounding box center [80, 149] width 19 height 6
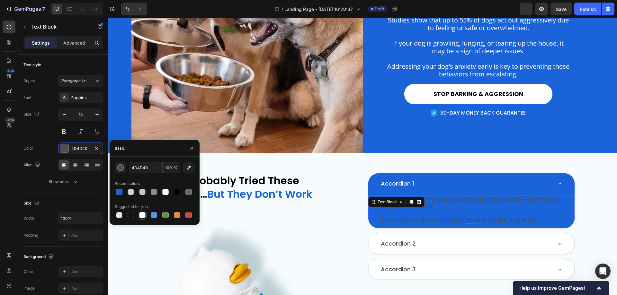
click at [142, 216] on div at bounding box center [142, 215] width 6 height 6
type input "FFFFFF"
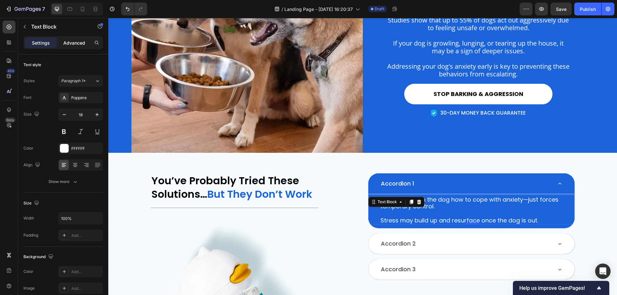
click at [75, 41] on p "Advanced" at bounding box center [74, 43] width 22 height 7
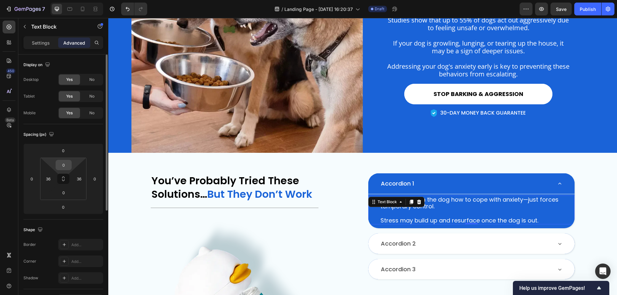
click at [63, 166] on input "0" at bounding box center [63, 165] width 13 height 10
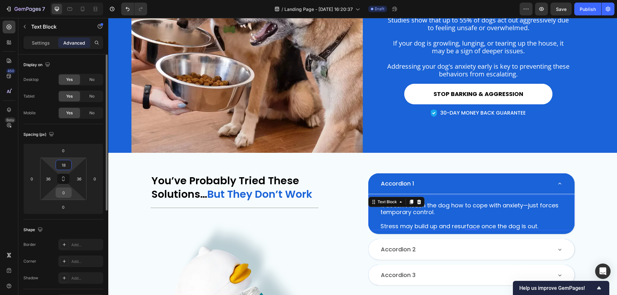
type input "18"
click at [65, 192] on input "0" at bounding box center [63, 193] width 13 height 10
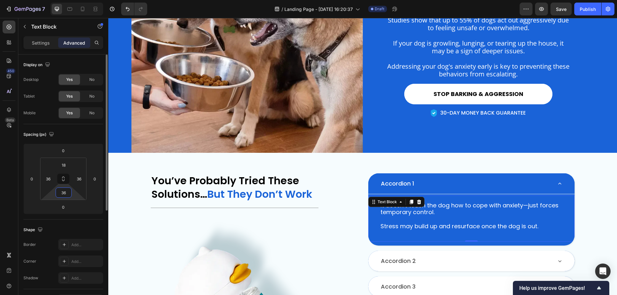
type input "3"
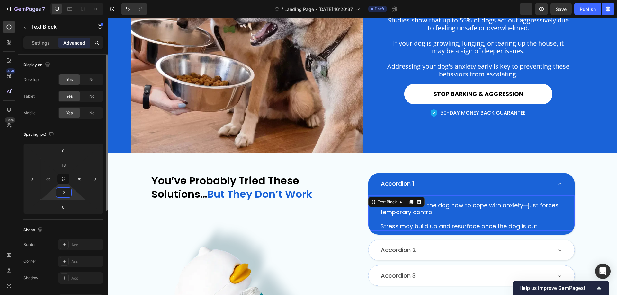
type input "24"
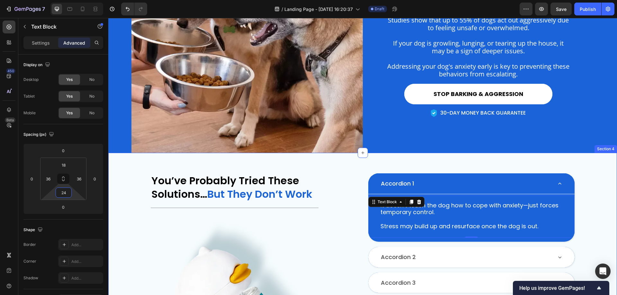
click at [591, 204] on div "You’ve Probably Tried These Solutions… But They Don’t Work Heading Title Line I…" at bounding box center [362, 279] width 463 height 252
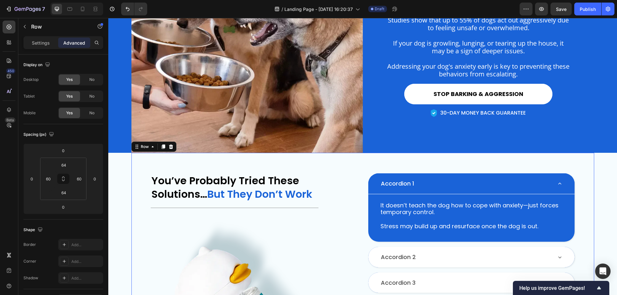
scroll to position [595, 0]
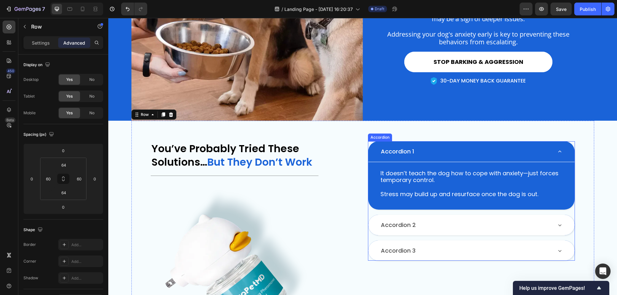
click at [507, 154] on div "Accordion 1" at bounding box center [466, 151] width 172 height 9
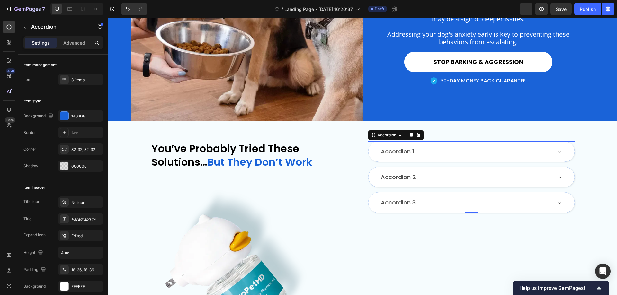
click at [507, 154] on div "Accordion 1" at bounding box center [466, 151] width 172 height 9
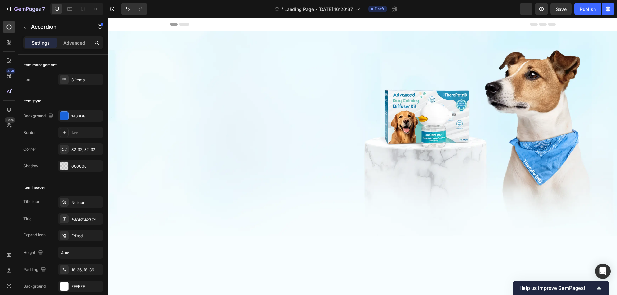
scroll to position [595, 0]
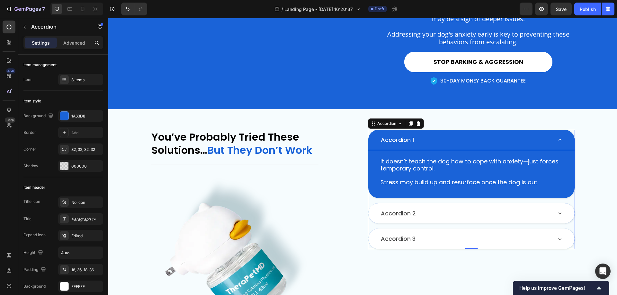
click at [442, 151] on div "Accordion 1" at bounding box center [471, 140] width 206 height 21
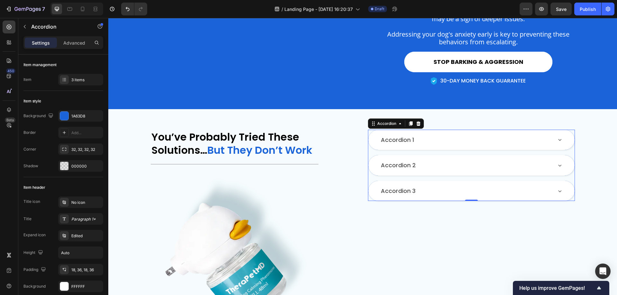
click at [442, 150] on div "Accordion 1" at bounding box center [471, 140] width 206 height 21
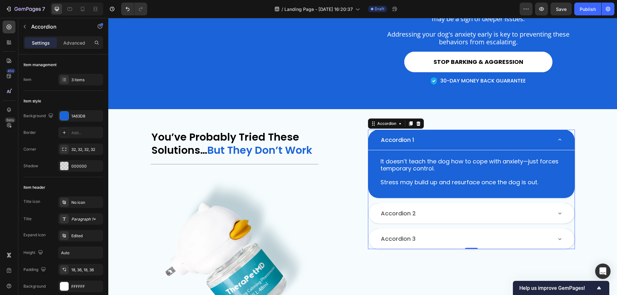
click at [410, 151] on div "Accordion 1" at bounding box center [471, 140] width 206 height 21
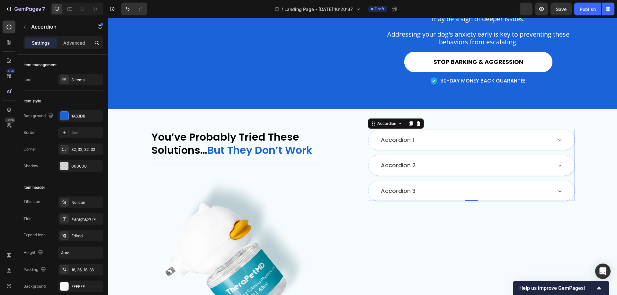
click at [463, 145] on div "Accordion 1" at bounding box center [466, 140] width 172 height 9
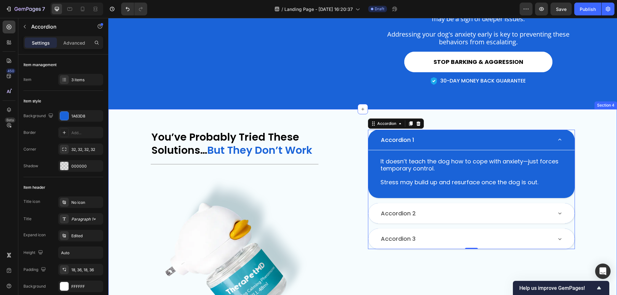
click at [598, 160] on div "You’ve Probably Tried These Solutions… But They Don’t Work Heading Title Line I…" at bounding box center [362, 235] width 509 height 252
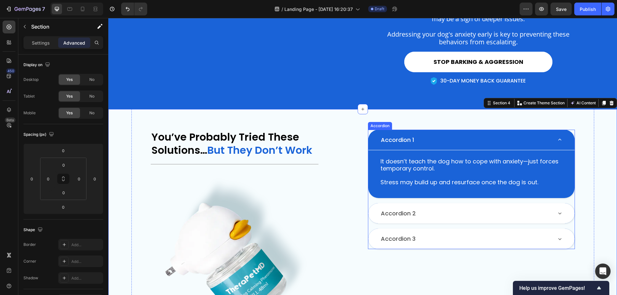
click at [509, 145] on div "Accordion 1" at bounding box center [466, 140] width 172 height 9
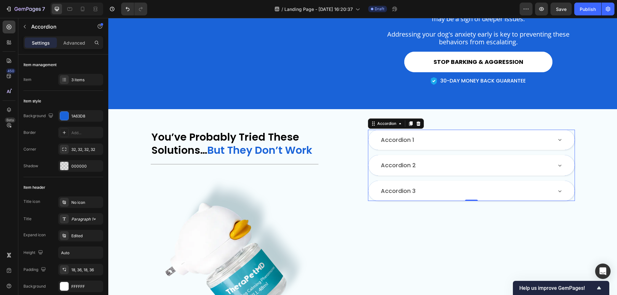
click at [540, 145] on div "Accordion 1" at bounding box center [466, 140] width 172 height 9
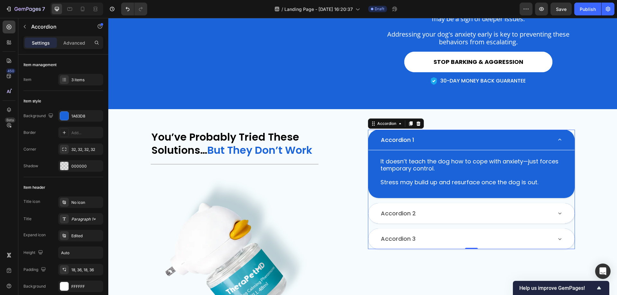
click at [524, 145] on div "Accordion 1" at bounding box center [466, 140] width 172 height 9
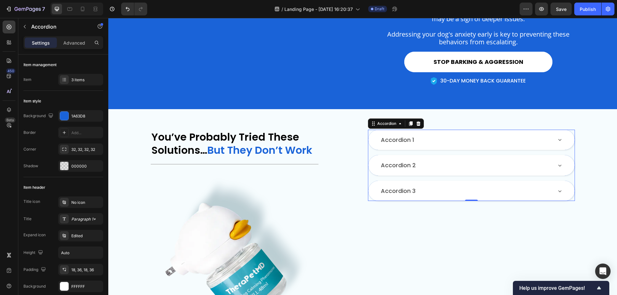
click at [524, 145] on div "Accordion 1" at bounding box center [466, 140] width 172 height 9
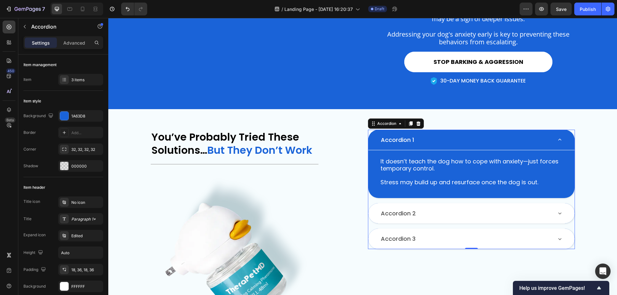
click at [524, 145] on div "Accordion 1" at bounding box center [466, 140] width 172 height 9
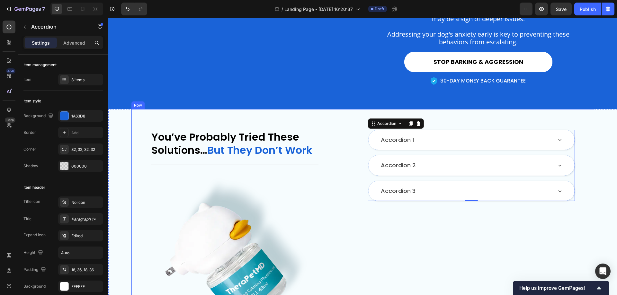
click at [587, 179] on div "You’ve Probably Tried These Solutions… But They Don’t Work Heading Title Line I…" at bounding box center [362, 235] width 463 height 252
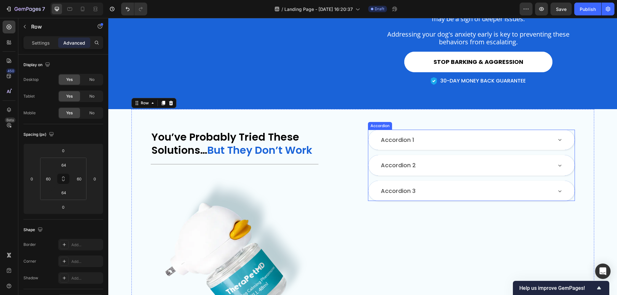
click at [503, 145] on div "Accordion 1" at bounding box center [466, 140] width 172 height 9
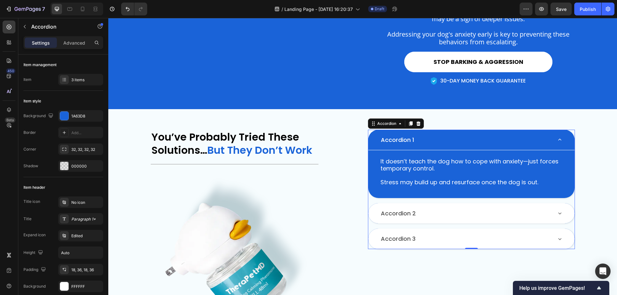
click at [485, 145] on div "Accordion 1" at bounding box center [471, 140] width 206 height 21
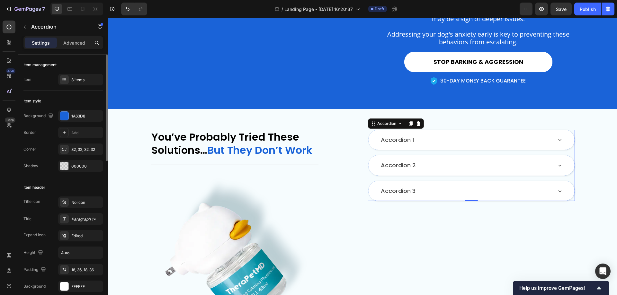
scroll to position [32, 0]
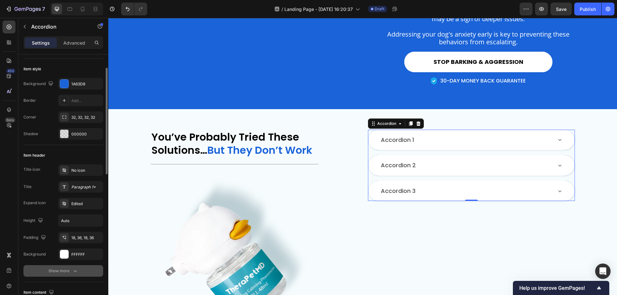
click at [53, 271] on div "Show more" at bounding box center [64, 271] width 30 height 6
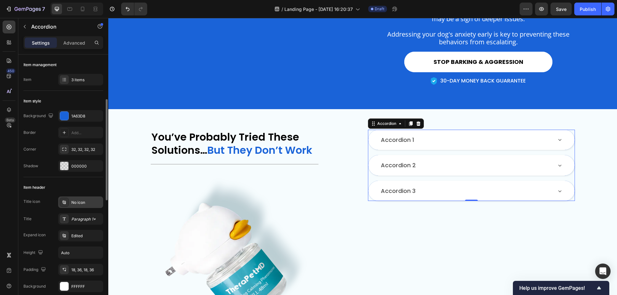
scroll to position [64, 0]
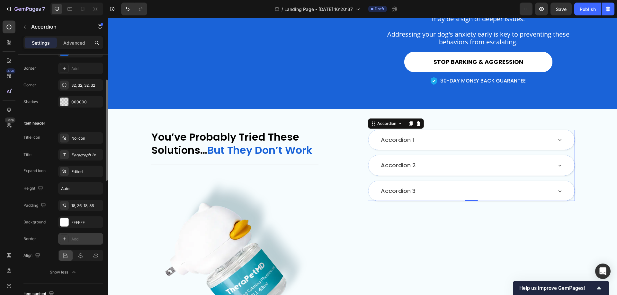
click at [65, 238] on icon at bounding box center [64, 239] width 5 height 5
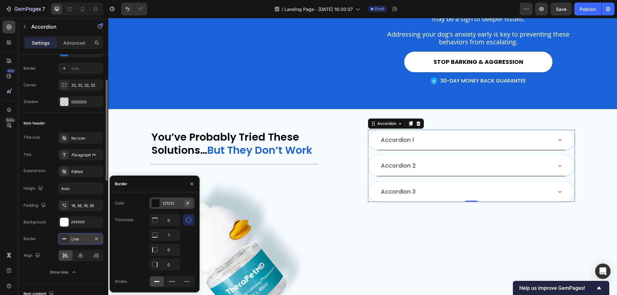
click at [188, 202] on icon "button" at bounding box center [187, 203] width 5 height 5
click at [170, 204] on div "Add..." at bounding box center [178, 204] width 30 height 6
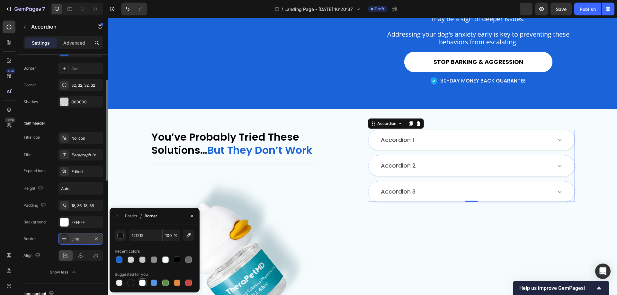
click at [140, 282] on div at bounding box center [142, 283] width 6 height 6
type input "FFFFFF"
click at [77, 238] on div "Line" at bounding box center [80, 240] width 19 height 6
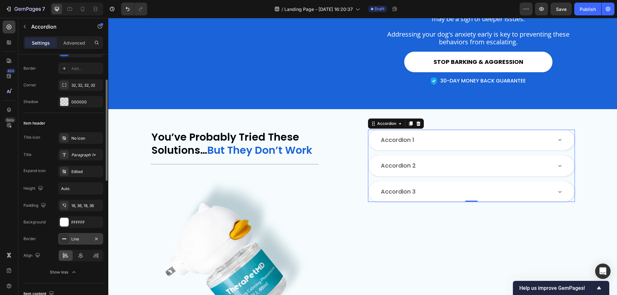
click at [78, 238] on div "Line" at bounding box center [80, 240] width 19 height 6
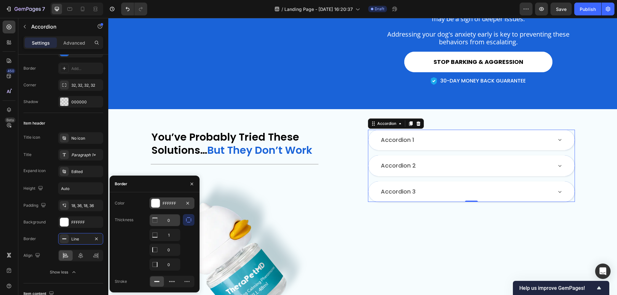
click at [168, 222] on input "0" at bounding box center [165, 221] width 30 height 12
type input "1"
click at [170, 249] on input "0" at bounding box center [165, 250] width 30 height 12
type input "1"
click at [171, 267] on input "0" at bounding box center [165, 265] width 30 height 12
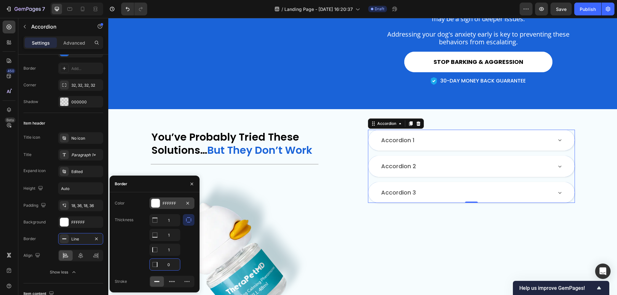
type input "1"
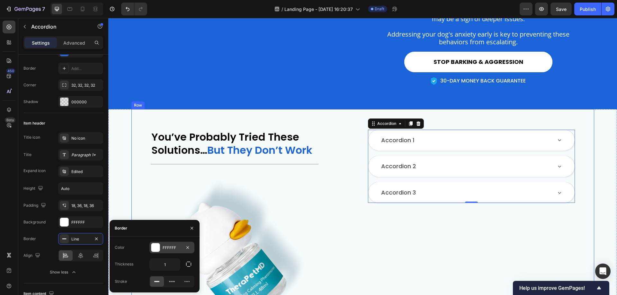
click at [588, 182] on div "You’ve Probably Tried These Solutions… But They Don’t Work Heading Title Line I…" at bounding box center [362, 235] width 463 height 252
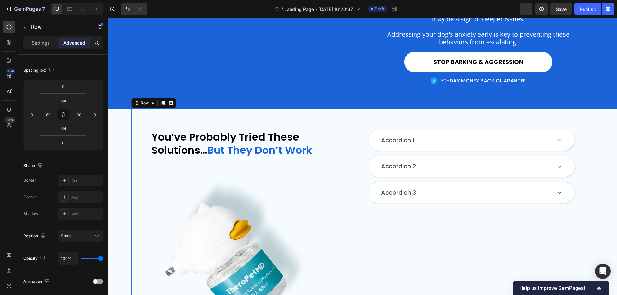
scroll to position [0, 0]
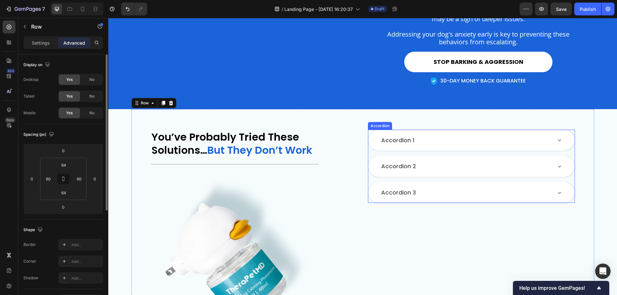
click at [555, 151] on div "Accordion 1" at bounding box center [471, 140] width 206 height 21
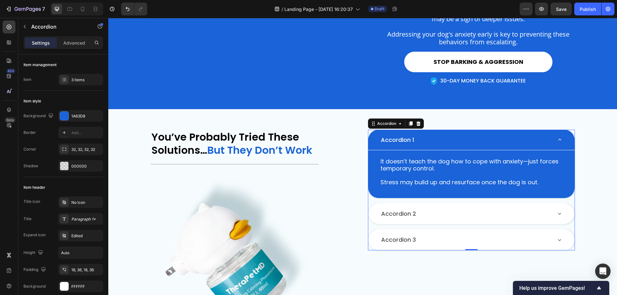
click at [548, 145] on div "Accordion 1" at bounding box center [466, 140] width 172 height 9
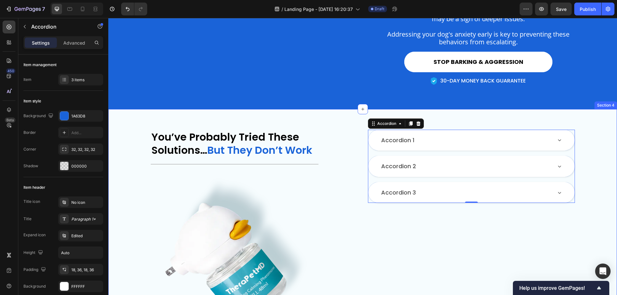
click at [608, 179] on div "You’ve Probably Tried These Solutions… But They Don’t Work Heading Title Line I…" at bounding box center [362, 235] width 509 height 252
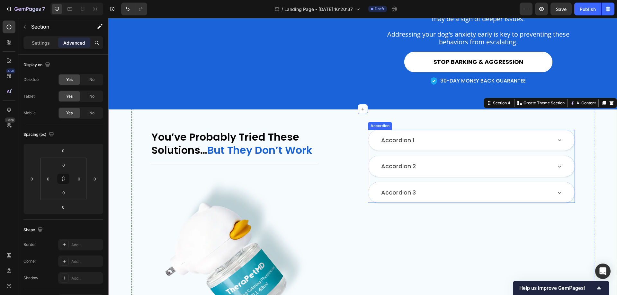
click at [520, 146] on div "Accordion 1" at bounding box center [471, 140] width 206 height 21
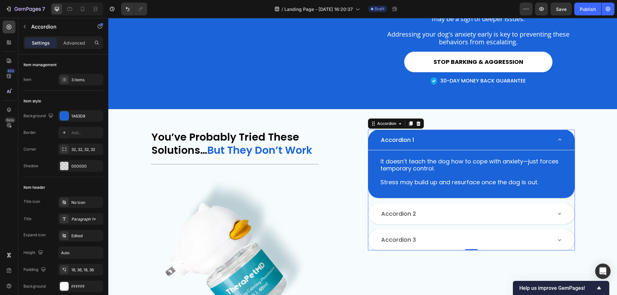
click at [517, 145] on div "Accordion 1" at bounding box center [466, 140] width 172 height 9
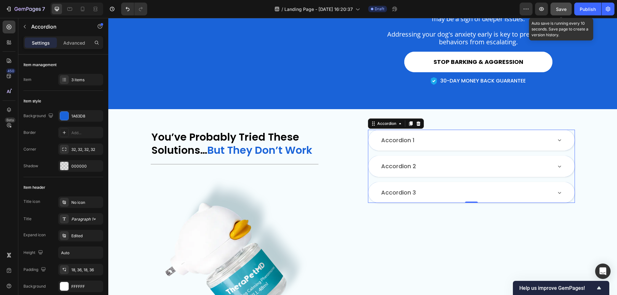
click at [561, 14] on button "Save" at bounding box center [561, 9] width 21 height 13
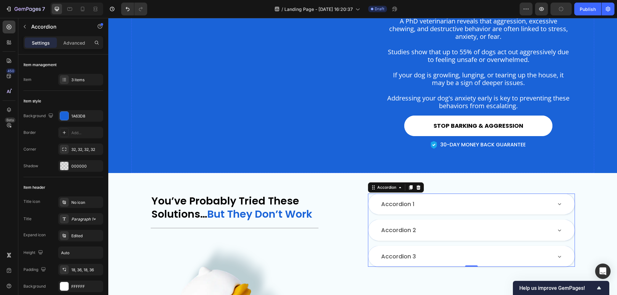
scroll to position [530, 0]
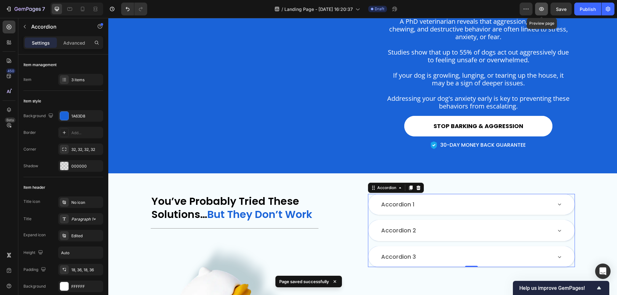
click at [540, 11] on icon "button" at bounding box center [541, 9] width 6 height 6
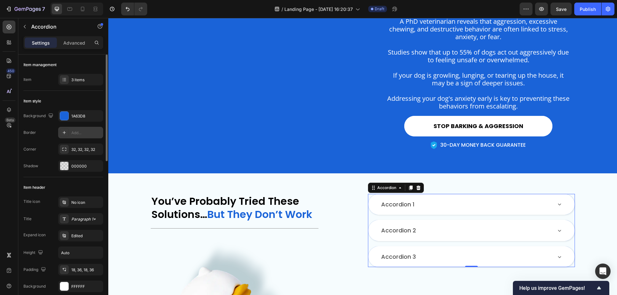
click at [64, 132] on icon at bounding box center [64, 132] width 5 height 5
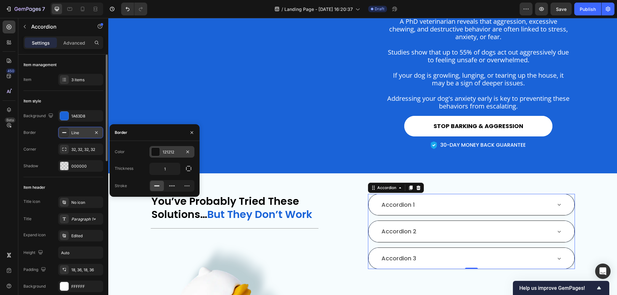
click at [172, 151] on div "121212" at bounding box center [172, 152] width 19 height 6
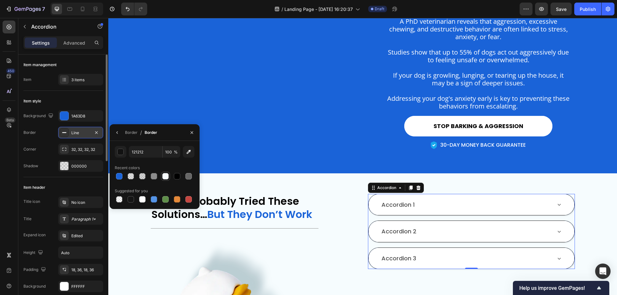
click at [166, 177] on div at bounding box center [165, 176] width 6 height 6
type input "F6FCFE"
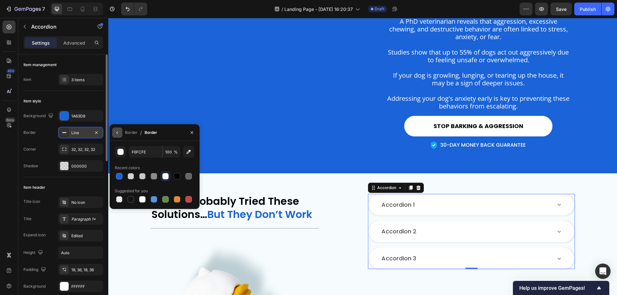
click at [119, 132] on icon "button" at bounding box center [117, 132] width 5 height 5
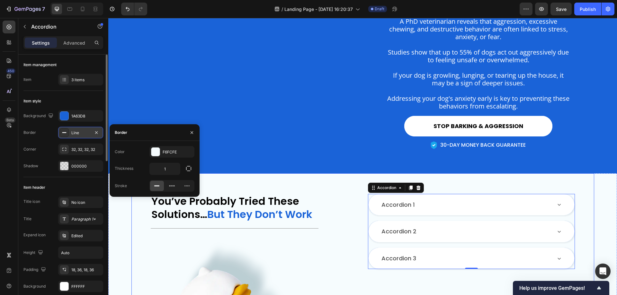
click at [596, 222] on div "You’ve Probably Tried These Solutions… But They Don’t Work Heading Title Line I…" at bounding box center [362, 300] width 509 height 252
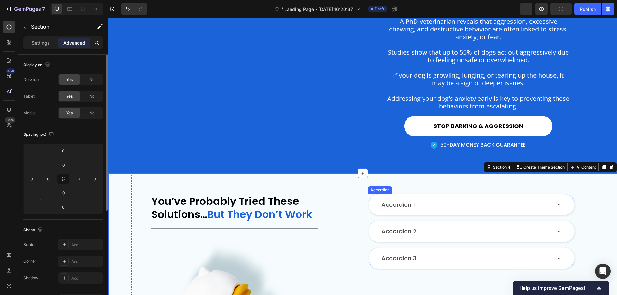
click at [514, 210] on div "Accordion 1" at bounding box center [466, 205] width 170 height 9
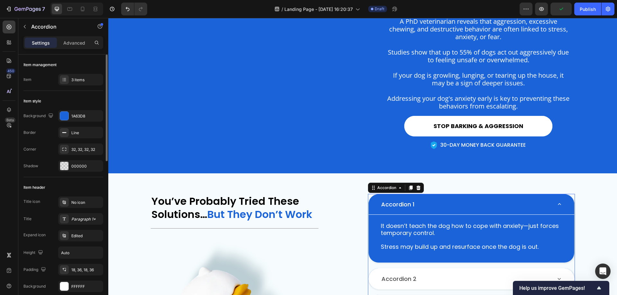
click at [461, 209] on div "Accordion 1" at bounding box center [465, 204] width 171 height 9
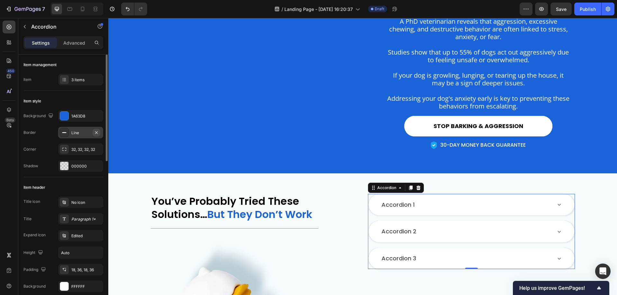
click at [96, 132] on icon "button" at bounding box center [96, 132] width 5 height 5
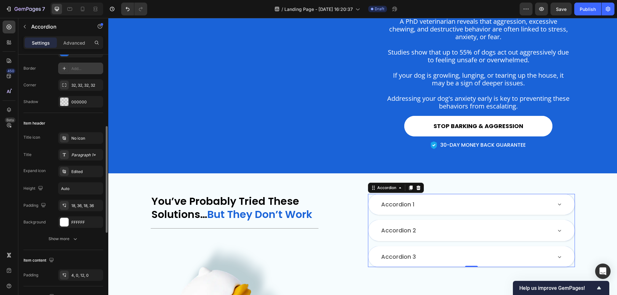
scroll to position [96, 0]
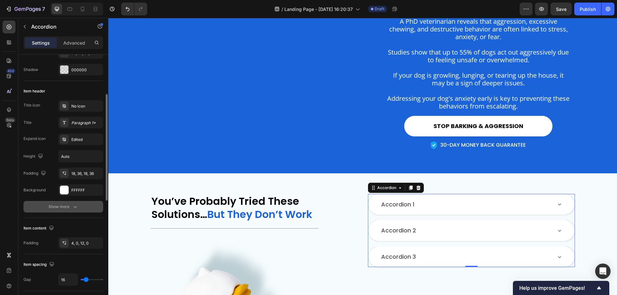
click at [84, 208] on button "Show more" at bounding box center [63, 207] width 80 height 12
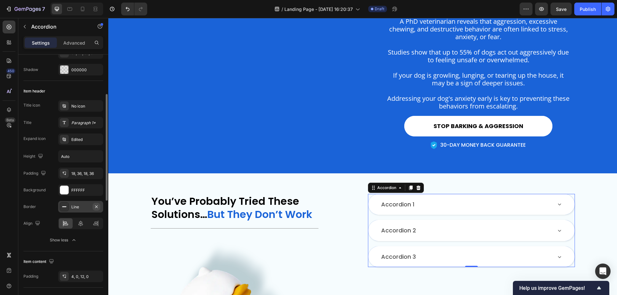
click at [98, 208] on icon "button" at bounding box center [96, 206] width 5 height 5
click at [80, 205] on div "Add..." at bounding box center [86, 207] width 30 height 6
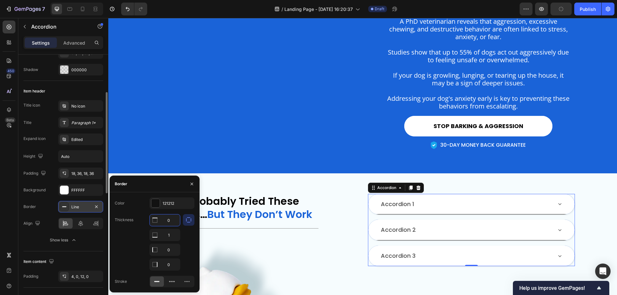
click at [173, 220] on input "0" at bounding box center [165, 221] width 30 height 12
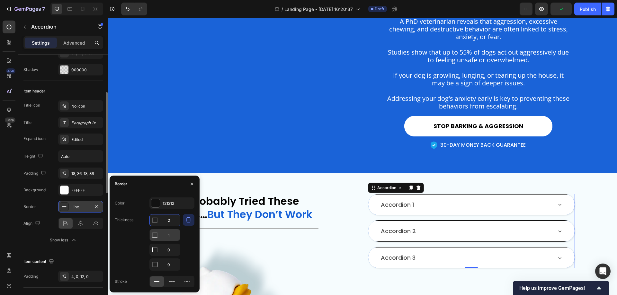
type input "2"
click at [171, 235] on input "1" at bounding box center [165, 235] width 30 height 12
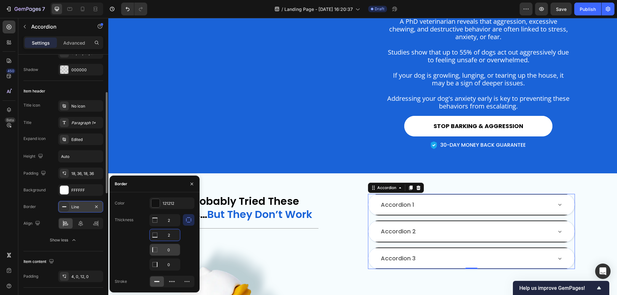
type input "2"
click at [167, 248] on input "0" at bounding box center [165, 250] width 30 height 12
type input "2"
click at [173, 266] on input "0" at bounding box center [165, 265] width 30 height 12
type input "2"
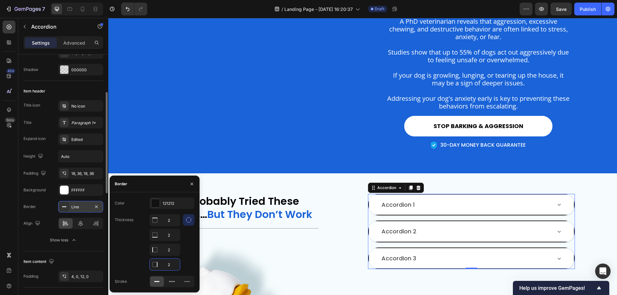
click at [188, 243] on div "Color 121212 Thickness 2 2 2 2 Stroke" at bounding box center [155, 243] width 90 height 90
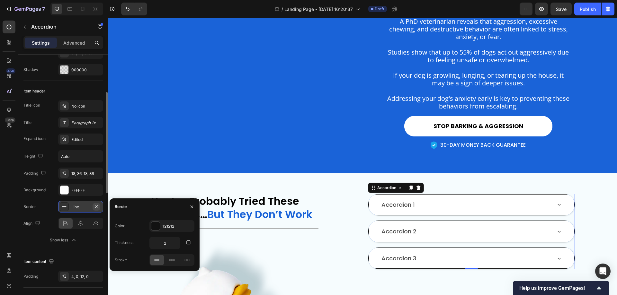
click at [98, 208] on icon "button" at bounding box center [96, 206] width 5 height 5
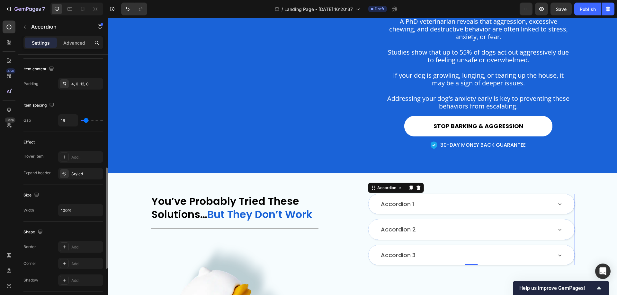
scroll to position [257, 0]
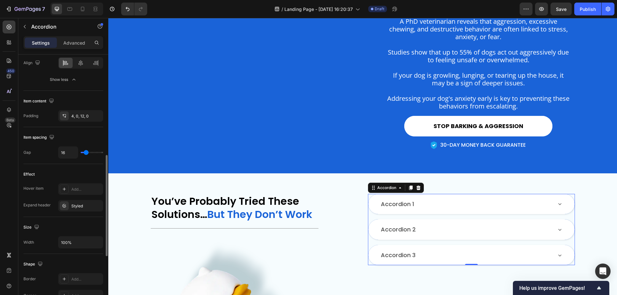
click at [402, 209] on div "Accordion 1" at bounding box center [397, 204] width 35 height 9
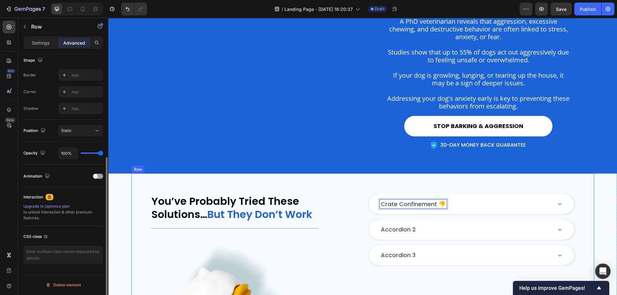
click at [359, 216] on div "You’ve Probably Tried These Solutions… But They Don’t Work Heading Title Line I…" at bounding box center [362, 300] width 463 height 252
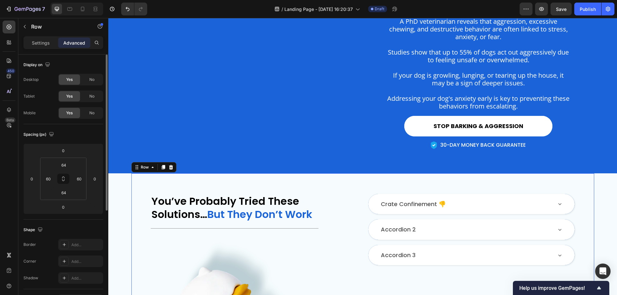
scroll to position [562, 0]
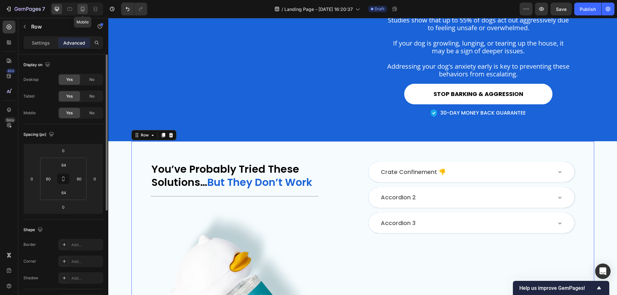
click at [80, 10] on icon at bounding box center [82, 9] width 6 height 6
type input "40"
type input "24"
type input "40"
type input "24"
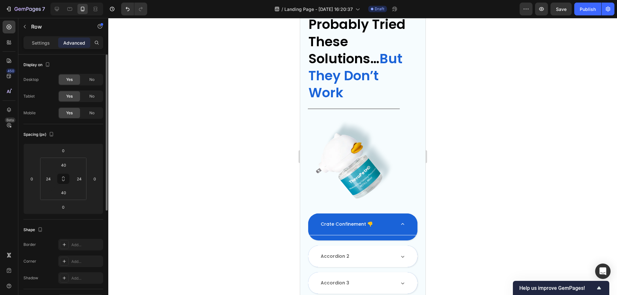
scroll to position [852, 0]
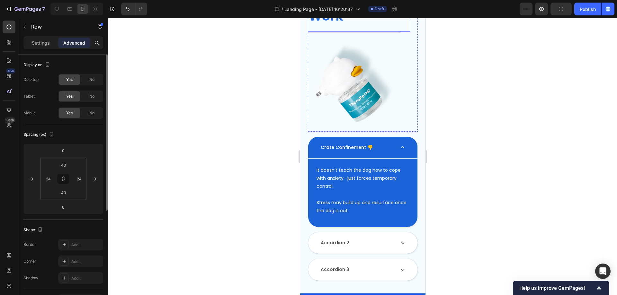
click at [42, 42] on p "Settings" at bounding box center [41, 43] width 18 height 7
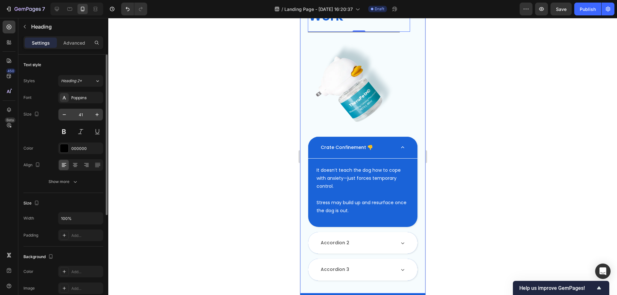
click at [84, 112] on input "41" at bounding box center [80, 115] width 21 height 12
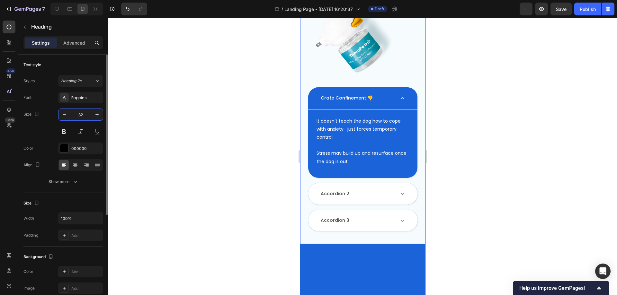
drag, startPoint x: 86, startPoint y: 116, endPoint x: 75, endPoint y: 116, distance: 11.6
click at [75, 116] on input "32" at bounding box center [80, 115] width 21 height 12
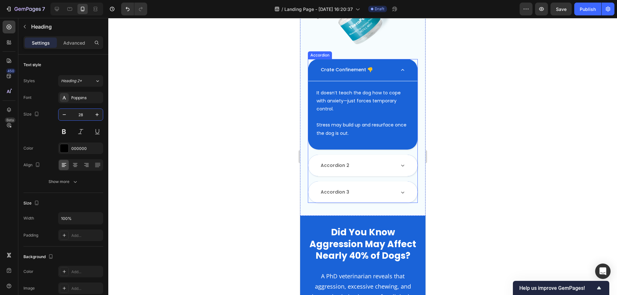
scroll to position [980, 0]
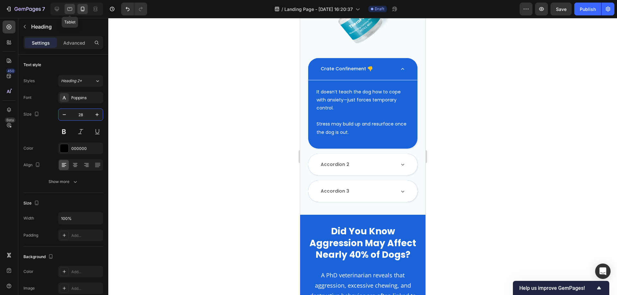
click at [70, 12] on icon at bounding box center [70, 9] width 6 height 6
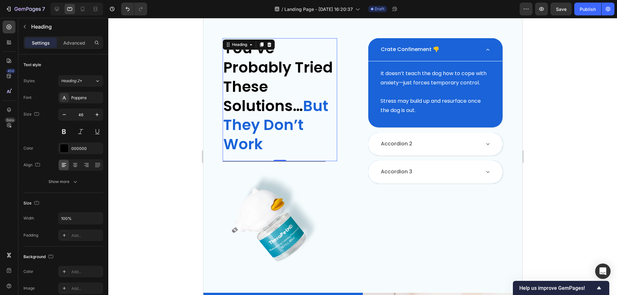
scroll to position [858, 0]
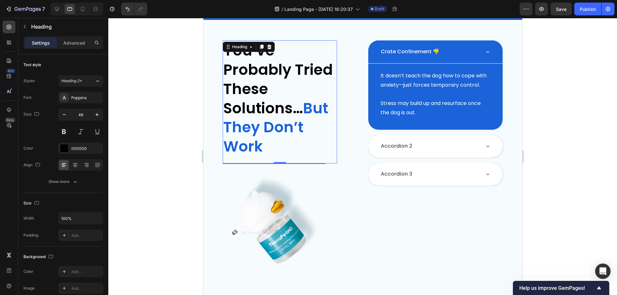
click at [261, 93] on h2 "You’ve Probably Tried These Solutions… But They Don’t Work" at bounding box center [279, 98] width 114 height 117
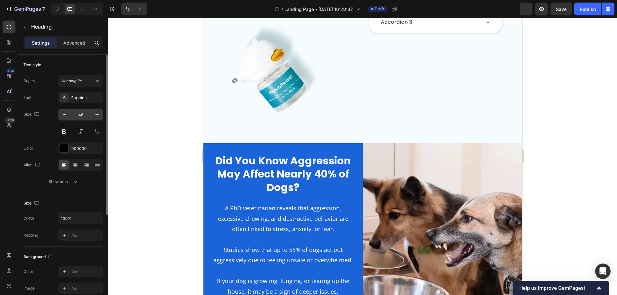
scroll to position [706, 0]
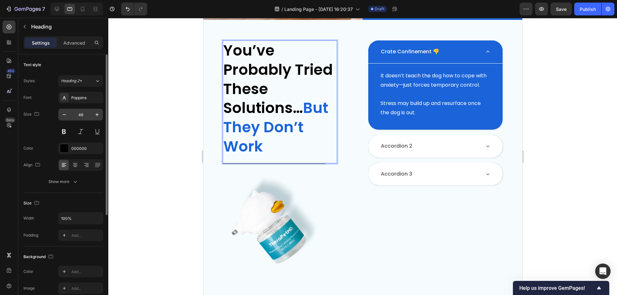
click at [82, 118] on input "46" at bounding box center [80, 115] width 21 height 12
type input "32"
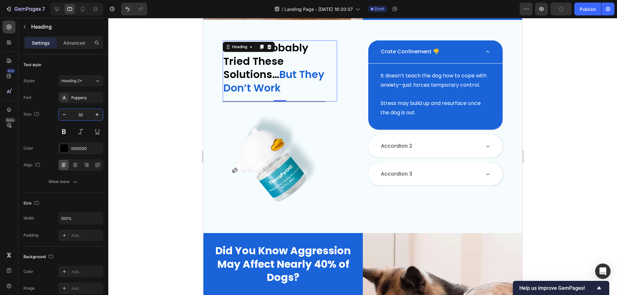
click at [72, 42] on p "Advanced" at bounding box center [74, 43] width 22 height 7
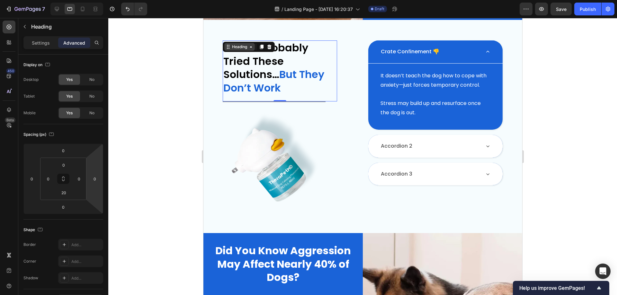
click at [251, 46] on icon at bounding box center [250, 46] width 5 height 5
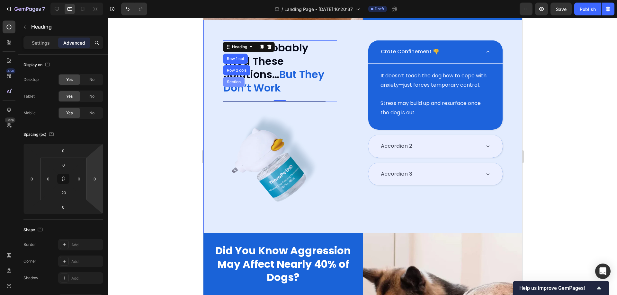
click at [236, 79] on div "Section" at bounding box center [234, 82] width 22 height 10
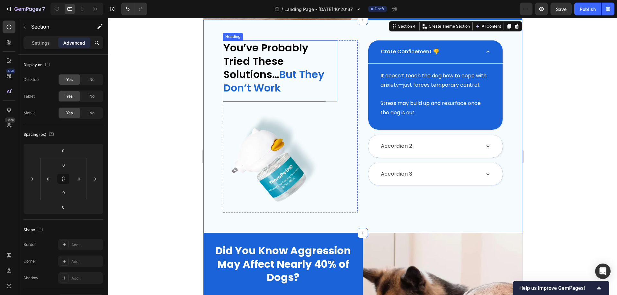
click at [273, 48] on p "You’ve Probably Tried These Solutions… But They Don’t Work" at bounding box center [279, 67] width 113 height 53
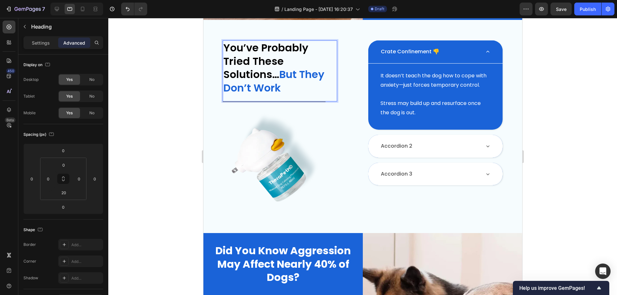
click at [254, 53] on p "You’ve Probably Tried These Solutions… But They Don’t Work" at bounding box center [279, 67] width 113 height 53
click at [307, 64] on p "You’ve Probably Tried These Solutions… But They Don’t Work" at bounding box center [279, 67] width 113 height 53
click at [360, 76] on div "You’ve Probably Tried These Solutions… But They Don’t Work Heading 0 Title Line…" at bounding box center [362, 126] width 319 height 213
click at [314, 74] on span "But They Don’t Work" at bounding box center [273, 81] width 101 height 28
click at [252, 37] on div "Heading" at bounding box center [239, 35] width 31 height 8
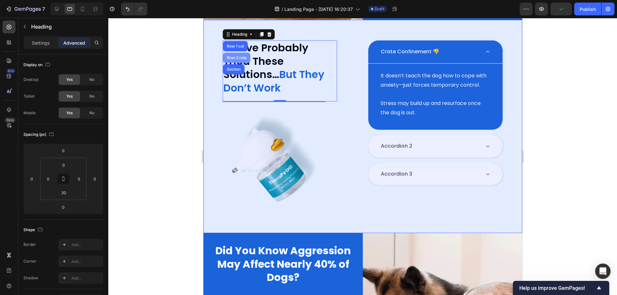
click at [242, 57] on div "Row 2 cols" at bounding box center [236, 58] width 22 height 4
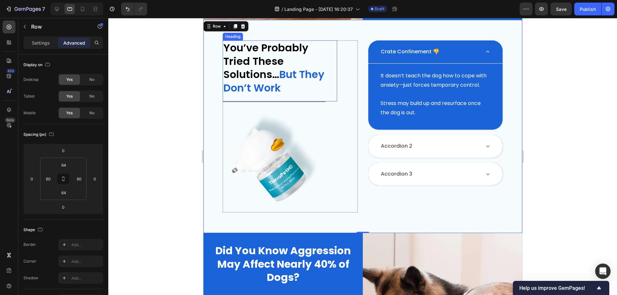
click at [323, 73] on span "But They Don’t Work" at bounding box center [273, 81] width 101 height 28
click at [83, 9] on icon at bounding box center [82, 9] width 6 height 6
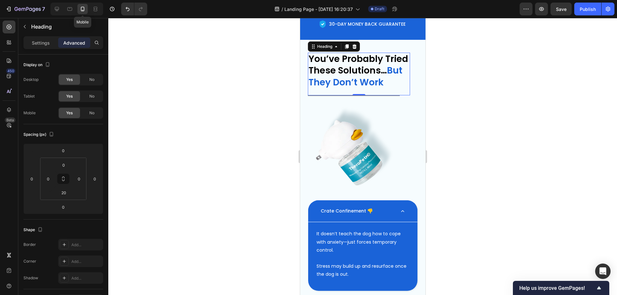
scroll to position [850, 0]
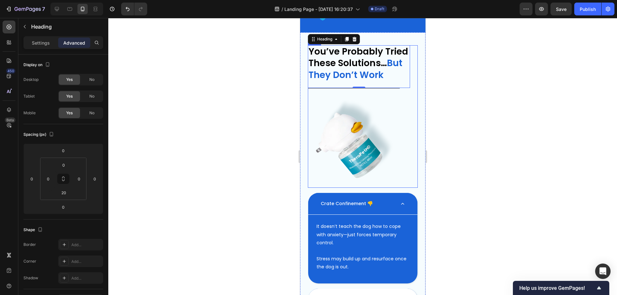
click at [410, 63] on div "You’ve Probably Tried These Solutions… But They Don’t Work Heading 0 Title Line…" at bounding box center [363, 116] width 110 height 143
click at [399, 67] on p "You’ve Probably Tried These Solutions… But They Don’t Work" at bounding box center [358, 63] width 101 height 35
click at [37, 42] on p "Settings" at bounding box center [41, 43] width 18 height 7
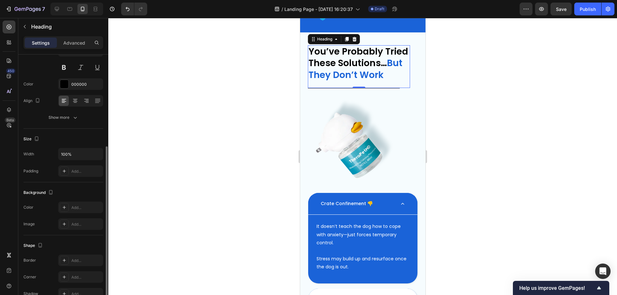
scroll to position [96, 0]
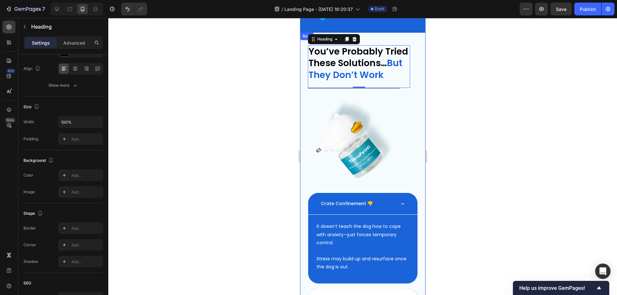
click at [415, 65] on div "You’ve Probably Tried These Solutions… But They Don’t Work Heading 0 Title Line…" at bounding box center [362, 191] width 125 height 318
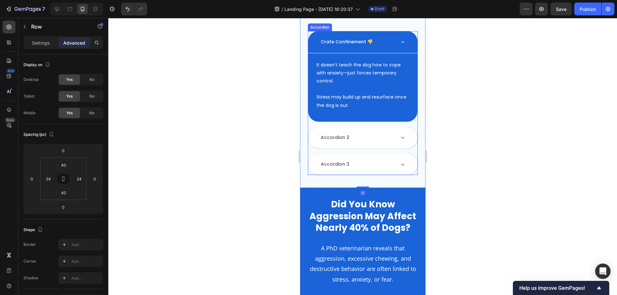
scroll to position [1011, 0]
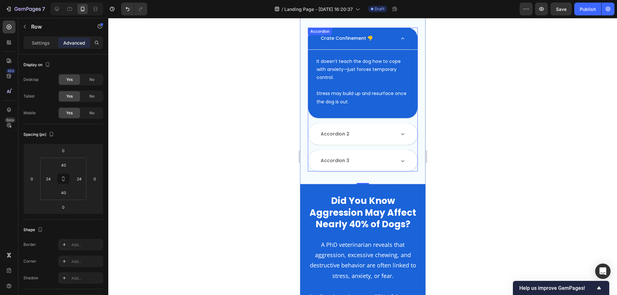
click at [399, 42] on icon at bounding box center [402, 38] width 6 height 6
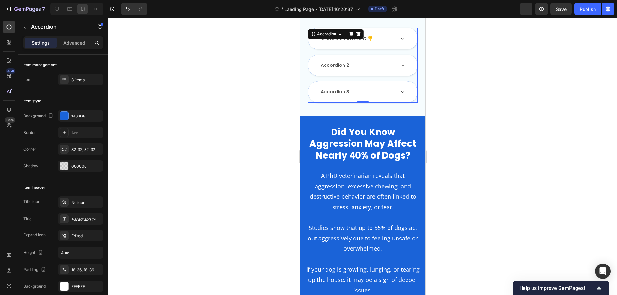
click at [388, 39] on div "Crate Confinement 👎" at bounding box center [362, 39] width 109 height 22
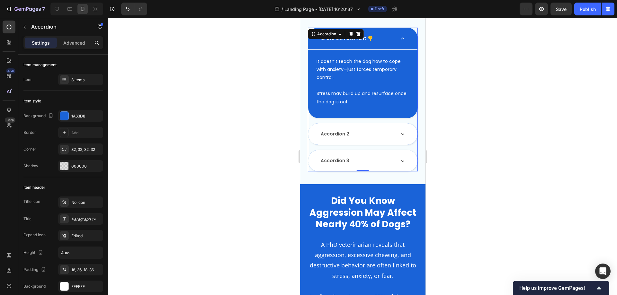
click at [388, 41] on div "Crate Confinement 👎" at bounding box center [356, 38] width 75 height 10
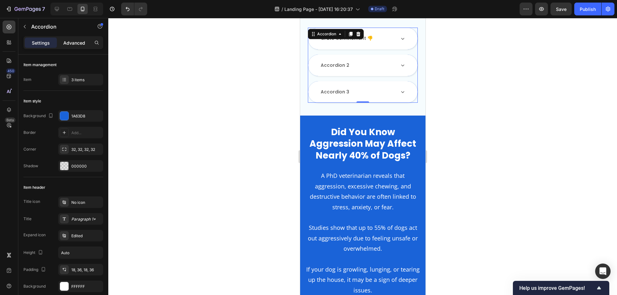
click at [73, 42] on p "Advanced" at bounding box center [74, 43] width 22 height 7
type input "100%"
type input "100"
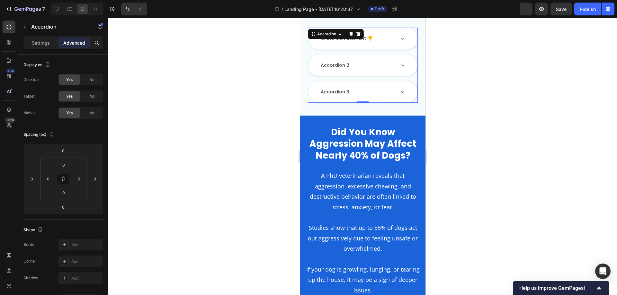
click at [357, 57] on div "Crate Confinement 👎 Accordion 2 Accordion 3" at bounding box center [363, 65] width 110 height 75
click at [309, 59] on div "Crate Confinement 👎 Accordion 2 Accordion 3" at bounding box center [363, 65] width 110 height 75
click at [322, 49] on div "Crate Confinement 👎" at bounding box center [362, 39] width 109 height 22
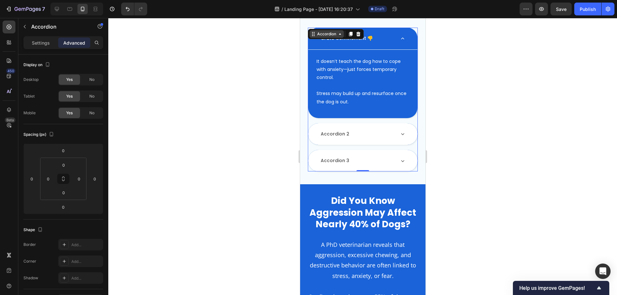
click at [313, 37] on icon at bounding box center [312, 33] width 5 height 5
click at [33, 42] on p "Settings" at bounding box center [41, 43] width 18 height 7
type input "16"
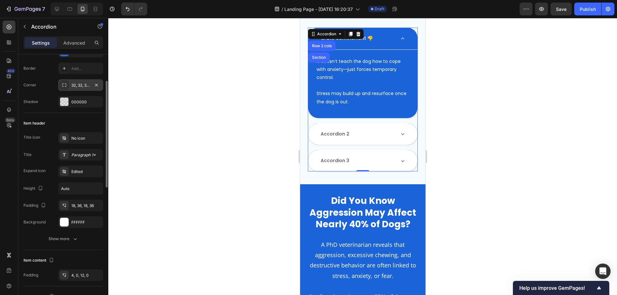
scroll to position [96, 0]
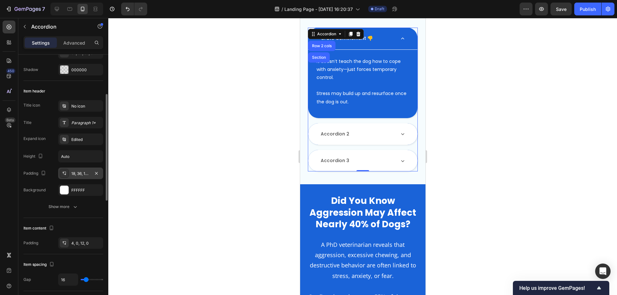
click at [76, 172] on div "18, 36, 18, 36" at bounding box center [80, 174] width 19 height 6
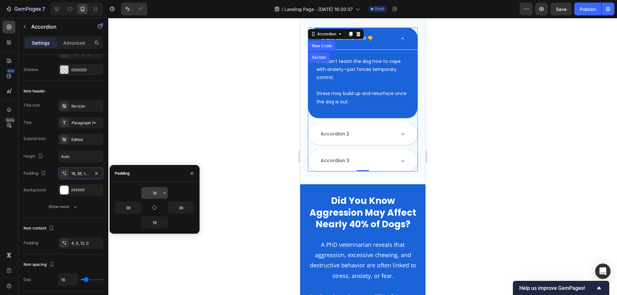
click at [157, 196] on input "18" at bounding box center [154, 193] width 26 height 12
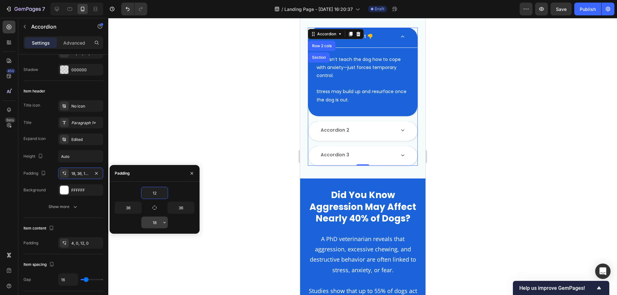
type input "12"
click at [156, 220] on input "18" at bounding box center [154, 223] width 26 height 12
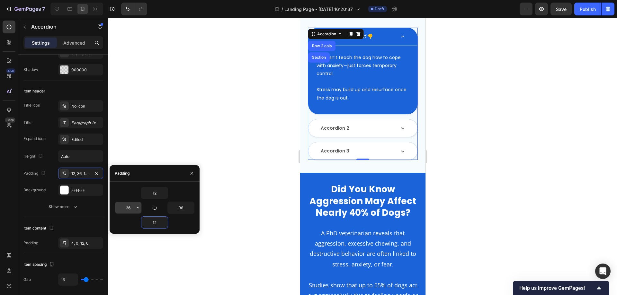
type input "12"
click at [131, 210] on input "36" at bounding box center [128, 208] width 26 height 12
